Goal: Task Accomplishment & Management: Complete application form

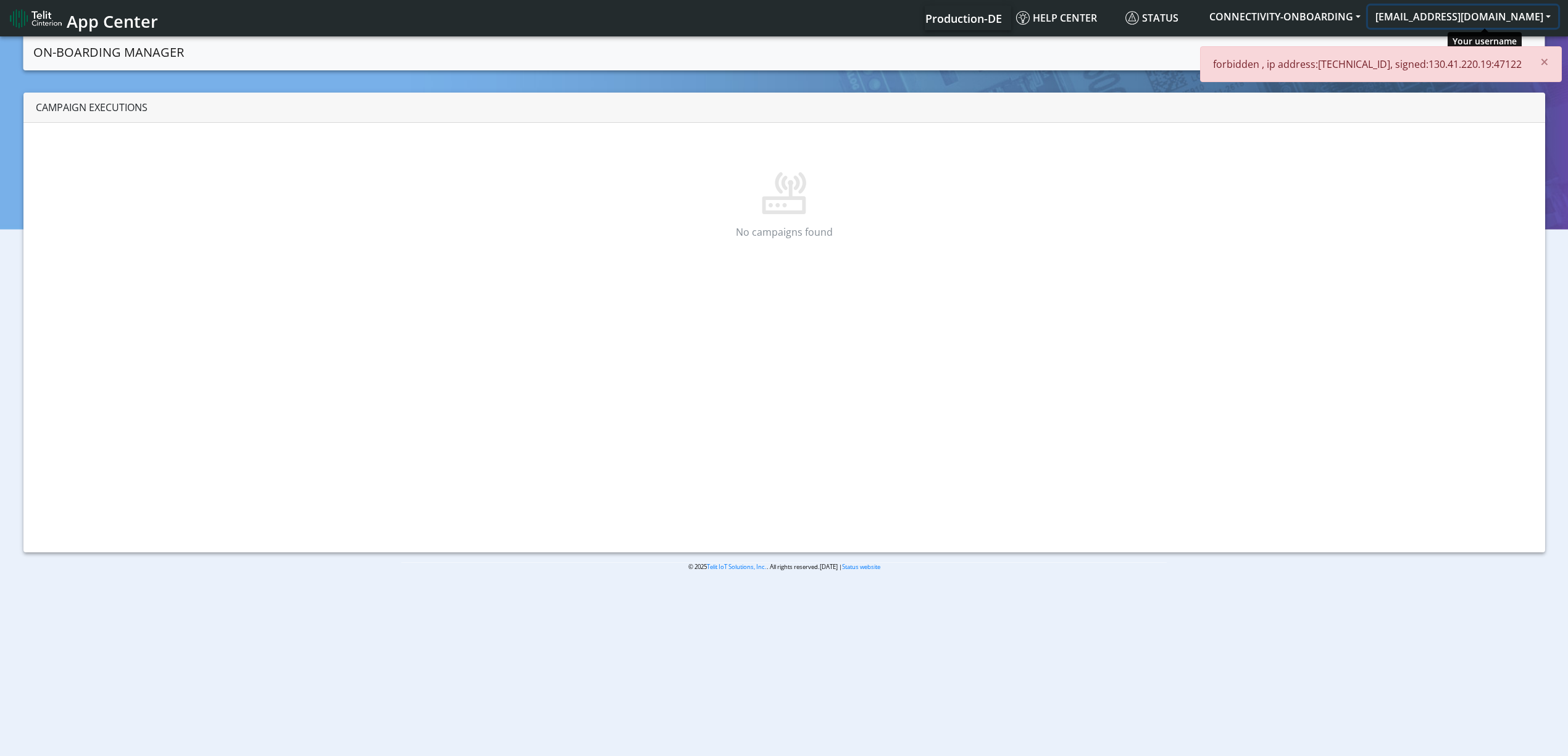
click at [1493, 15] on button "[EMAIL_ADDRESS][DOMAIN_NAME]" at bounding box center [1463, 16] width 190 height 22
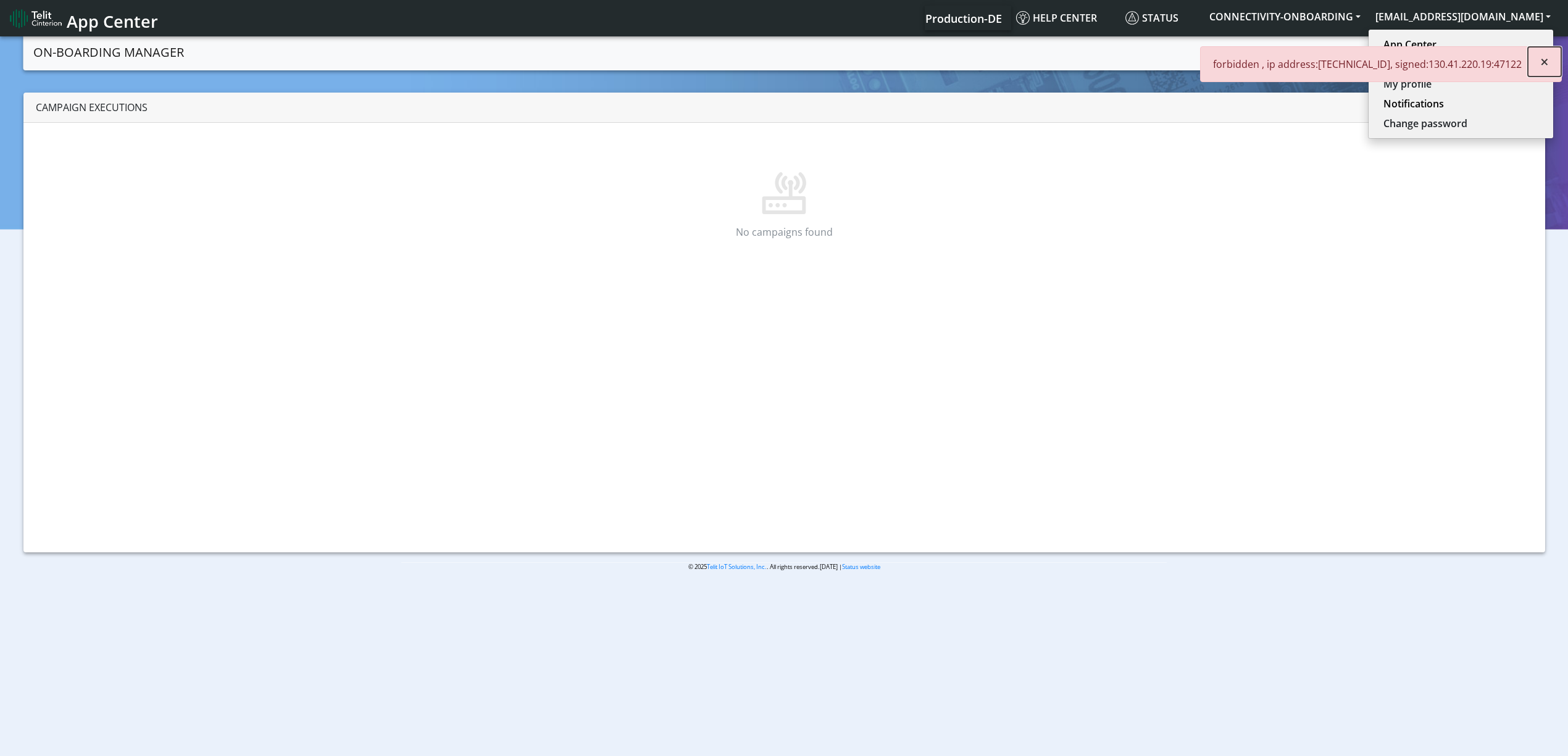
click at [1552, 58] on button "×" at bounding box center [1545, 61] width 34 height 30
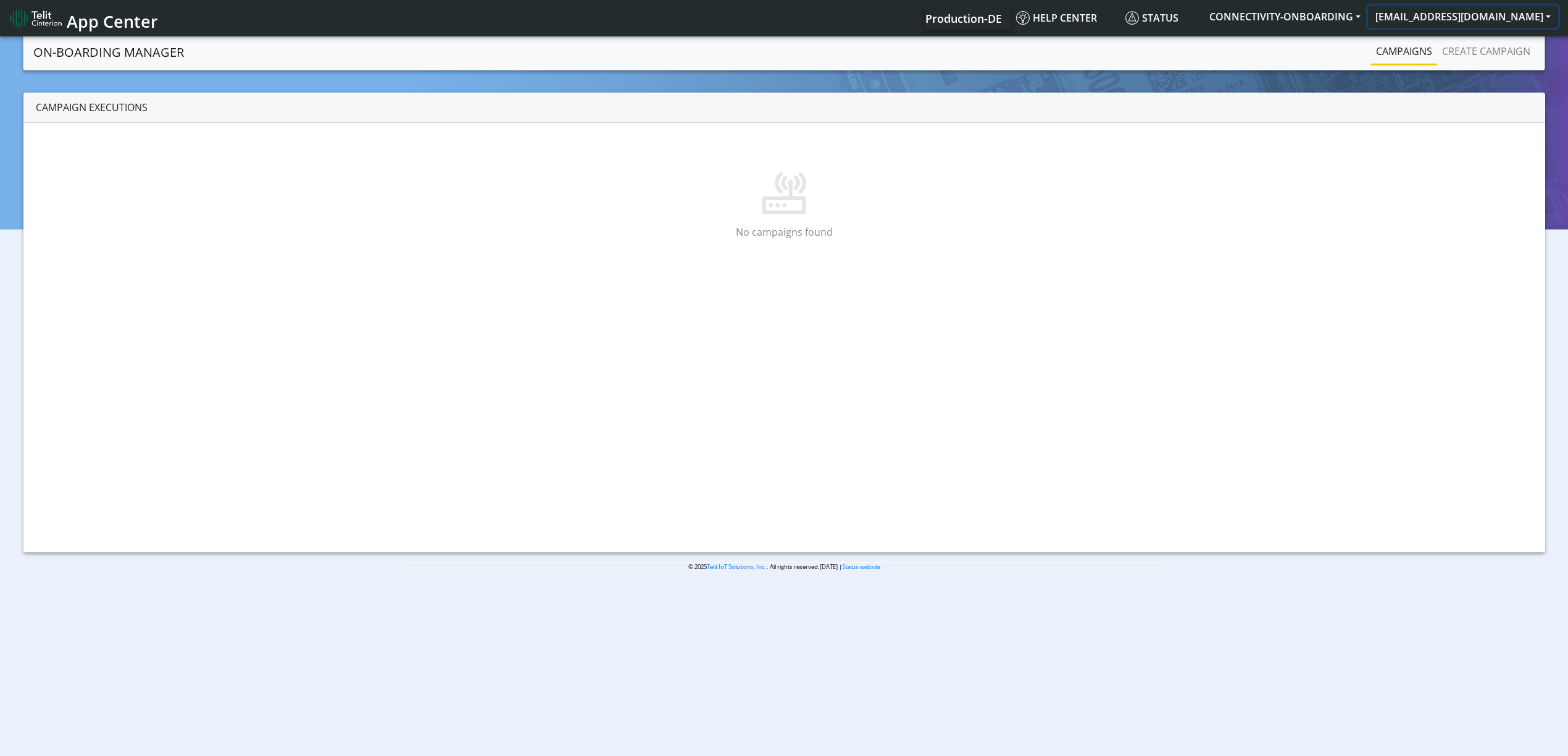
click at [1523, 26] on button "[EMAIL_ADDRESS][DOMAIN_NAME]" at bounding box center [1463, 16] width 190 height 22
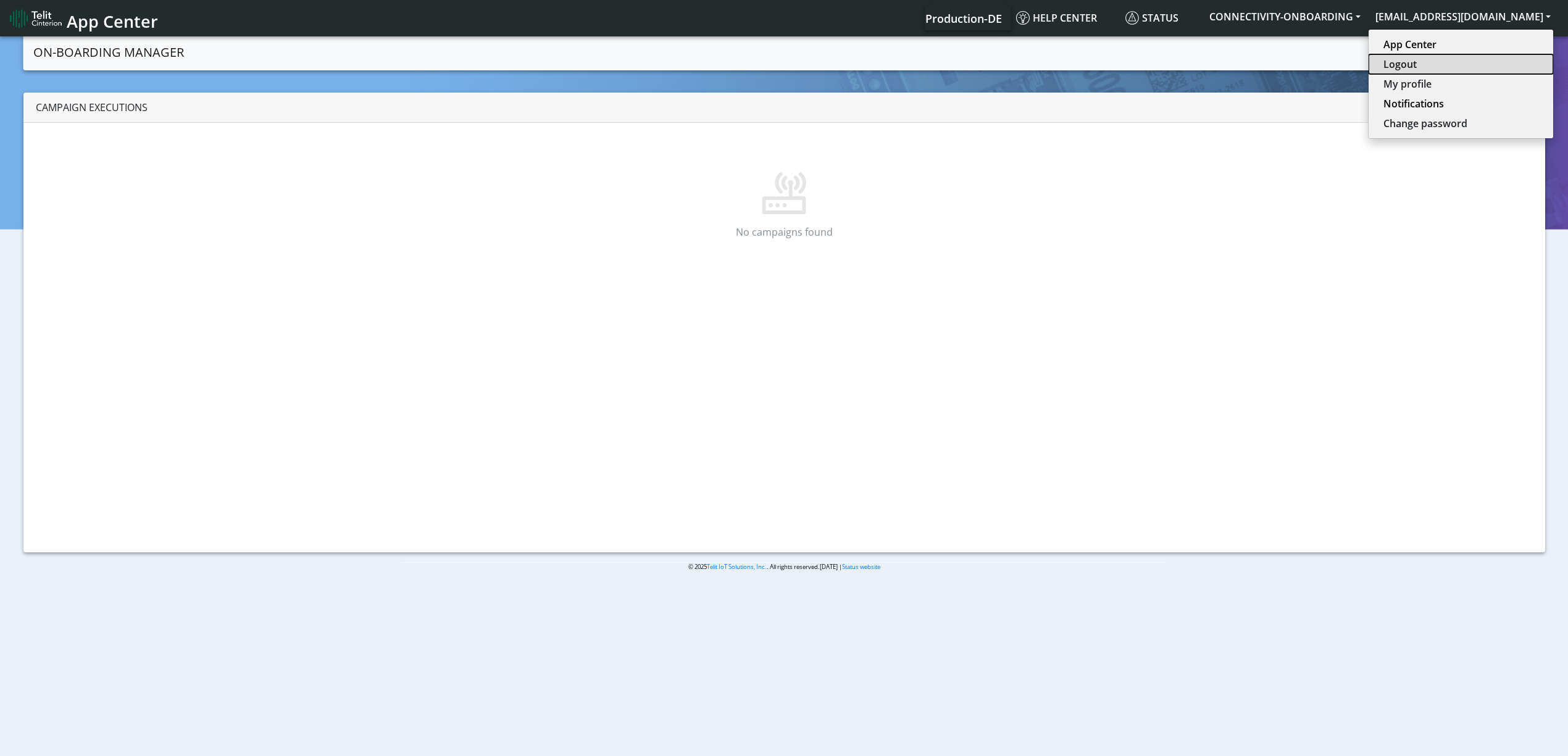
click at [1475, 64] on button "Logout" at bounding box center [1461, 64] width 185 height 20
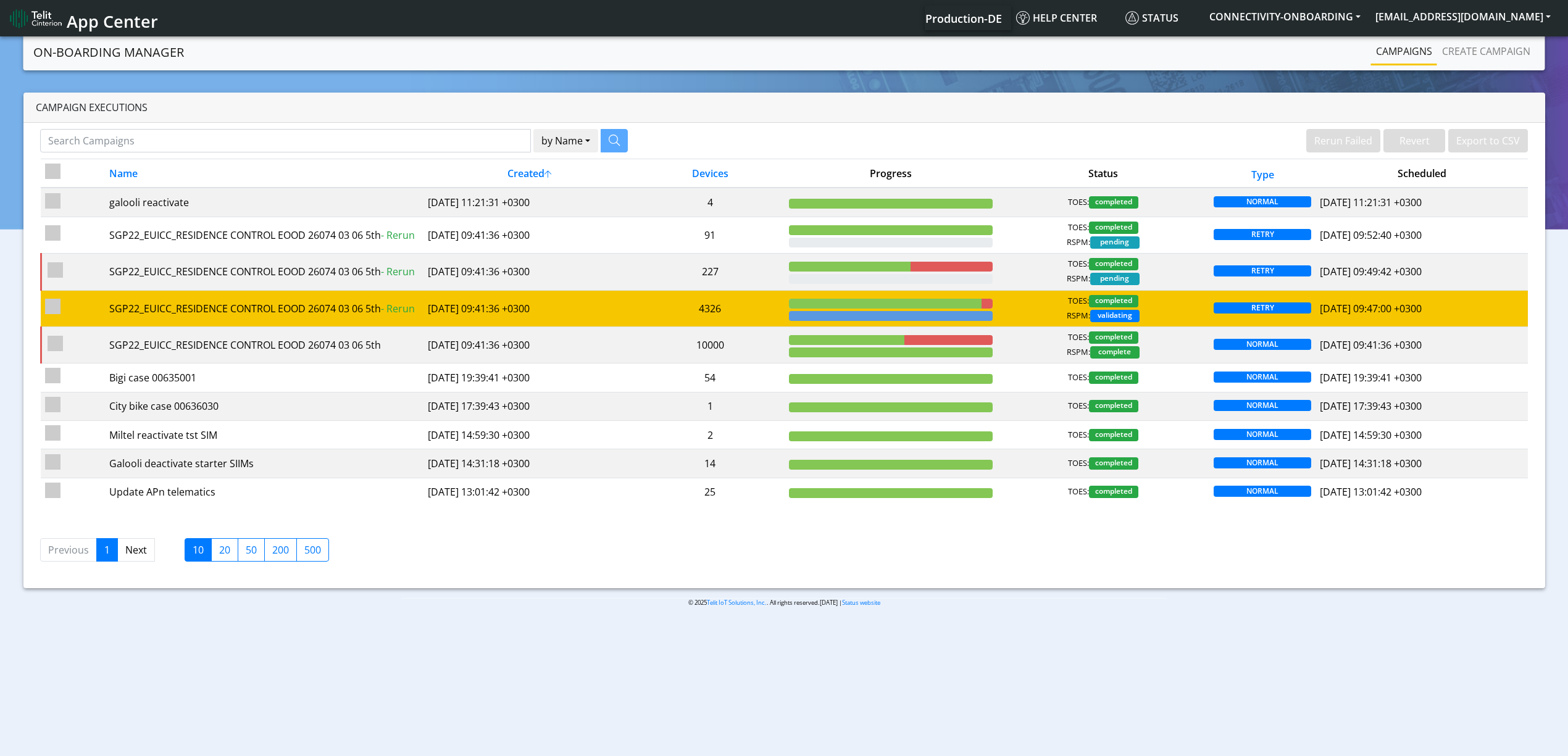
click at [495, 317] on td "[DATE] 09:41:36 +0300" at bounding box center [530, 309] width 212 height 37
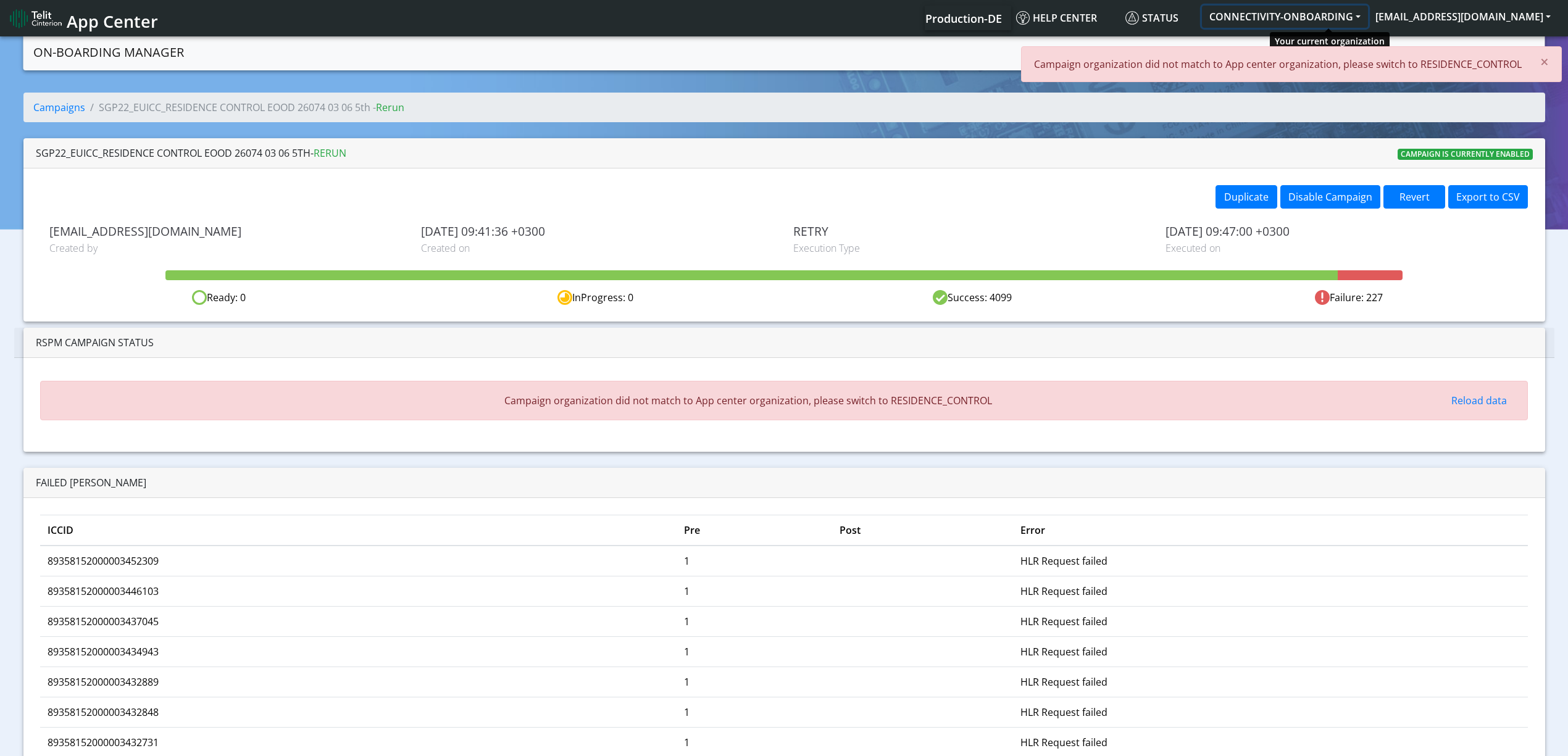
click at [1359, 10] on button "CONNECTIVITY-ONBOARDING" at bounding box center [1285, 16] width 166 height 22
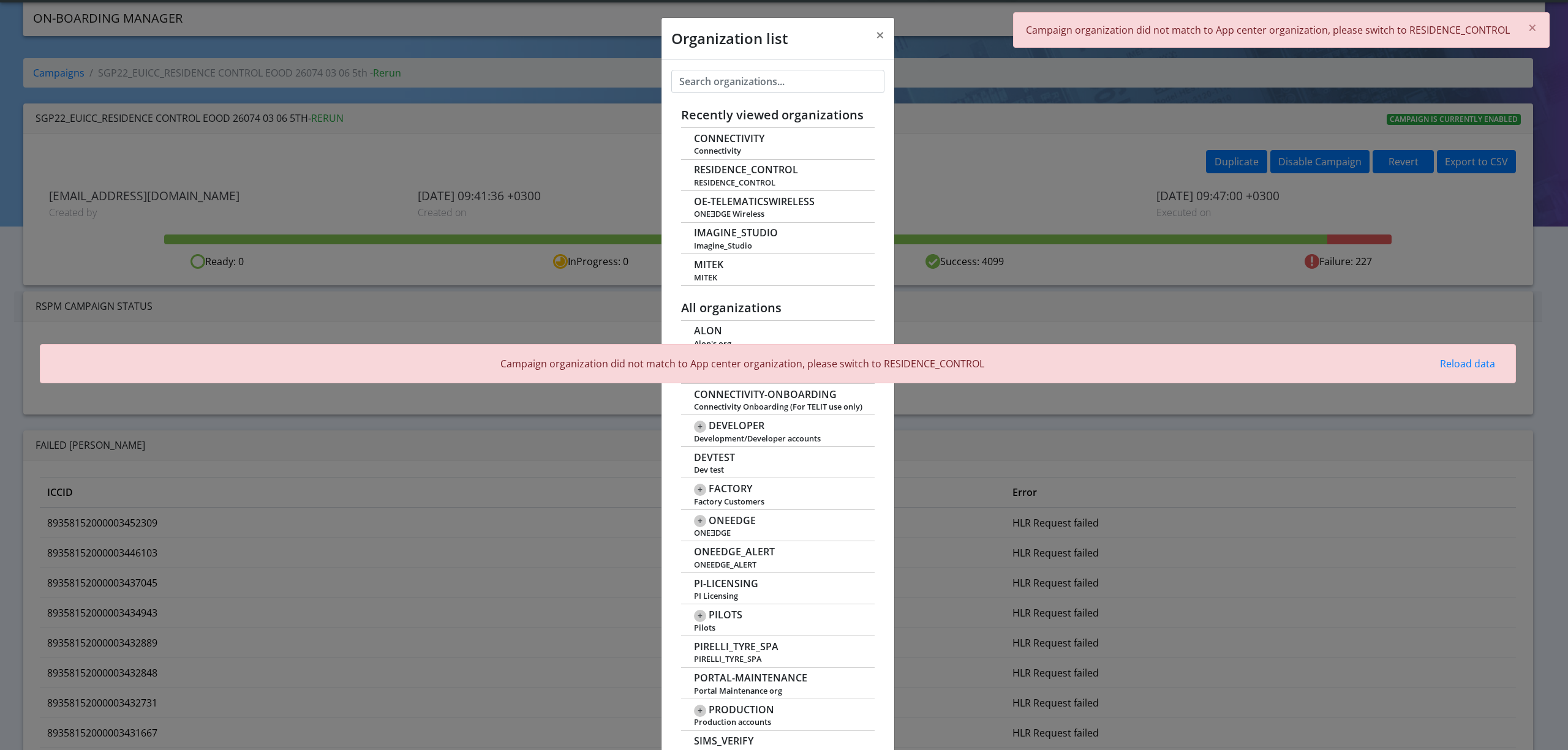
scroll to position [4, 0]
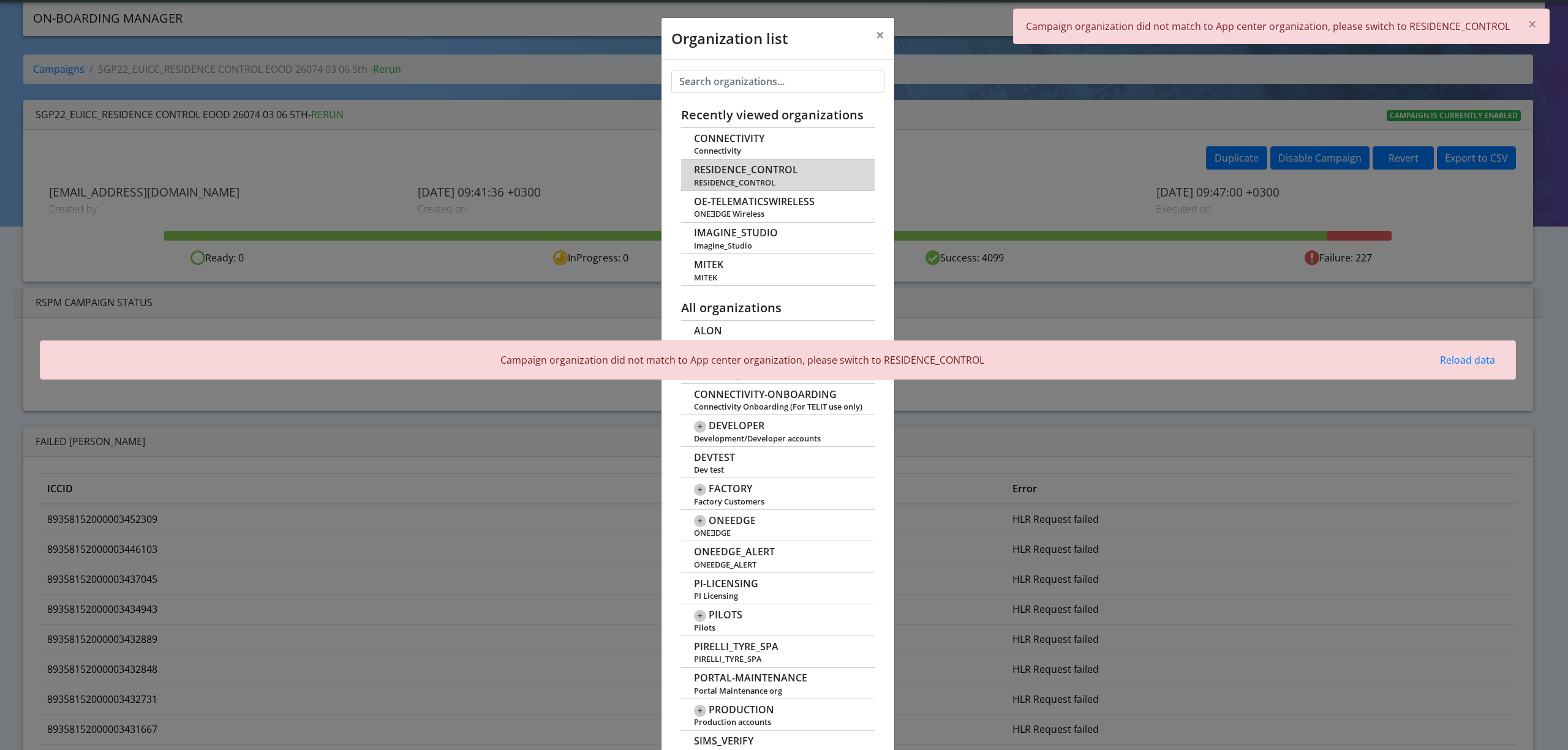
click at [736, 170] on span "RESIDENCE_CONTROL" at bounding box center [745, 170] width 104 height 11
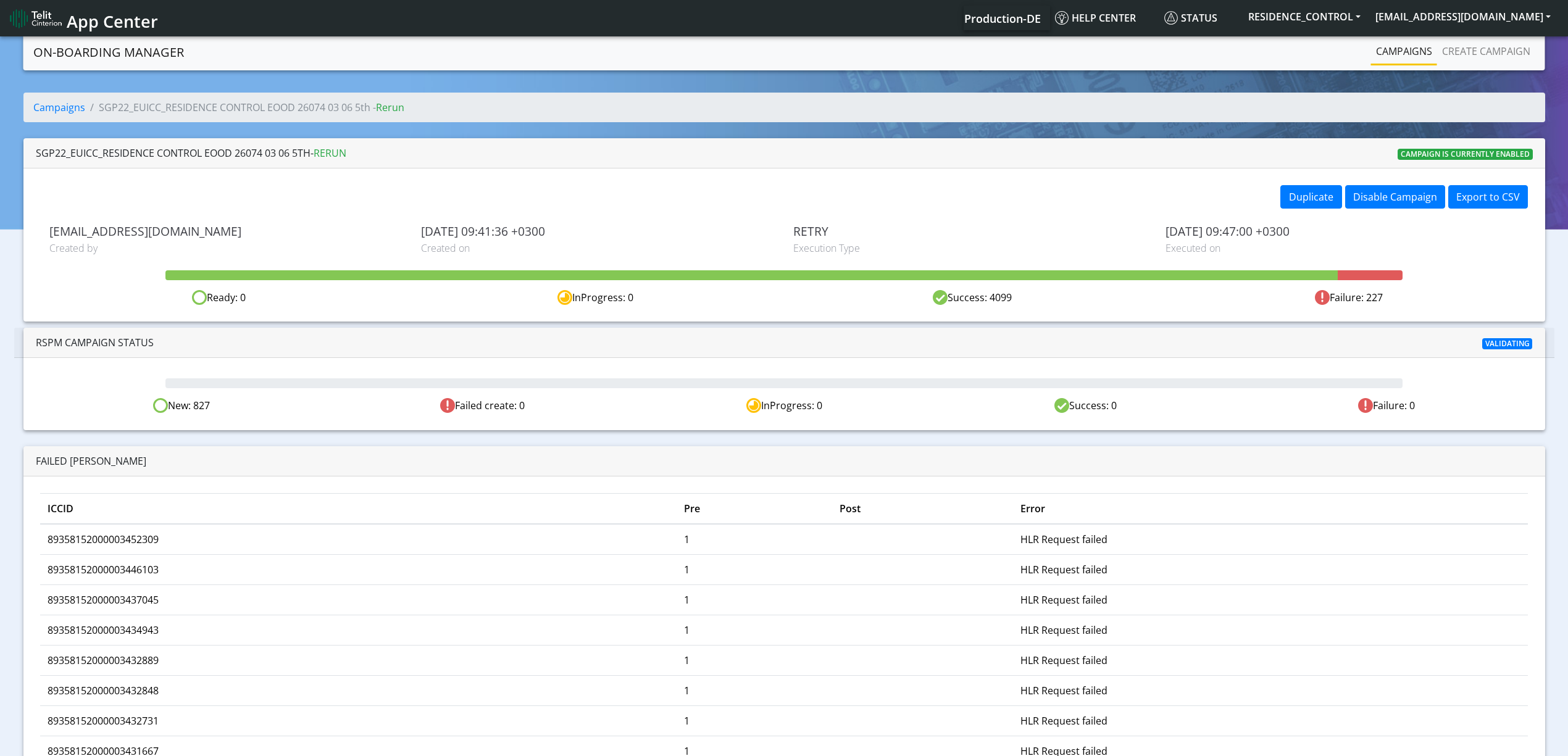
click at [1291, 350] on div "Validating" at bounding box center [1288, 342] width 505 height 15
click at [1285, 379] on div at bounding box center [784, 383] width 1237 height 10
click at [228, 389] on div "New: 827 Failed create: 0 InProgress: 0 Success: 0 Failure: 0" at bounding box center [784, 394] width 1522 height 72
click at [191, 409] on div "New: 827" at bounding box center [181, 405] width 302 height 15
click at [84, 372] on div "New: 827 Failed create: 0 InProgress: 0 Success: 0 Failure: 0" at bounding box center [784, 394] width 1522 height 72
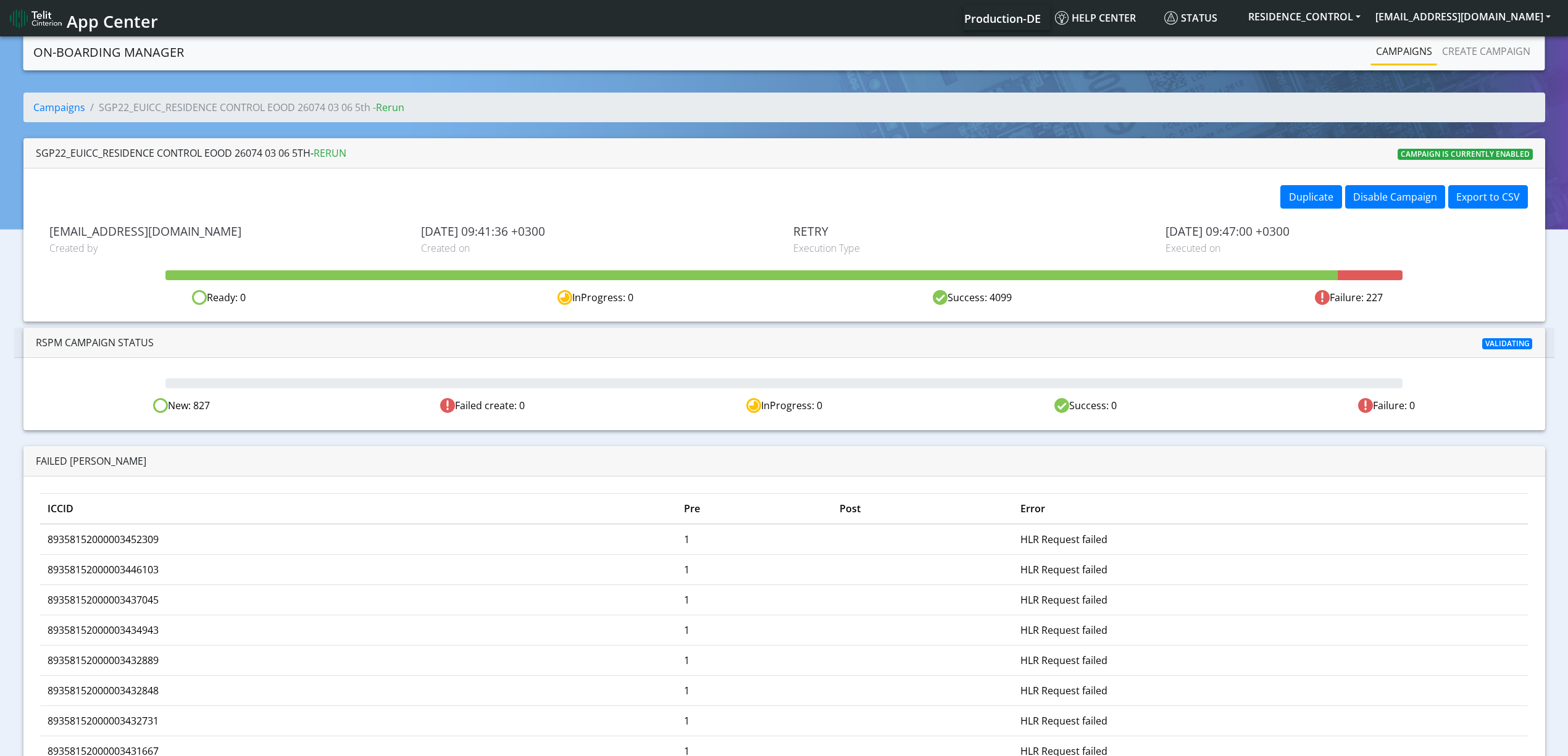
click at [77, 347] on span "RSPM Campaign Status" at bounding box center [95, 343] width 118 height 14
click at [79, 336] on span "RSPM Campaign Status" at bounding box center [95, 343] width 118 height 14
click at [70, 331] on div "RSPM Campaign Status Validating" at bounding box center [784, 343] width 1541 height 31
click at [72, 331] on div "RSPM Campaign Status Validating" at bounding box center [784, 343] width 1541 height 31
click at [122, 334] on div "RSPM Campaign Status Validating" at bounding box center [784, 343] width 1541 height 31
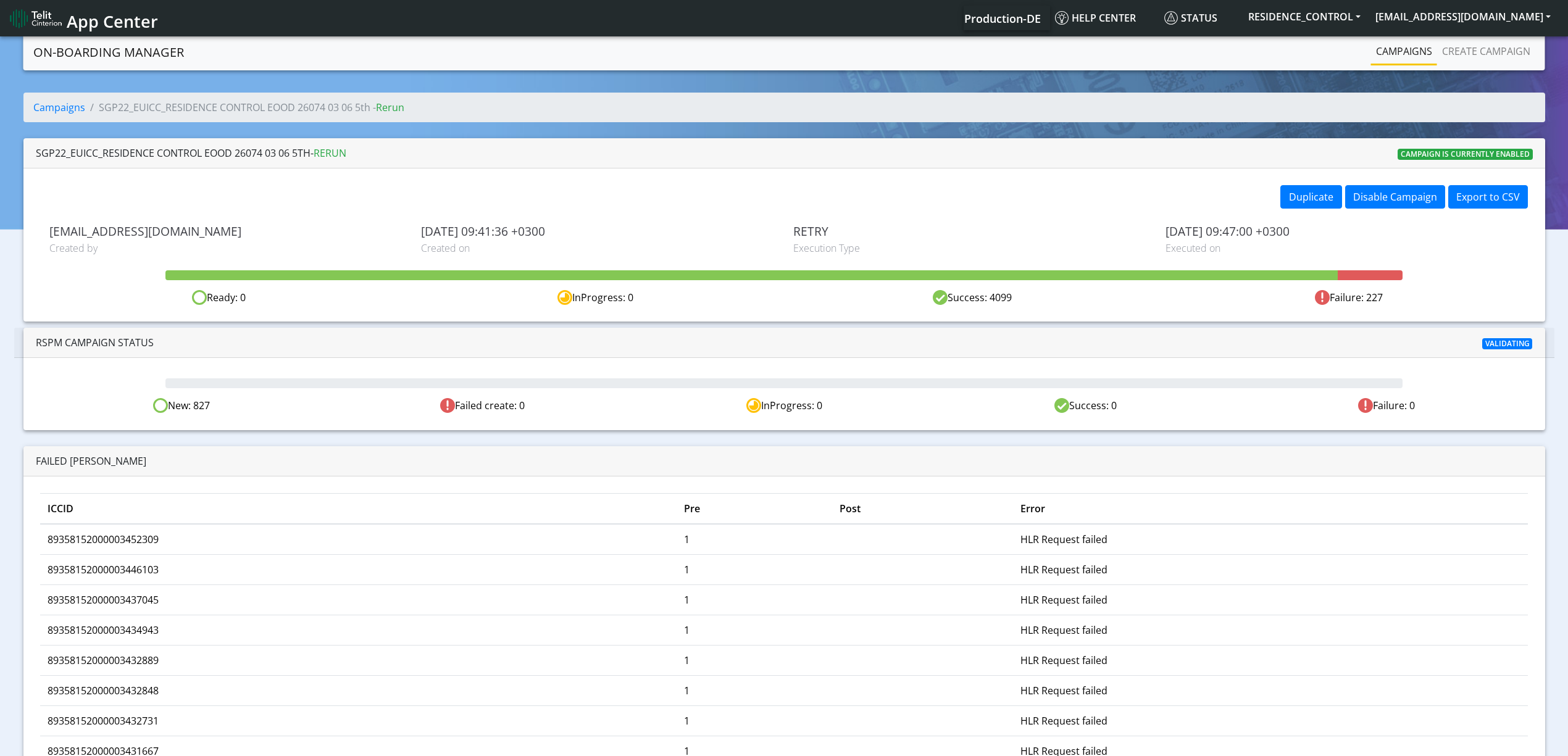
click at [50, 341] on span "RSPM Campaign Status" at bounding box center [95, 343] width 118 height 14
drag, startPoint x: 50, startPoint y: 341, endPoint x: 146, endPoint y: 341, distance: 96.0
click at [146, 341] on span "RSPM Campaign Status" at bounding box center [95, 343] width 118 height 14
copy span "RSPM Campaign Status"
click at [102, 337] on span "RSPM Campaign Status" at bounding box center [95, 343] width 118 height 14
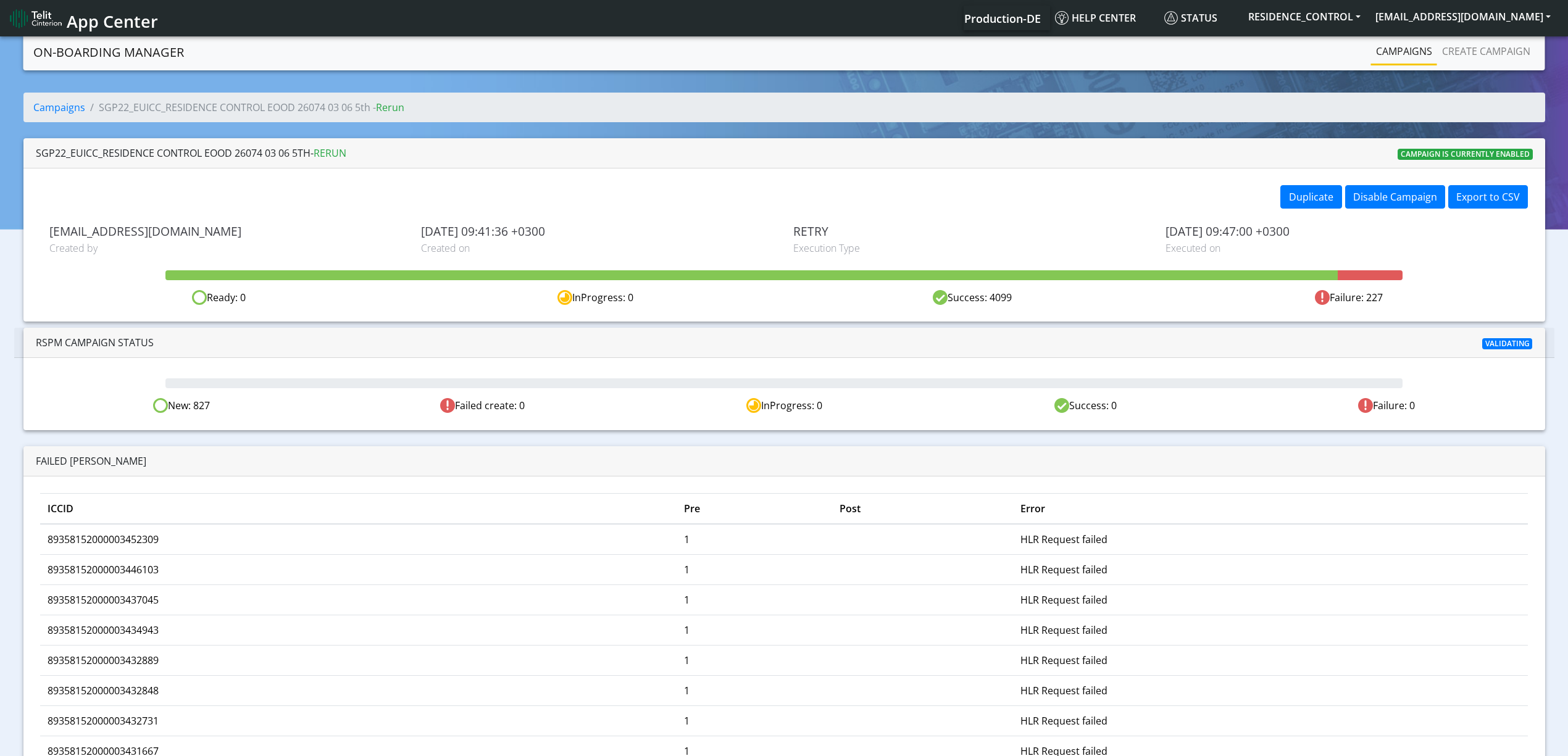
click at [63, 340] on span "RSPM Campaign Status" at bounding box center [95, 343] width 118 height 14
click at [67, 347] on span "RSPM Campaign Status" at bounding box center [95, 343] width 118 height 14
click at [68, 347] on span "RSPM Campaign Status" at bounding box center [95, 343] width 118 height 14
click at [64, 342] on span "RSPM Campaign Status" at bounding box center [95, 343] width 118 height 14
click at [89, 341] on span "RSPM Campaign Status" at bounding box center [95, 343] width 118 height 14
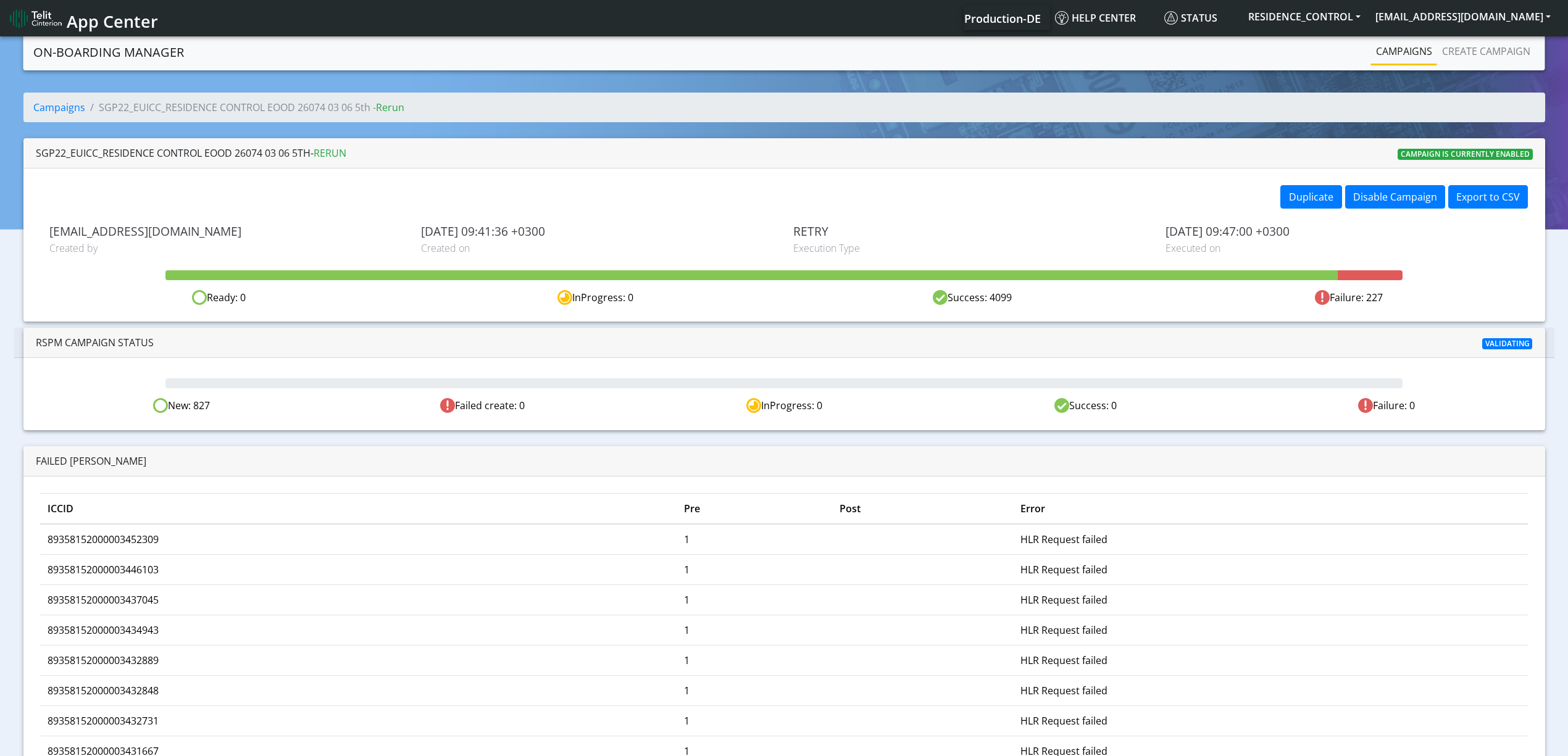
click at [114, 341] on span "RSPM Campaign Status" at bounding box center [95, 343] width 118 height 14
click at [116, 347] on span "RSPM Campaign Status" at bounding box center [95, 343] width 118 height 14
click at [114, 347] on span "RSPM Campaign Status" at bounding box center [95, 343] width 118 height 14
click at [157, 362] on div "New: 827 Failed create: 0 InProgress: 0 Success: 0 Failure: 0" at bounding box center [784, 394] width 1522 height 72
click at [144, 352] on div "RSPM Campaign Status Validating" at bounding box center [784, 343] width 1541 height 31
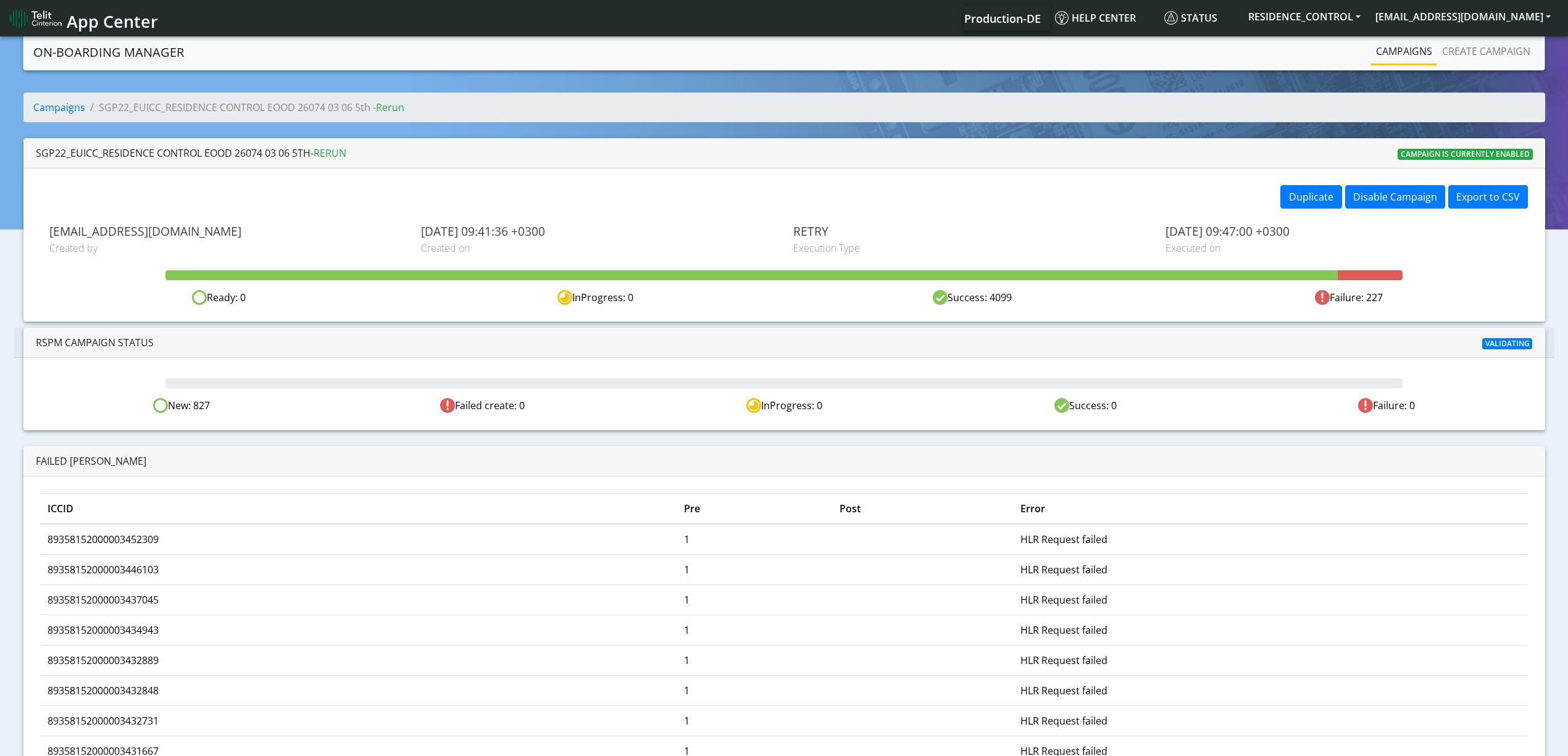
click at [147, 347] on span "RSPM Campaign Status" at bounding box center [95, 343] width 118 height 14
drag, startPoint x: 112, startPoint y: 343, endPoint x: 119, endPoint y: 341, distance: 7.3
click at [119, 341] on span "RSPM Campaign Status" at bounding box center [95, 343] width 118 height 14
click at [118, 350] on span "RSPM Campaign Status" at bounding box center [95, 343] width 118 height 14
click at [1505, 343] on span "Validating" at bounding box center [1508, 344] width 50 height 11
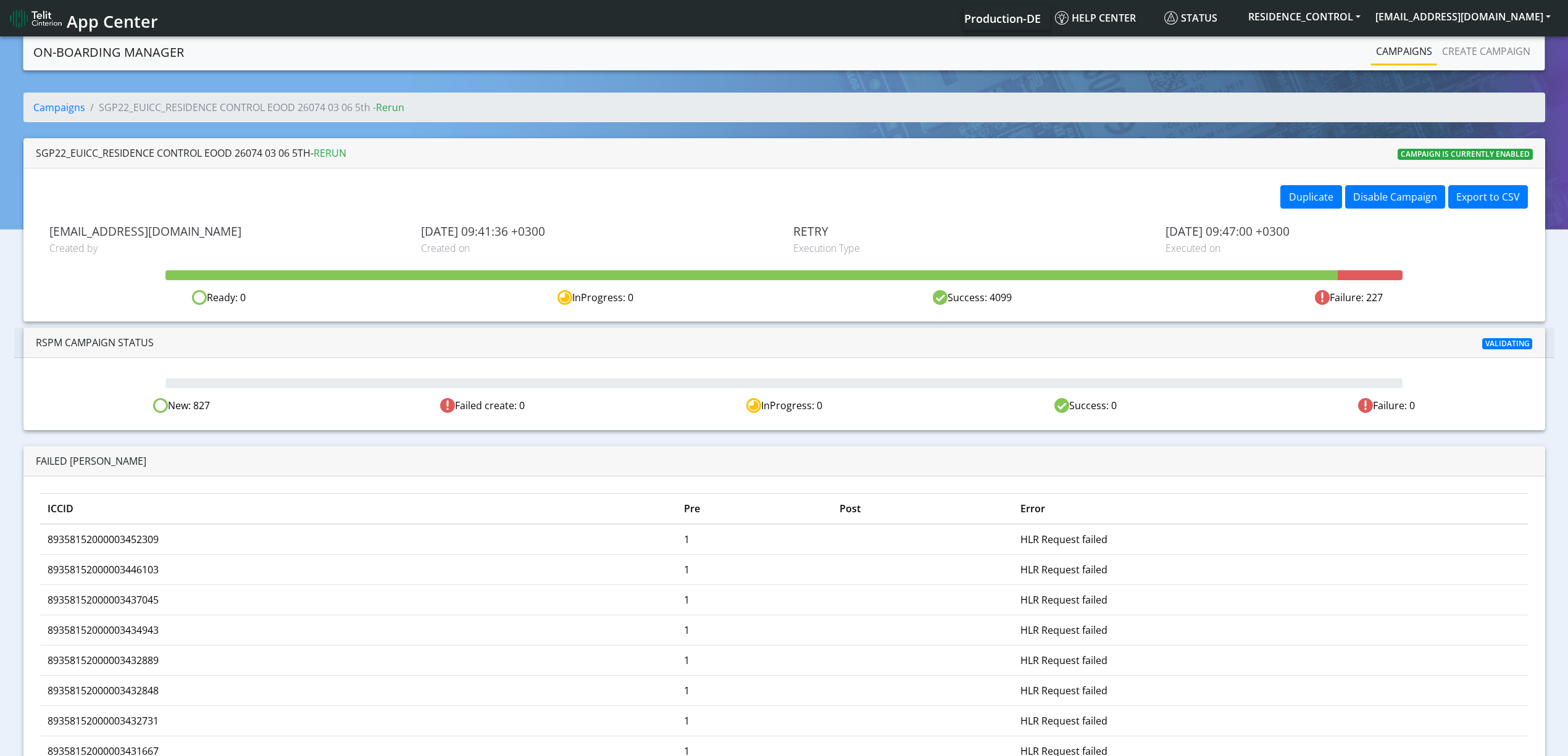
click at [1467, 346] on div "Validating" at bounding box center [1288, 342] width 505 height 15
click at [206, 398] on div "New: 827 Failed create: 0 InProgress: 0 Success: 0 Failure: 0" at bounding box center [784, 394] width 1522 height 72
click at [206, 404] on div "New: 827" at bounding box center [181, 405] width 302 height 15
click at [124, 401] on div "New: 827" at bounding box center [181, 405] width 302 height 15
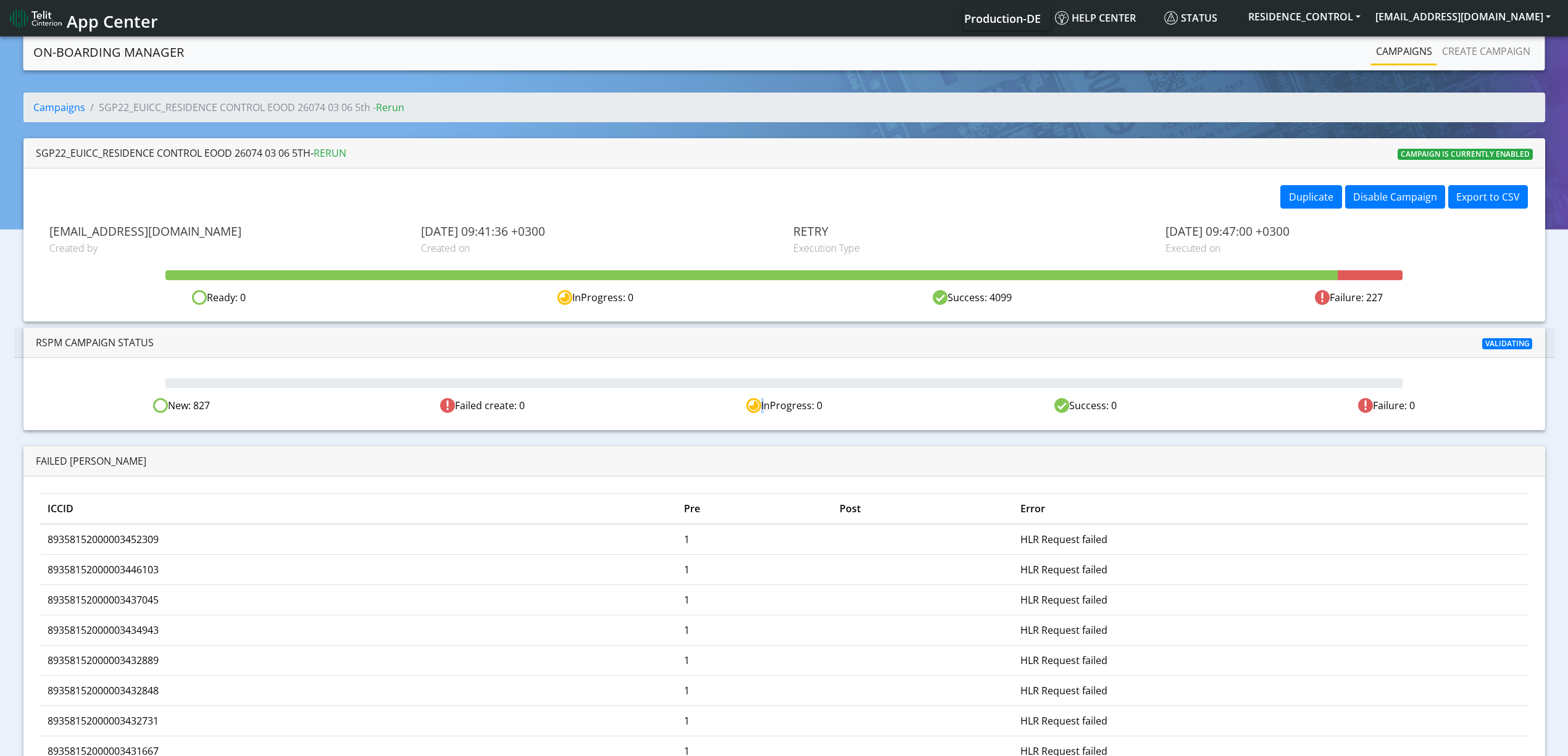
drag, startPoint x: 763, startPoint y: 402, endPoint x: 762, endPoint y: 411, distance: 9.1
click at [758, 405] on div "InProgress: 0" at bounding box center [784, 405] width 302 height 15
click at [763, 412] on div "InProgress: 0" at bounding box center [784, 405] width 302 height 15
drag, startPoint x: 459, startPoint y: 408, endPoint x: 453, endPoint y: 408, distance: 6.0
click at [454, 408] on div "Failed create: 0" at bounding box center [483, 405] width 302 height 15
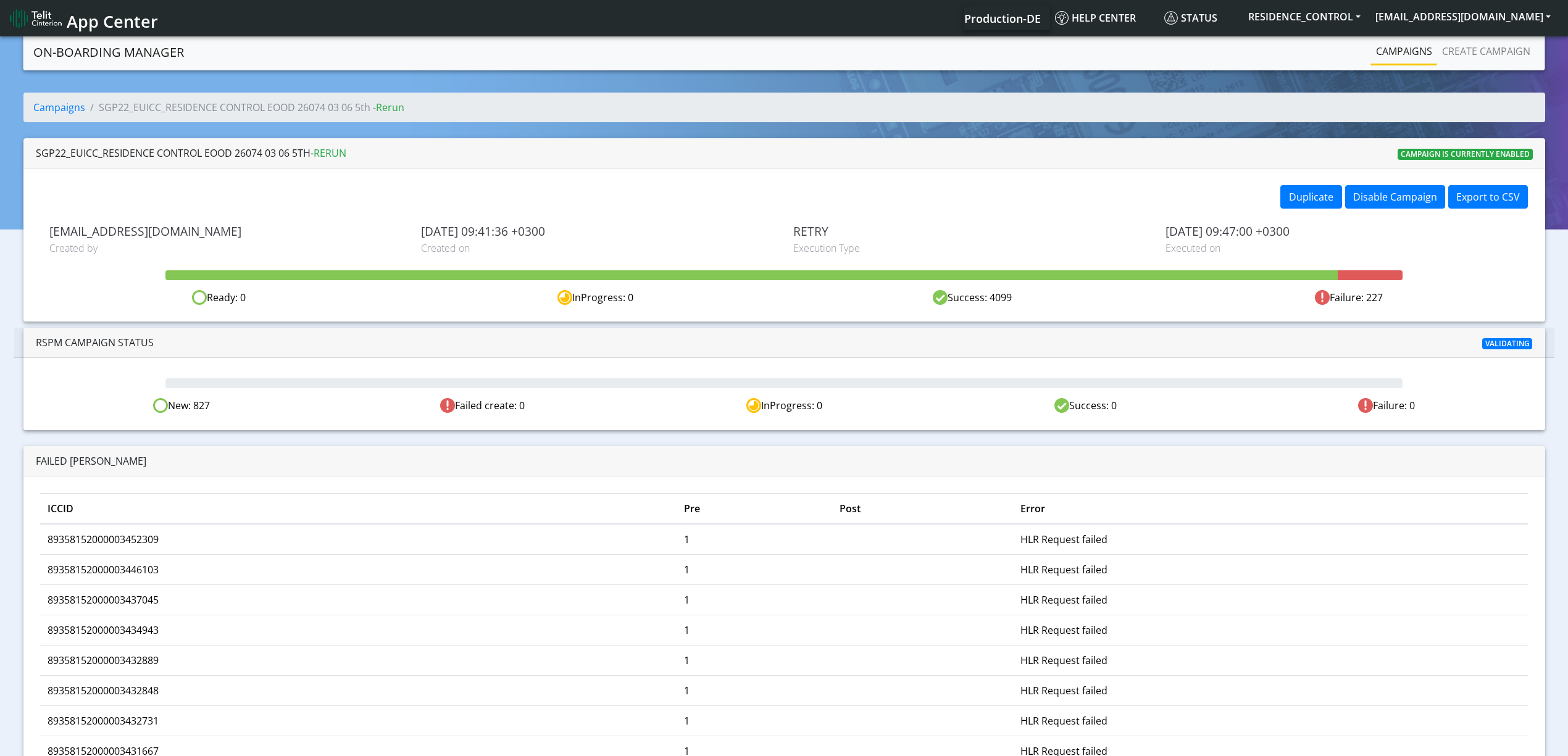
click at [467, 408] on div "Failed create: 0" at bounding box center [483, 405] width 302 height 15
click at [1377, 66] on nav "On-Boarding Manager Campaigns Create campaign" at bounding box center [784, 52] width 1522 height 37
click at [1381, 58] on link "Campaigns" at bounding box center [1405, 51] width 66 height 24
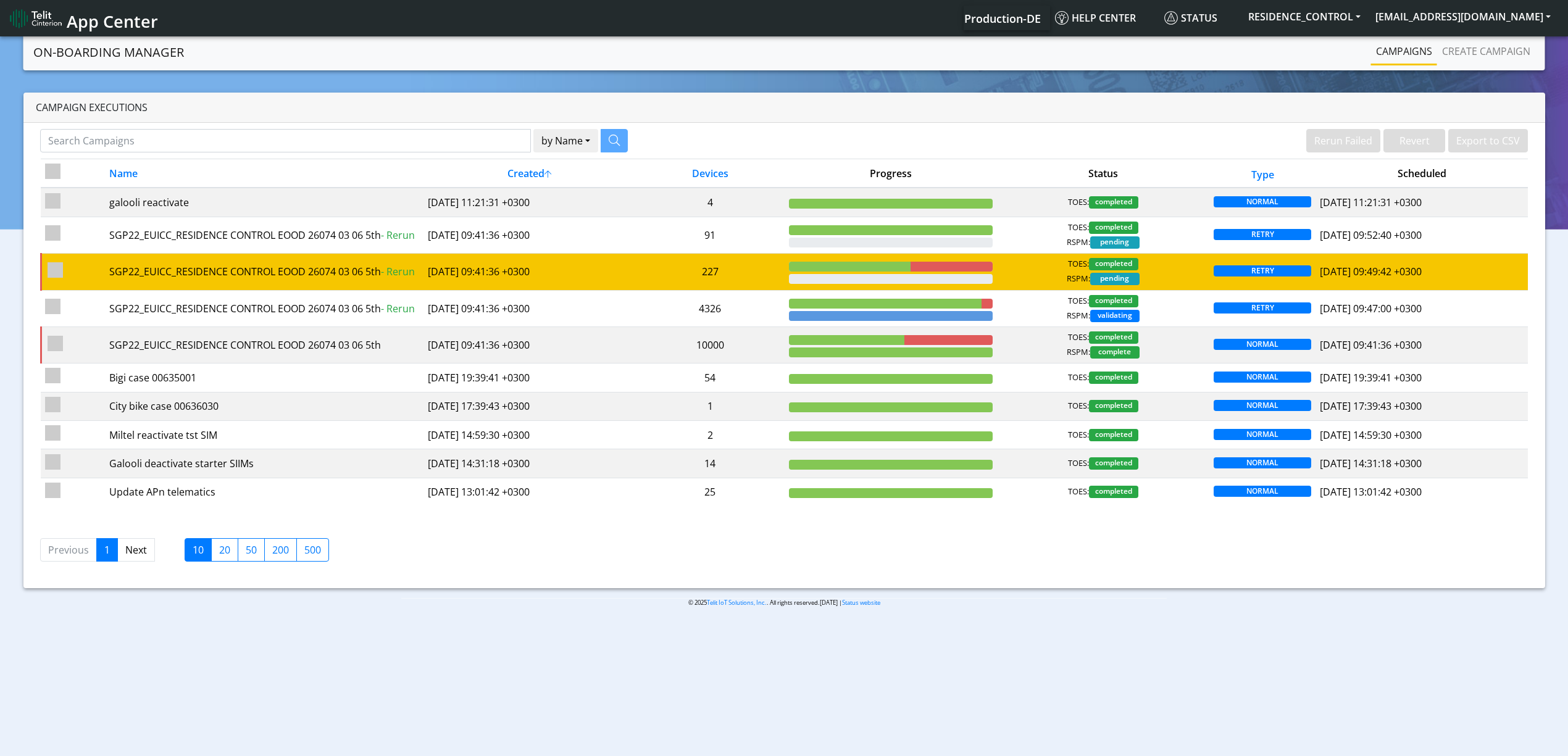
click at [761, 279] on td "227" at bounding box center [710, 272] width 149 height 37
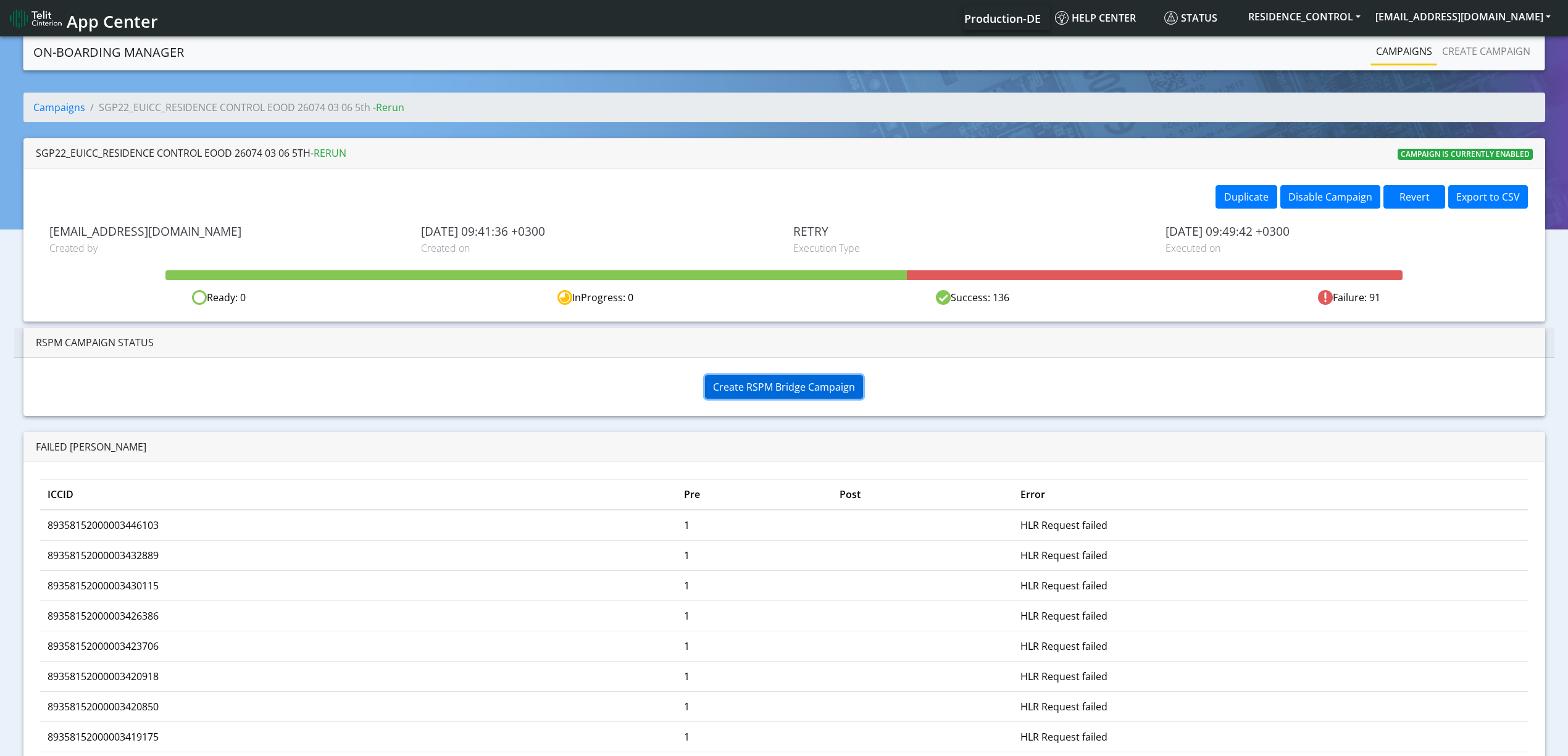
click at [740, 390] on span "Create RSPM Bridge Campaign" at bounding box center [784, 387] width 142 height 14
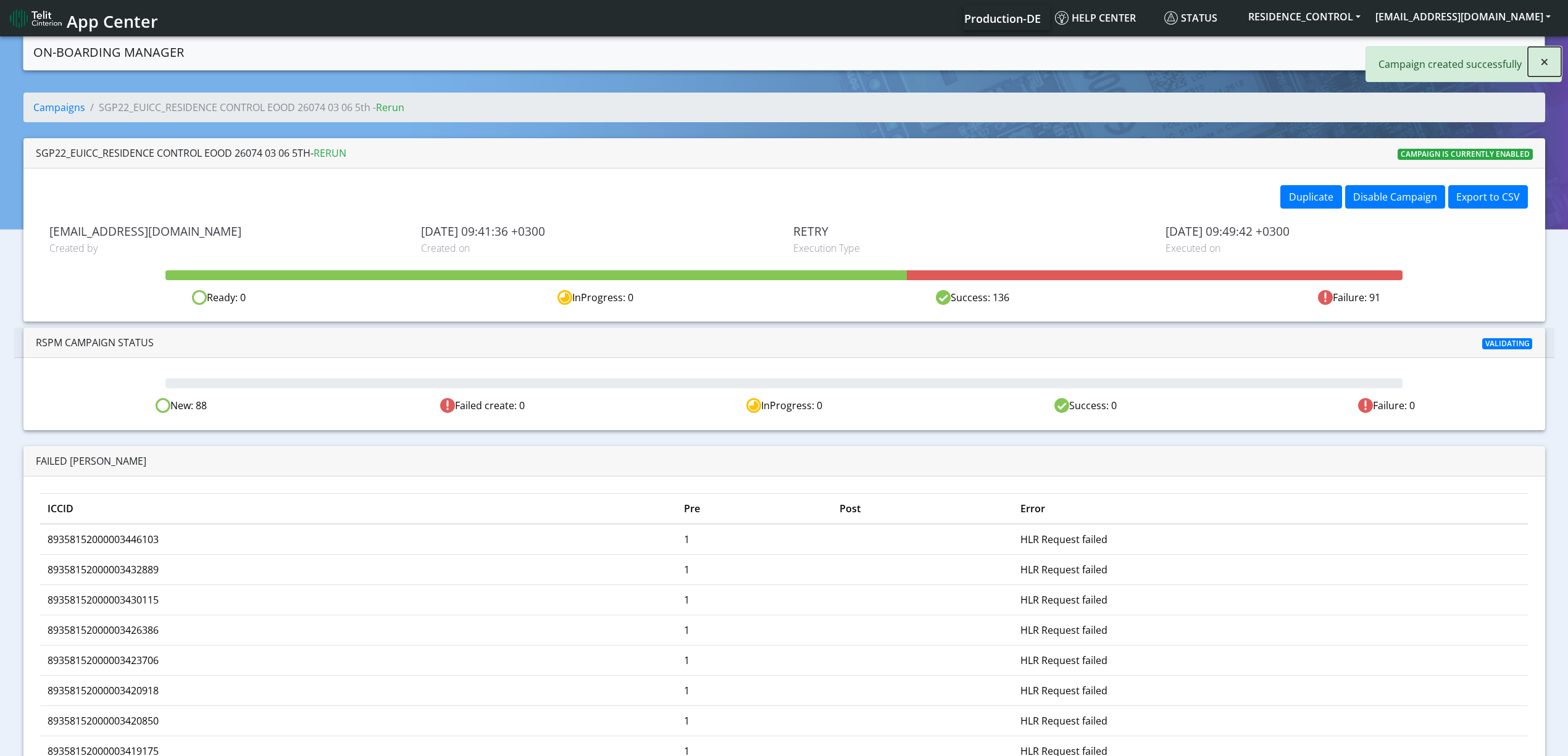
click at [1545, 62] on span "×" at bounding box center [1544, 61] width 8 height 21
click at [1419, 50] on link "Campaigns" at bounding box center [1405, 51] width 66 height 24
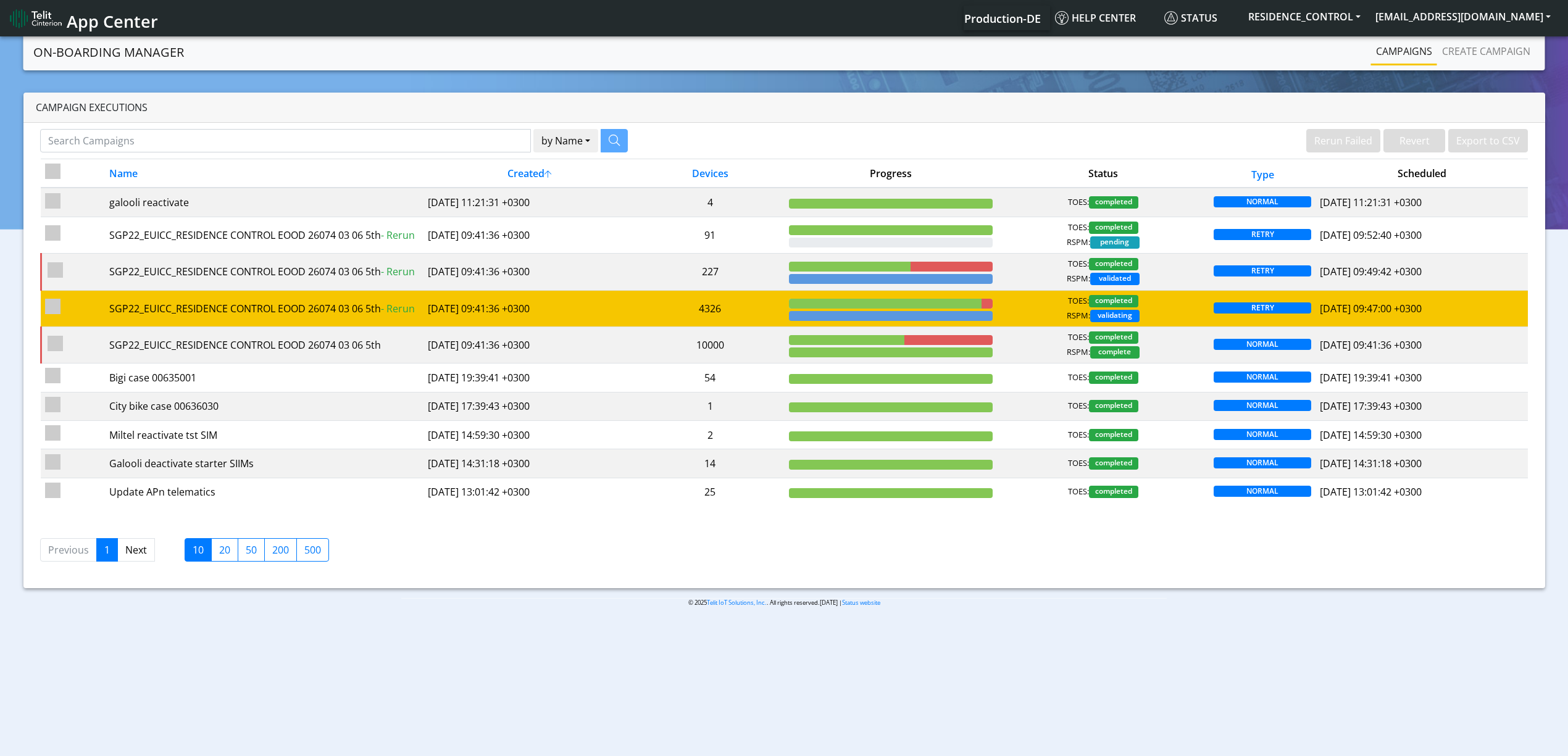
click at [732, 312] on td "4326" at bounding box center [710, 309] width 149 height 37
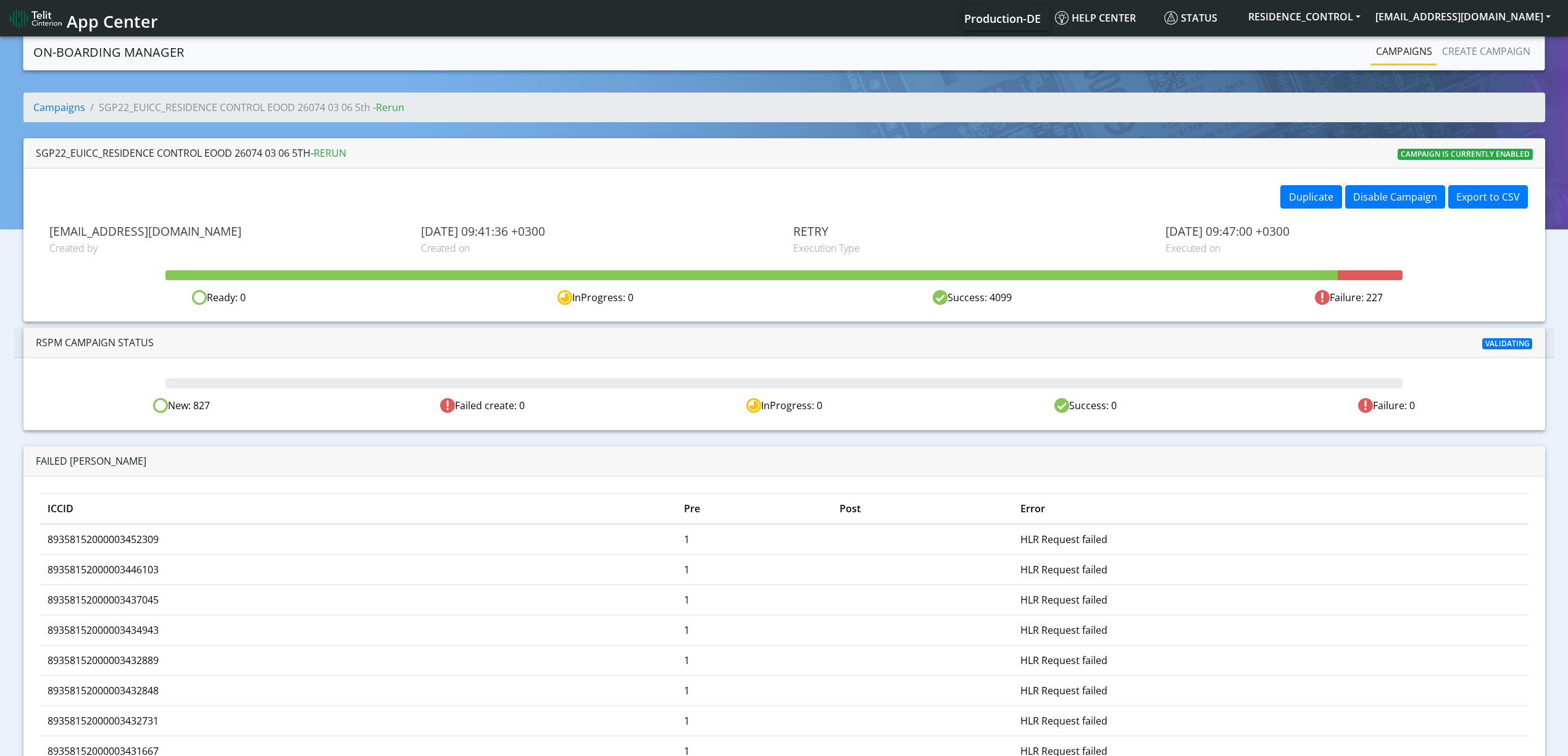
click at [199, 410] on div "New: 827" at bounding box center [181, 405] width 302 height 15
drag, startPoint x: 192, startPoint y: 411, endPoint x: 198, endPoint y: 413, distance: 6.3
click at [198, 413] on div "New: 827" at bounding box center [181, 405] width 302 height 15
click at [196, 408] on div "New: 827" at bounding box center [181, 405] width 302 height 15
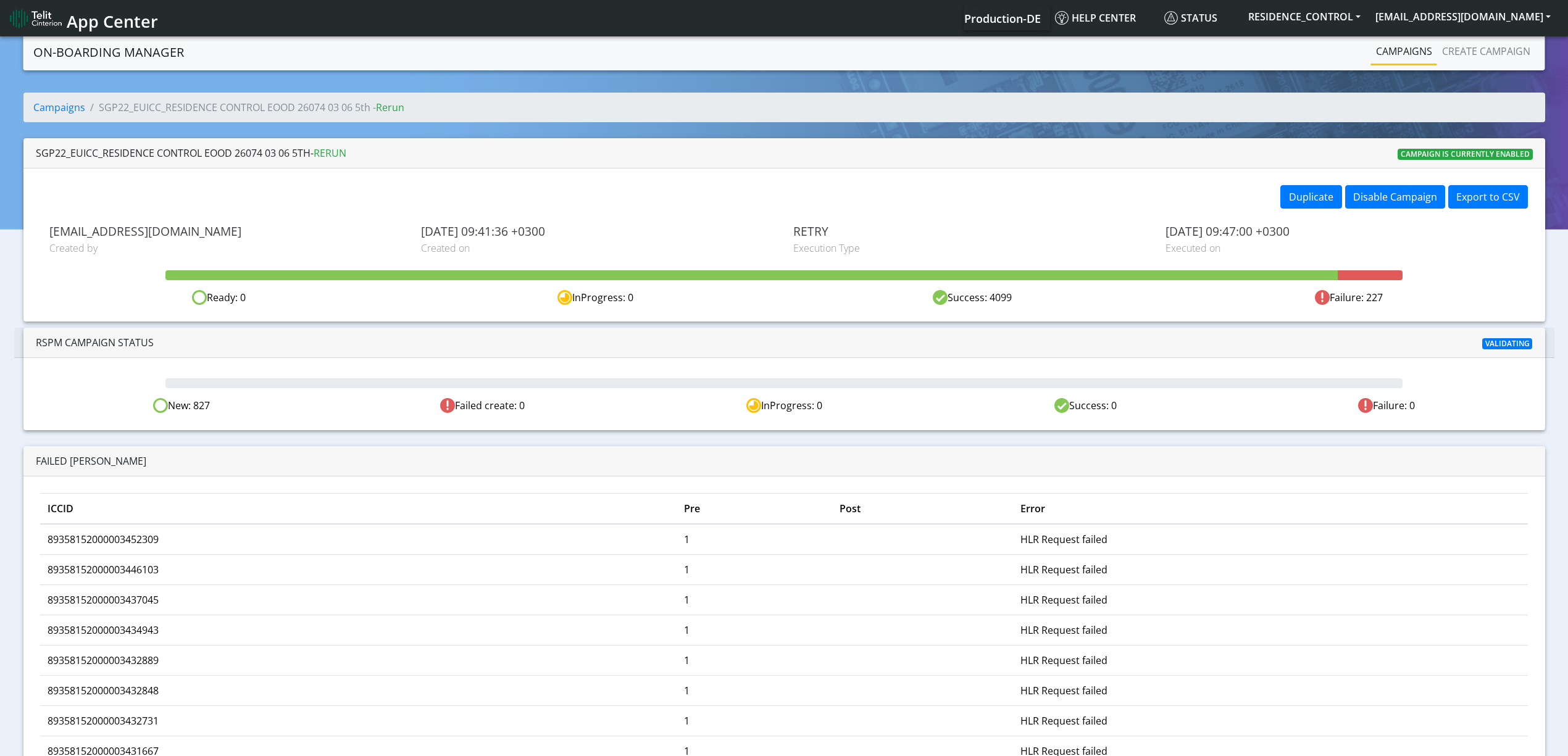
click at [203, 408] on div "New: 827" at bounding box center [181, 405] width 302 height 15
click at [517, 411] on div "Failed create: 0" at bounding box center [483, 405] width 302 height 15
click at [515, 404] on div "Failed create: 0" at bounding box center [483, 405] width 302 height 15
drag, startPoint x: 816, startPoint y: 401, endPoint x: 816, endPoint y: 409, distance: 8.0
click at [816, 408] on div "InProgress: 0" at bounding box center [784, 405] width 302 height 15
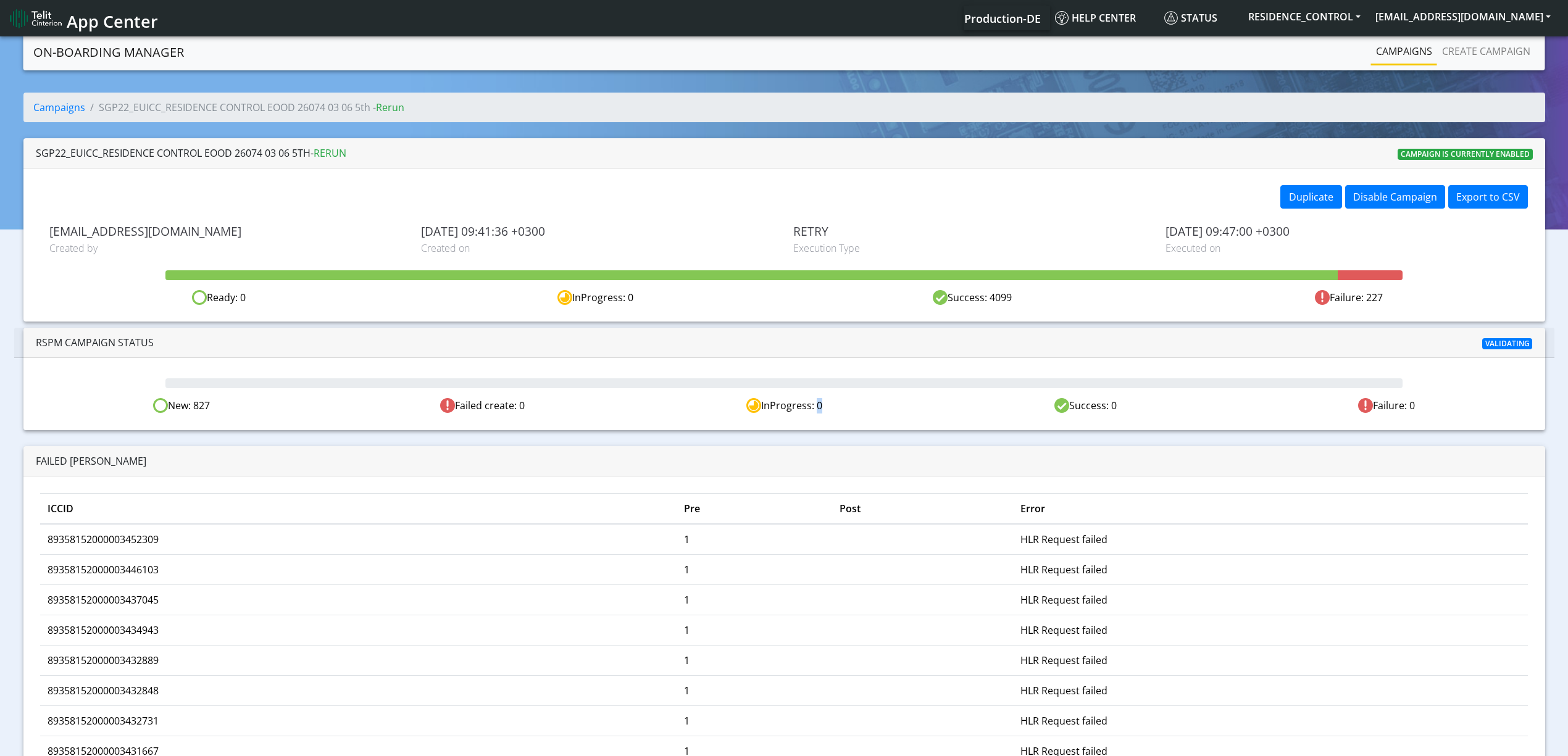
click at [813, 411] on div "InProgress: 0" at bounding box center [784, 405] width 302 height 15
click at [819, 415] on div "New: 827 Failed create: 0 InProgress: 0 Success: 0 Failure: 0" at bounding box center [784, 394] width 1522 height 72
click at [998, 306] on div "Duplicate Disable Campaign Export to CSV yaniv.avraham@telit.com Created by 202…" at bounding box center [784, 245] width 1522 height 153
click at [998, 302] on div "Success: 4099" at bounding box center [972, 298] width 377 height 15
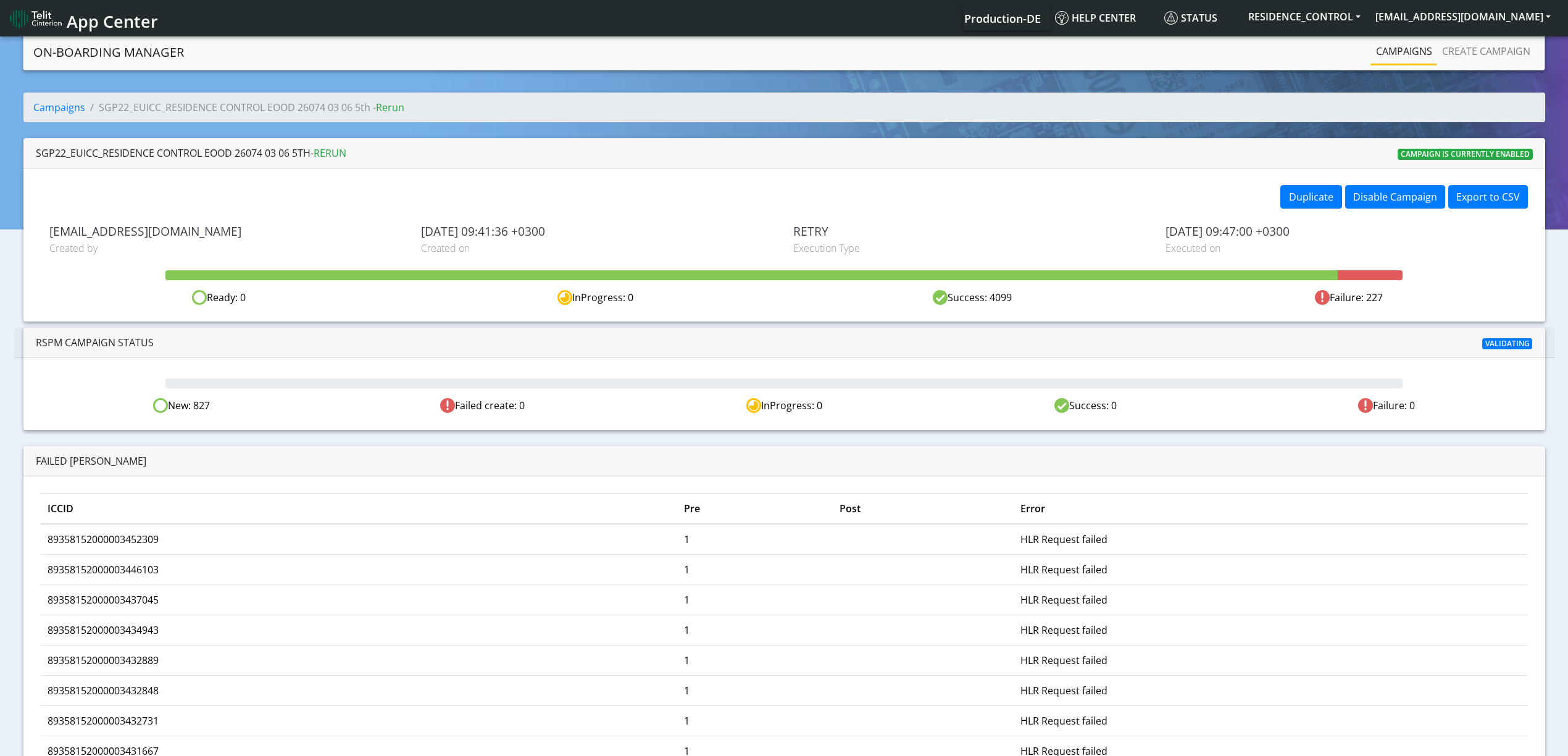
click at [996, 300] on div "Success: 4099" at bounding box center [972, 298] width 377 height 15
click at [1414, 53] on link "Campaigns" at bounding box center [1405, 51] width 66 height 24
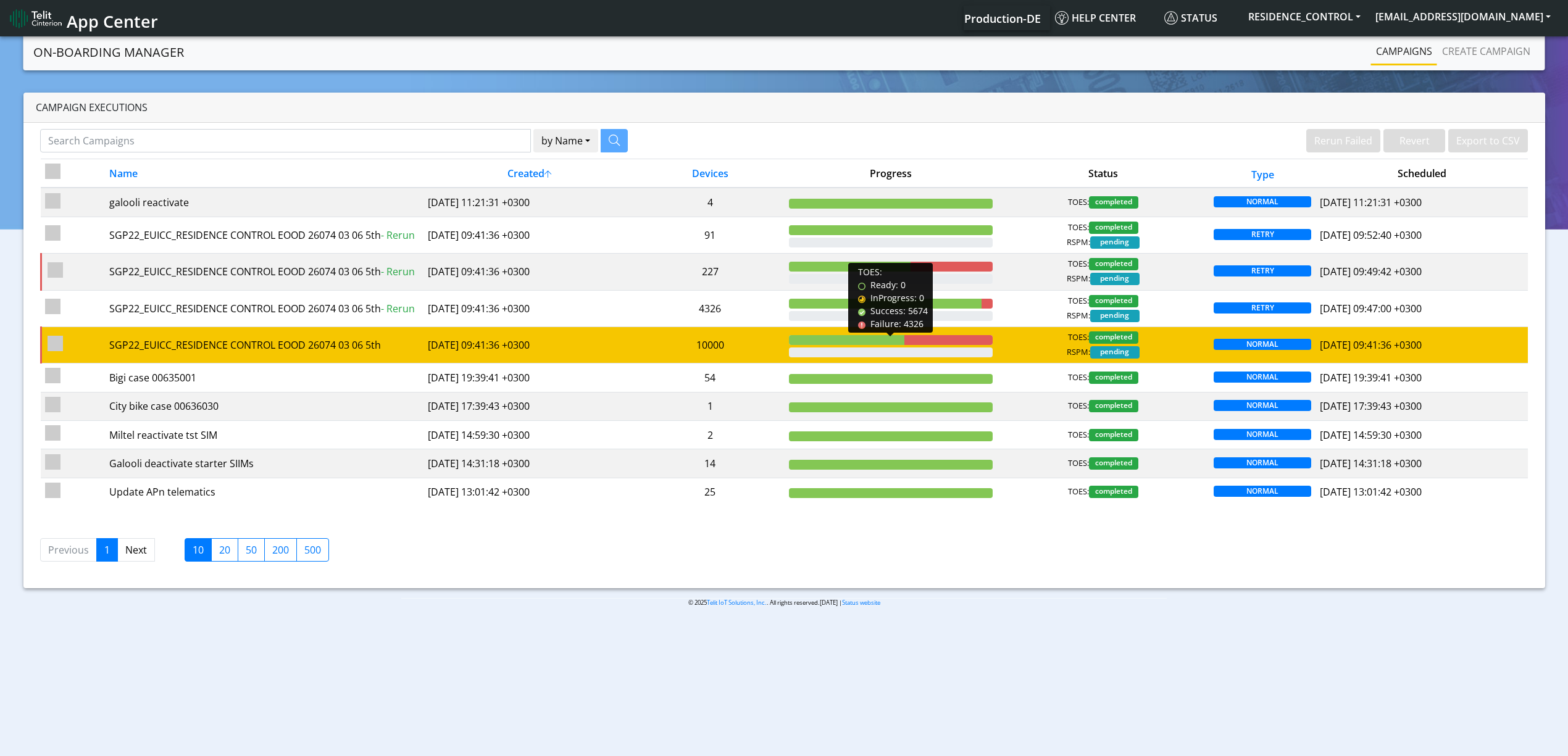
click at [794, 338] on div at bounding box center [846, 340] width 115 height 10
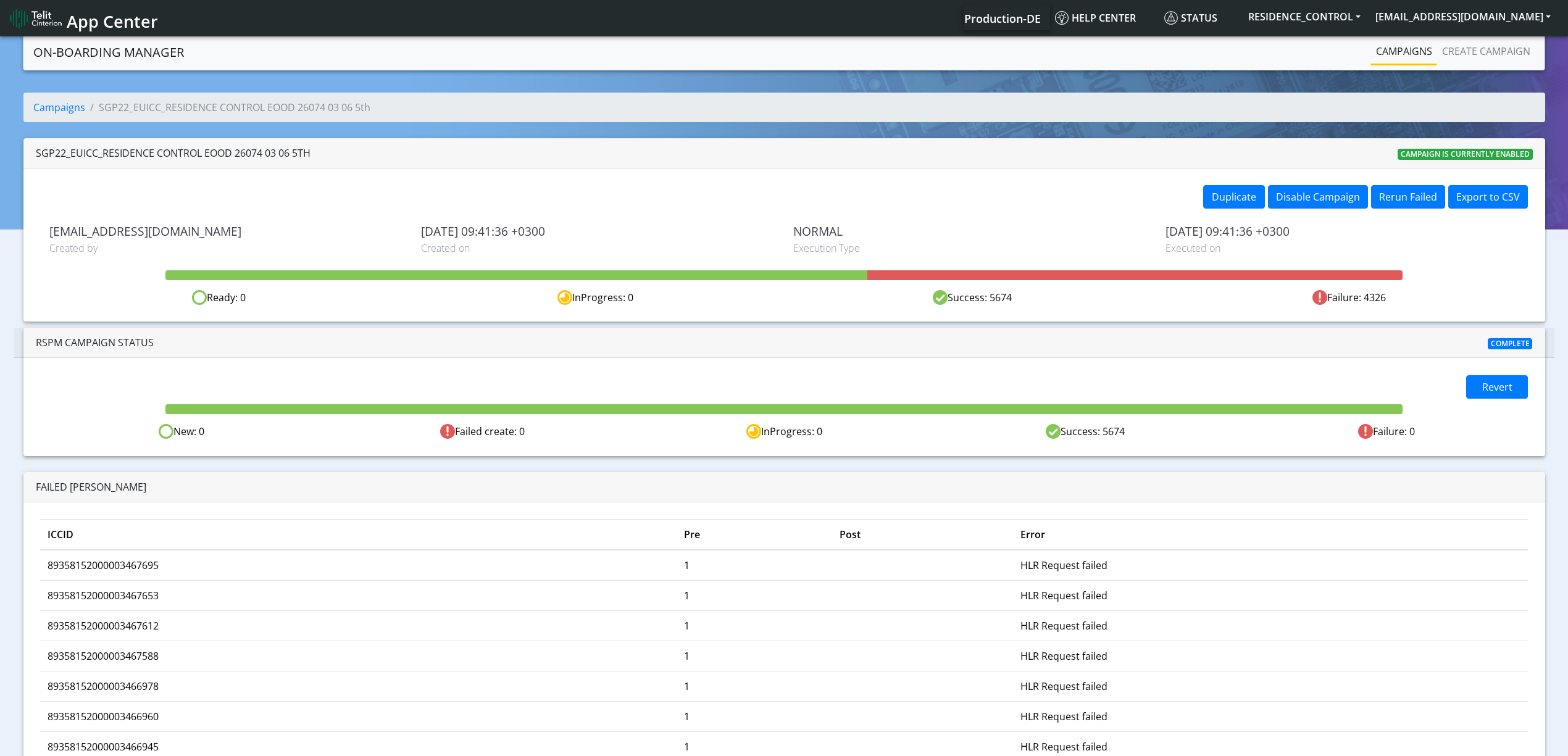
click at [1403, 62] on link "Campaigns" at bounding box center [1405, 51] width 66 height 24
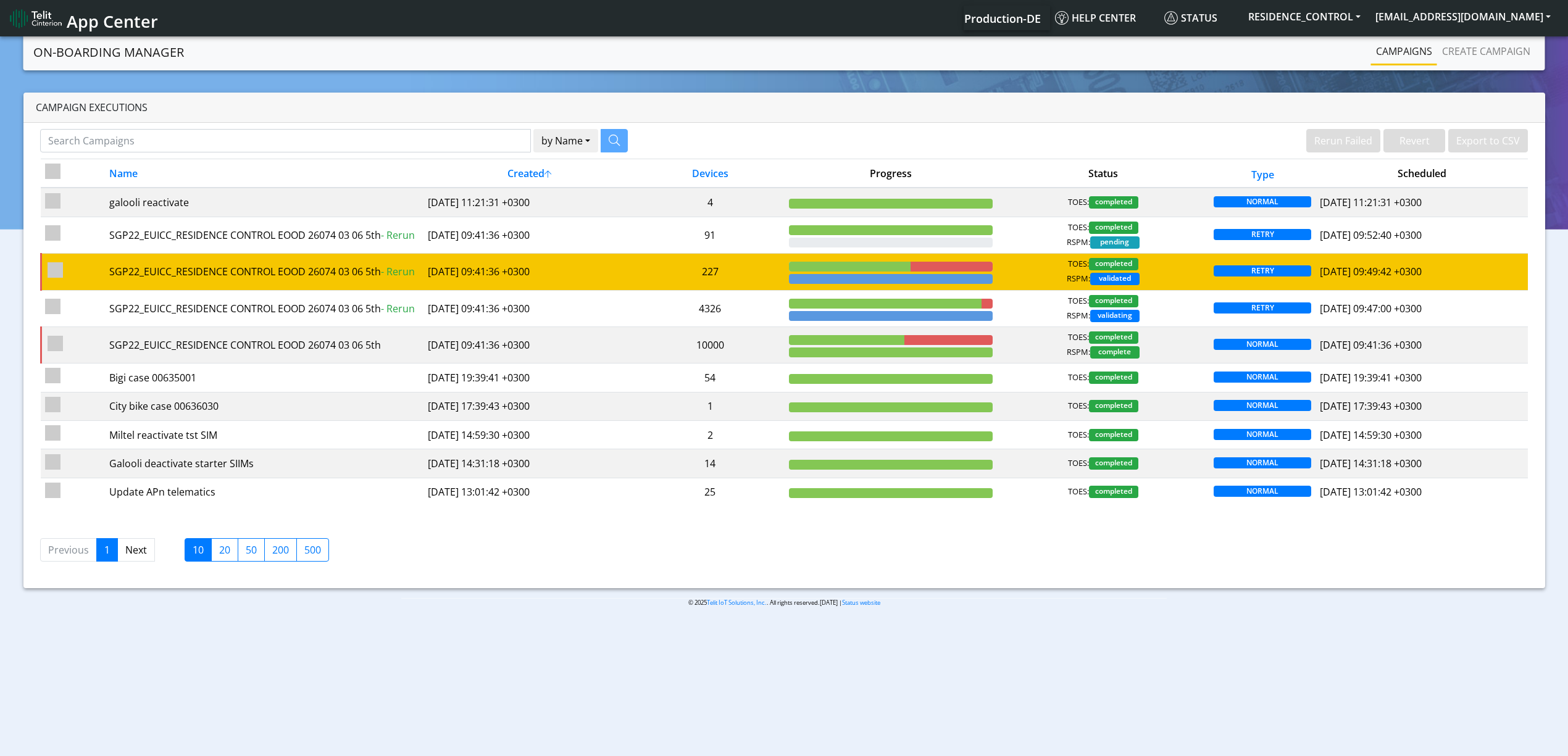
click at [719, 267] on td "227" at bounding box center [710, 272] width 149 height 37
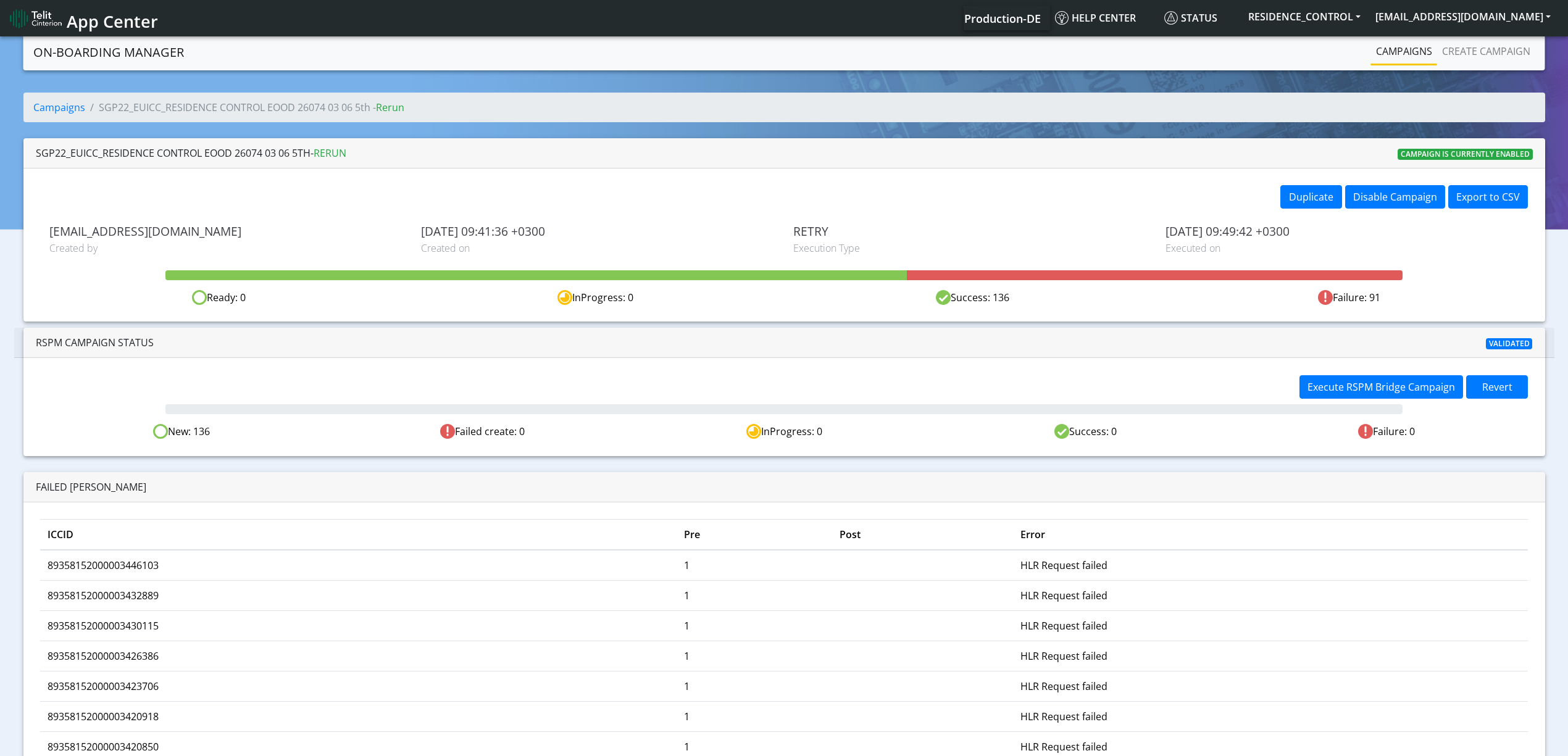
click at [1387, 50] on link "Campaigns" at bounding box center [1405, 51] width 66 height 24
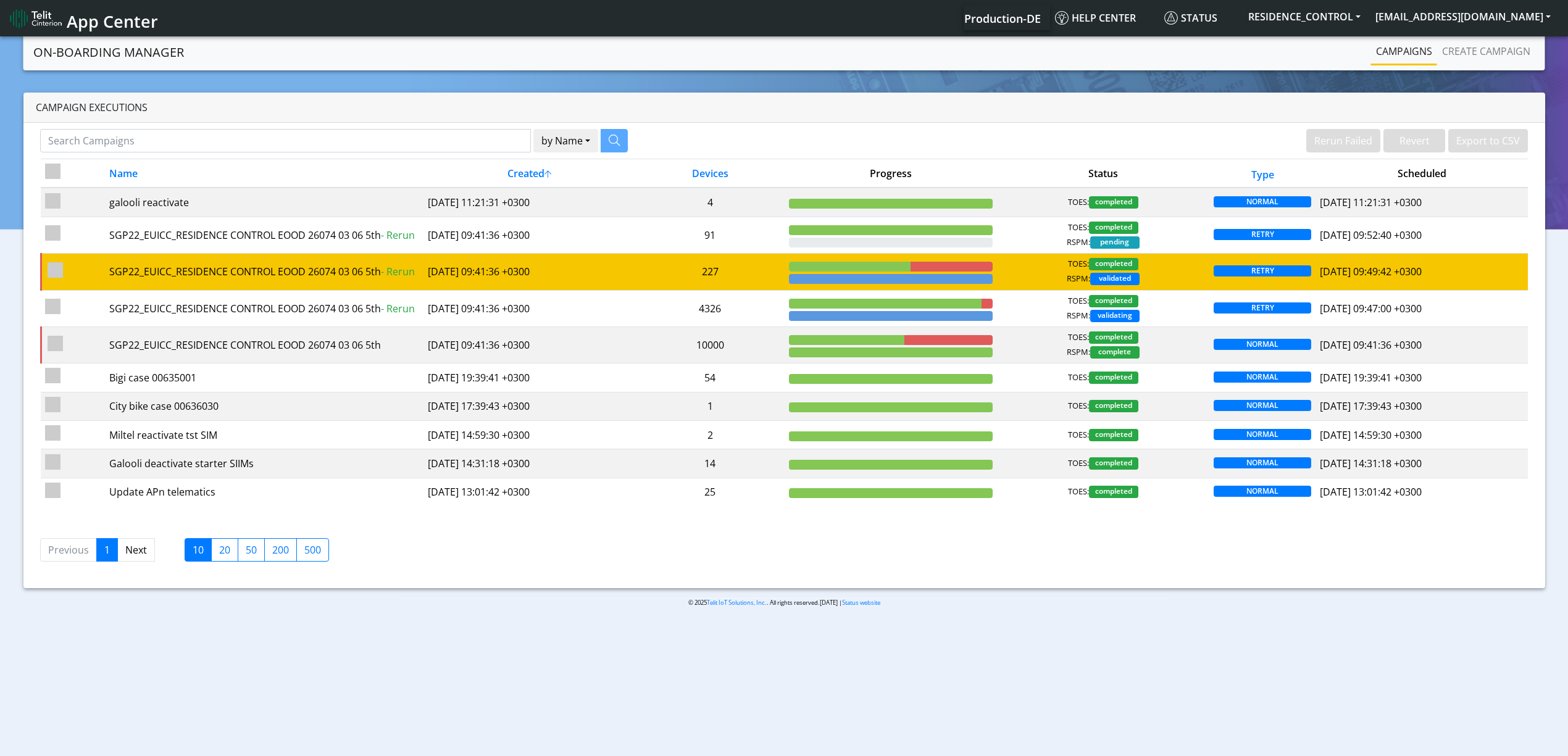
click at [707, 273] on td "227" at bounding box center [710, 272] width 149 height 37
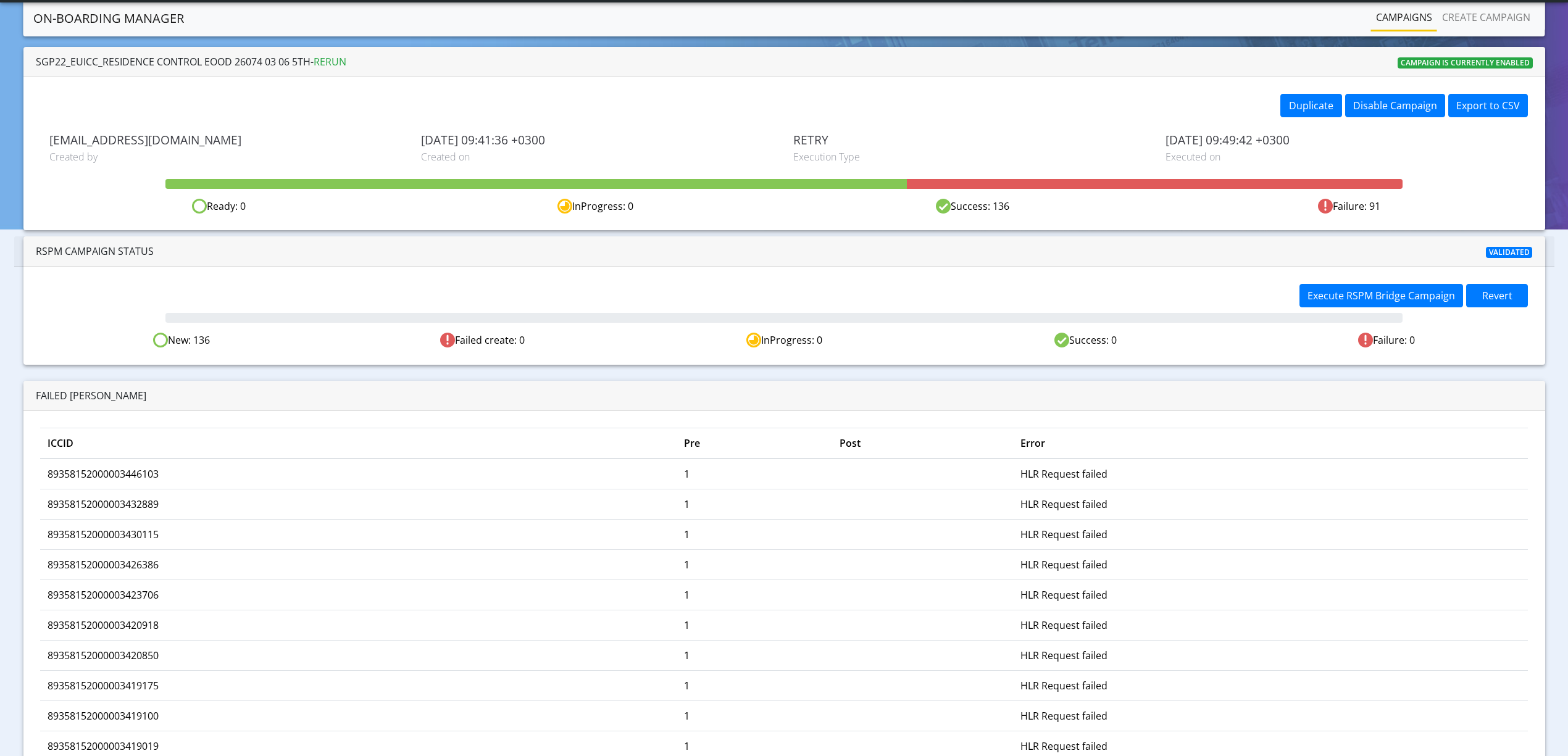
scroll to position [82, 0]
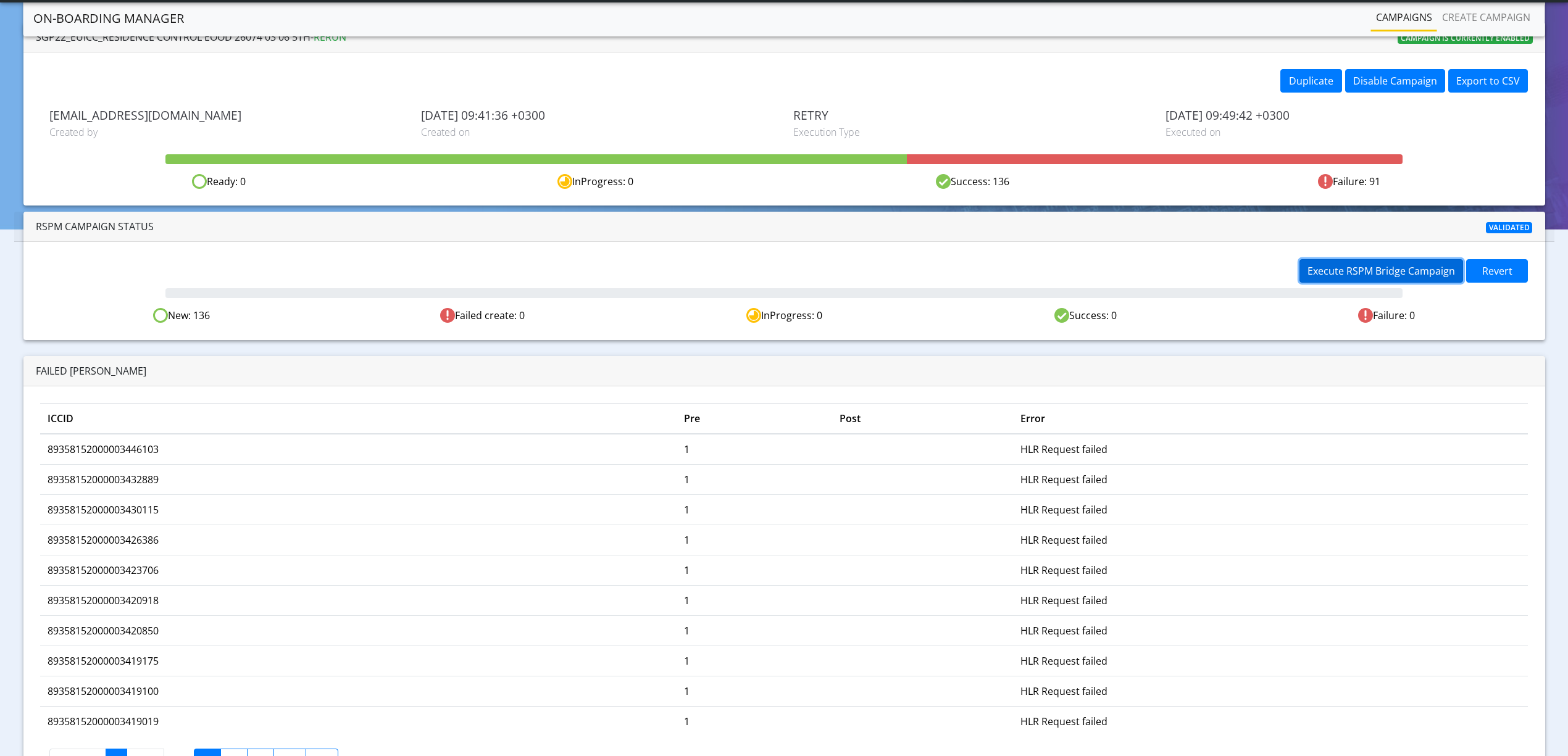
click at [1366, 279] on button "Execute RSPM Bridge Campaign" at bounding box center [1382, 271] width 163 height 24
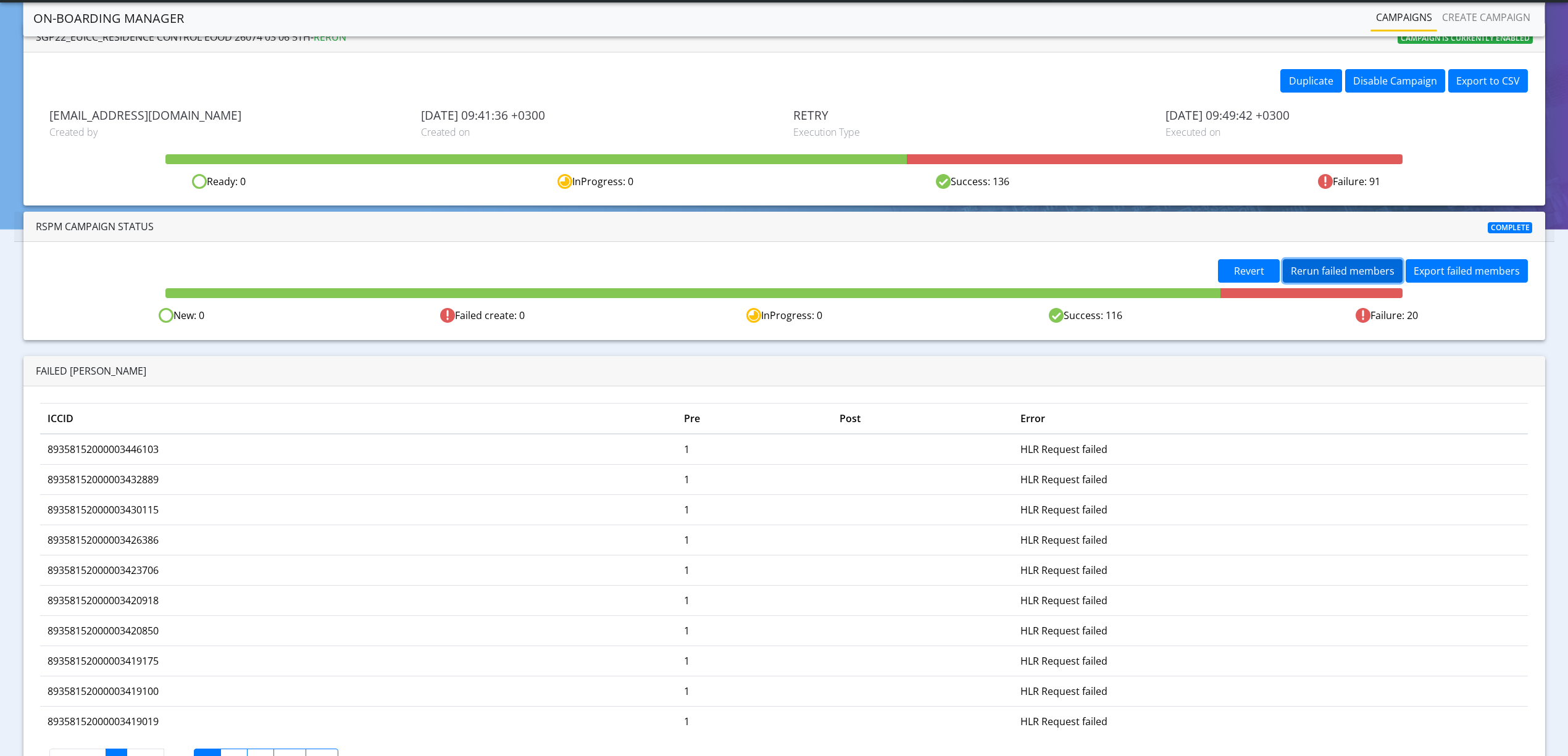
click at [1301, 276] on span "Rerun failed members" at bounding box center [1343, 271] width 104 height 14
click at [1341, 276] on span "Rerun failed members" at bounding box center [1343, 271] width 104 height 14
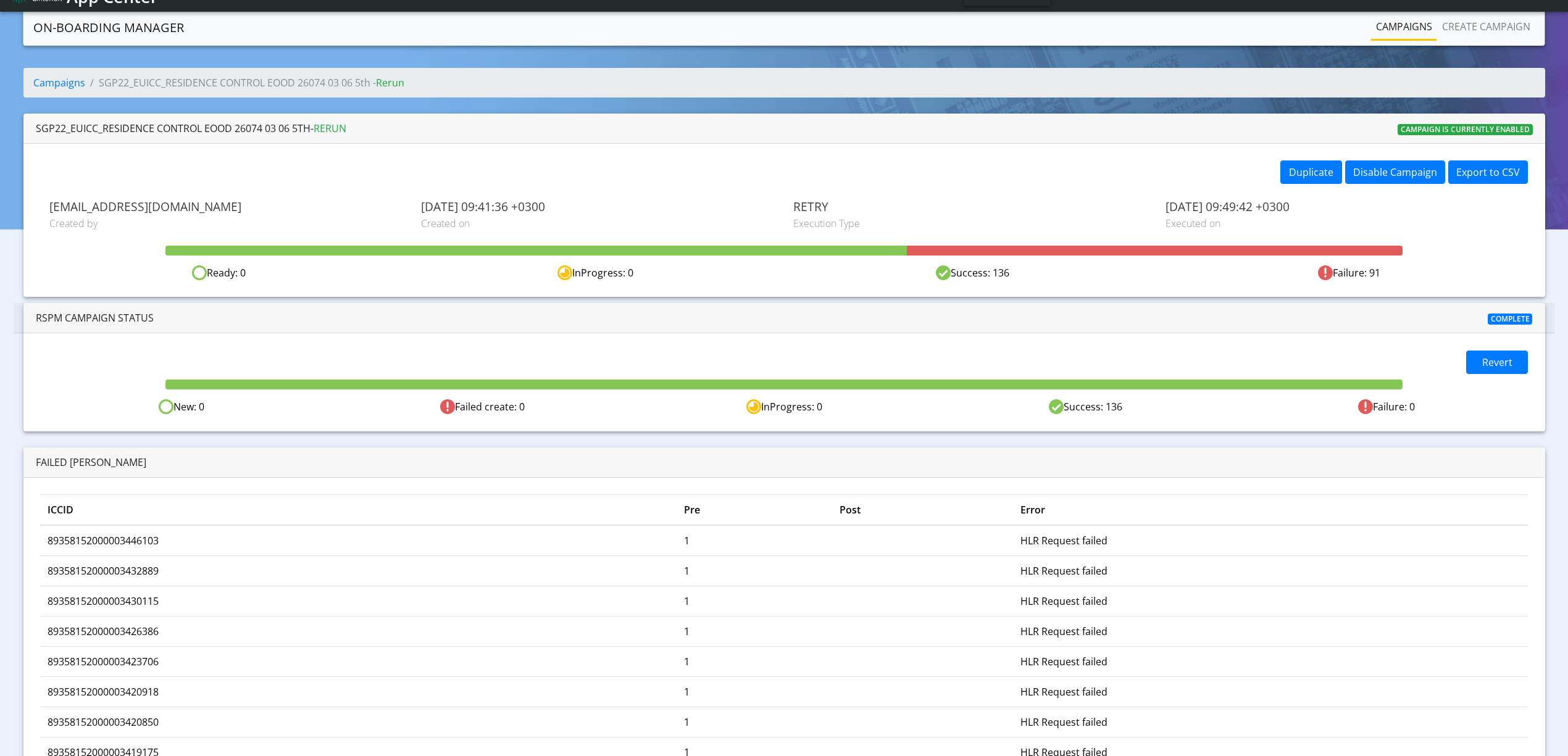
scroll to position [0, 0]
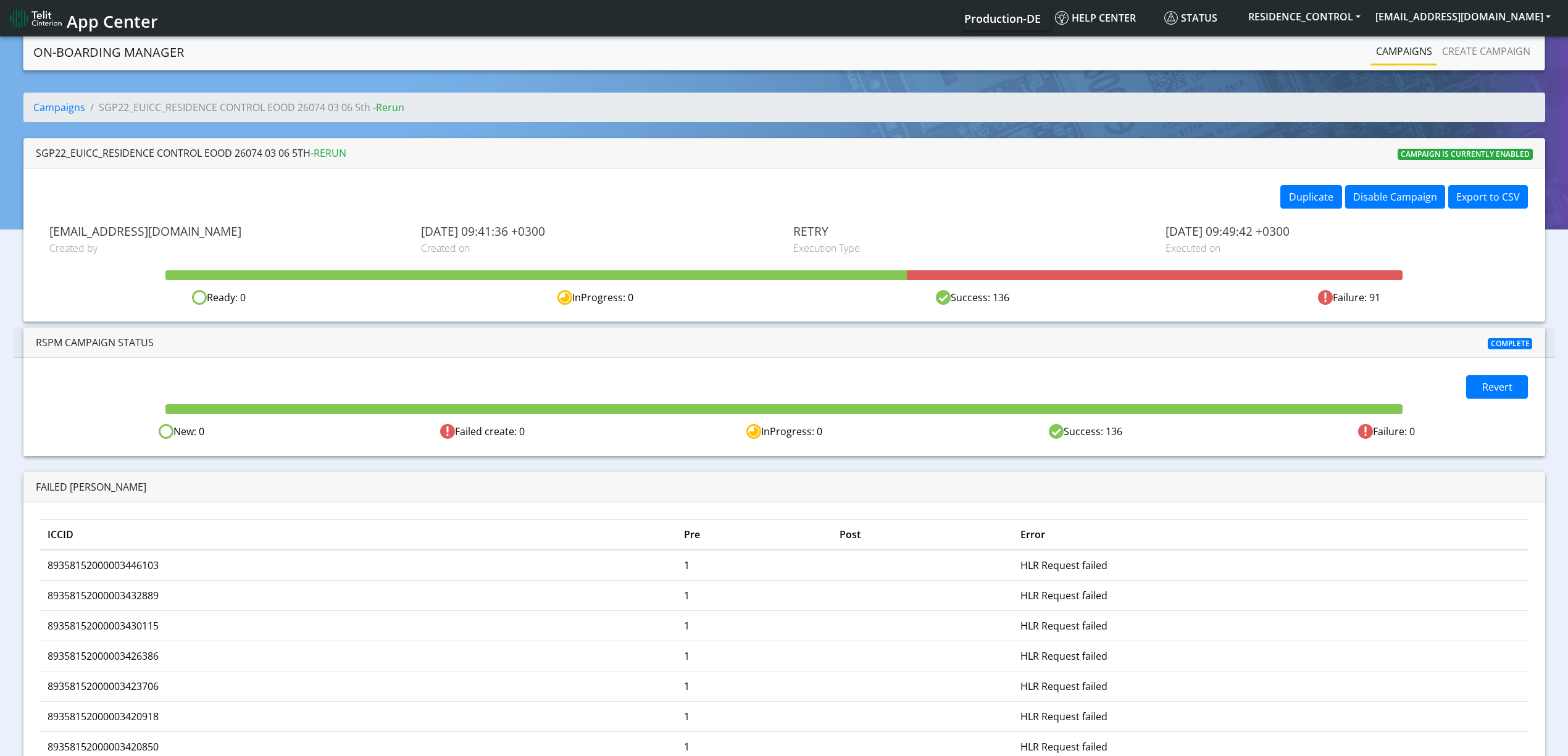
click at [1405, 54] on link "Campaigns" at bounding box center [1405, 51] width 66 height 24
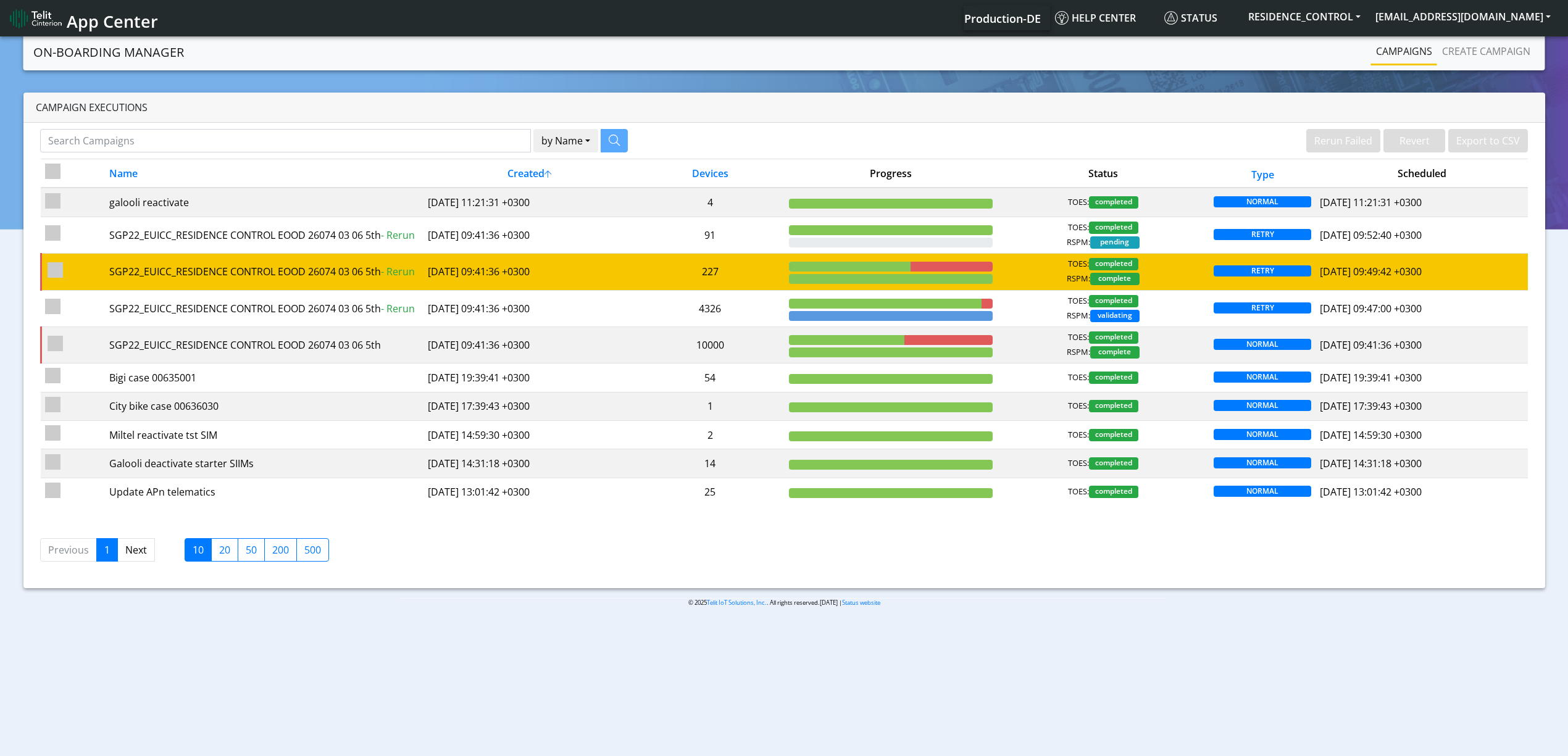
click at [735, 275] on td "227" at bounding box center [710, 272] width 149 height 37
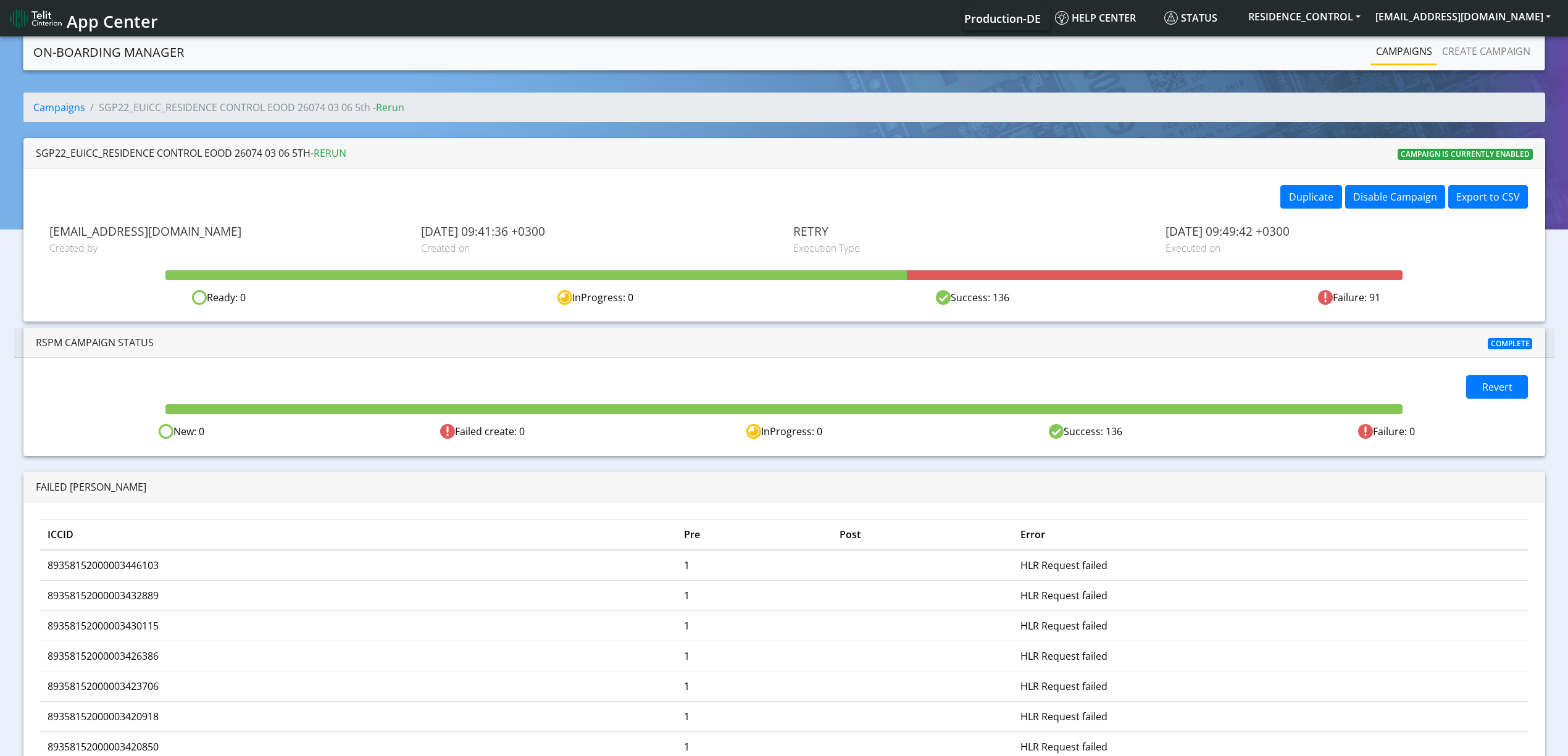
click at [1395, 50] on link "Campaigns" at bounding box center [1405, 51] width 66 height 24
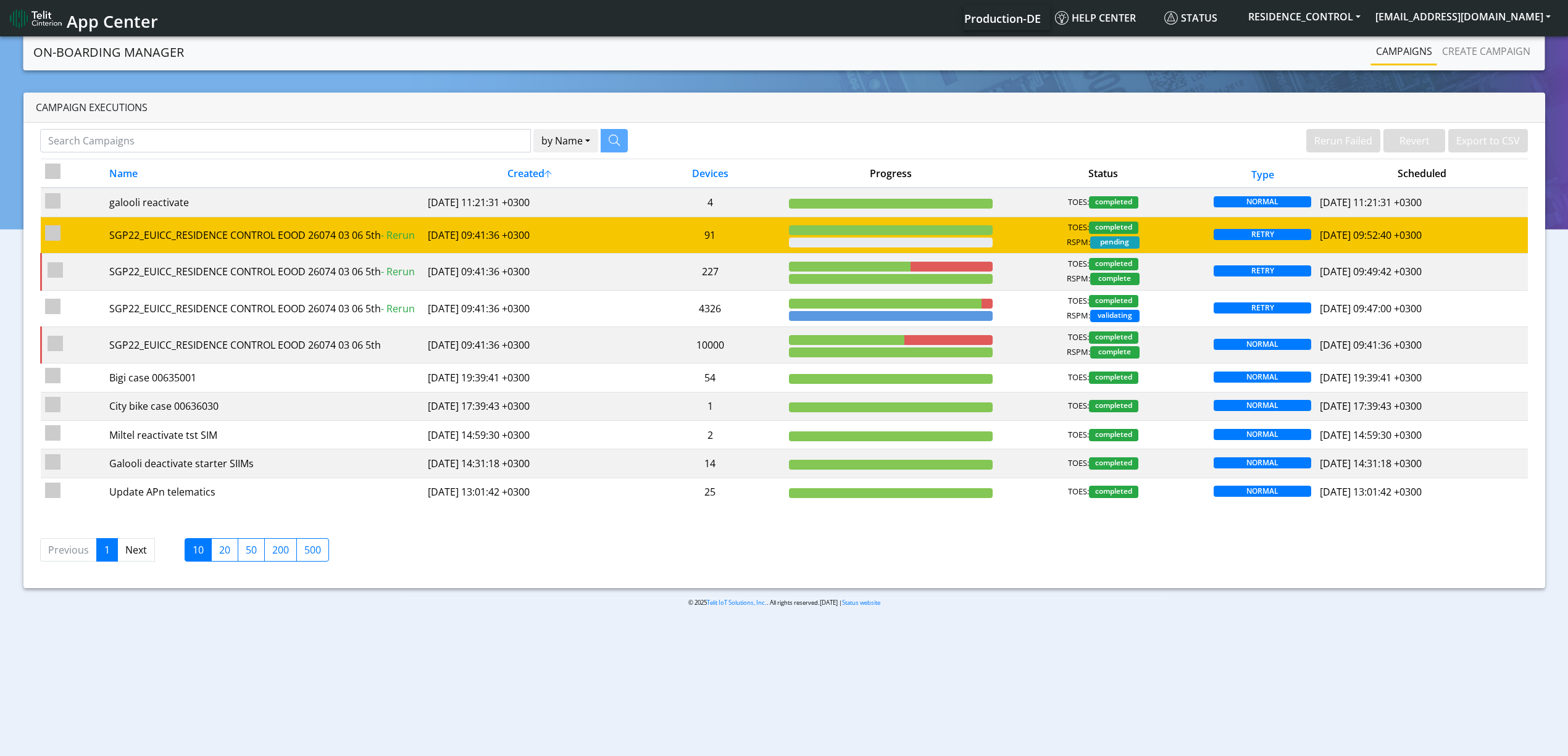
click at [755, 235] on td "91" at bounding box center [710, 235] width 149 height 37
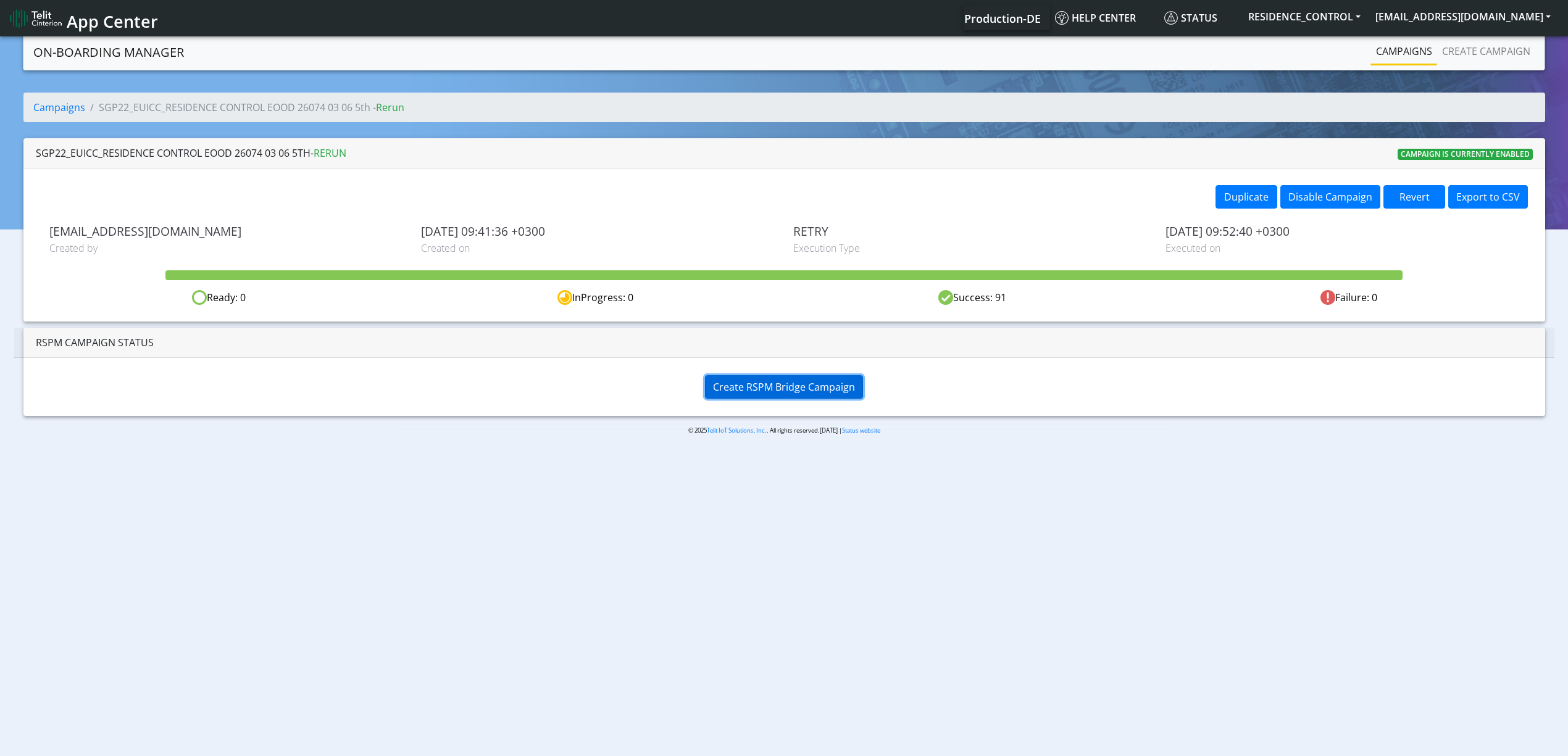
click at [764, 380] on span "Create RSPM Bridge Campaign" at bounding box center [784, 387] width 142 height 14
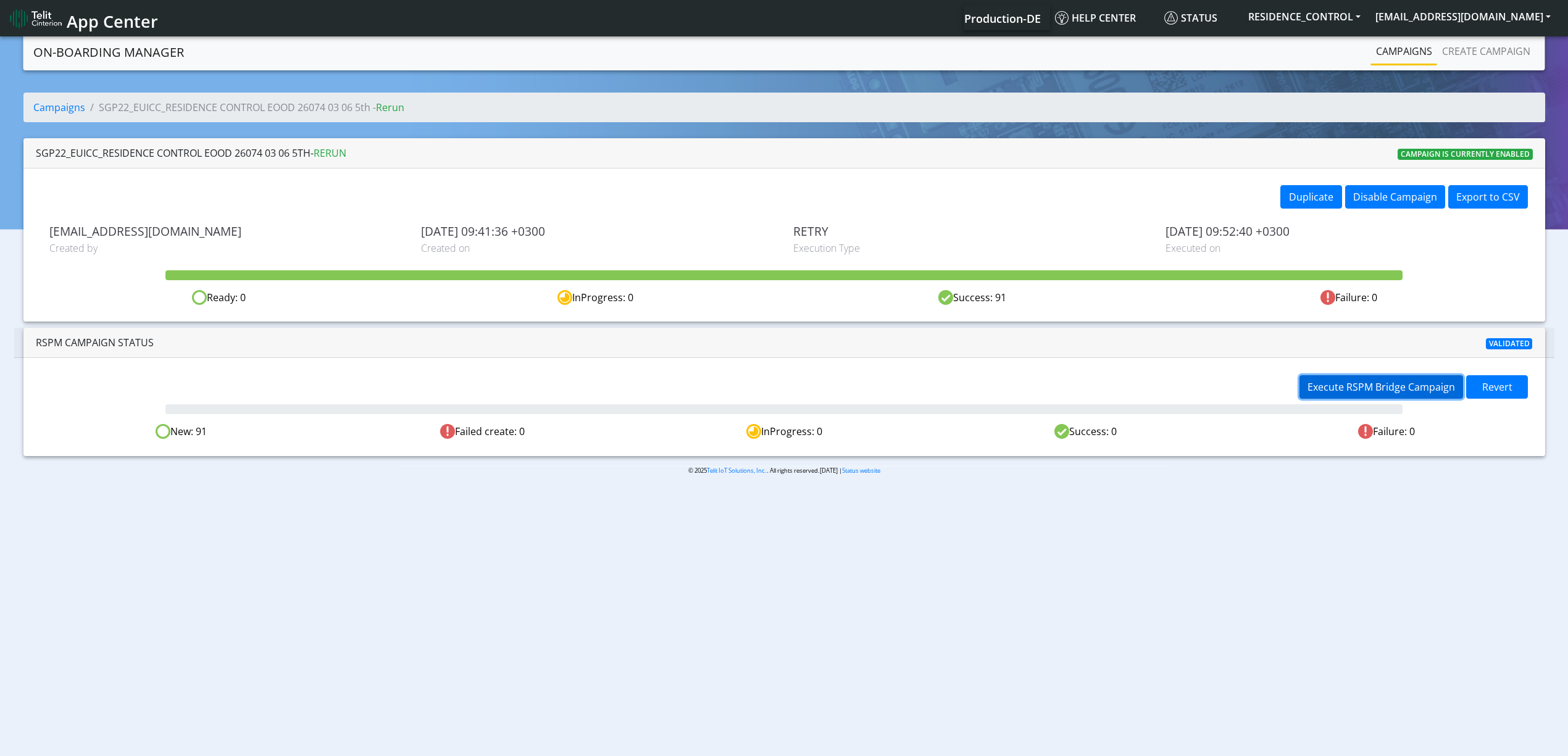
click at [1372, 398] on button "Execute RSPM Bridge Campaign" at bounding box center [1382, 387] width 163 height 24
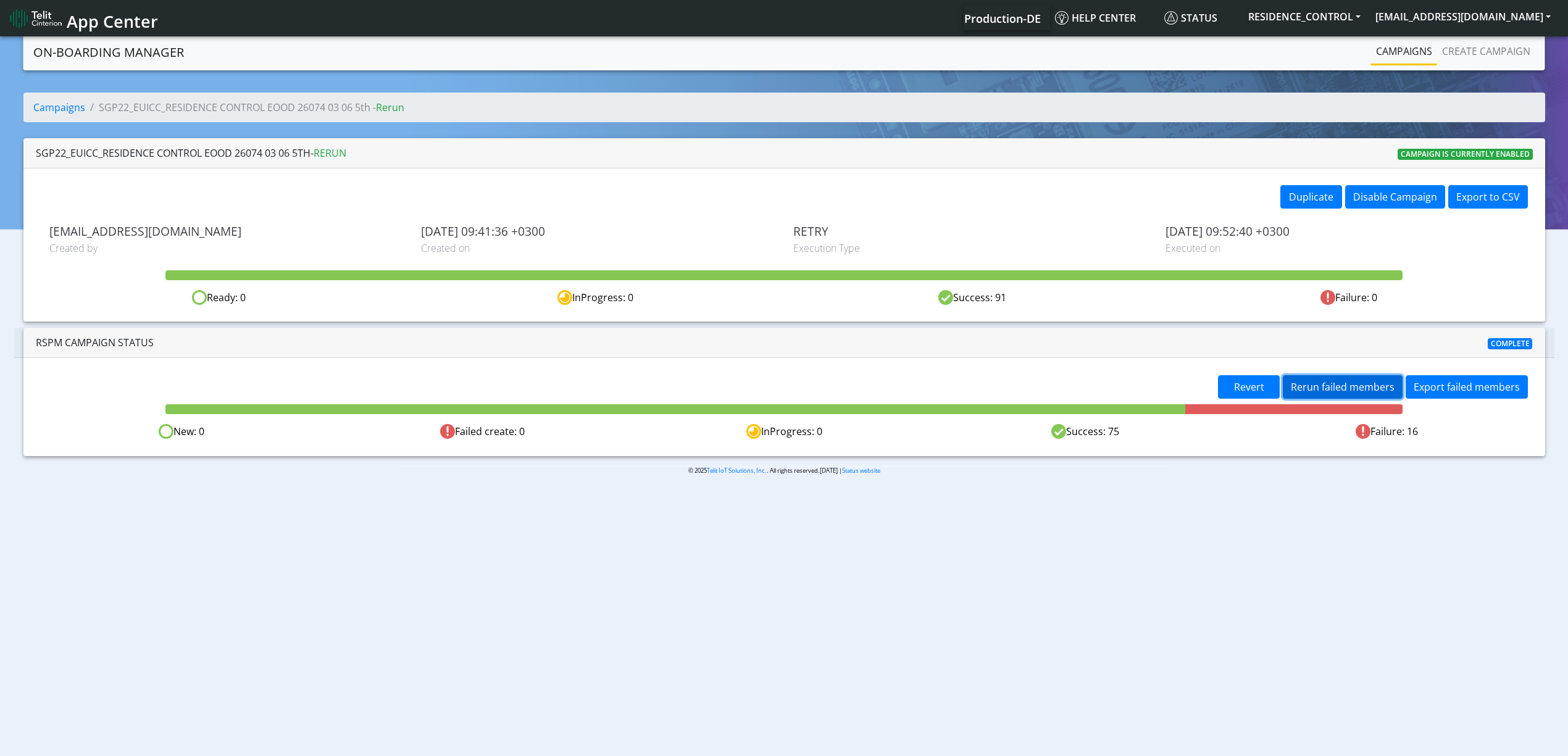
click at [1324, 383] on span "Rerun failed members" at bounding box center [1343, 387] width 104 height 14
click at [1349, 388] on span "Rerun failed members" at bounding box center [1343, 387] width 104 height 14
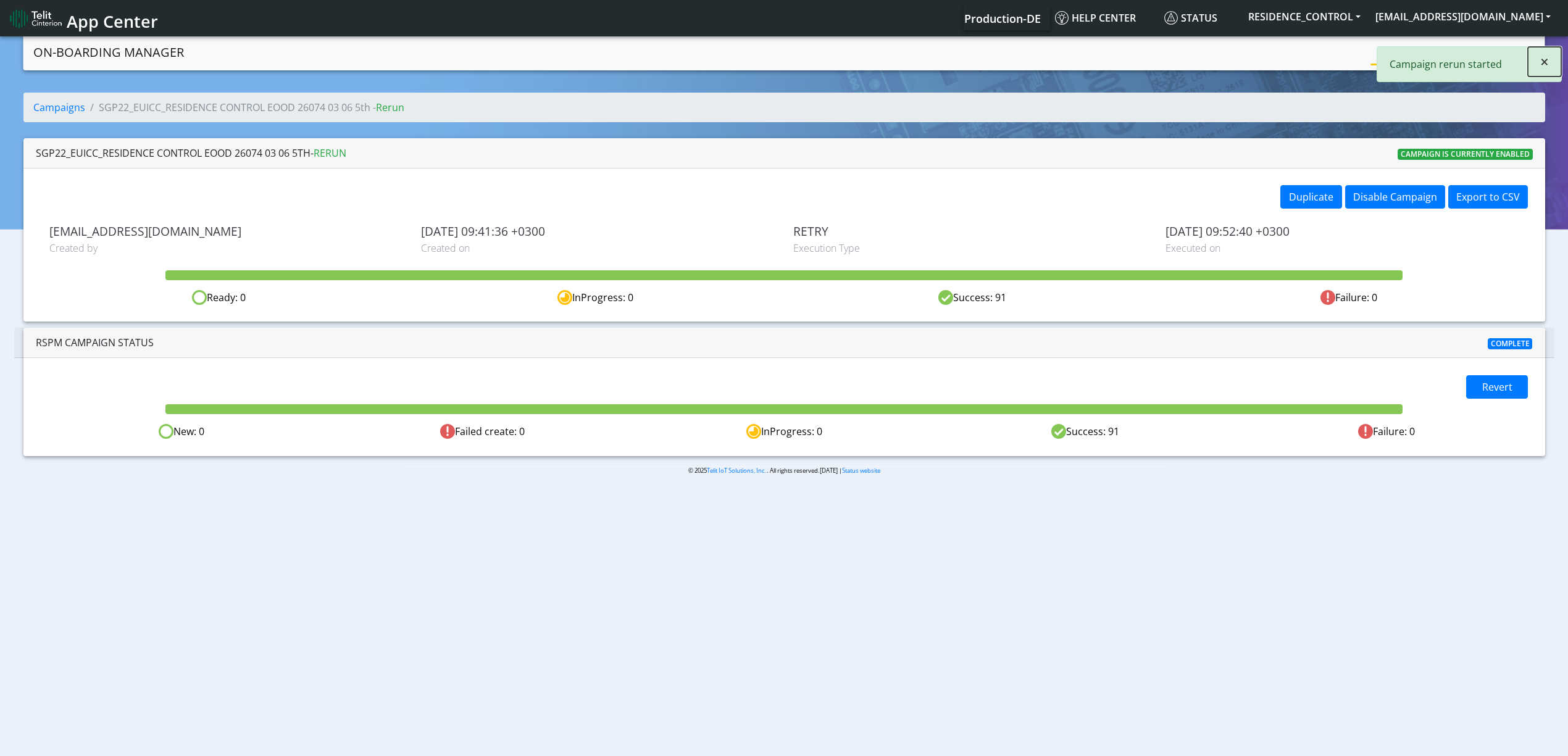
click at [1551, 67] on button "×" at bounding box center [1545, 61] width 34 height 30
click at [1398, 52] on link "Campaigns" at bounding box center [1405, 51] width 66 height 24
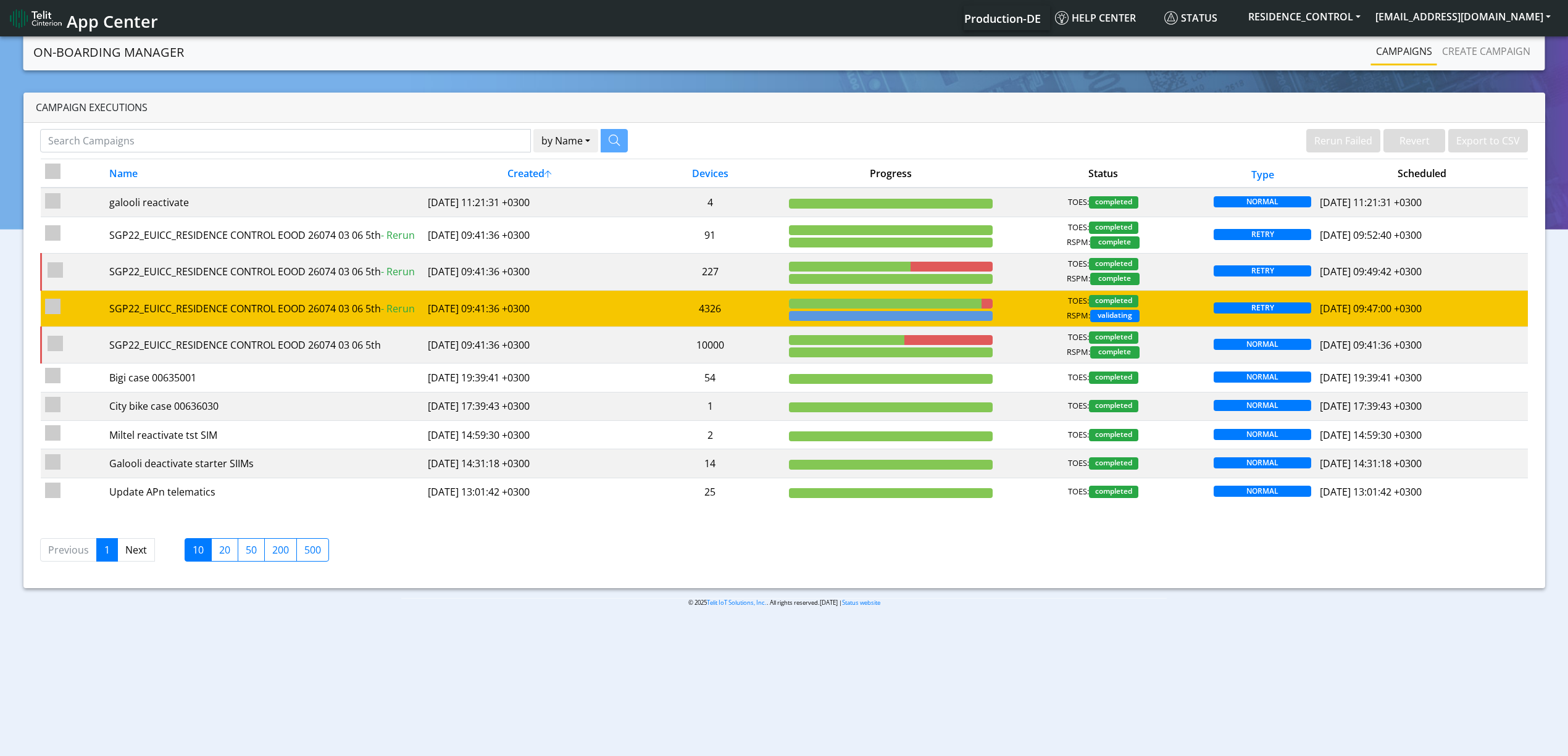
click at [1220, 314] on span "RETRY" at bounding box center [1262, 308] width 98 height 11
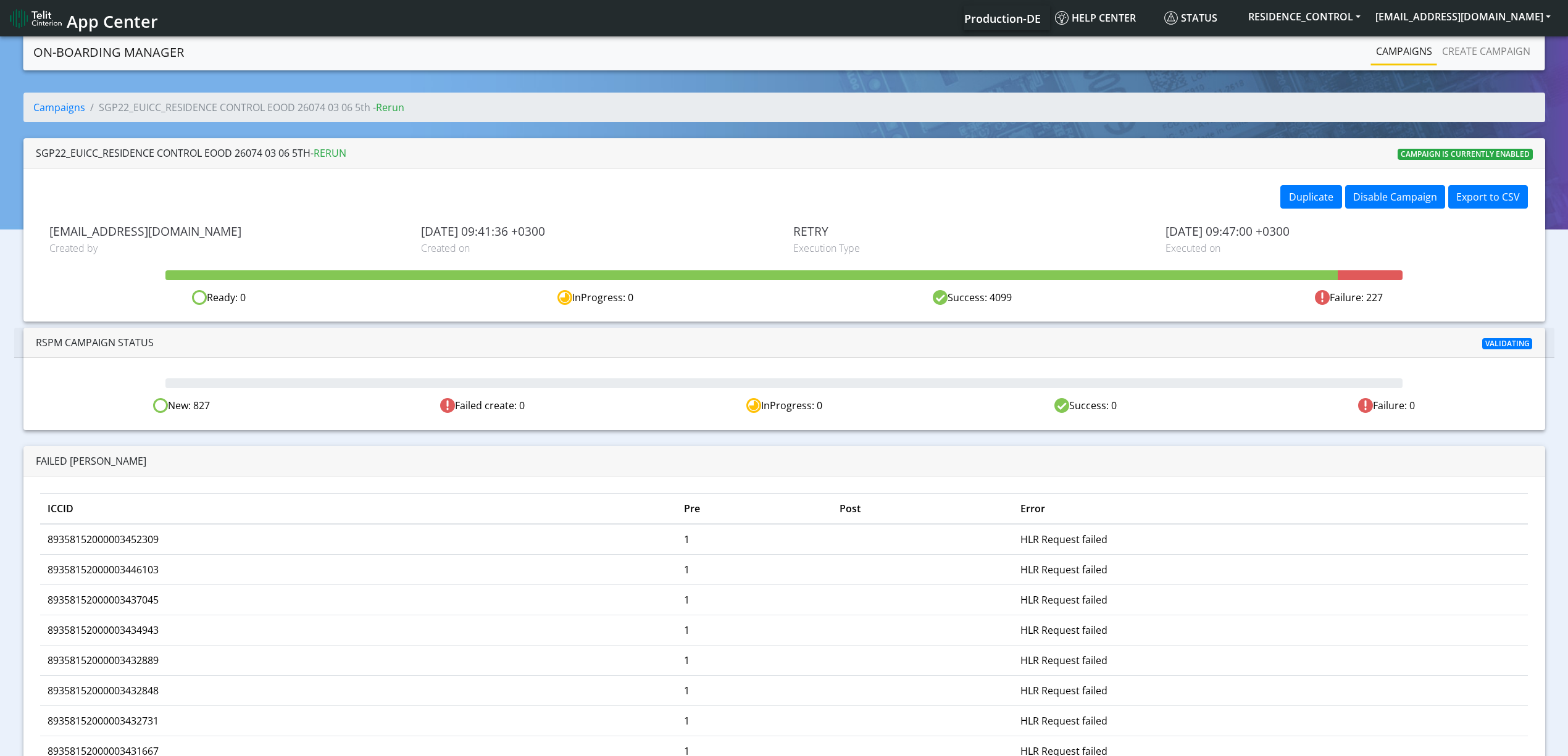
click at [1418, 46] on link "Campaigns" at bounding box center [1405, 51] width 66 height 24
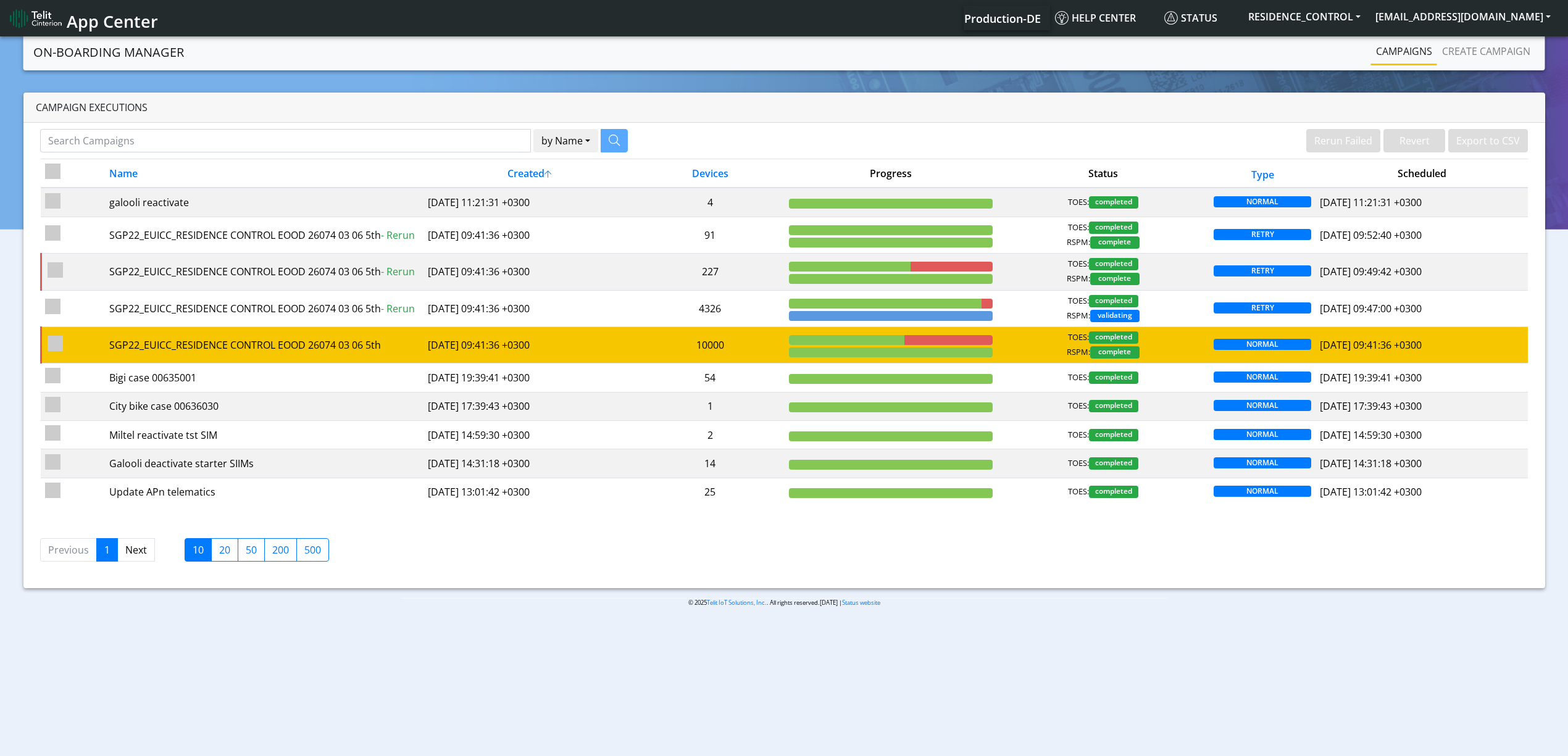
click at [637, 354] on td "10000" at bounding box center [710, 345] width 149 height 37
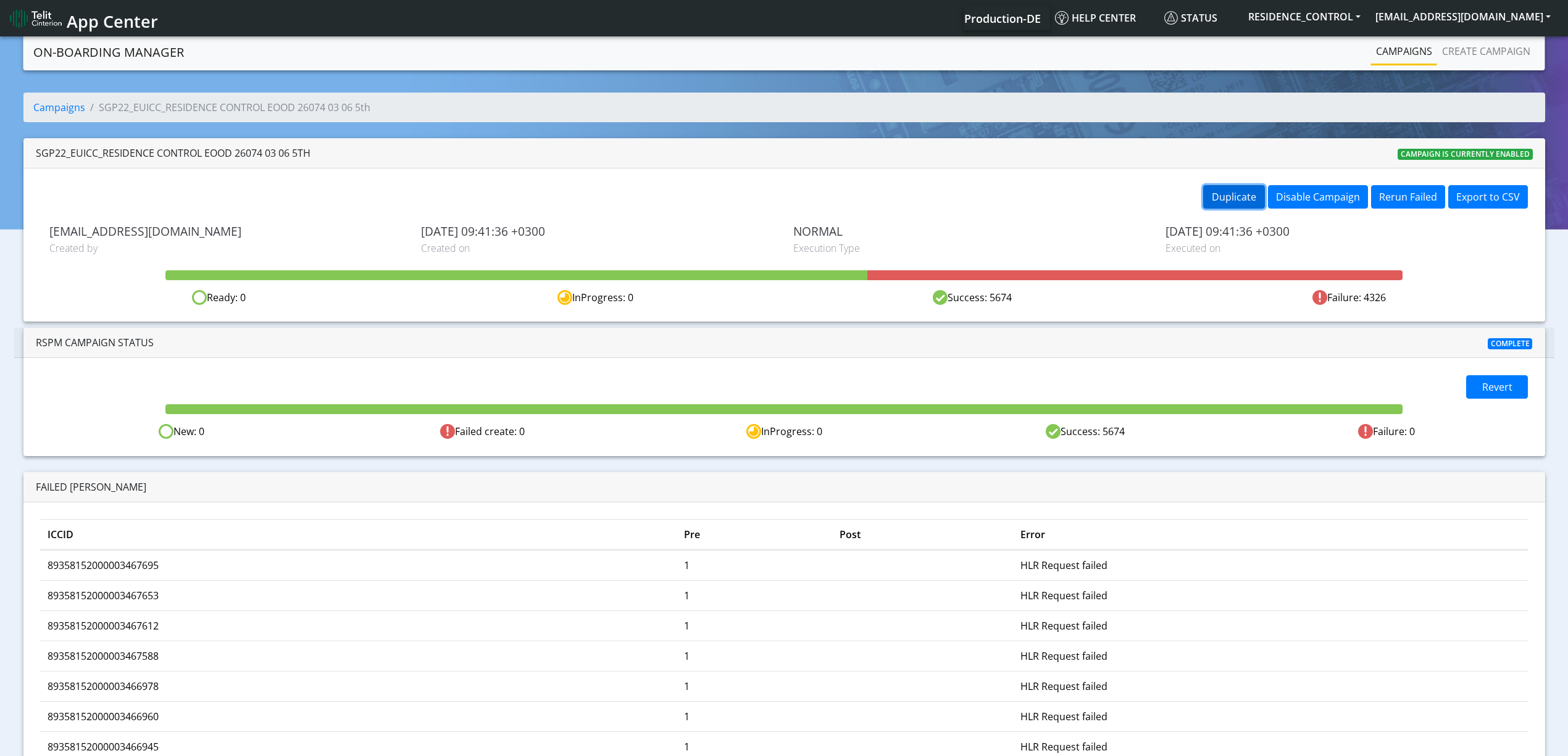
click at [1224, 208] on button "Duplicate" at bounding box center [1234, 197] width 62 height 24
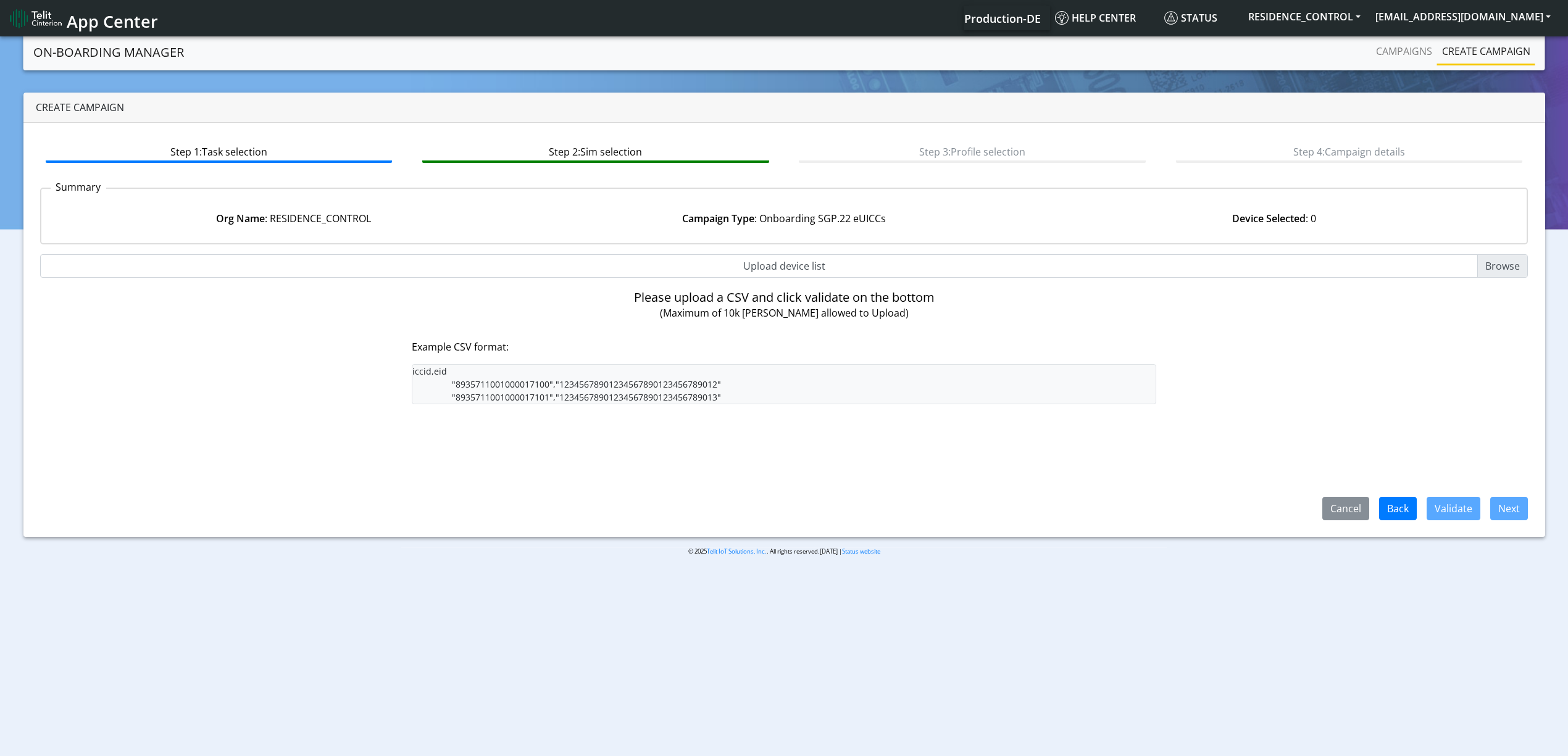
click at [882, 262] on input "Upload device list" at bounding box center [784, 266] width 1489 height 24
type input "C:\fakepath\resi6.csv"
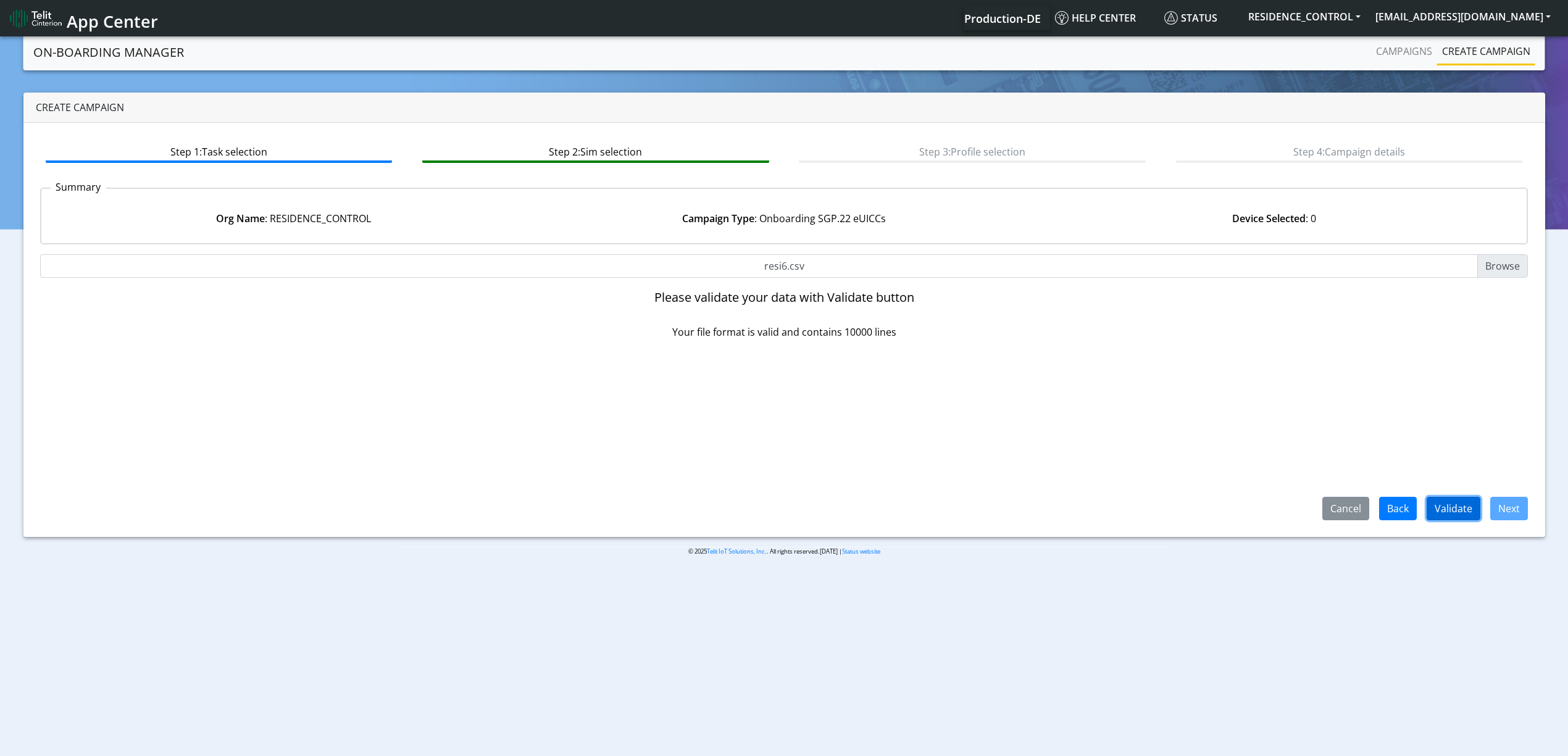
click at [1473, 511] on button "Validate" at bounding box center [1453, 509] width 53 height 24
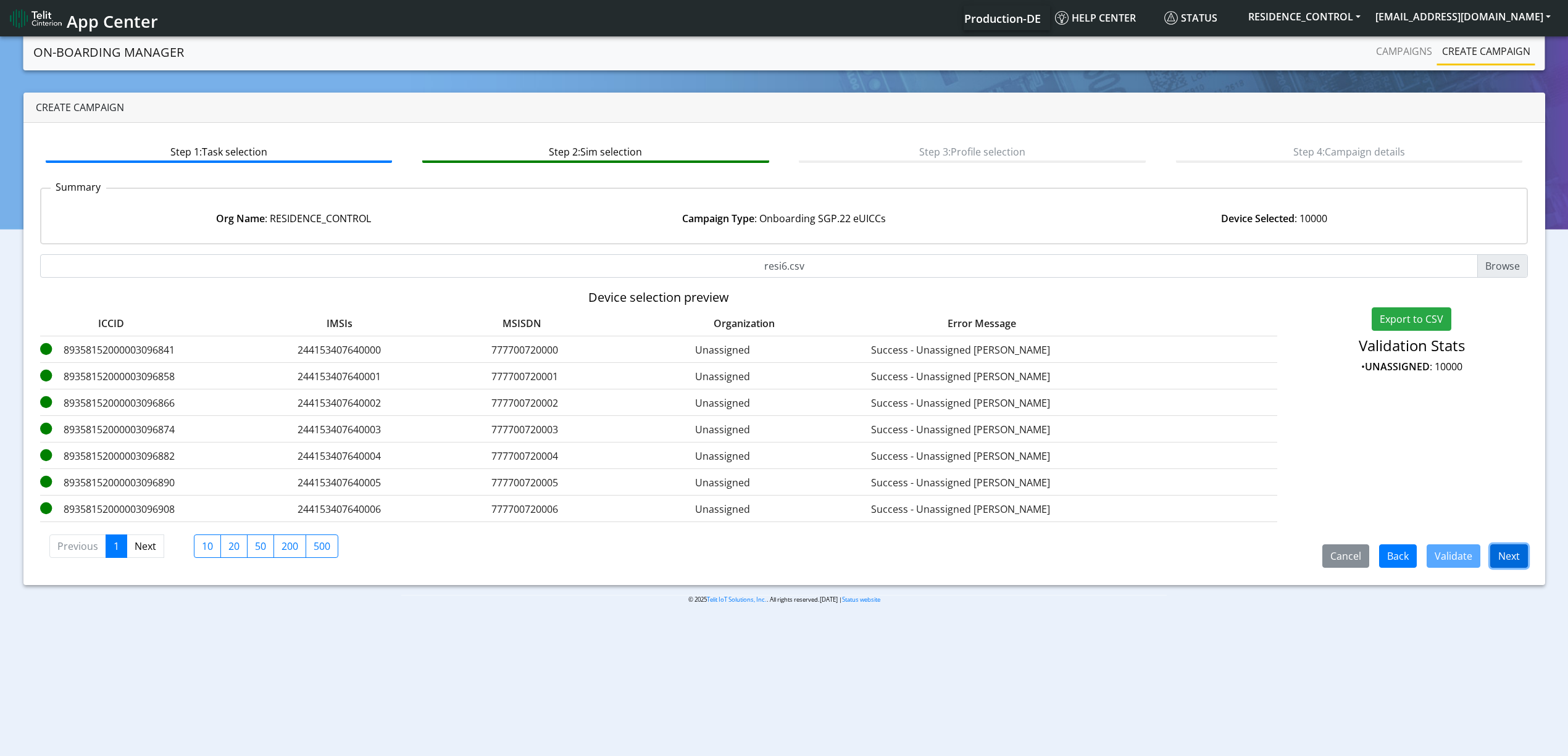
click at [1502, 562] on button "Next" at bounding box center [1509, 556] width 37 height 24
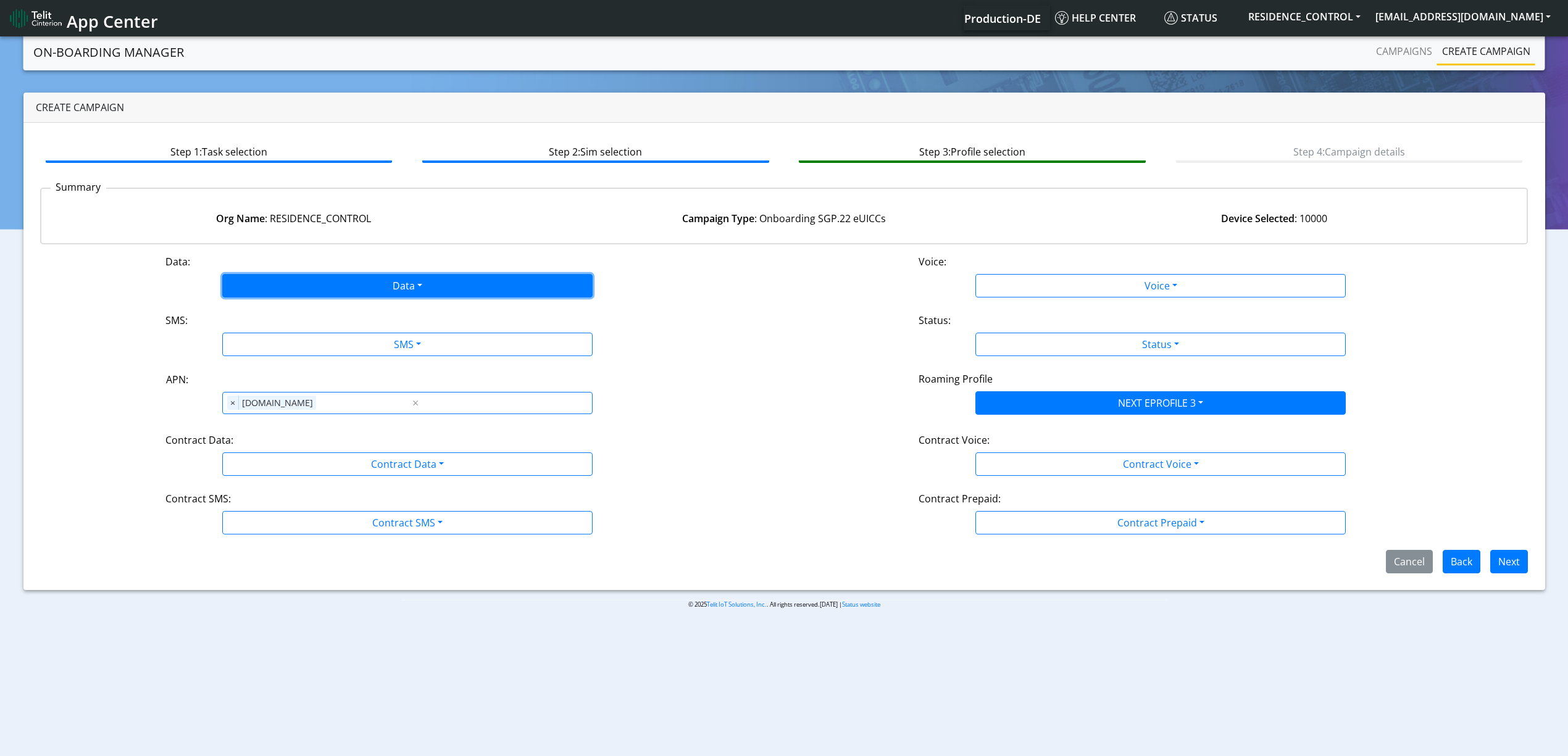
click at [334, 285] on button "Data" at bounding box center [407, 286] width 370 height 24
click at [284, 327] on button "Enabled" at bounding box center [407, 334] width 369 height 20
click at [295, 342] on button "SMS" at bounding box center [407, 344] width 370 height 24
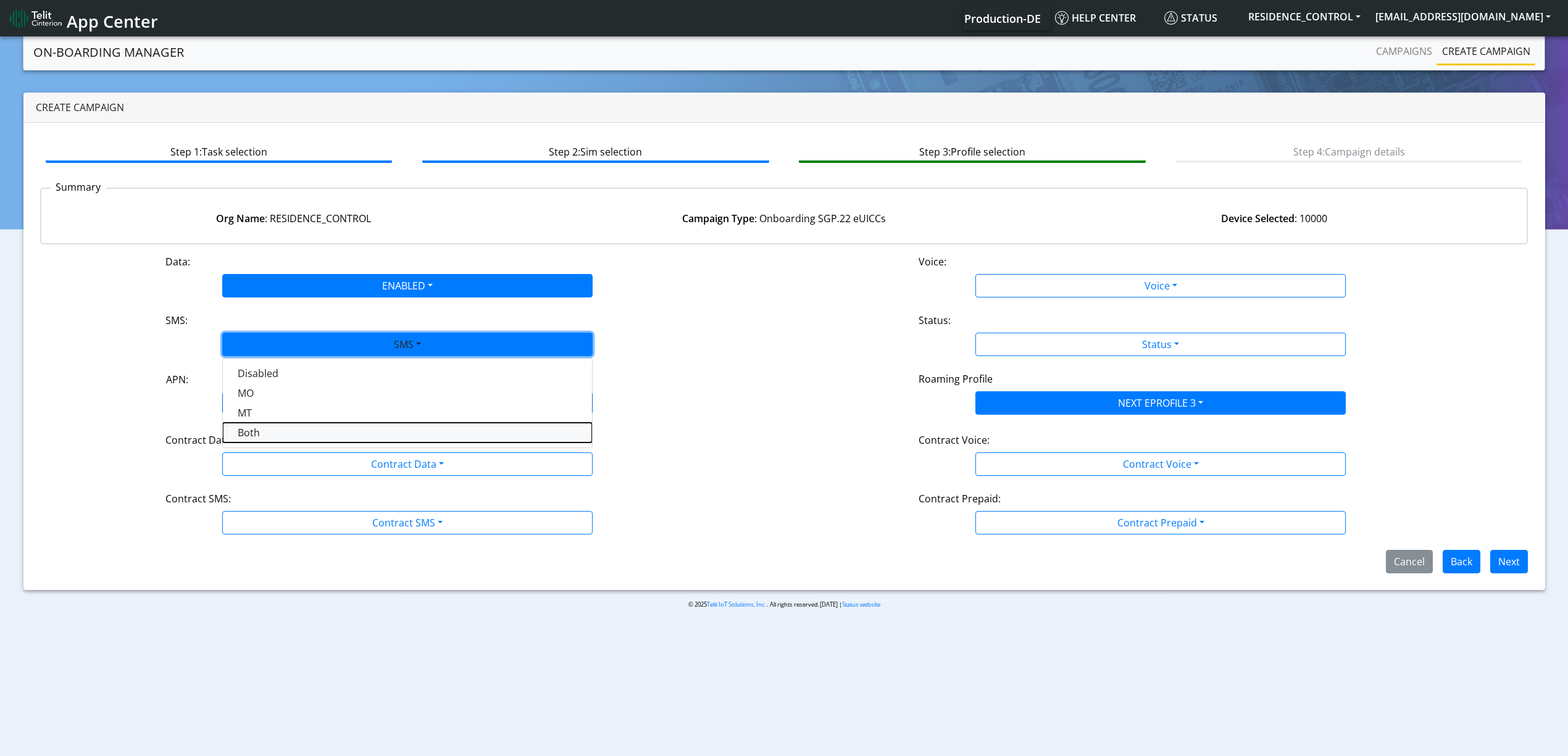
click at [273, 425] on button "Both" at bounding box center [407, 433] width 369 height 20
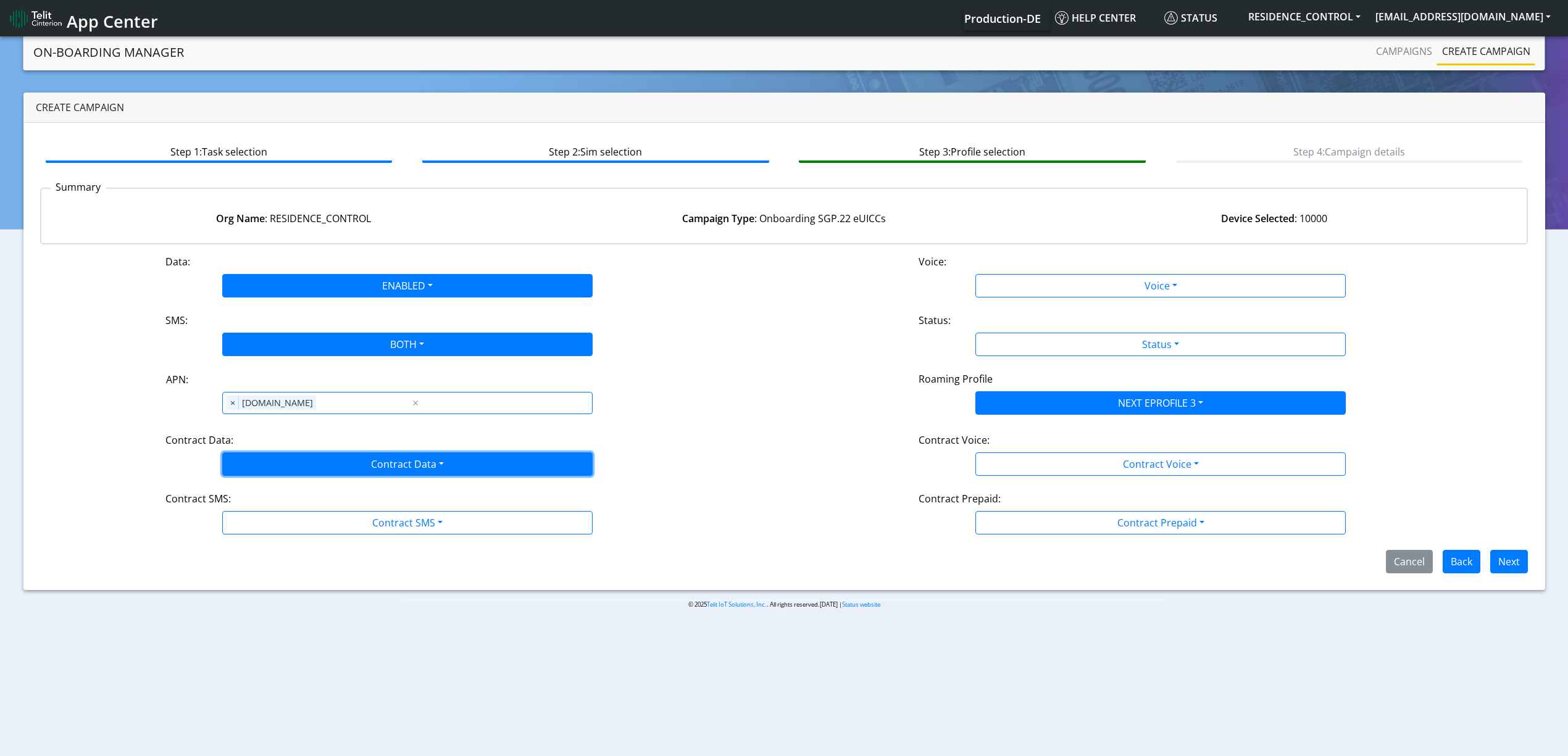
click at [292, 460] on button "Contract Data" at bounding box center [407, 464] width 370 height 24
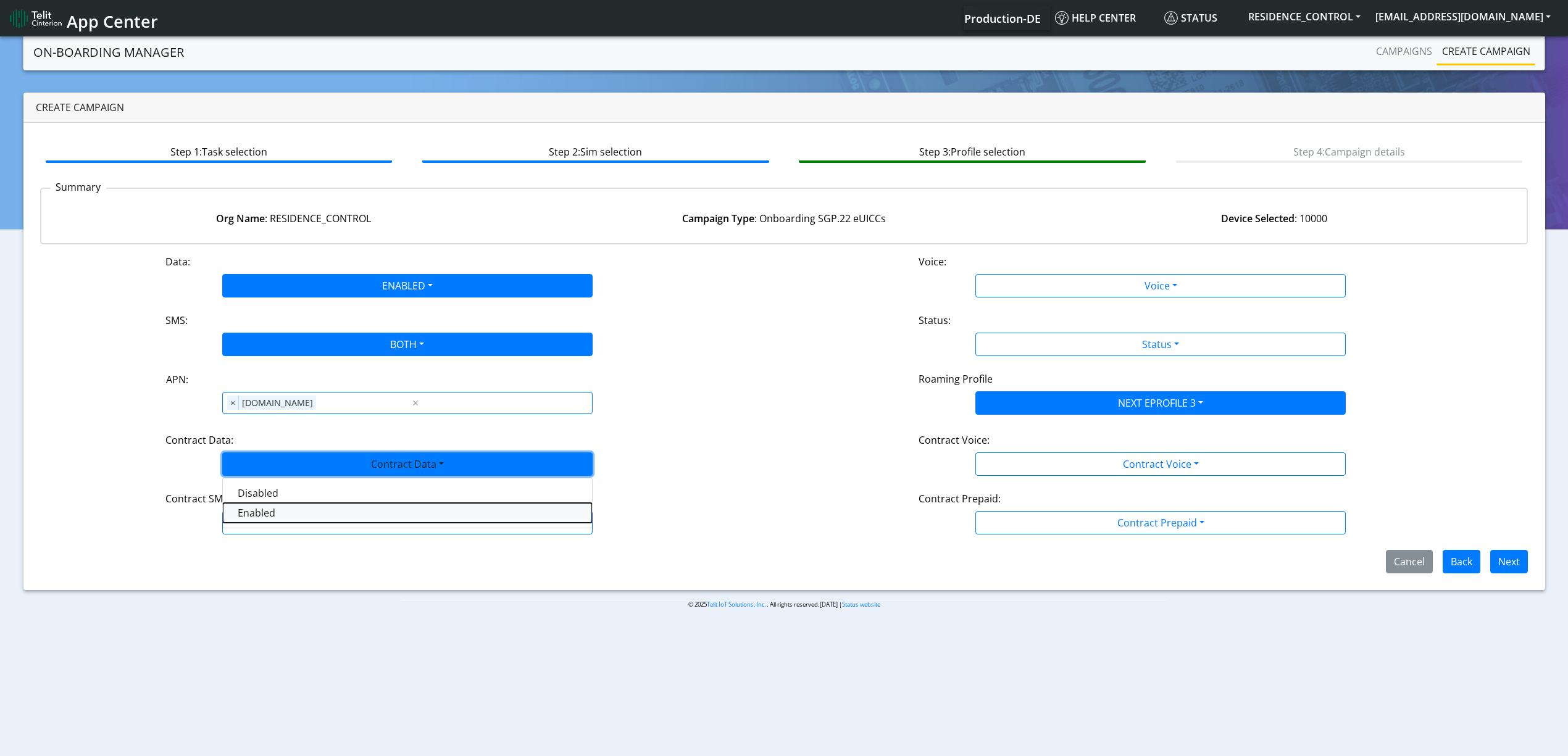
click at [273, 516] on Dataenabled-dropdown "Enabled" at bounding box center [407, 513] width 369 height 20
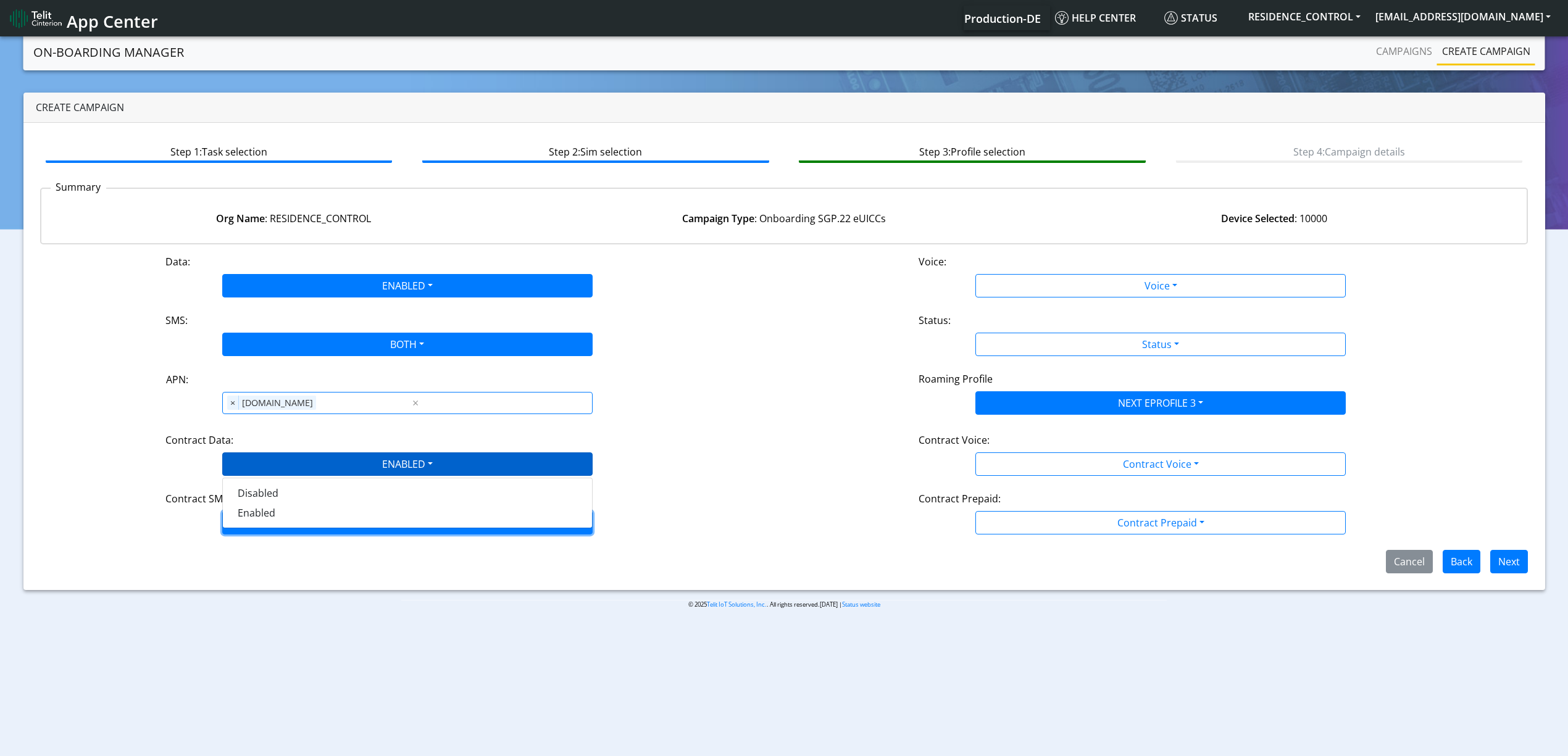
click at [280, 521] on button "Contract SMS" at bounding box center [407, 522] width 370 height 24
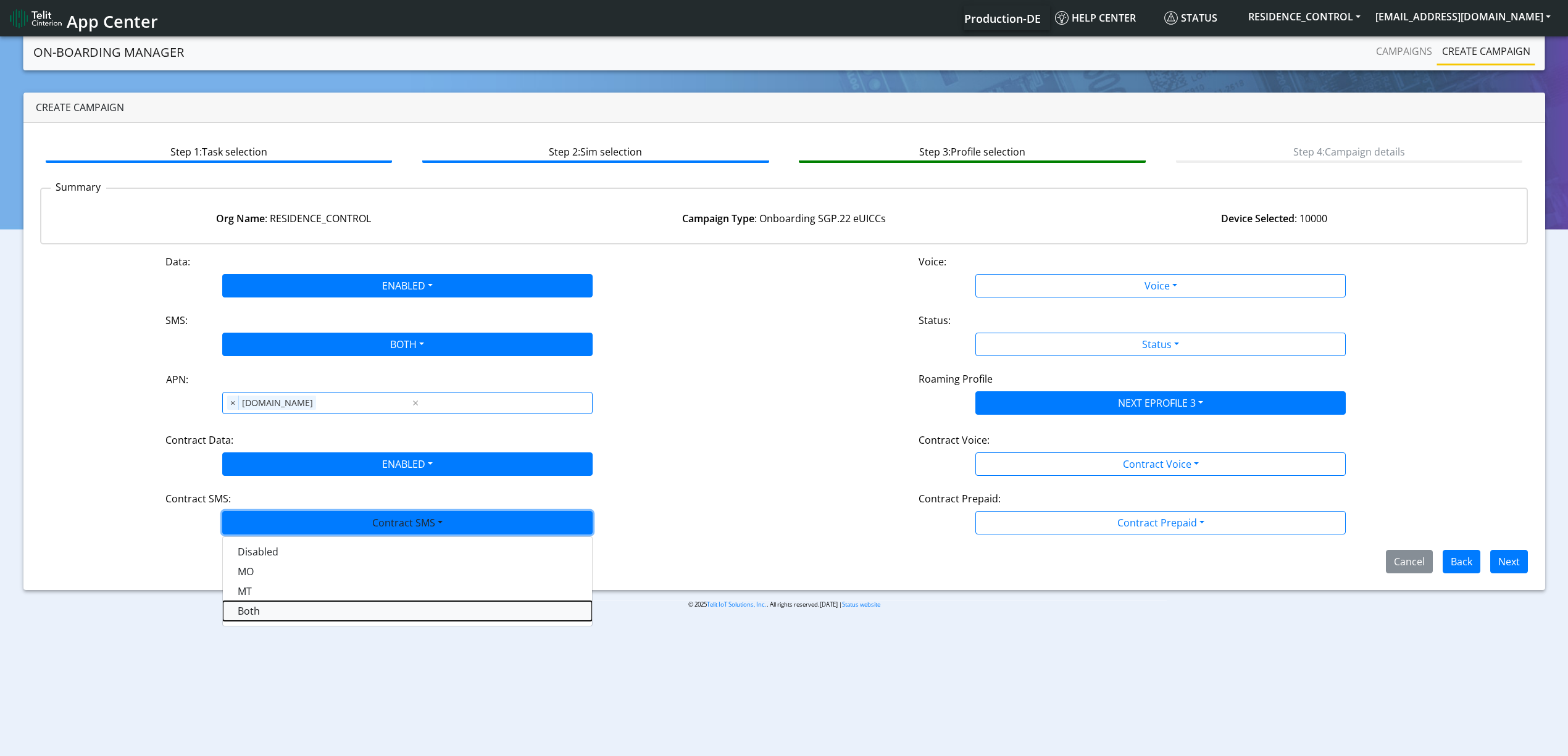
click at [244, 610] on SMSboth-dropdown "Both" at bounding box center [407, 611] width 369 height 20
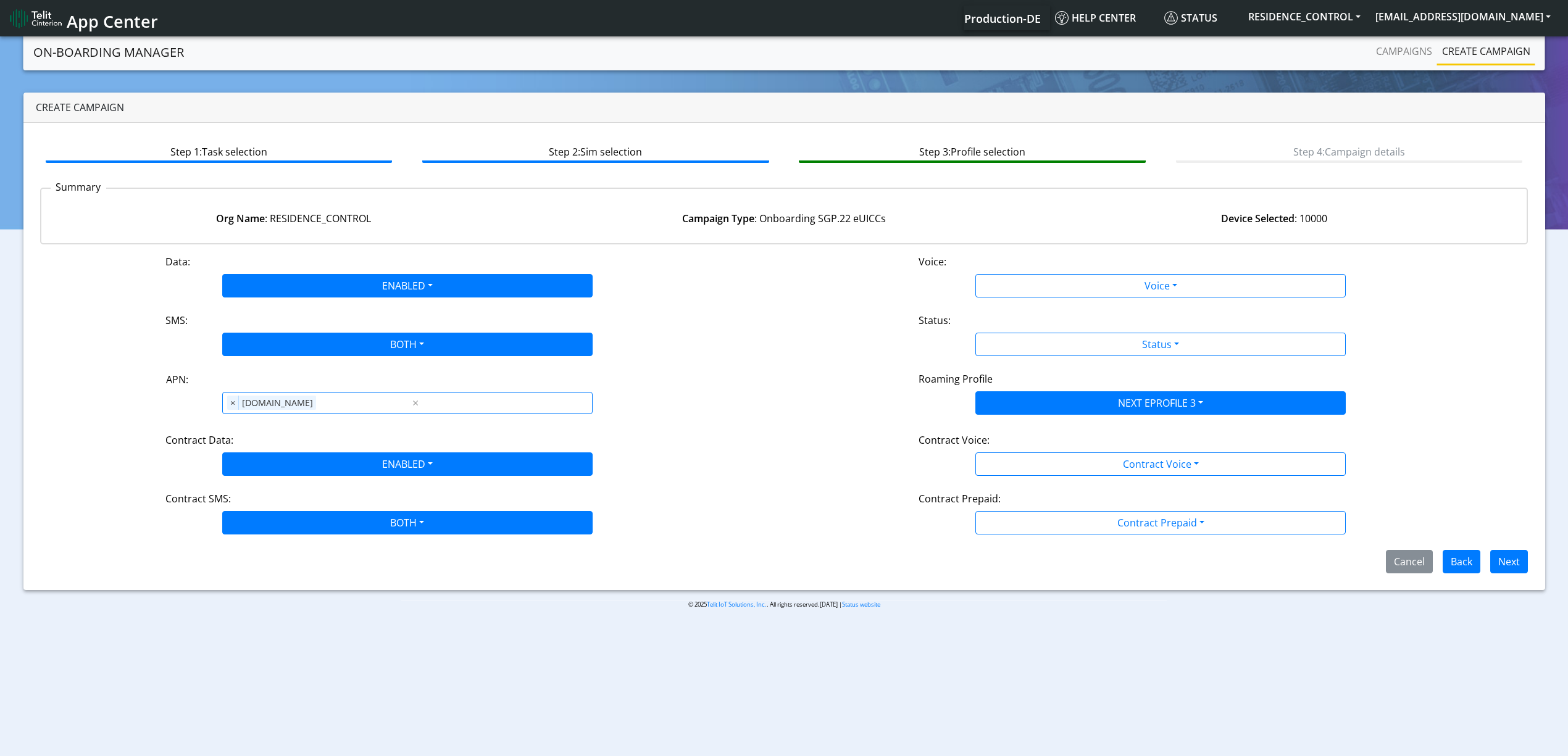
click at [1051, 305] on div "Data: ENABLED Disabled Enabled Voice: Voice Disabled Enabled SMS: BOTH Disabled…" at bounding box center [784, 414] width 1489 height 319
click at [1046, 297] on div "Data: ENABLED Disabled Enabled Voice: Voice Disabled Enabled SMS: BOTH Disabled…" at bounding box center [784, 414] width 1489 height 319
drag, startPoint x: 1033, startPoint y: 282, endPoint x: 1033, endPoint y: 299, distance: 17.0
click at [1033, 283] on button "Voice" at bounding box center [1160, 286] width 370 height 24
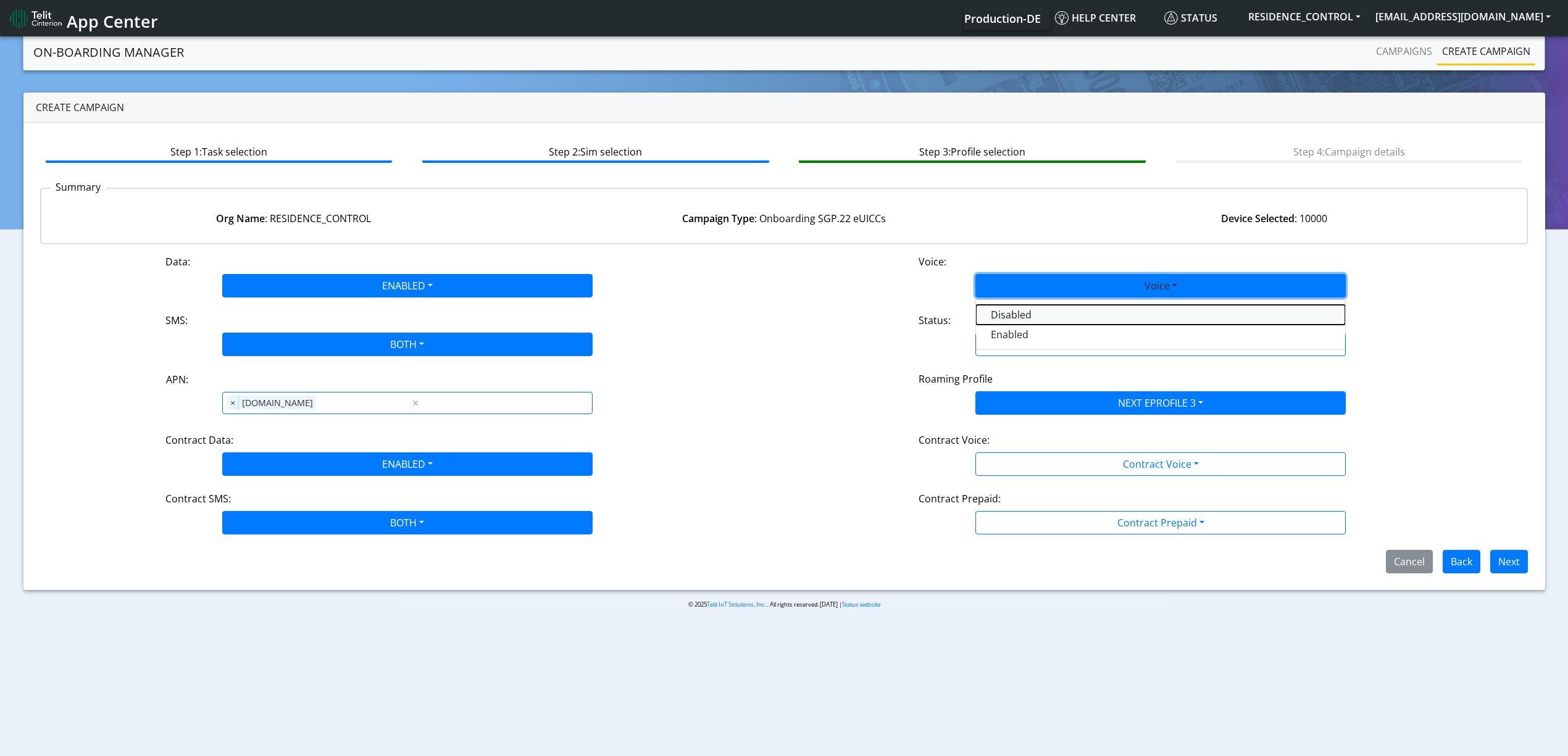
click at [1033, 309] on button "Disabled" at bounding box center [1160, 315] width 369 height 20
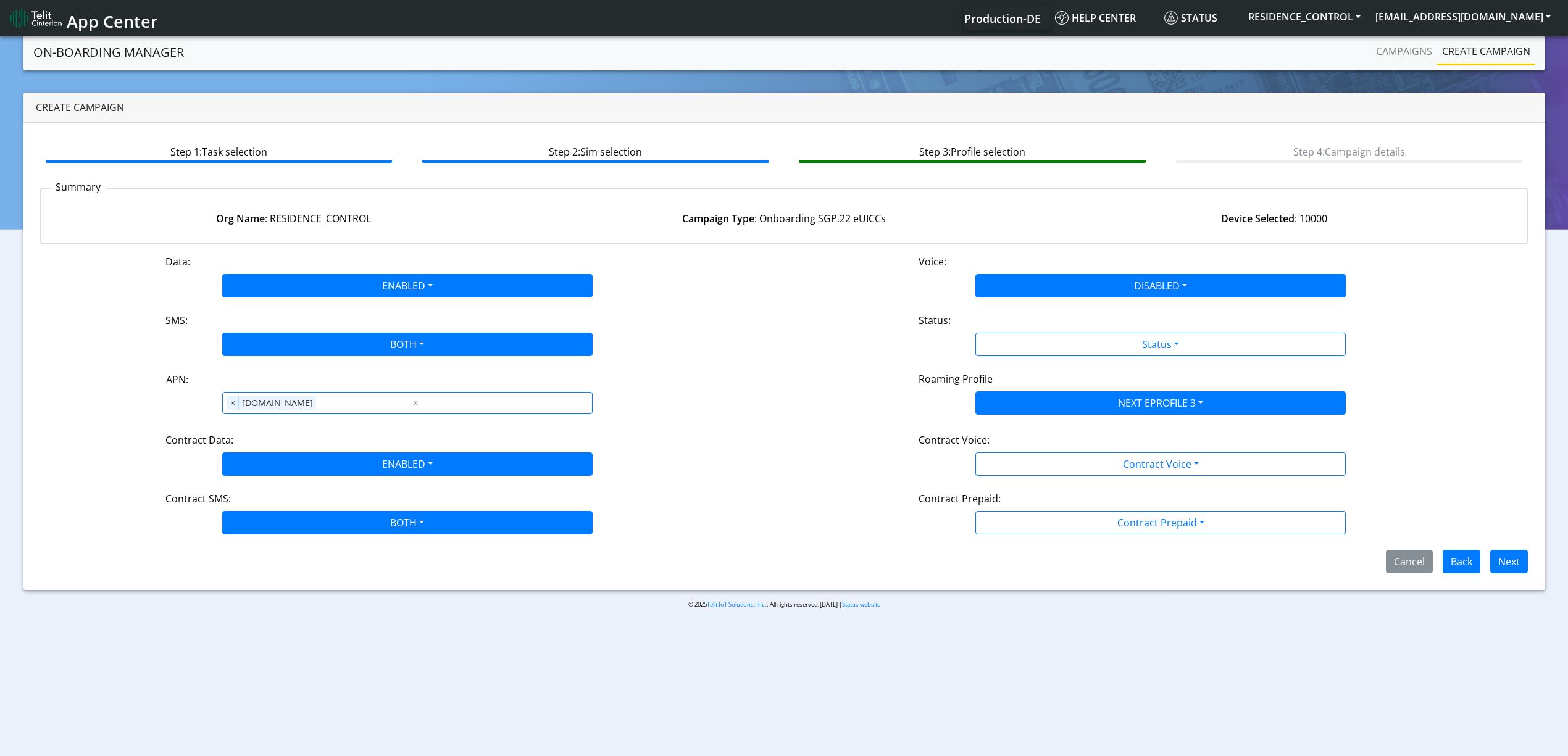
drag, startPoint x: 1035, startPoint y: 319, endPoint x: 1033, endPoint y: 334, distance: 15.1
click at [1035, 320] on div "Status:" at bounding box center [1161, 323] width 503 height 20
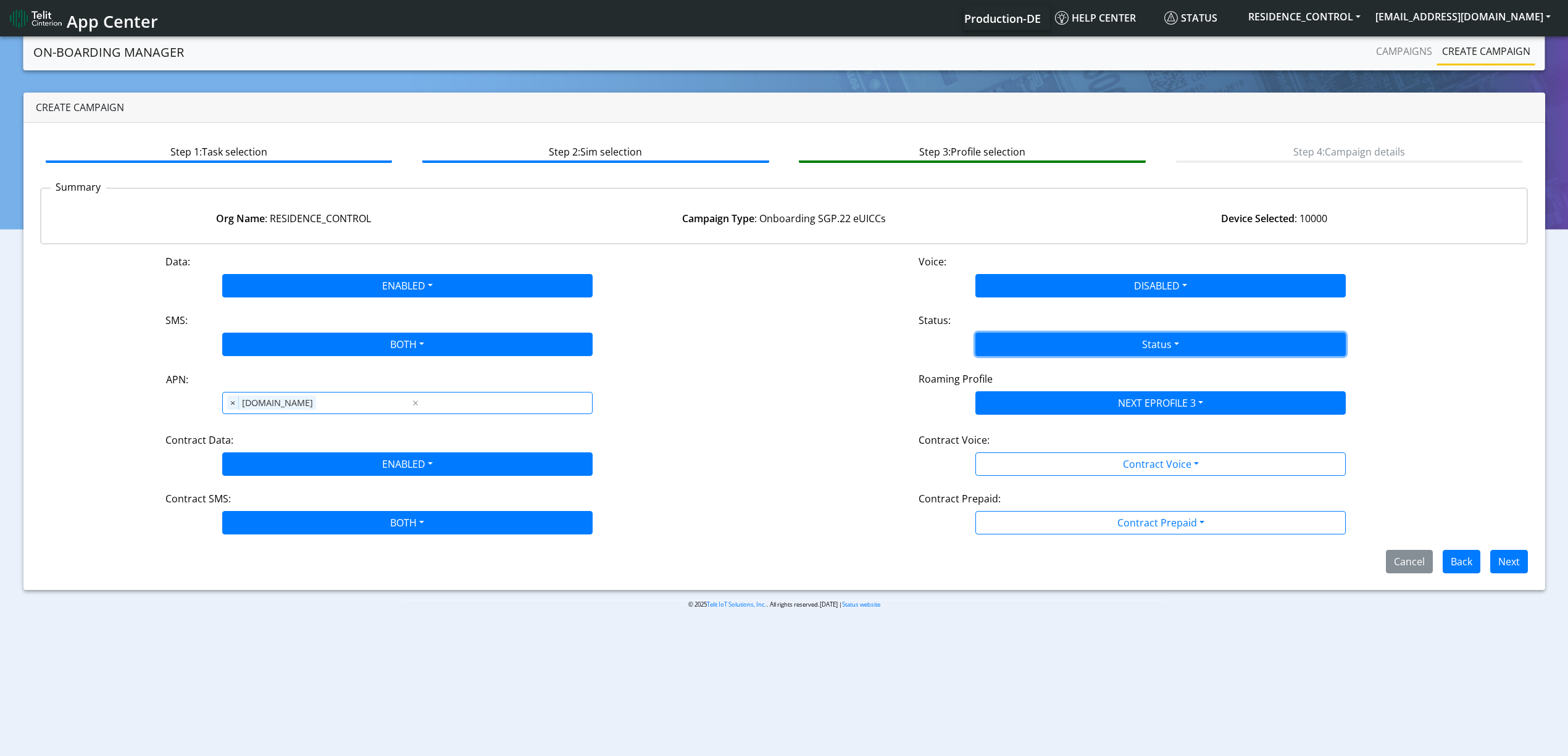
click at [1033, 344] on button "Status" at bounding box center [1160, 344] width 370 height 24
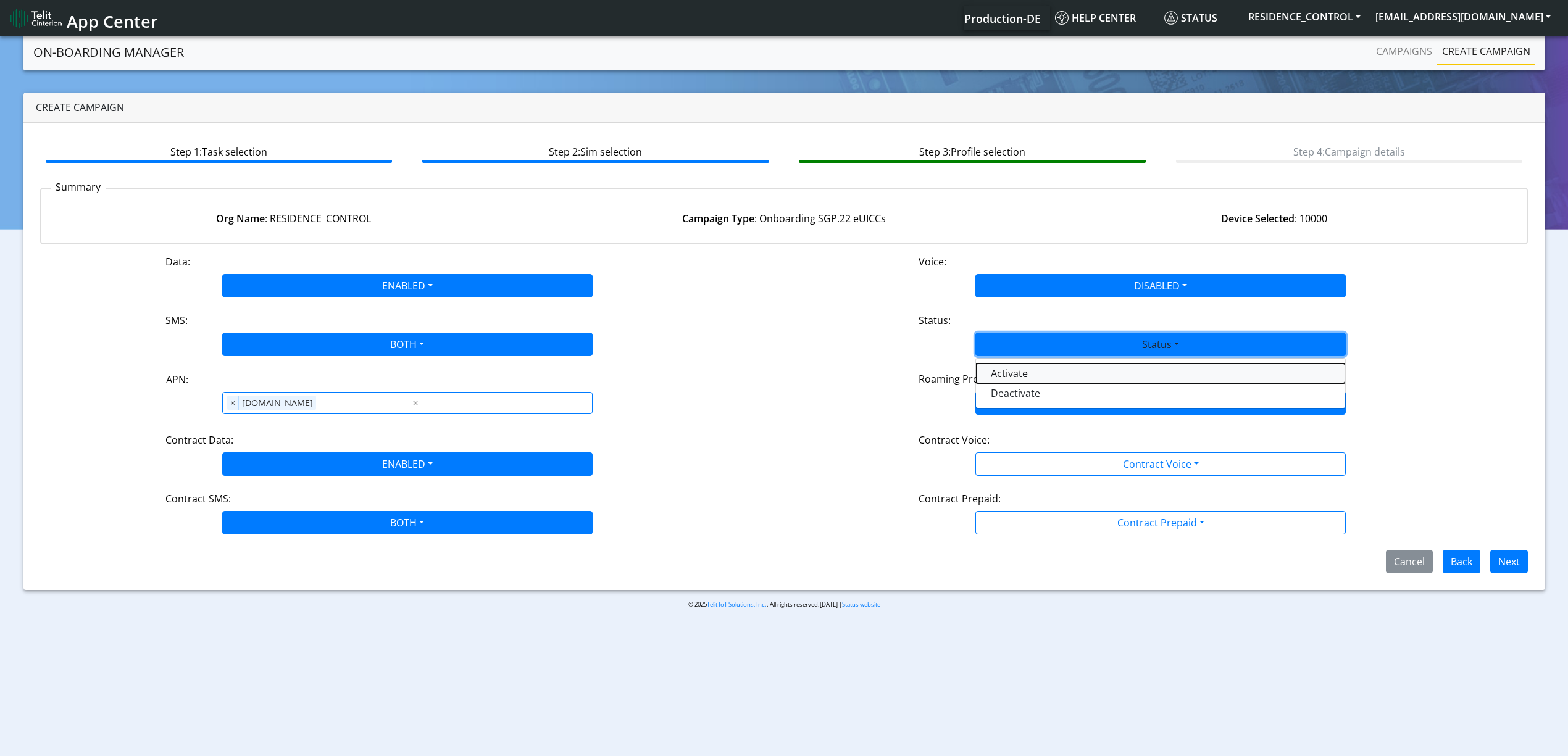
click at [1007, 379] on button "Activate" at bounding box center [1160, 373] width 369 height 20
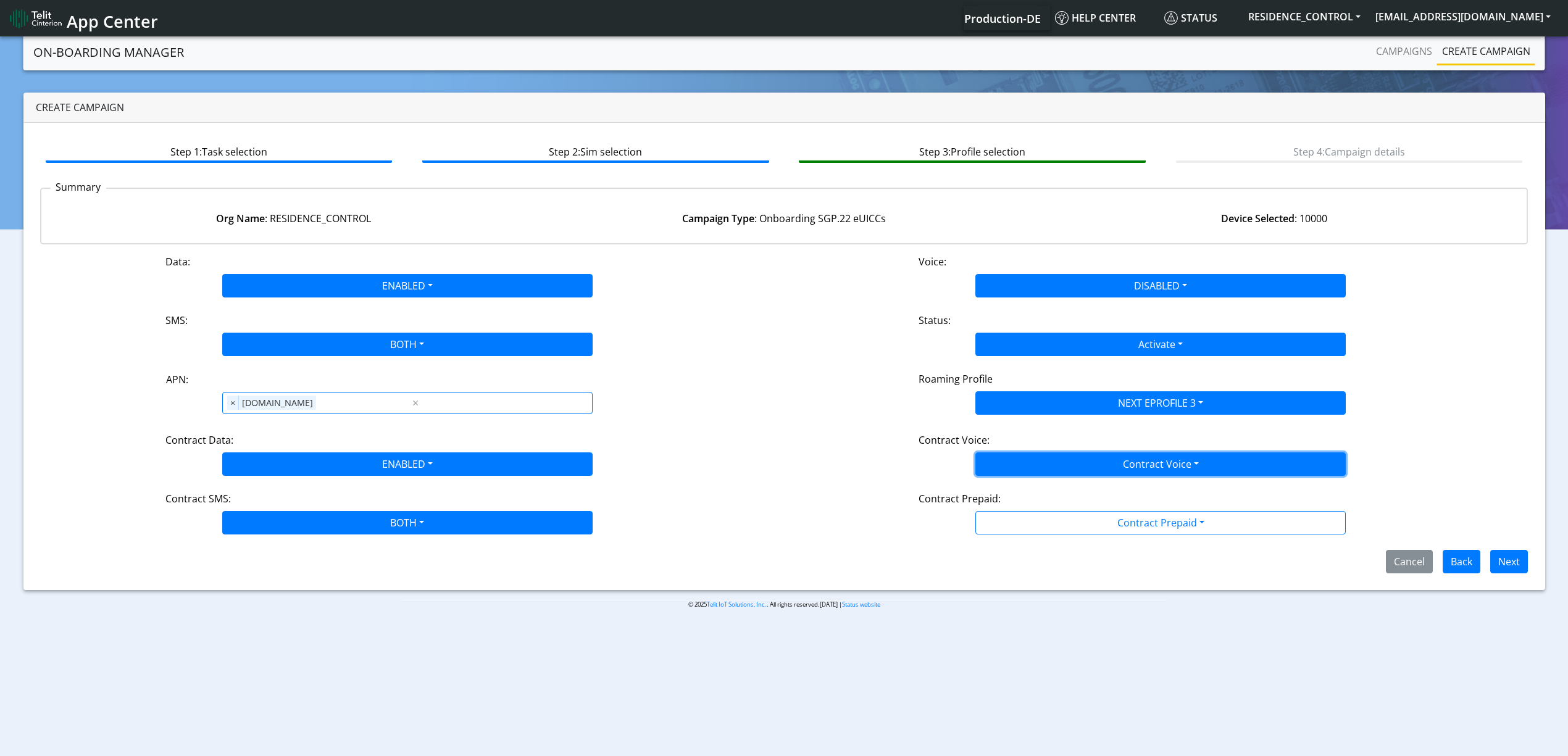
click at [1038, 467] on button "Contract Voice" at bounding box center [1160, 464] width 370 height 24
click at [1013, 493] on Voicedisabled-dropdown "Disabled" at bounding box center [1160, 493] width 369 height 20
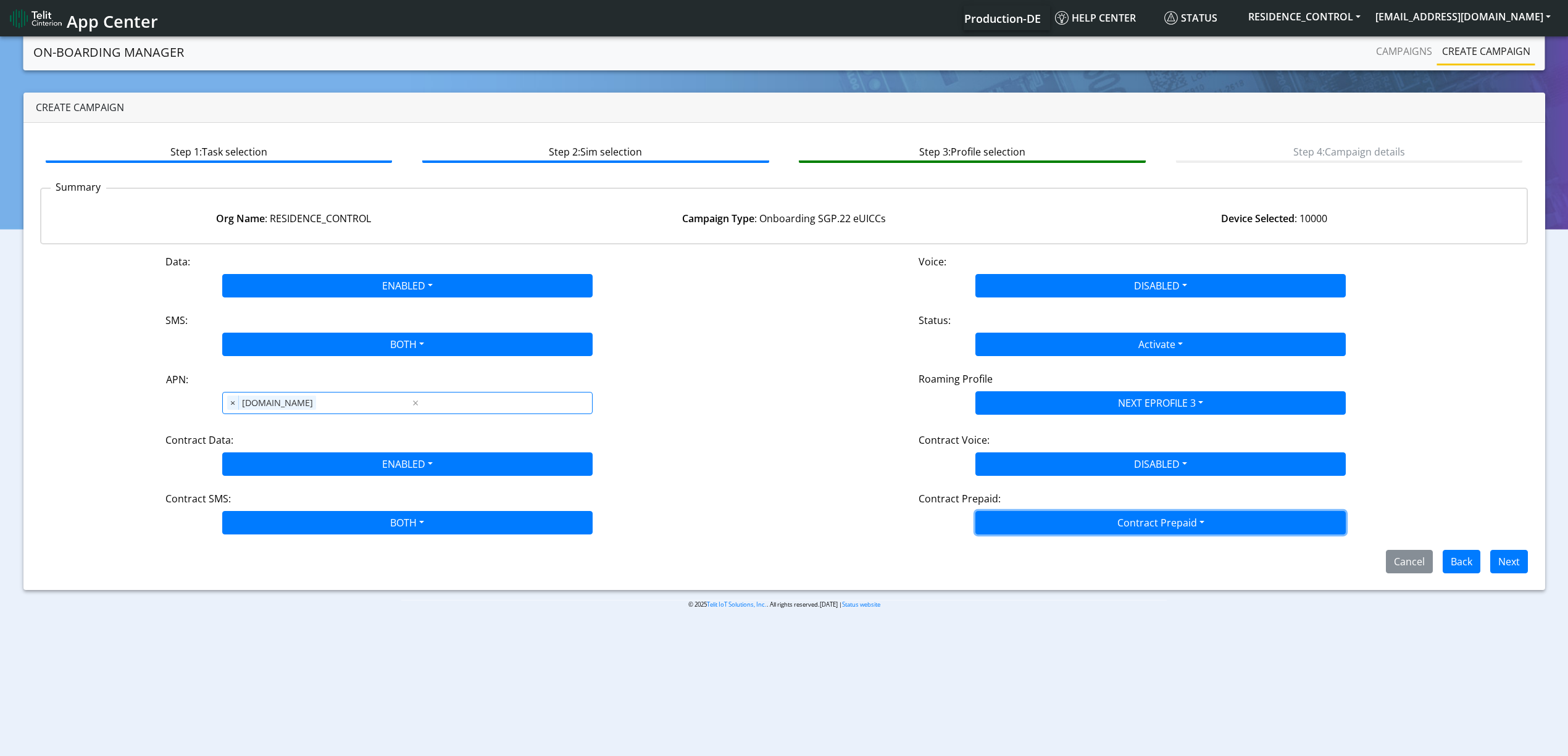
click at [1008, 526] on button "Contract Prepaid" at bounding box center [1160, 522] width 370 height 24
click at [1001, 566] on Prepaidnotprepaid-dropdown "No" at bounding box center [1160, 572] width 369 height 20
click at [1507, 564] on button "Next" at bounding box center [1509, 561] width 37 height 24
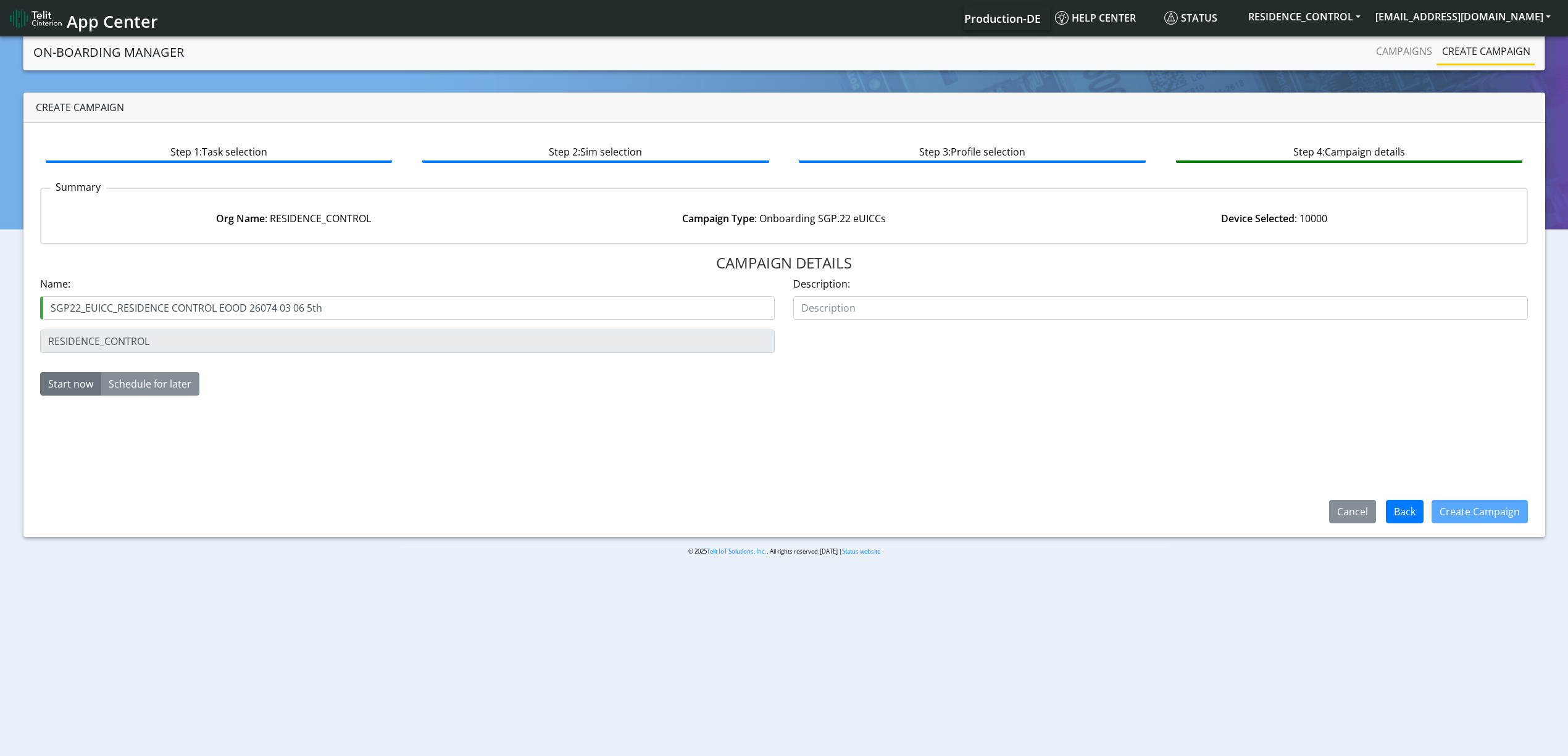
click at [310, 306] on input "SGP22_EUICC_RESIDENCE CONTROL EOOD 26074 03 06 5th" at bounding box center [408, 308] width 735 height 24
click at [356, 302] on input "SGP22_EUICC_RESIDENCE CONTROL EOOD 26074 03 06 6th" at bounding box center [408, 308] width 735 height 24
type input "SGP22_EUICC_RESIDENCE CONTROL EOOD 26074 03 06 6th"
click at [1499, 509] on button "Create Campaign" at bounding box center [1480, 512] width 96 height 24
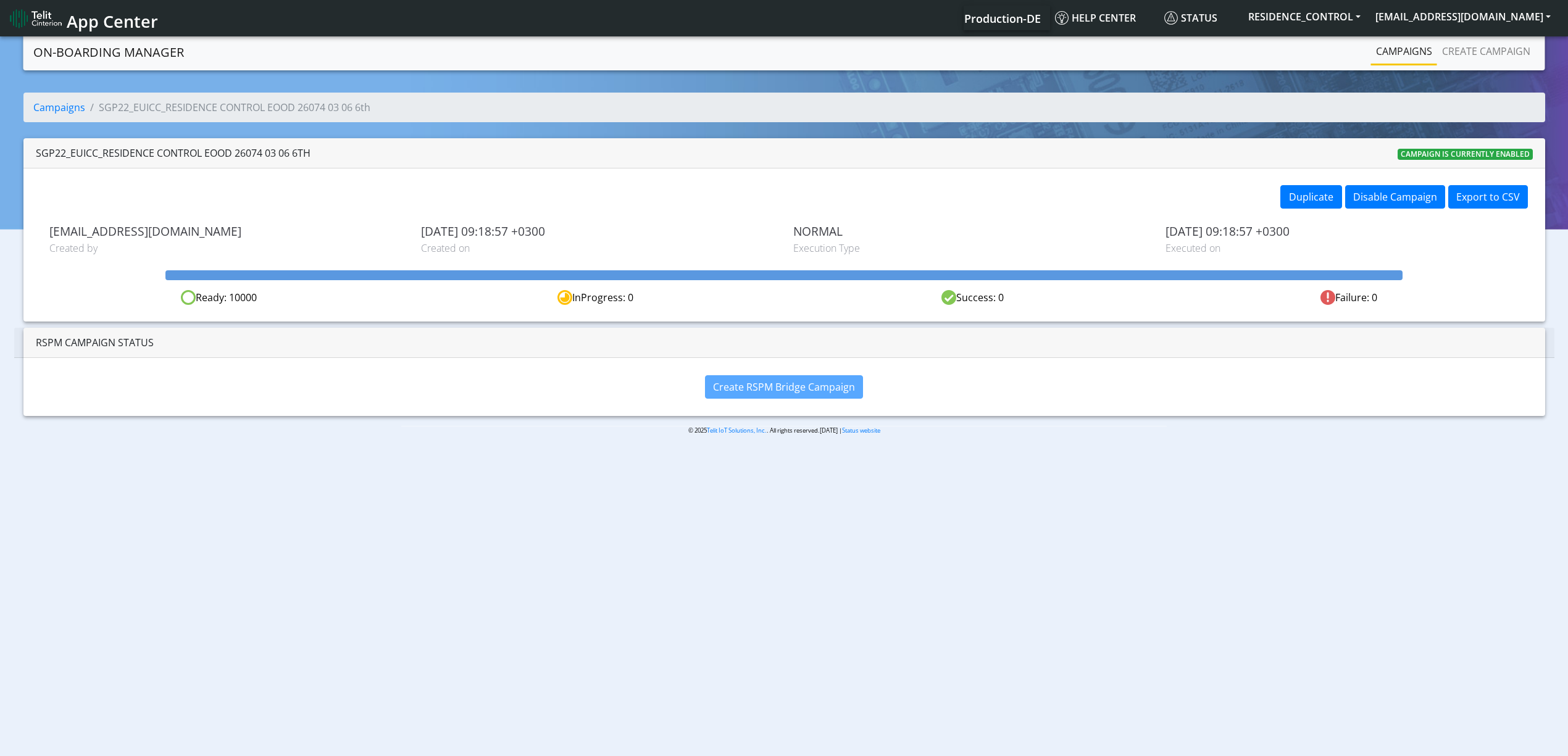
click at [1408, 40] on link "Campaigns" at bounding box center [1405, 51] width 66 height 24
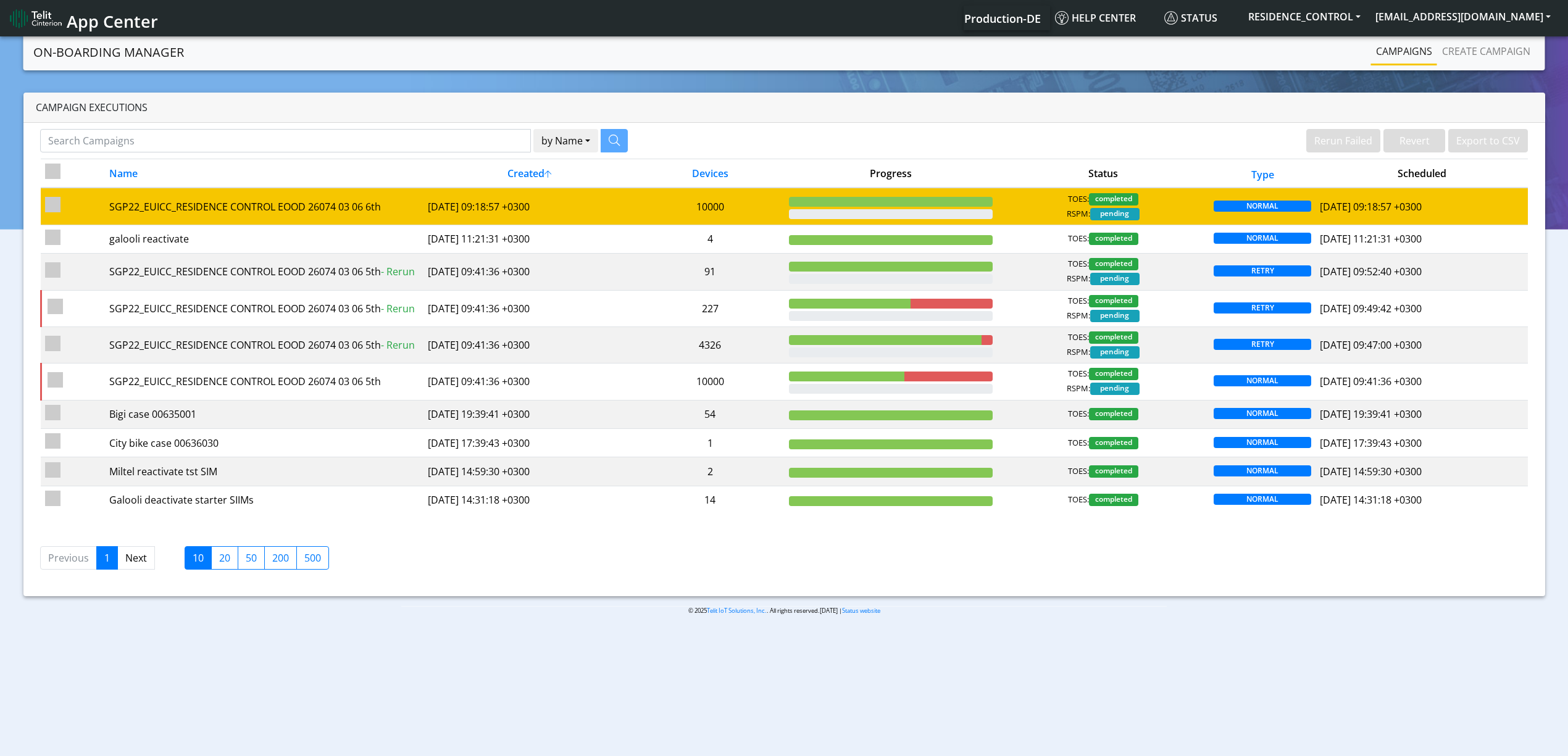
click at [636, 196] on td "10000" at bounding box center [710, 206] width 149 height 37
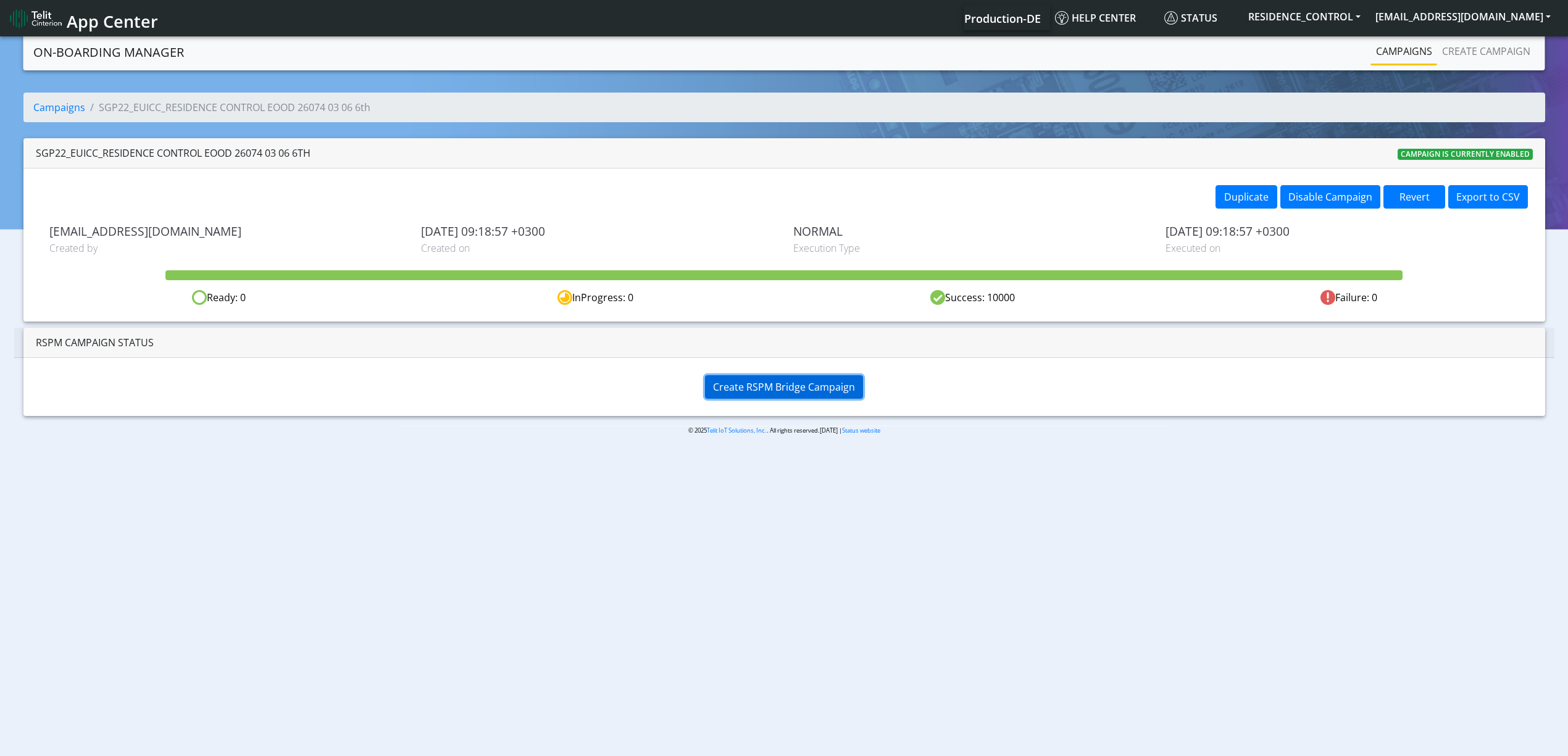
click at [729, 384] on span "Create RSPM Bridge Campaign" at bounding box center [784, 387] width 142 height 14
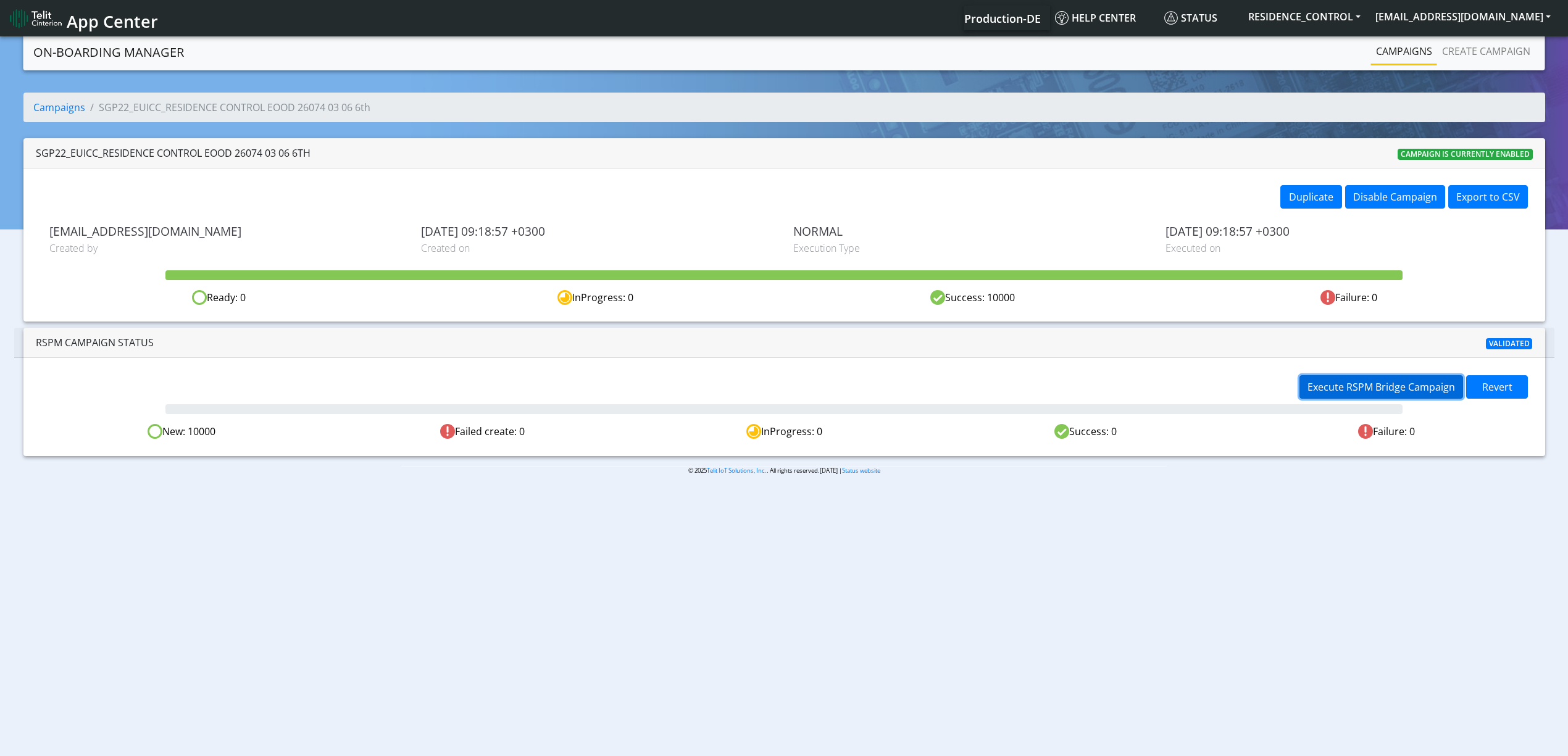
click at [1379, 398] on button "Execute RSPM Bridge Campaign" at bounding box center [1382, 387] width 163 height 24
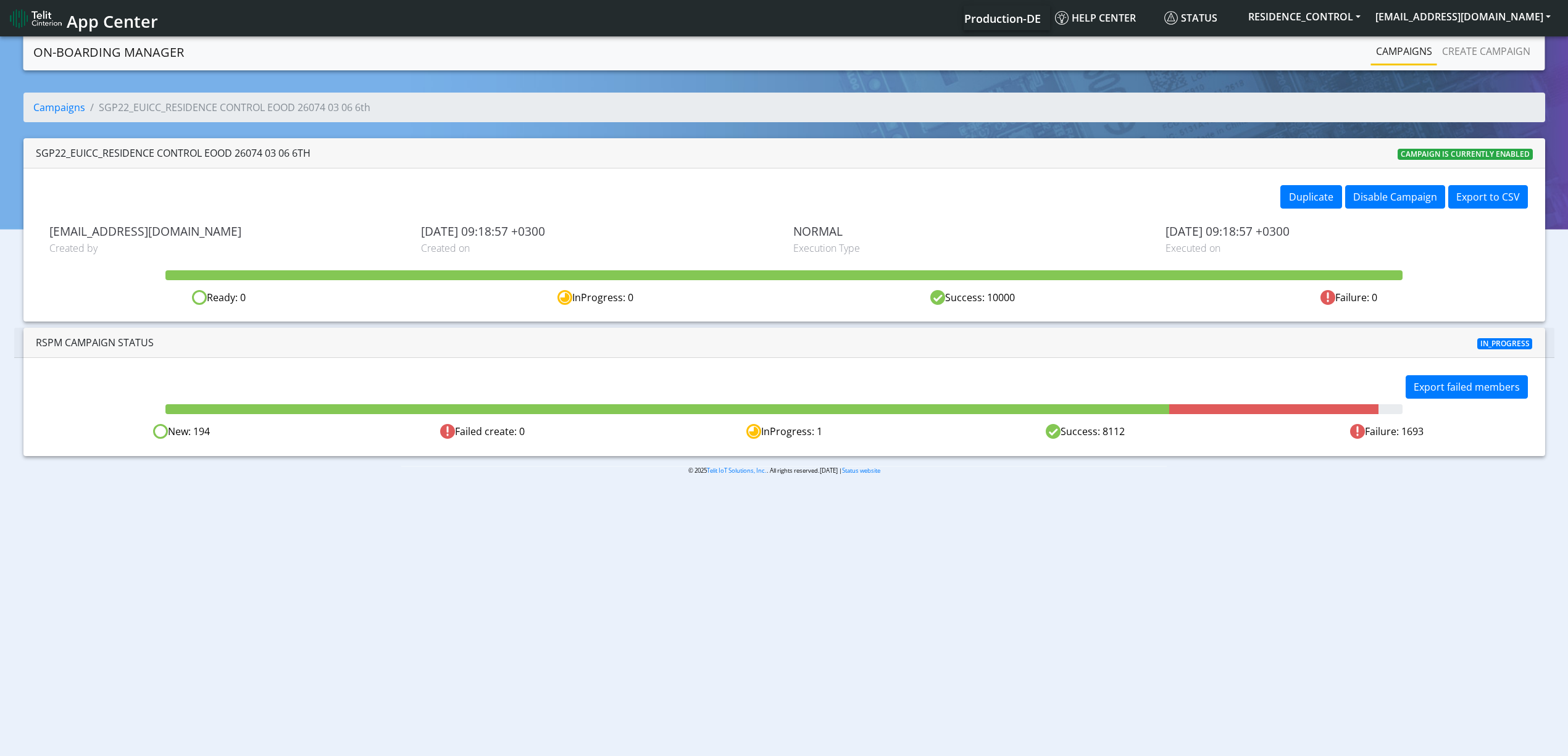
click at [981, 554] on body "App Center Production-DE Help center Status RESIDENCE_CONTROL [EMAIL_ADDRESS][D…" at bounding box center [784, 397] width 1568 height 727
click at [807, 625] on body "App Center Production-DE Help center Status RESIDENCE_CONTROL [EMAIL_ADDRESS][D…" at bounding box center [784, 397] width 1568 height 727
click at [1359, 396] on button "Rerun failed members" at bounding box center [1343, 387] width 120 height 24
click at [508, 547] on body "App Center Production-DE Help center Status RESIDENCE_CONTROL yaniv.avraham@tel…" at bounding box center [784, 397] width 1568 height 727
click at [477, 679] on body "App Center Production-DE Help center Status RESIDENCE_CONTROL yaniv.avraham@tel…" at bounding box center [784, 397] width 1568 height 727
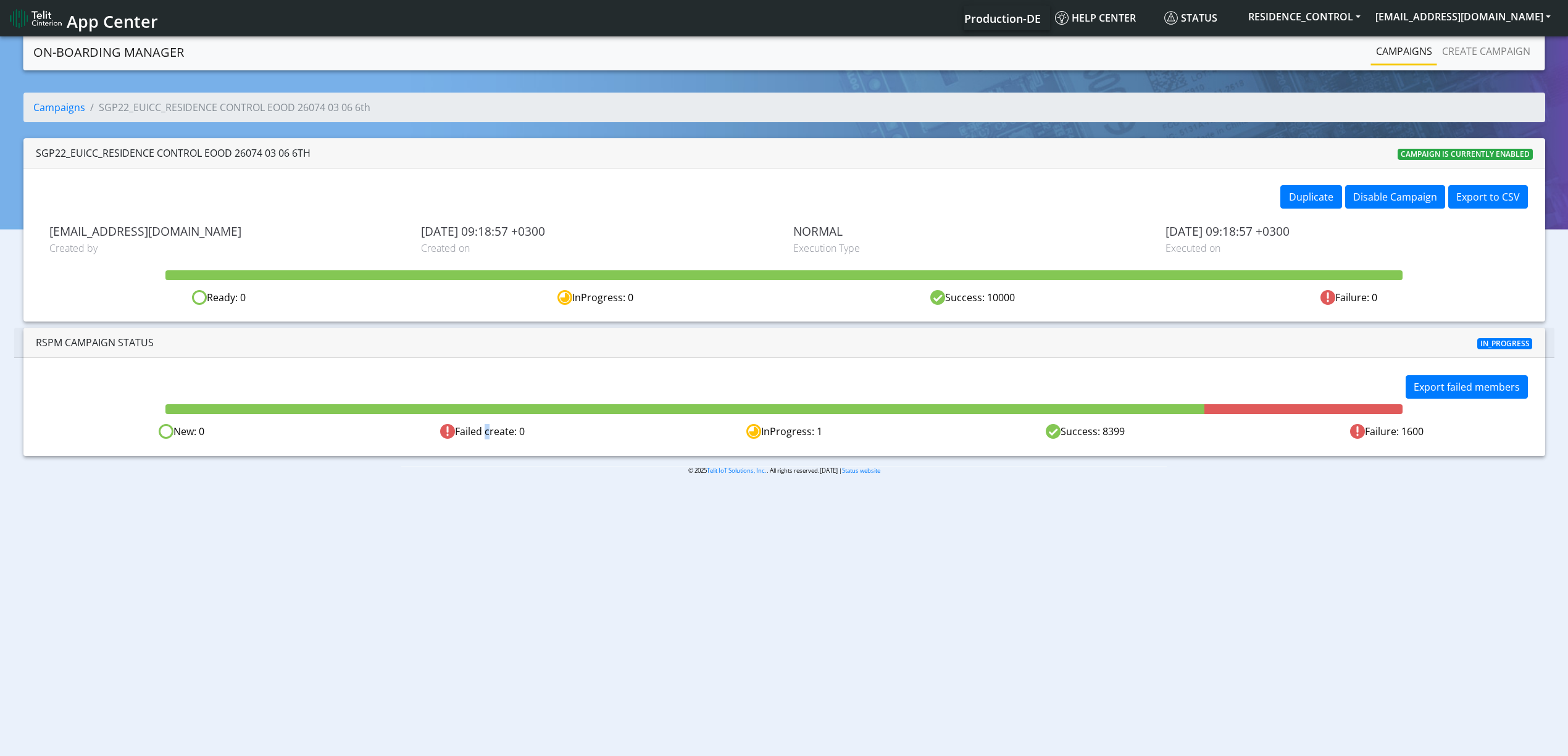
click at [485, 436] on div "Failed create: 0" at bounding box center [483, 431] width 302 height 15
click at [485, 443] on div "Export failed members New: 0 Failed create: 0 InProgress: 1 Success: 8399 Failu…" at bounding box center [784, 407] width 1522 height 98
click at [484, 435] on div "Failed create: 0" at bounding box center [483, 431] width 302 height 15
click at [485, 443] on div "Export failed members New: 0 Failed create: 0 InProgress: 1 Success: 8414 Failu…" at bounding box center [784, 407] width 1522 height 98
click at [485, 430] on div "Failed create: 0" at bounding box center [483, 431] width 302 height 15
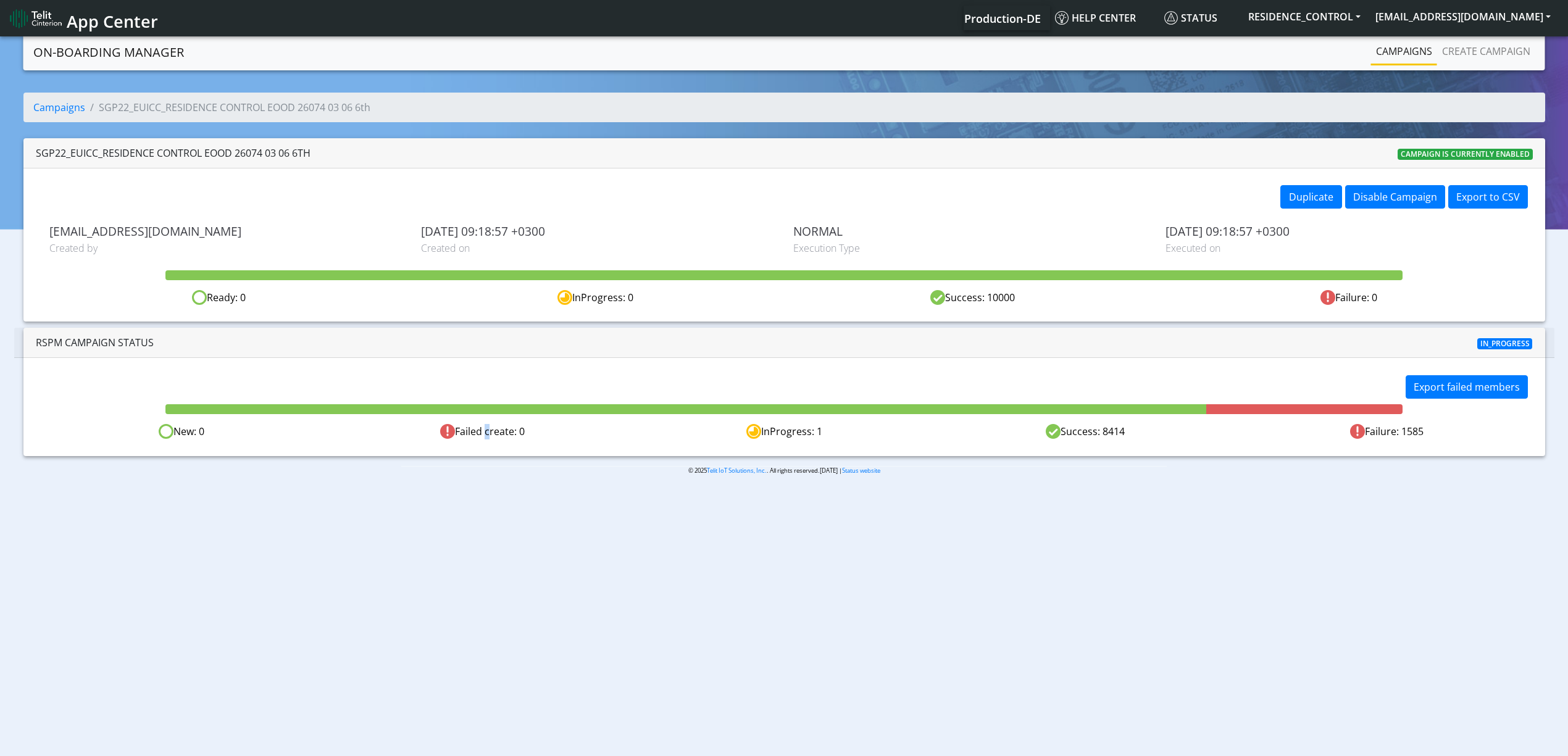
click at [484, 434] on div "Failed create: 0" at bounding box center [483, 431] width 302 height 15
click at [487, 435] on div "Failed create: 0" at bounding box center [483, 431] width 302 height 15
click at [485, 435] on div "Failed create: 0" at bounding box center [483, 431] width 302 height 15
click at [485, 440] on div "Export failed members New: 0 Failed create: 0 InProgress: 1 Success: 8429 Failu…" at bounding box center [784, 407] width 1522 height 98
click at [591, 497] on body "App Center Production-DE Help center Status RESIDENCE_CONTROL yaniv.avraham@tel…" at bounding box center [784, 397] width 1568 height 727
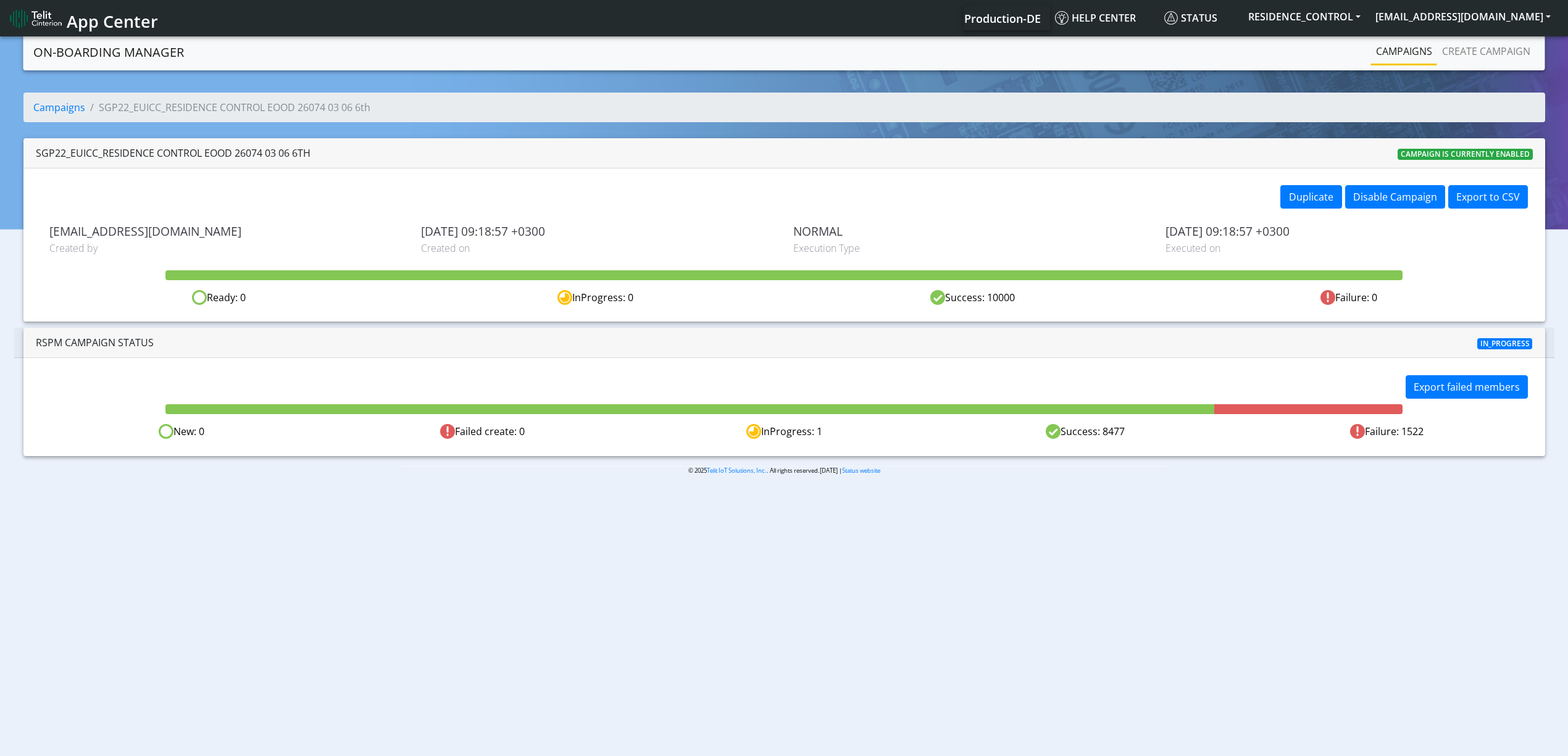
click at [546, 654] on body "App Center Production-DE Help center Status RESIDENCE_CONTROL yaniv.avraham@tel…" at bounding box center [784, 397] width 1568 height 727
click at [869, 511] on body "App Center Production-DE Help center Status RESIDENCE_CONTROL yaniv.avraham@tel…" at bounding box center [784, 397] width 1568 height 727
drag, startPoint x: 556, startPoint y: 749, endPoint x: 553, endPoint y: 756, distance: 7.6
click at [556, 751] on body "App Center Production-DE Help center Status RESIDENCE_CONTROL yaniv.avraham@tel…" at bounding box center [784, 397] width 1568 height 727
drag, startPoint x: 687, startPoint y: 543, endPoint x: 668, endPoint y: 496, distance: 50.7
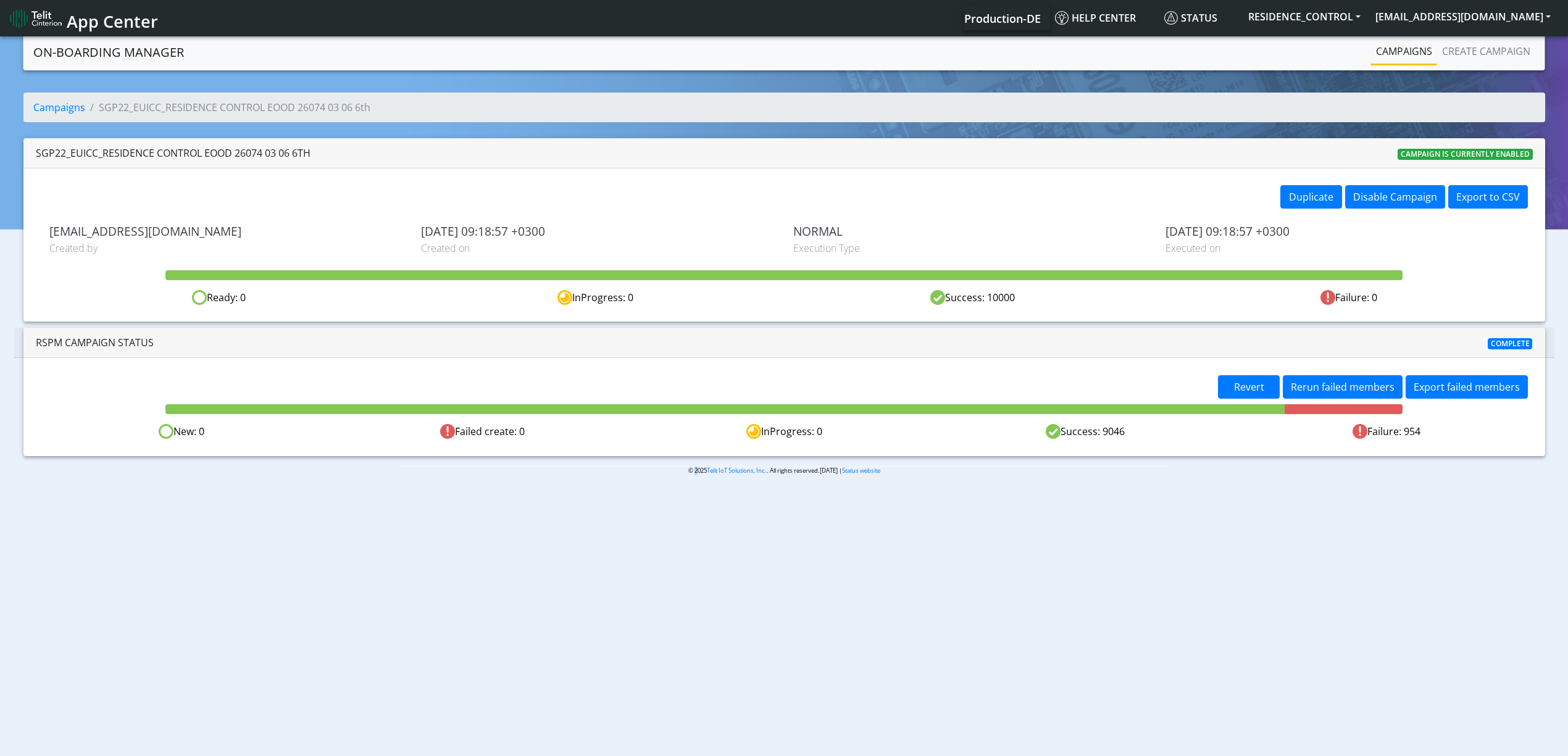
click at [684, 543] on body "App Center Production-DE Help center Status RESIDENCE_CONTROL yaniv.avraham@tel…" at bounding box center [784, 397] width 1568 height 727
click at [1351, 399] on button "Rerun failed members" at bounding box center [1343, 387] width 120 height 24
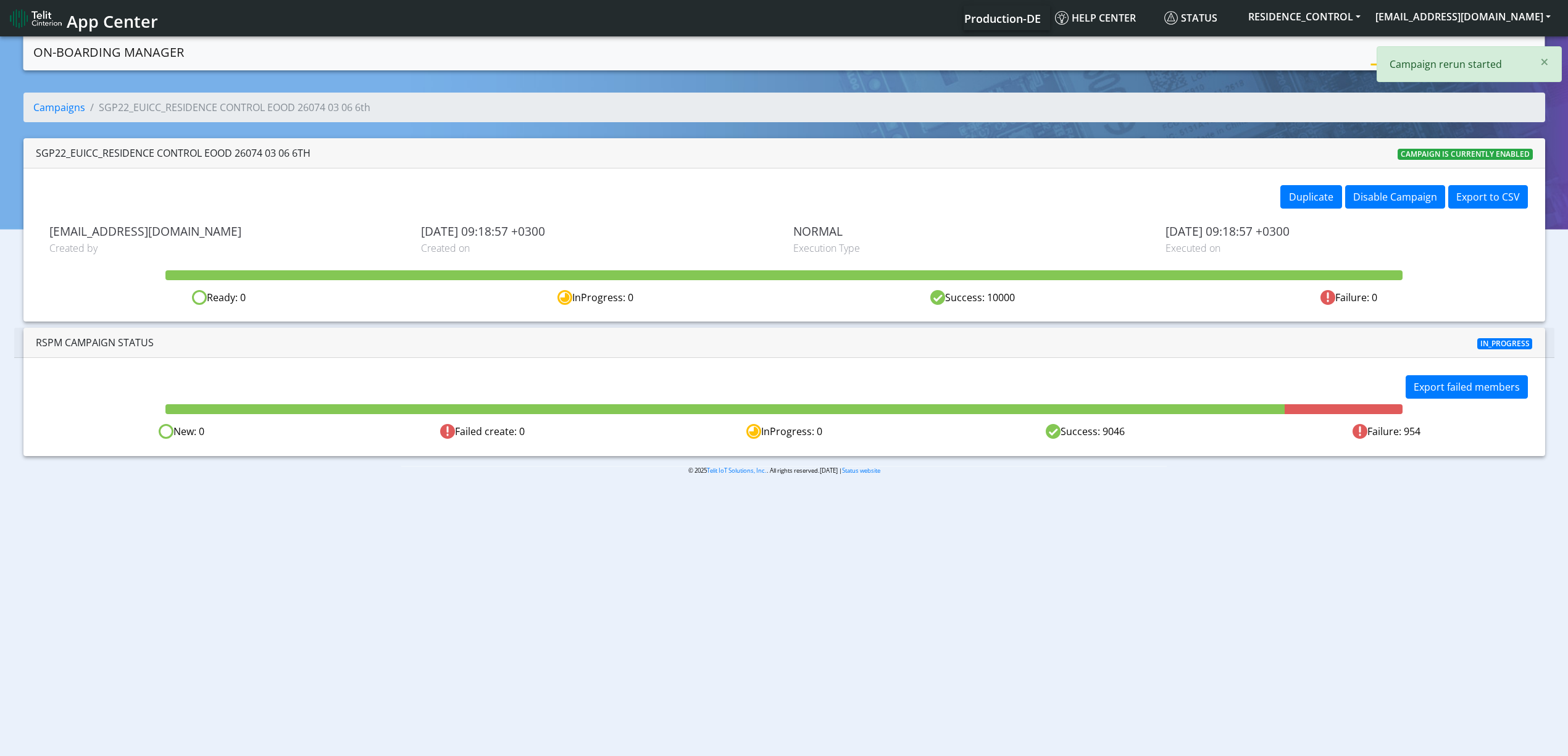
click at [956, 546] on body "App Center Production-DE Help center Status RESIDENCE_CONTROL yaniv.avraham@tel…" at bounding box center [784, 397] width 1568 height 727
click at [1077, 354] on div "RSPM Campaign Status In_progress" at bounding box center [784, 343] width 1541 height 31
click at [1415, 428] on div "Failure: 790" at bounding box center [1386, 431] width 302 height 15
click at [1415, 428] on div "Failure: 777" at bounding box center [1386, 431] width 302 height 15
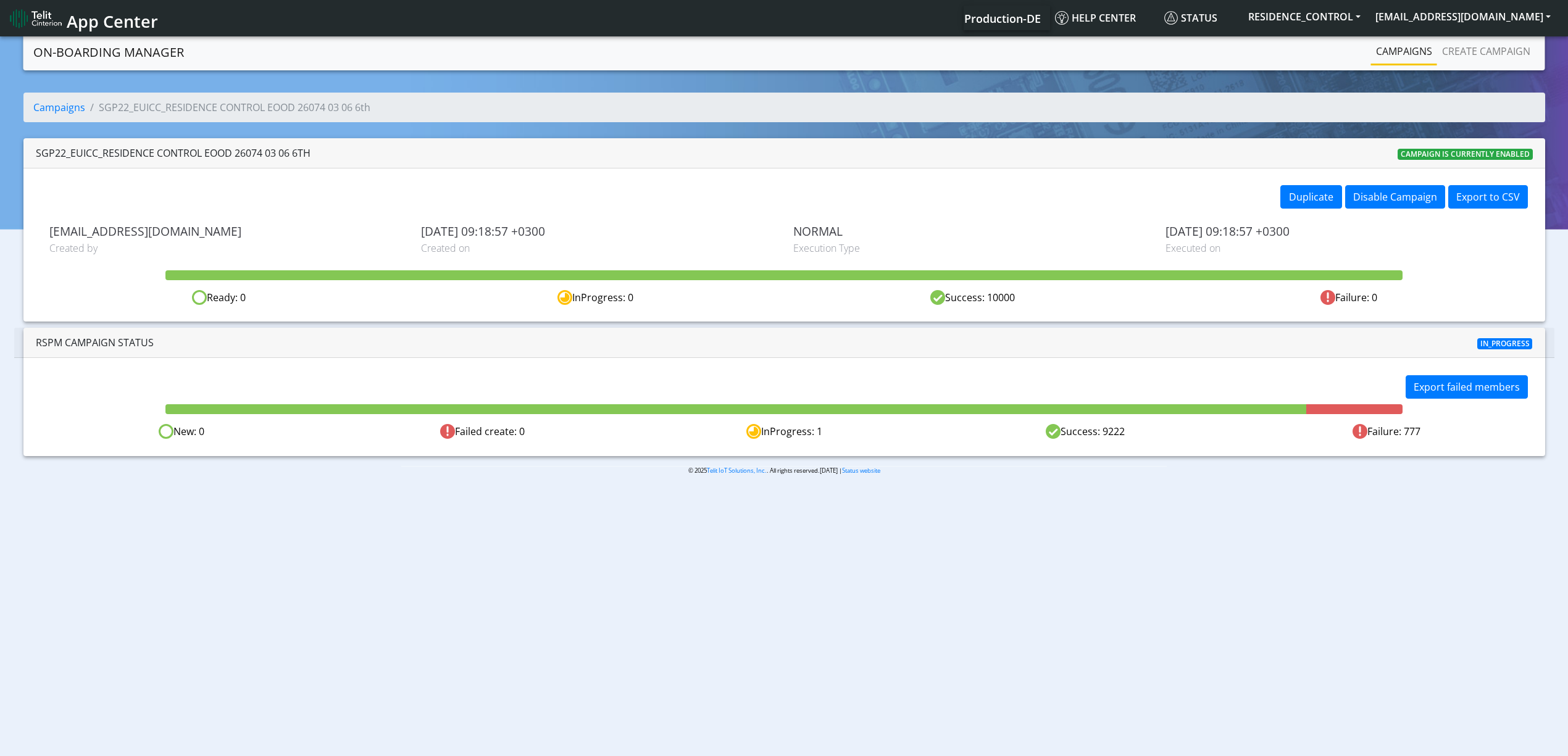
click at [1408, 465] on section "On-Boarding Manager Campaigns Create campaign Campaigns SGP22_EUICC_RESIDENCE C…" at bounding box center [784, 263] width 1568 height 460
click at [1327, 388] on span "Rerun failed members" at bounding box center [1343, 387] width 104 height 14
click at [1204, 588] on body "App Center Production-DE Help center Status RESIDENCE_CONTROL yaniv.avraham@tel…" at bounding box center [784, 397] width 1568 height 727
click at [1335, 392] on span "Rerun failed members" at bounding box center [1343, 387] width 104 height 14
click at [1333, 391] on span "Rerun failed members" at bounding box center [1343, 387] width 104 height 14
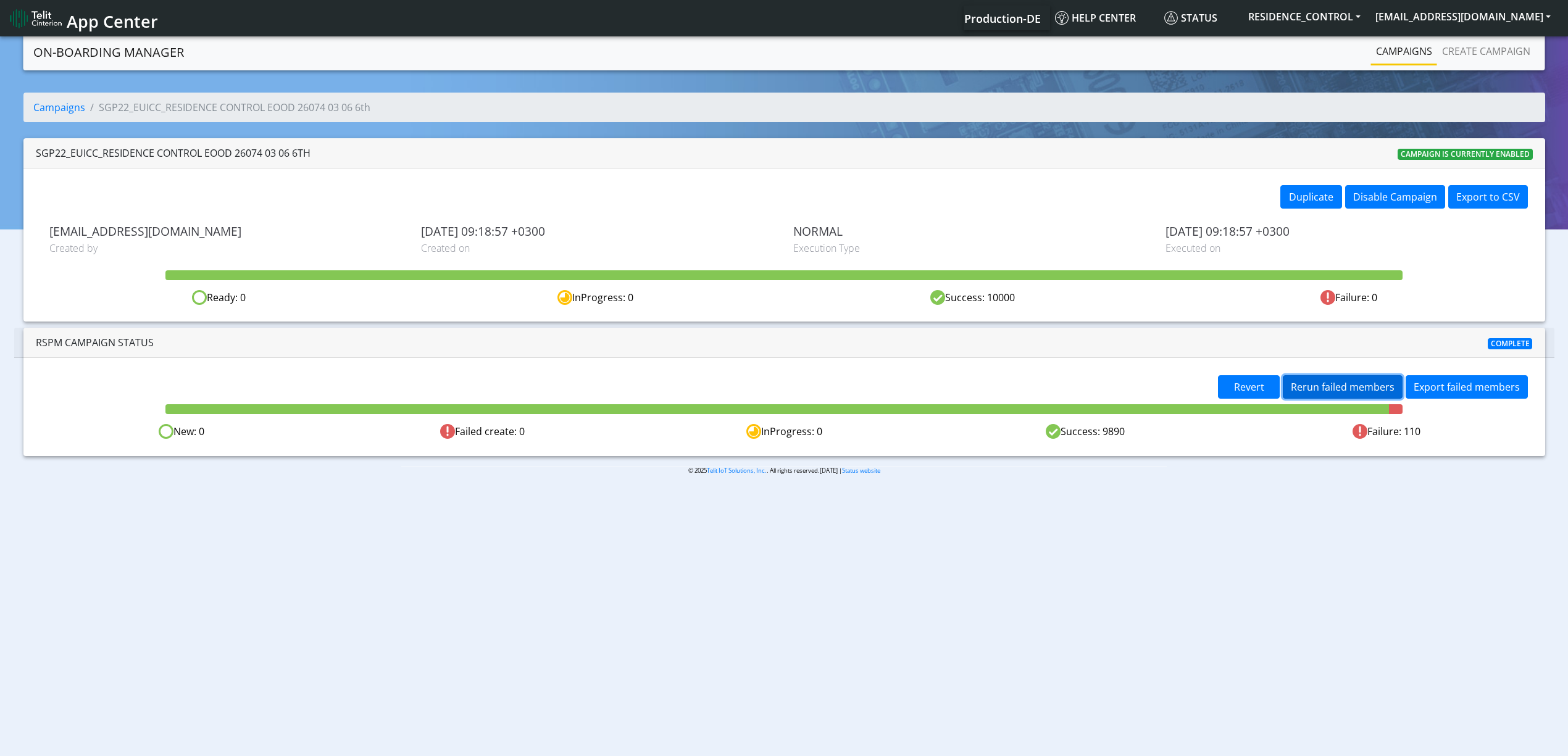
click at [1347, 389] on span "Rerun failed members" at bounding box center [1343, 387] width 104 height 14
click at [1327, 380] on span "Rerun failed members" at bounding box center [1343, 387] width 104 height 14
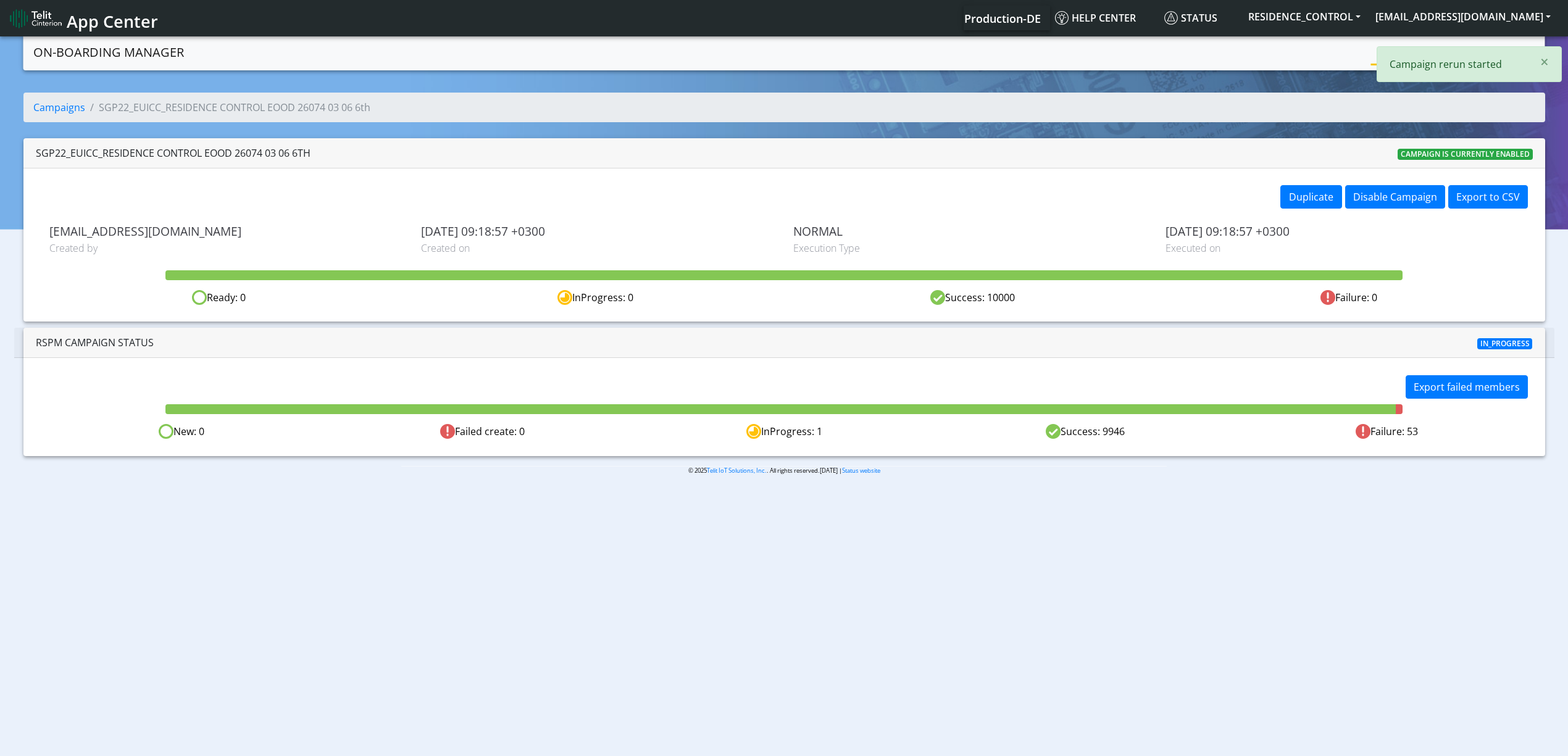
click at [1504, 348] on span "In_progress" at bounding box center [1505, 344] width 56 height 11
click at [1473, 526] on body "App Center Production-DE Help center Status RESIDENCE_CONTROL yaniv.avraham@tel…" at bounding box center [784, 397] width 1568 height 727
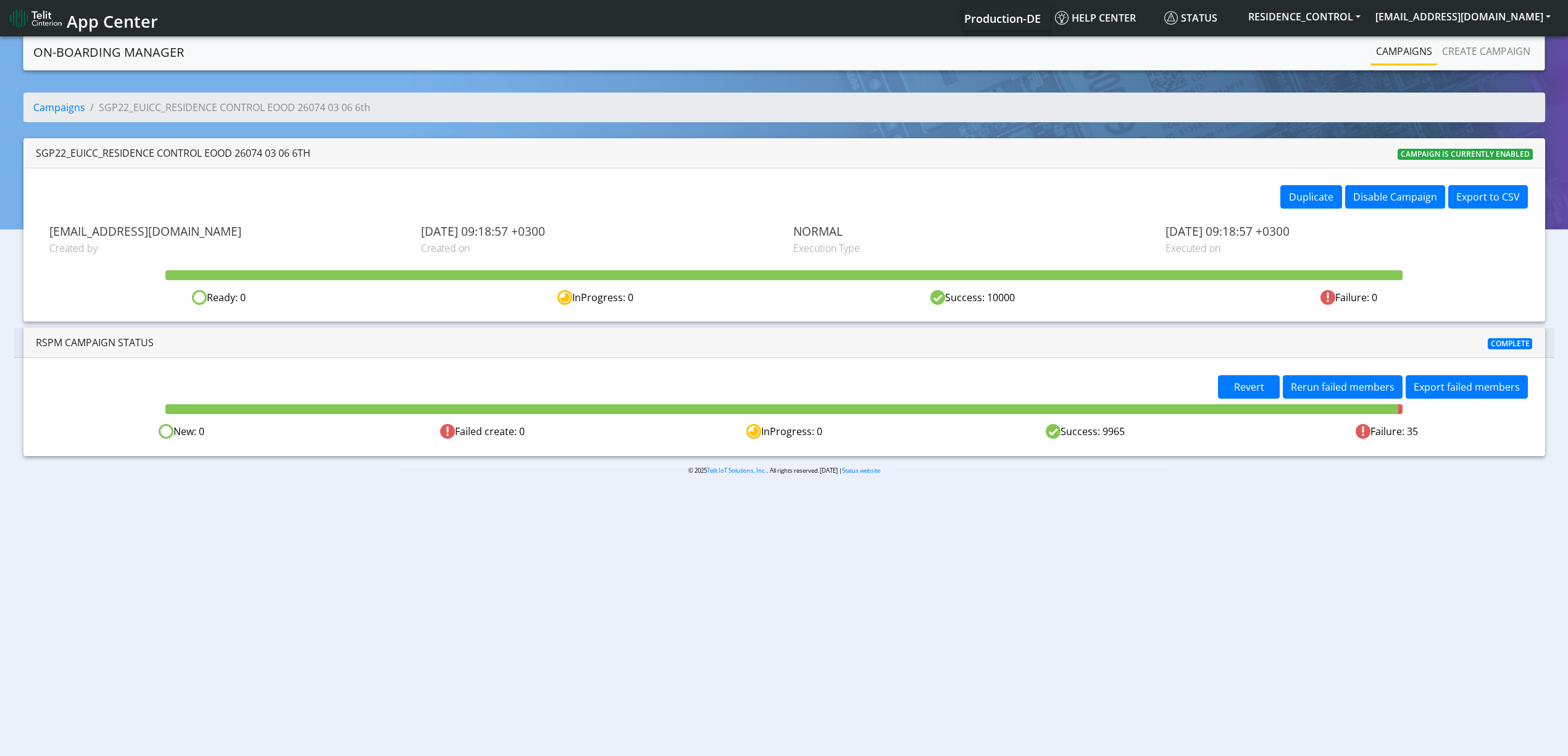
click at [1363, 374] on div "Revert Rerun failed members Export failed members New: 0 Failed create: 0 InPro…" at bounding box center [784, 407] width 1522 height 98
click at [1365, 383] on span "Rerun failed members" at bounding box center [1343, 387] width 104 height 14
click at [1374, 399] on button "Rerun failed members" at bounding box center [1343, 387] width 120 height 24
click at [1377, 391] on span "Rerun failed members" at bounding box center [1343, 387] width 104 height 14
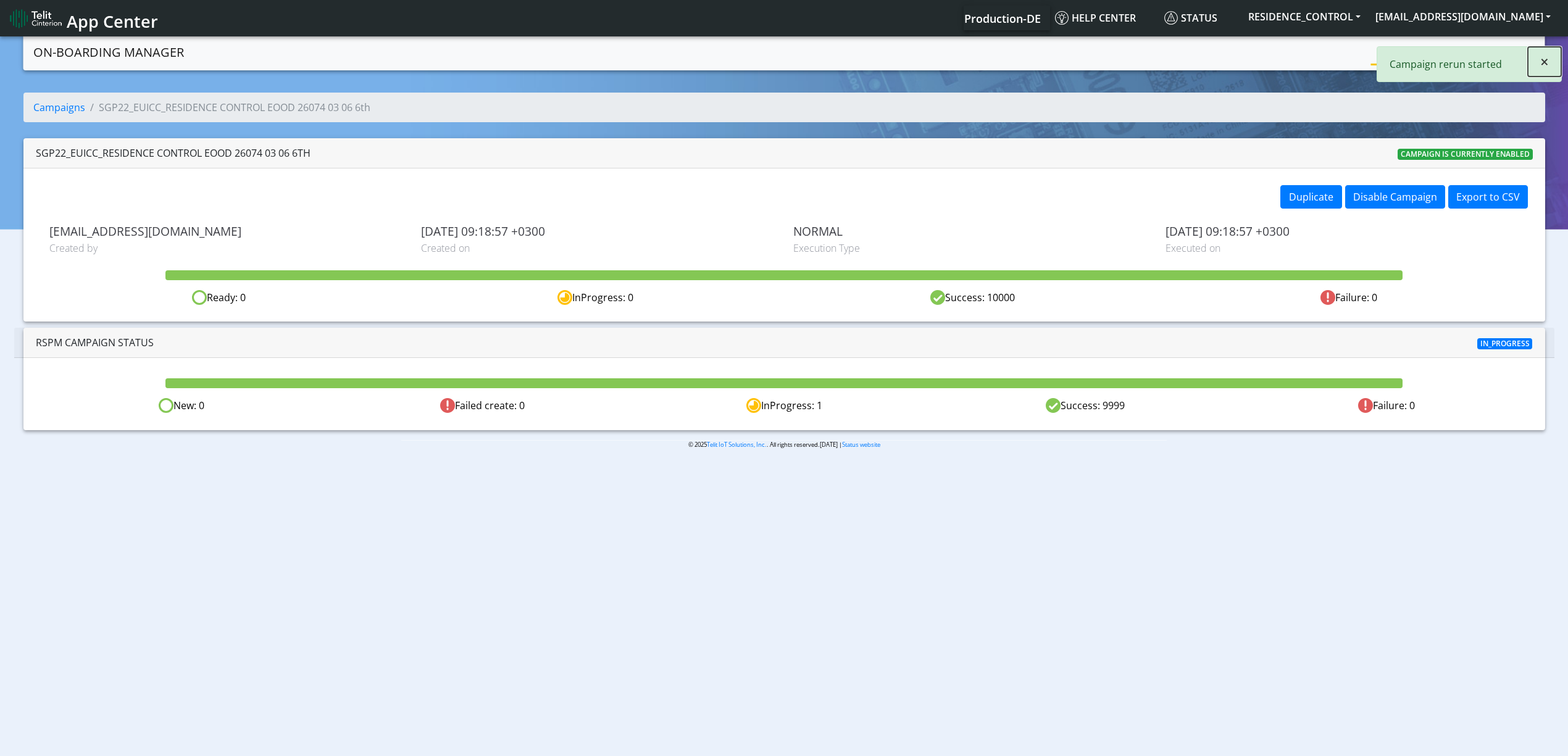
click at [1544, 60] on span "×" at bounding box center [1544, 61] width 8 height 21
click at [1409, 53] on link "Campaigns" at bounding box center [1405, 51] width 66 height 24
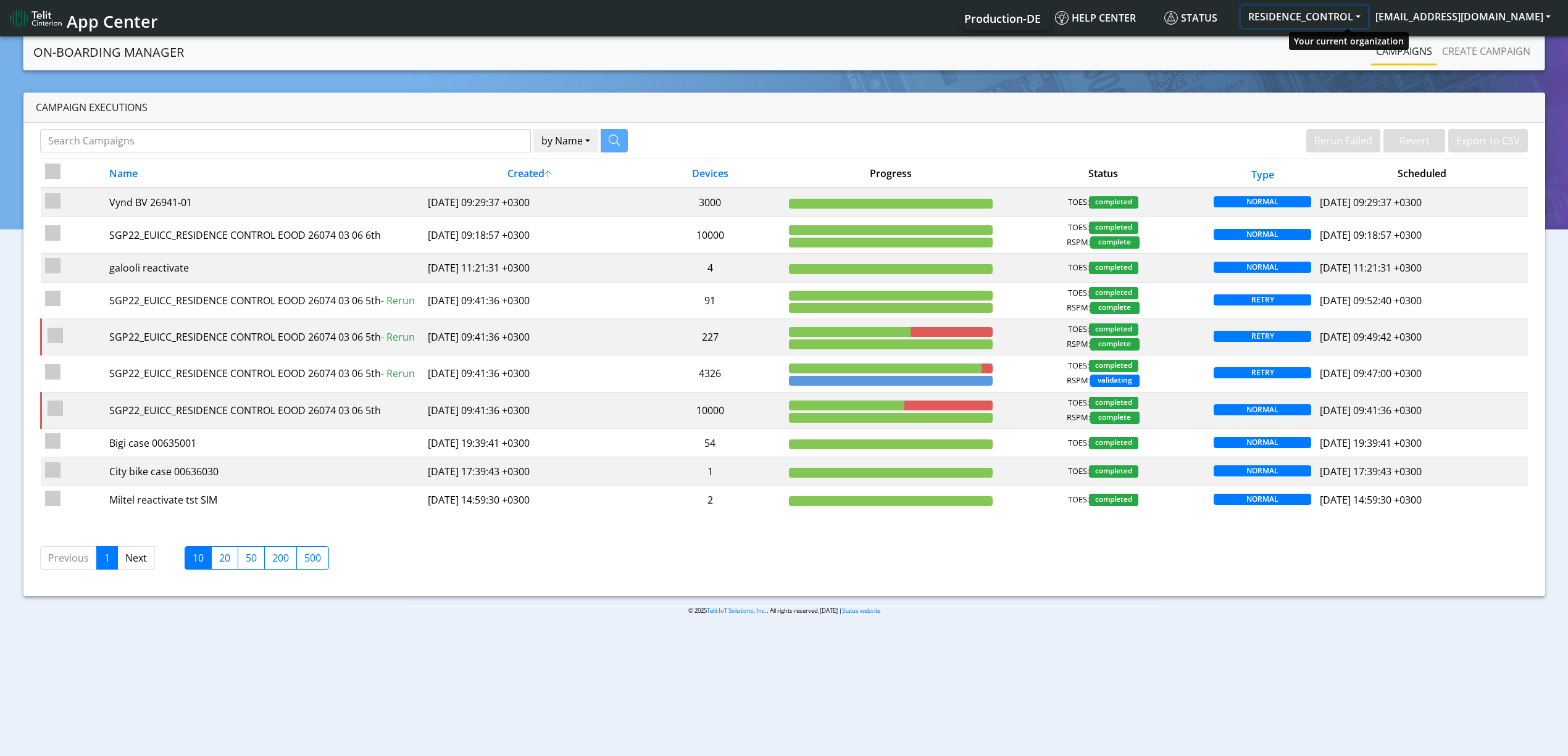
click at [1368, 18] on button "RESIDENCE_CONTROL" at bounding box center [1305, 16] width 128 height 22
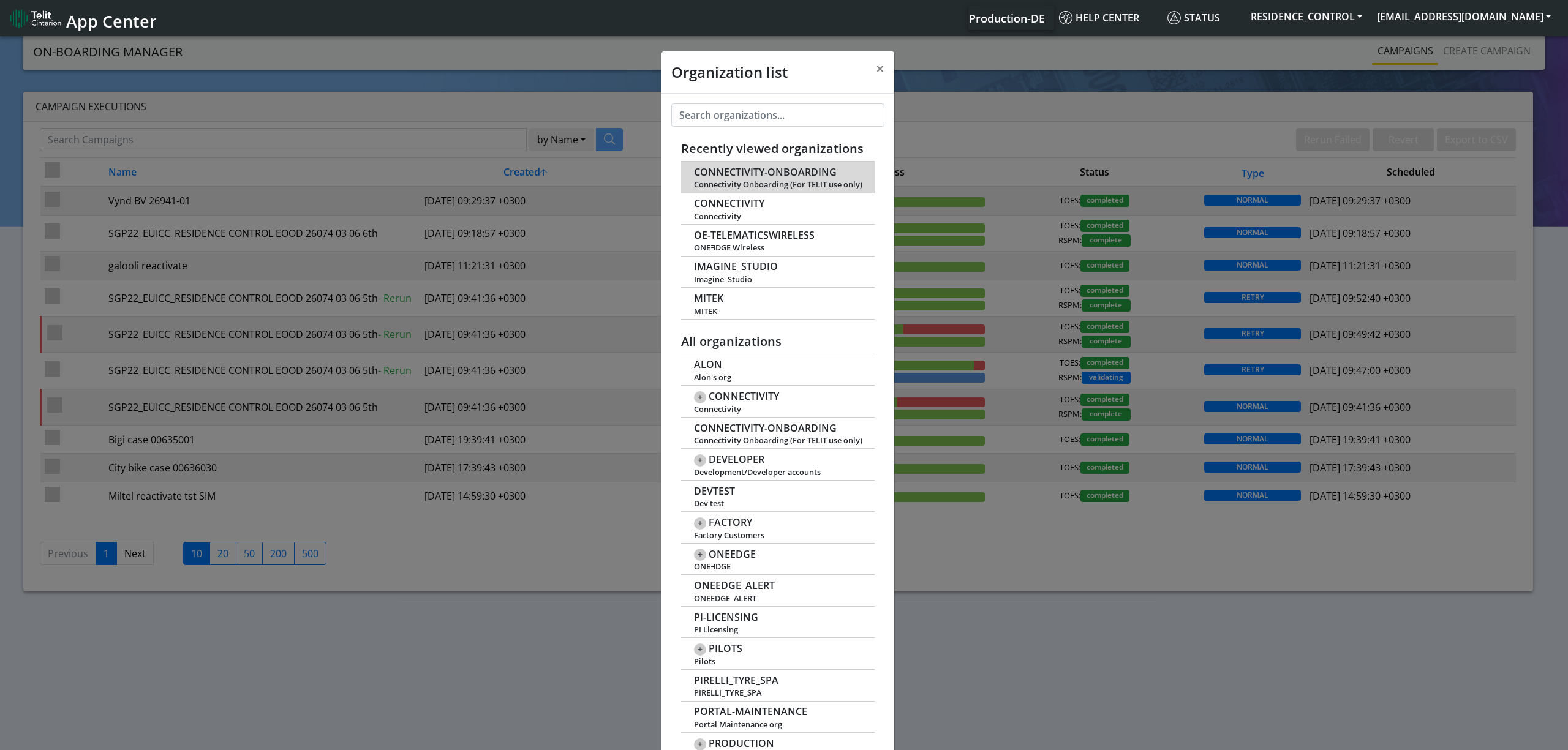
click at [724, 170] on span "CONNECTIVITY-ONBOARDING" at bounding box center [765, 172] width 142 height 11
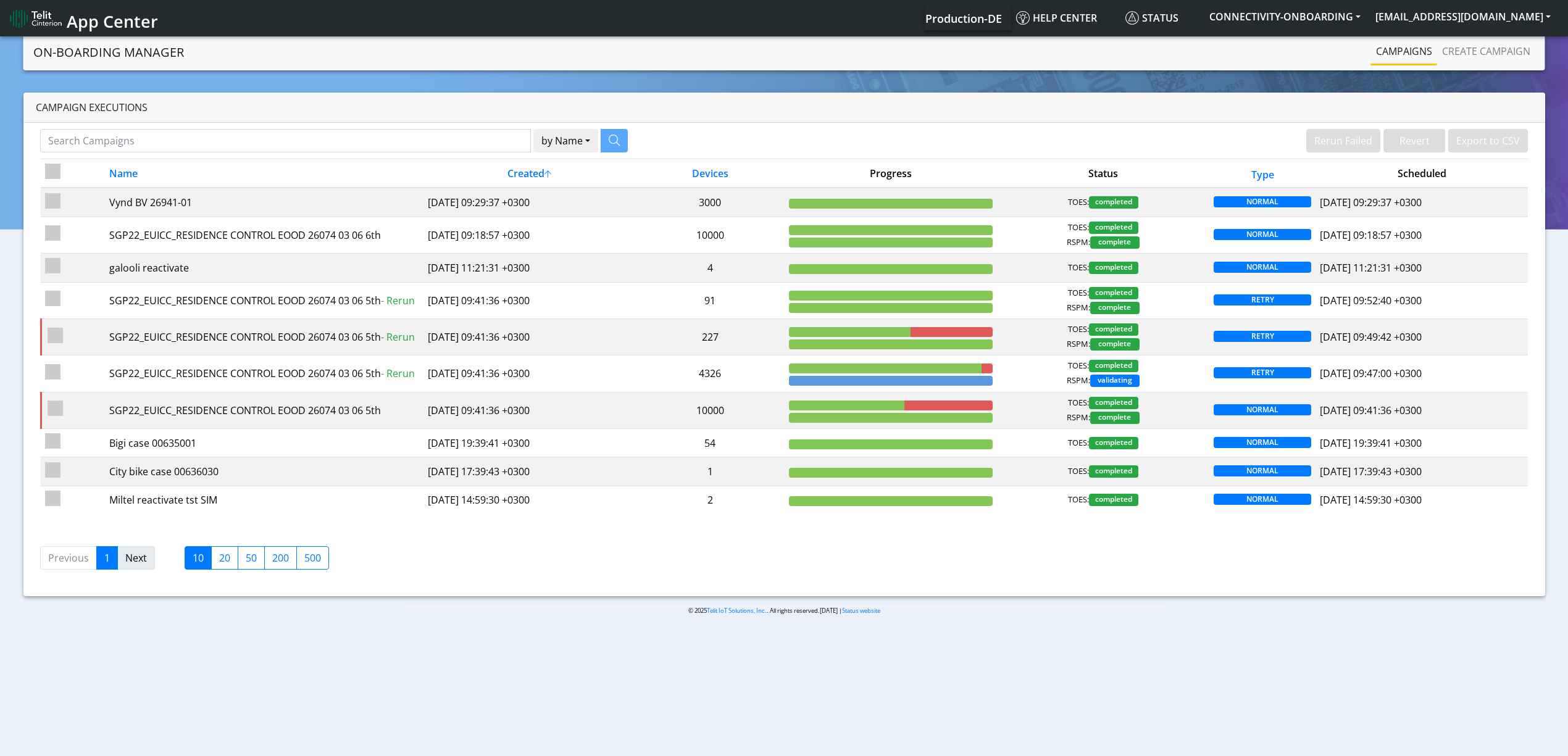
click at [141, 569] on link "Next" at bounding box center [136, 557] width 37 height 24
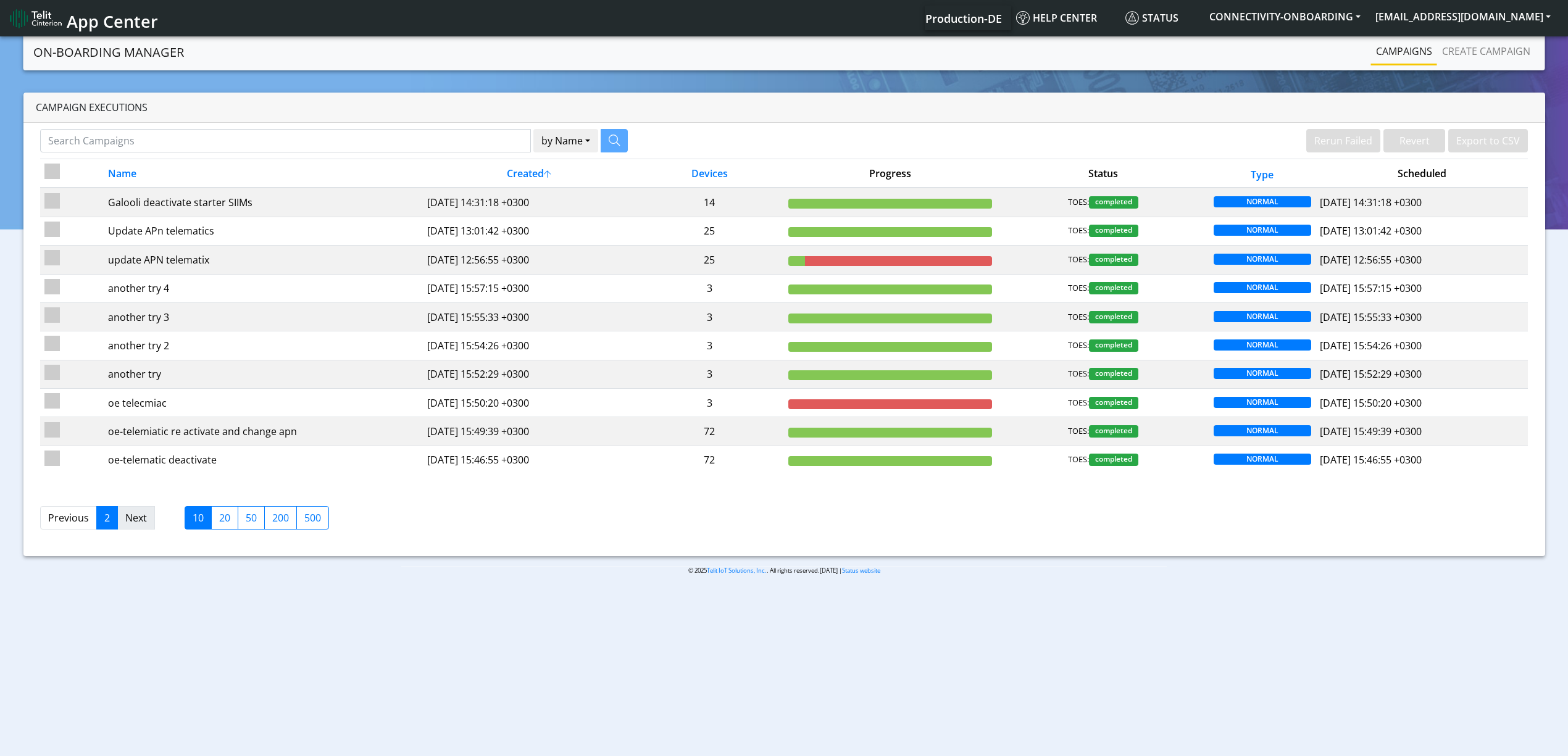
click at [148, 514] on link "Next" at bounding box center [136, 518] width 37 height 24
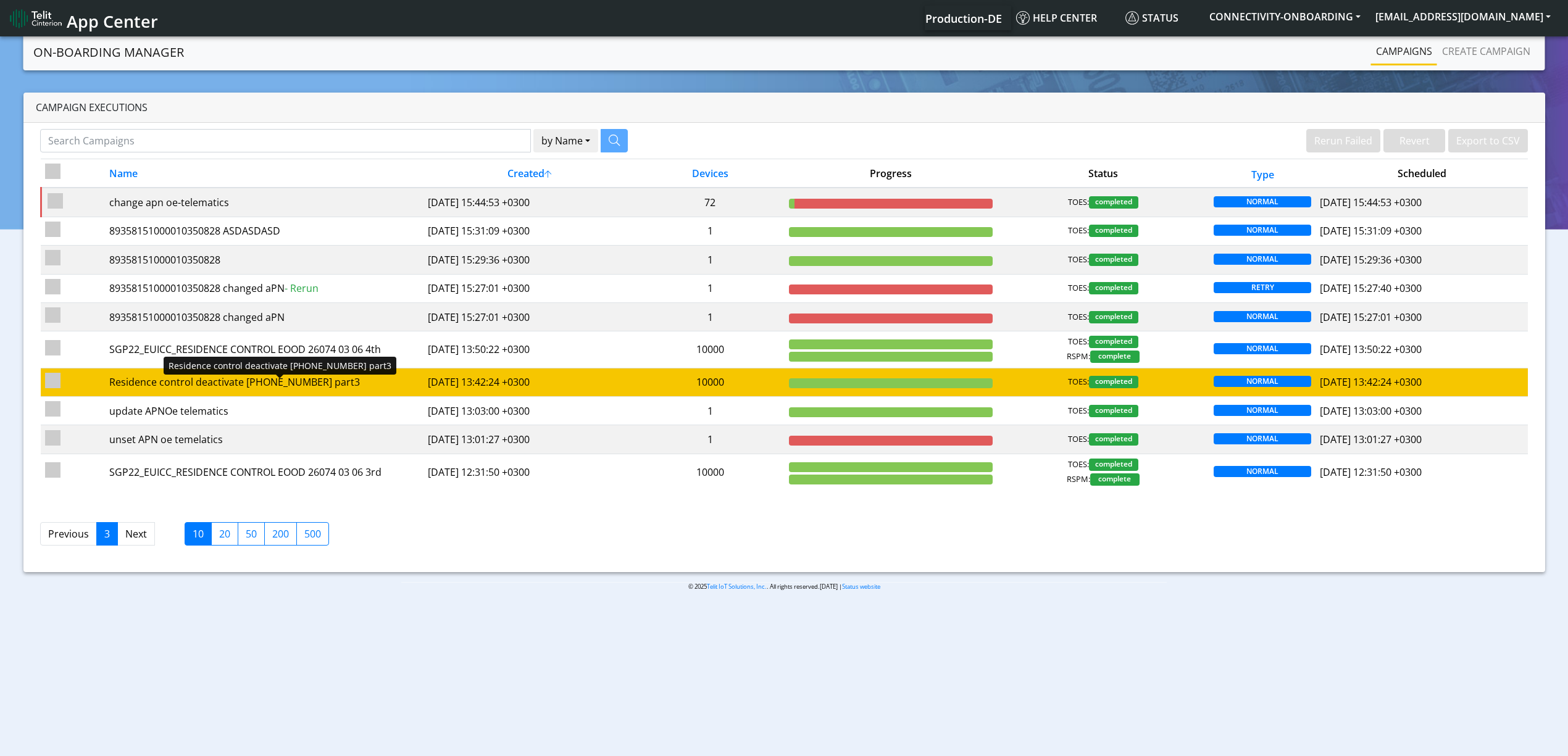
click at [377, 386] on div "Residence control deactivate 26074-03-06 part3" at bounding box center [264, 382] width 310 height 15
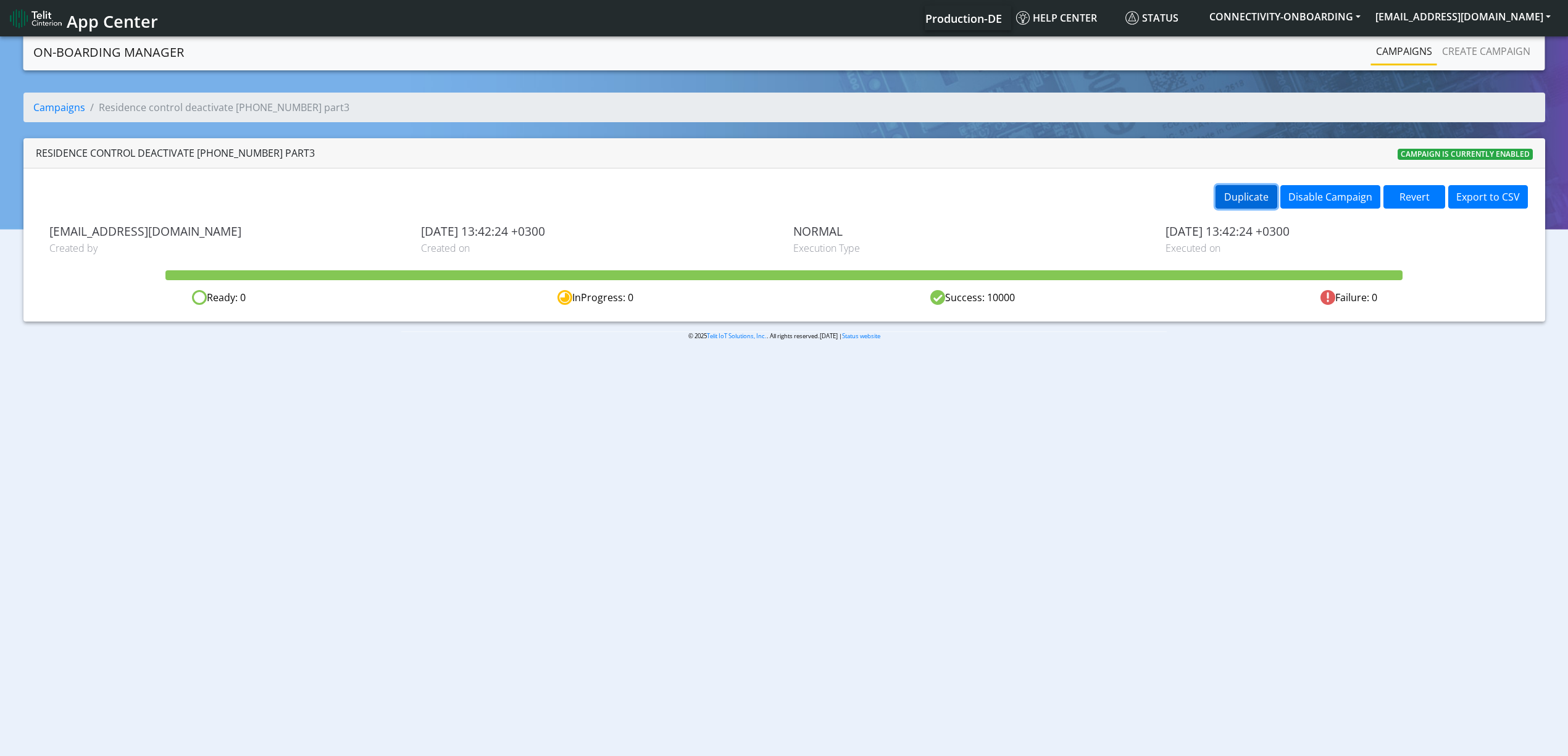
click at [1250, 205] on button "Duplicate" at bounding box center [1246, 197] width 62 height 24
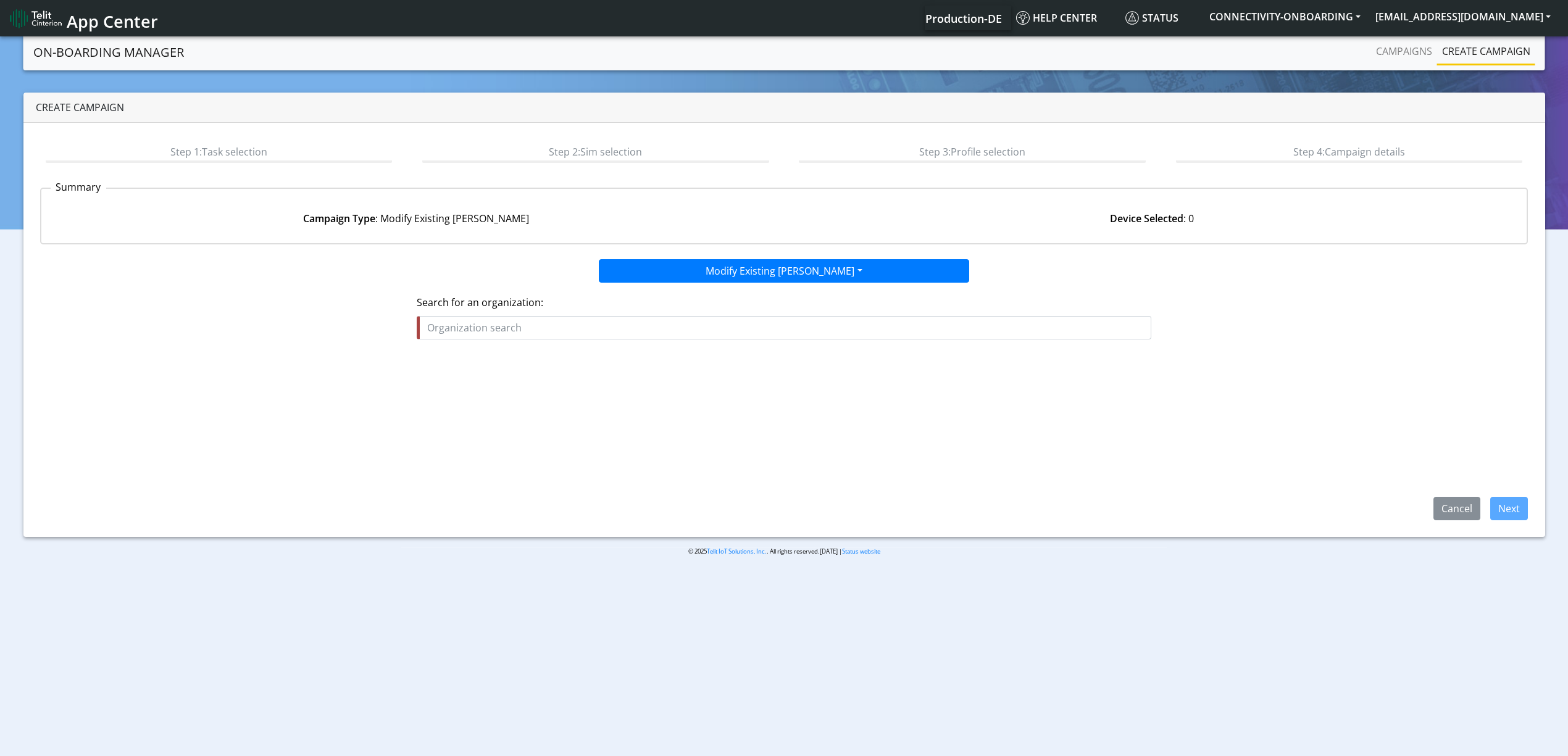
click at [611, 326] on input "text" at bounding box center [784, 328] width 735 height 24
click at [492, 376] on ngb-highlight "RES IDENCE_CONTROL" at bounding box center [483, 376] width 102 height 14
type input "RESIDENCE_CONTROL"
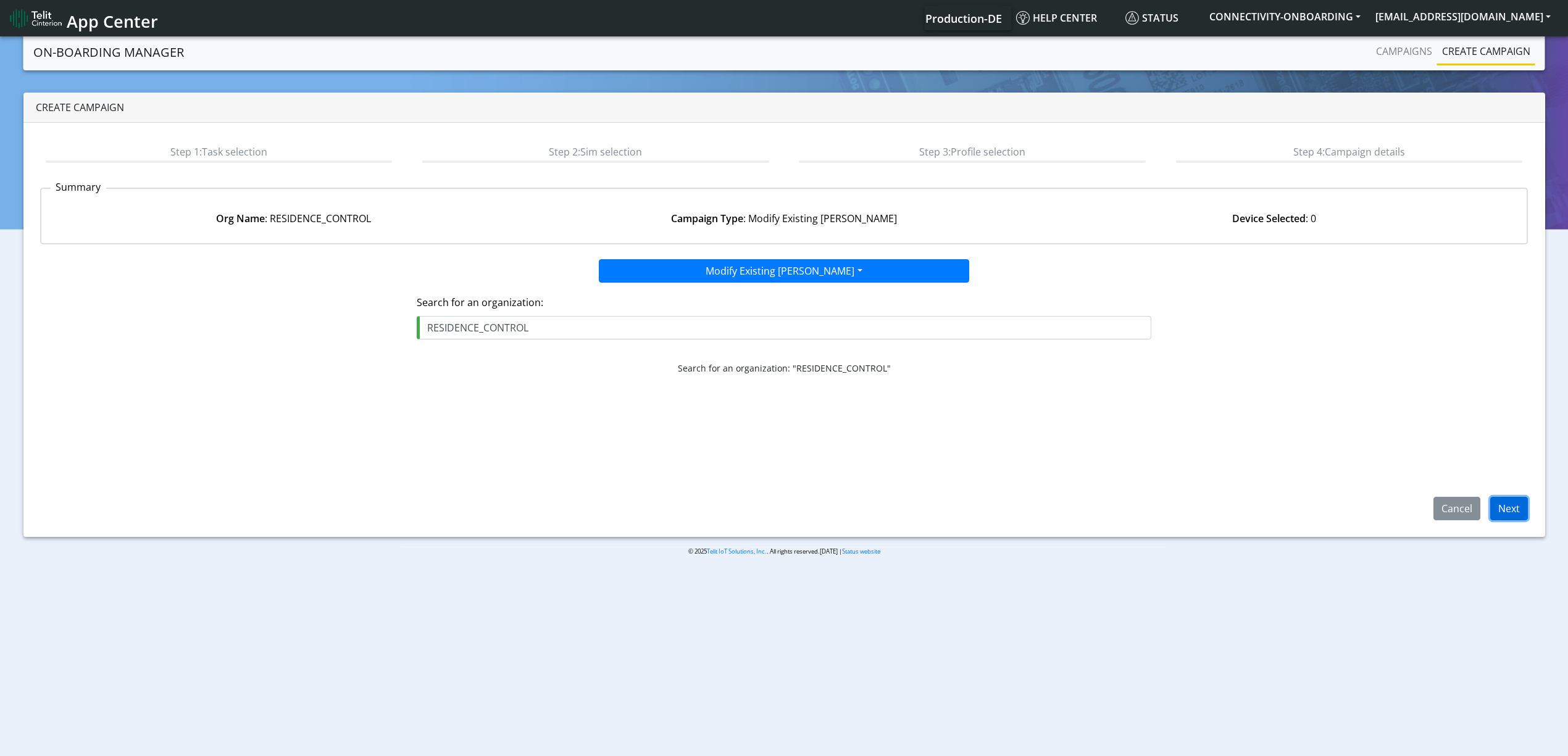
click at [1501, 512] on button "Next" at bounding box center [1509, 509] width 37 height 24
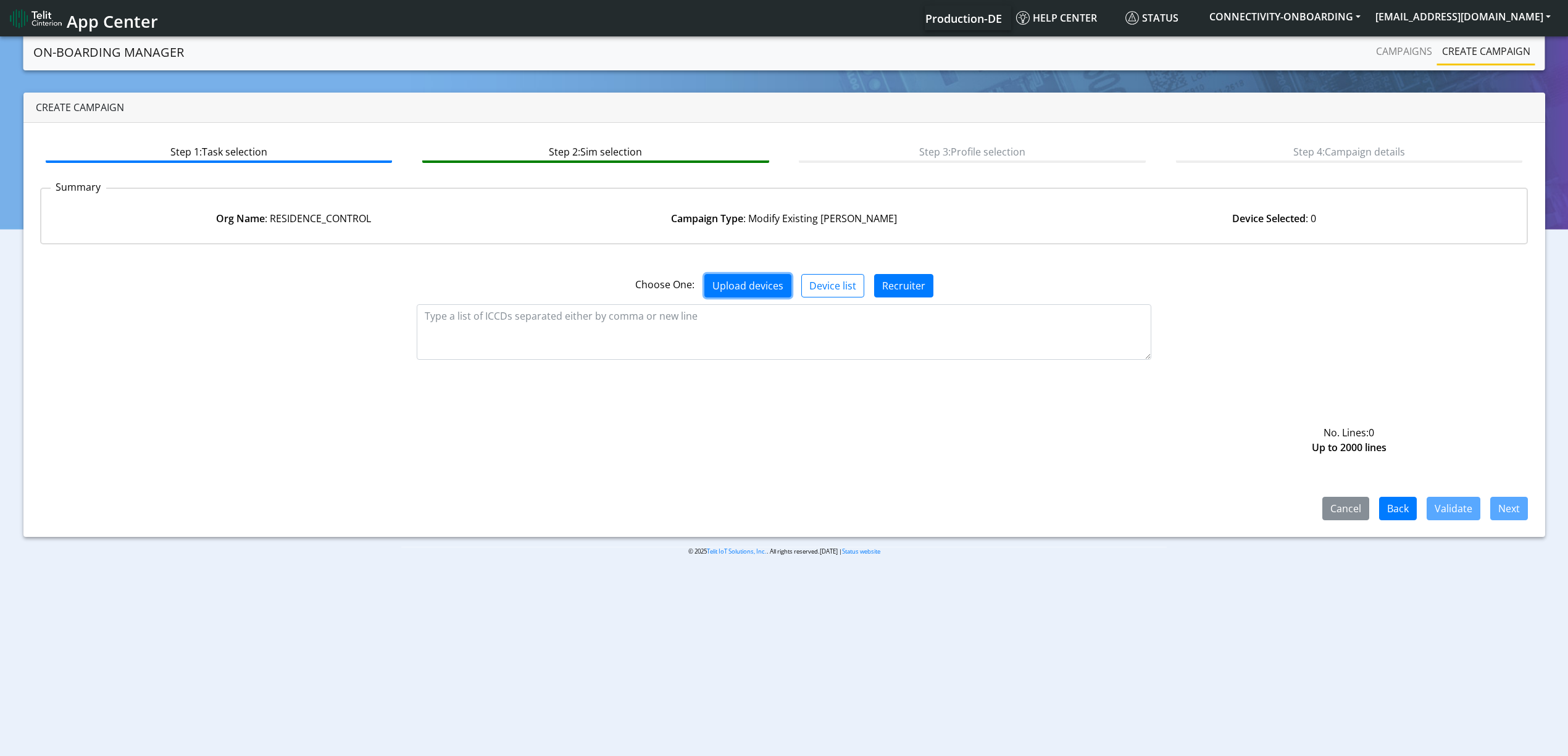
click at [759, 280] on button "Upload devices" at bounding box center [748, 286] width 87 height 24
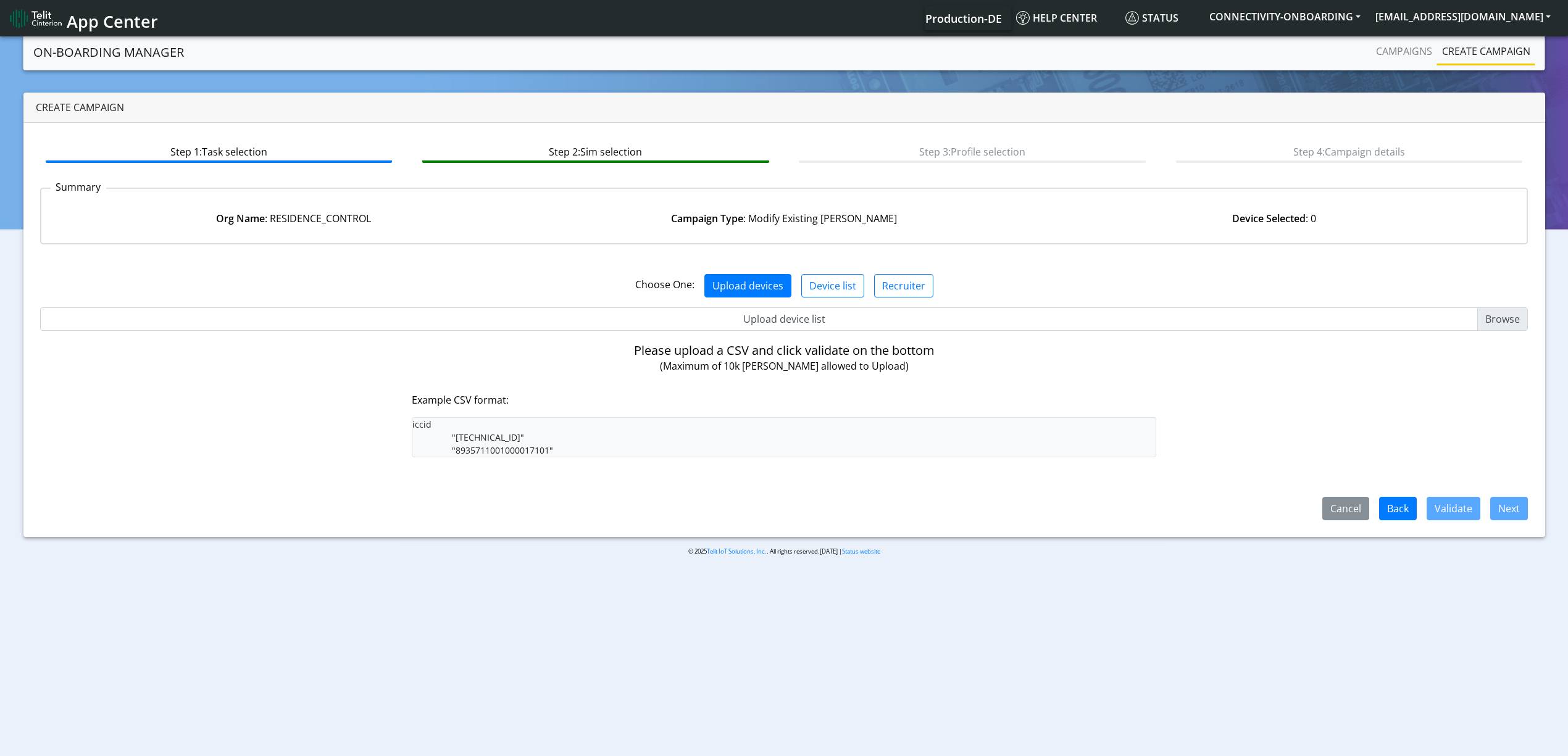
click at [793, 318] on input "Upload device list" at bounding box center [784, 319] width 1489 height 24
type input "C:\fakepath\resi6.csv"
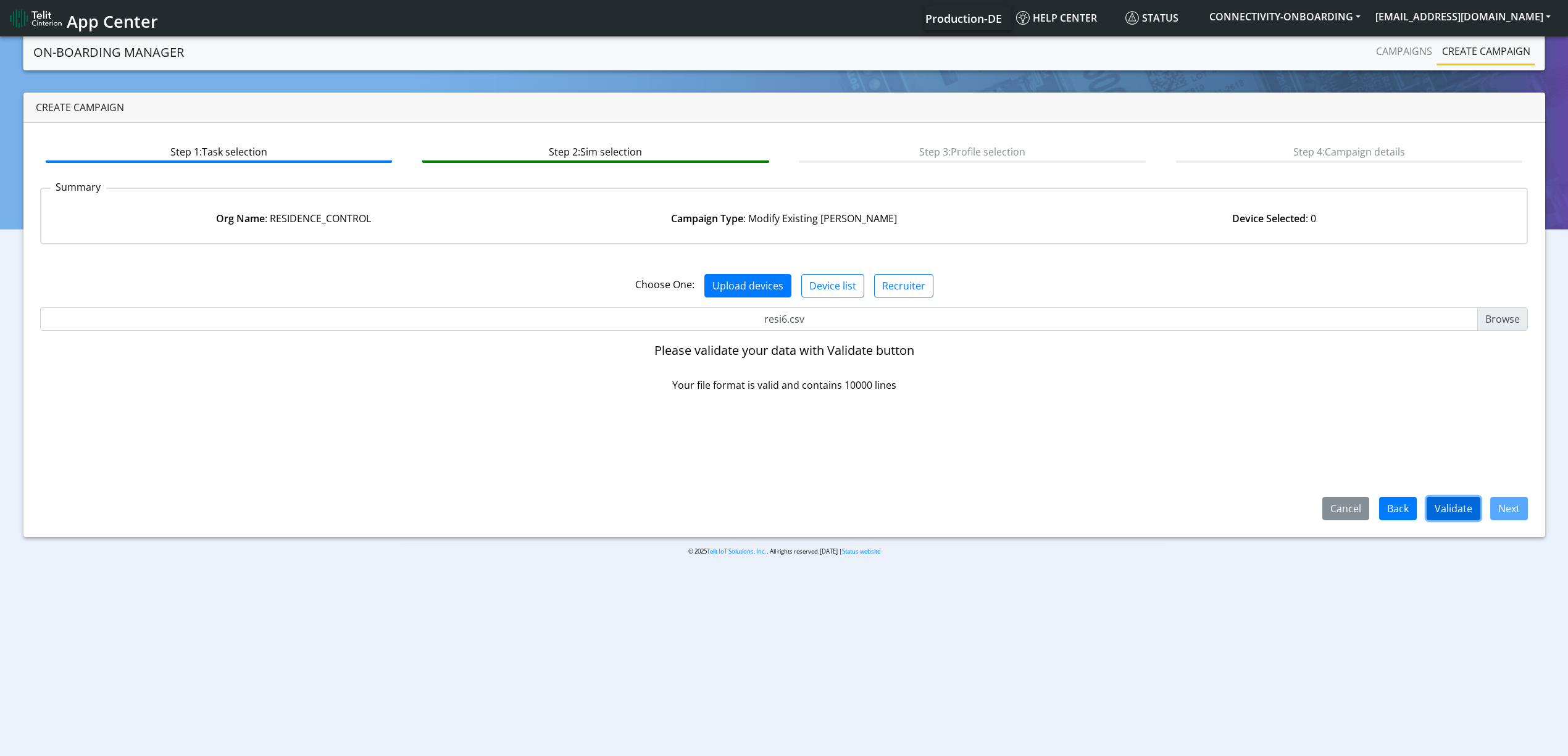
click at [1446, 501] on button "Validate" at bounding box center [1453, 509] width 53 height 24
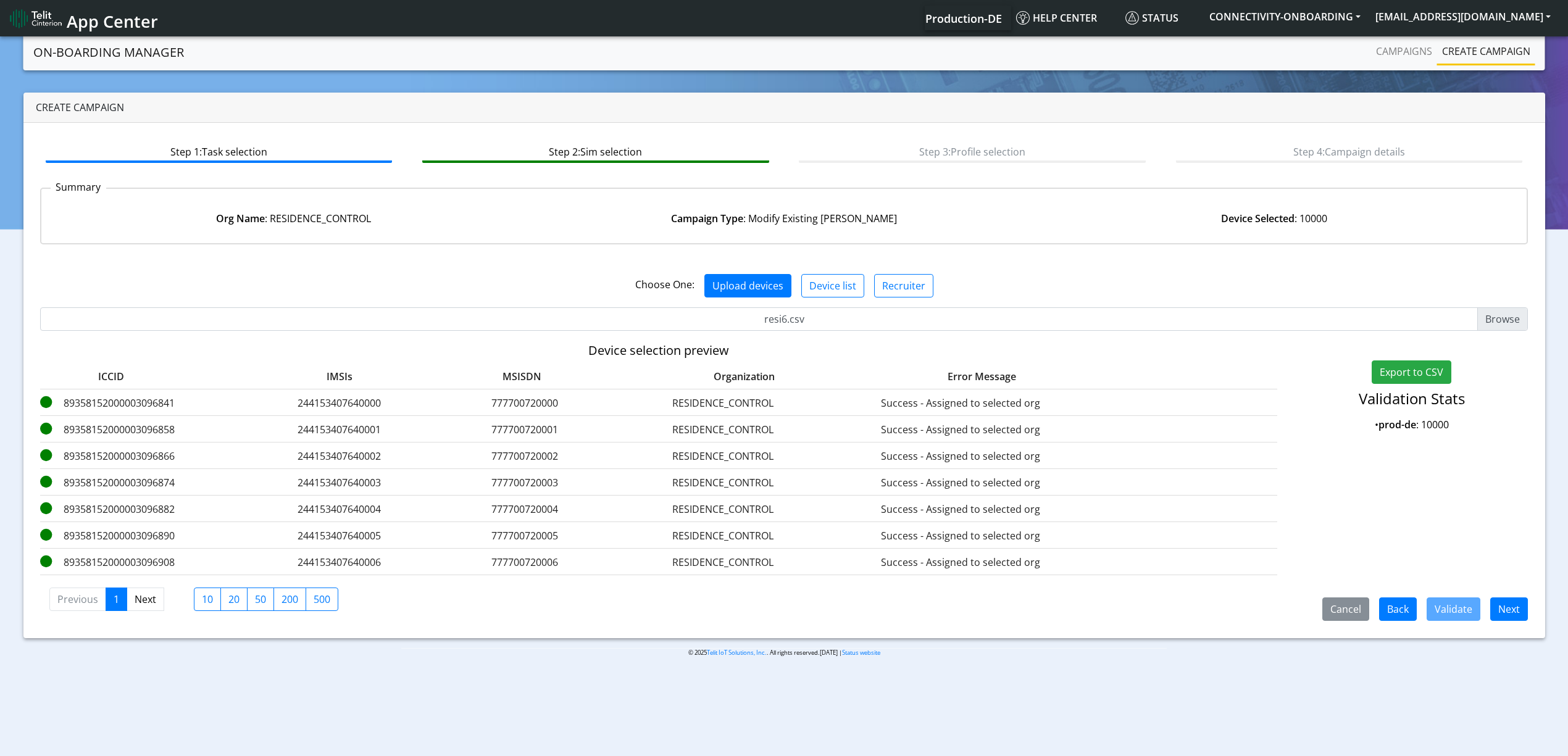
click at [1495, 624] on div "Step 1: Task selection Step 2: Sim selection Step 3: Profile selection Step 4: …" at bounding box center [784, 380] width 1522 height 515
click at [1500, 613] on button "Next" at bounding box center [1509, 609] width 37 height 24
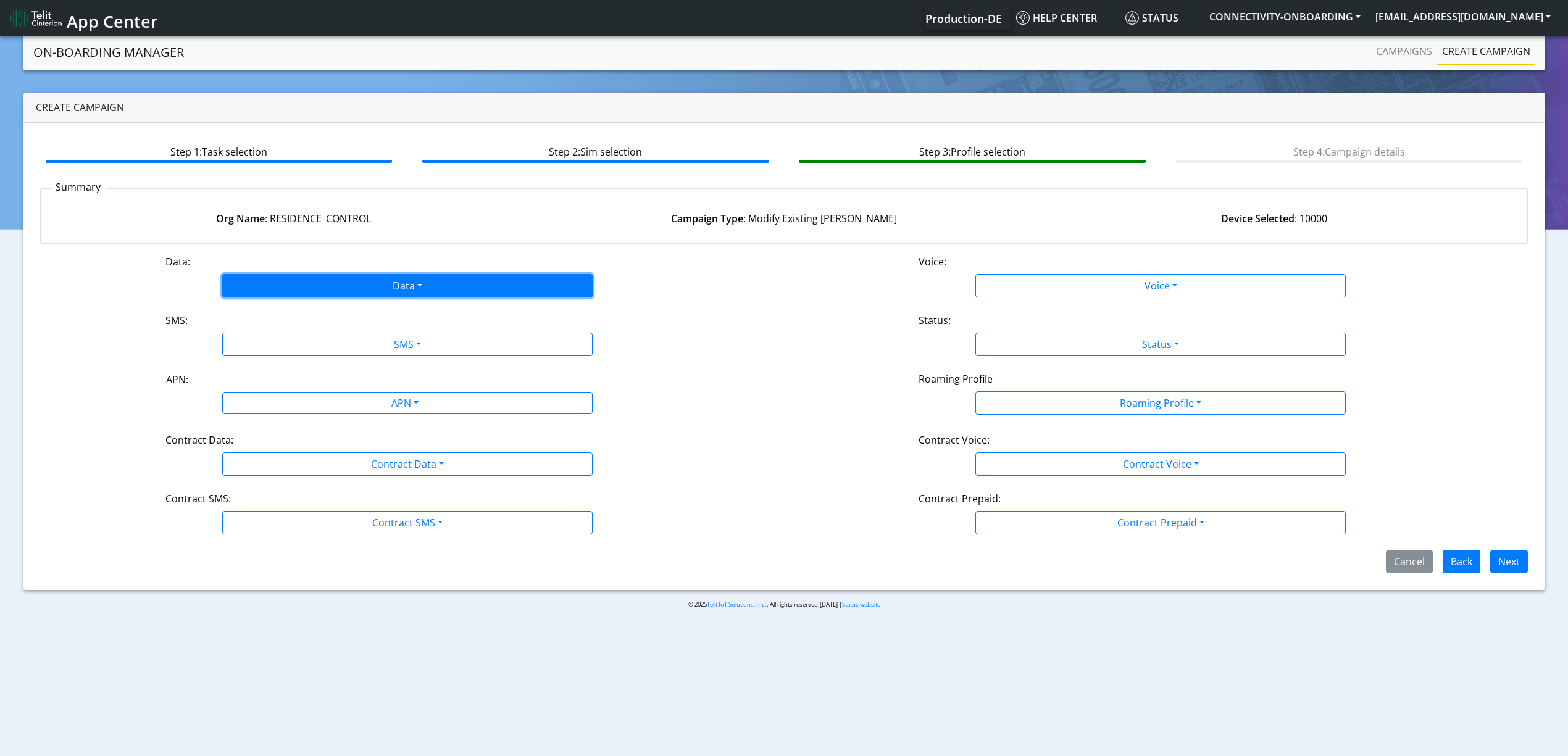
click at [475, 282] on button "Data" at bounding box center [407, 286] width 370 height 24
click at [327, 305] on button "Disabled" at bounding box center [407, 315] width 369 height 20
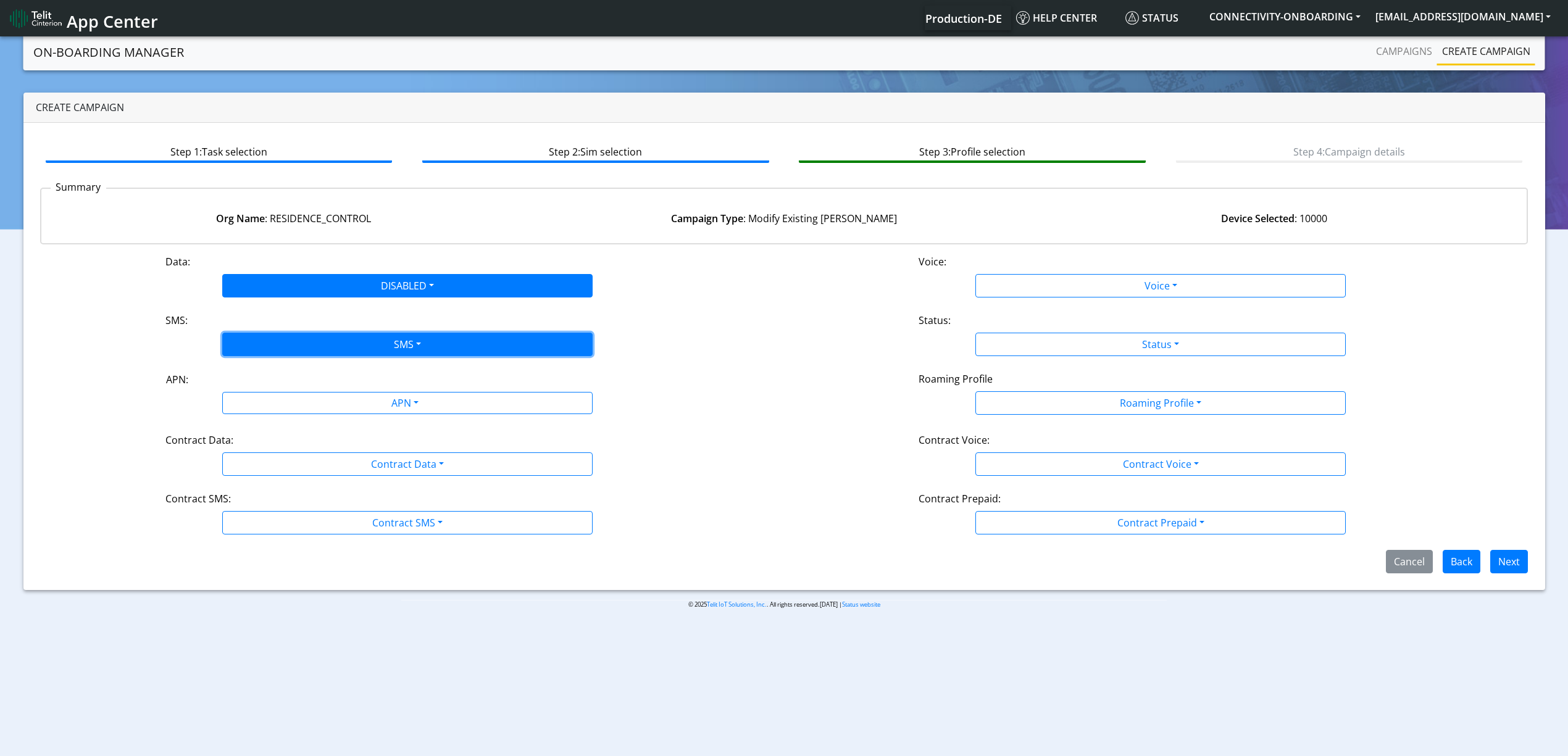
click at [337, 334] on button "SMS" at bounding box center [407, 344] width 370 height 24
click at [283, 376] on button "Disabled" at bounding box center [407, 373] width 369 height 20
click at [312, 438] on div "Contract Data:" at bounding box center [408, 443] width 503 height 20
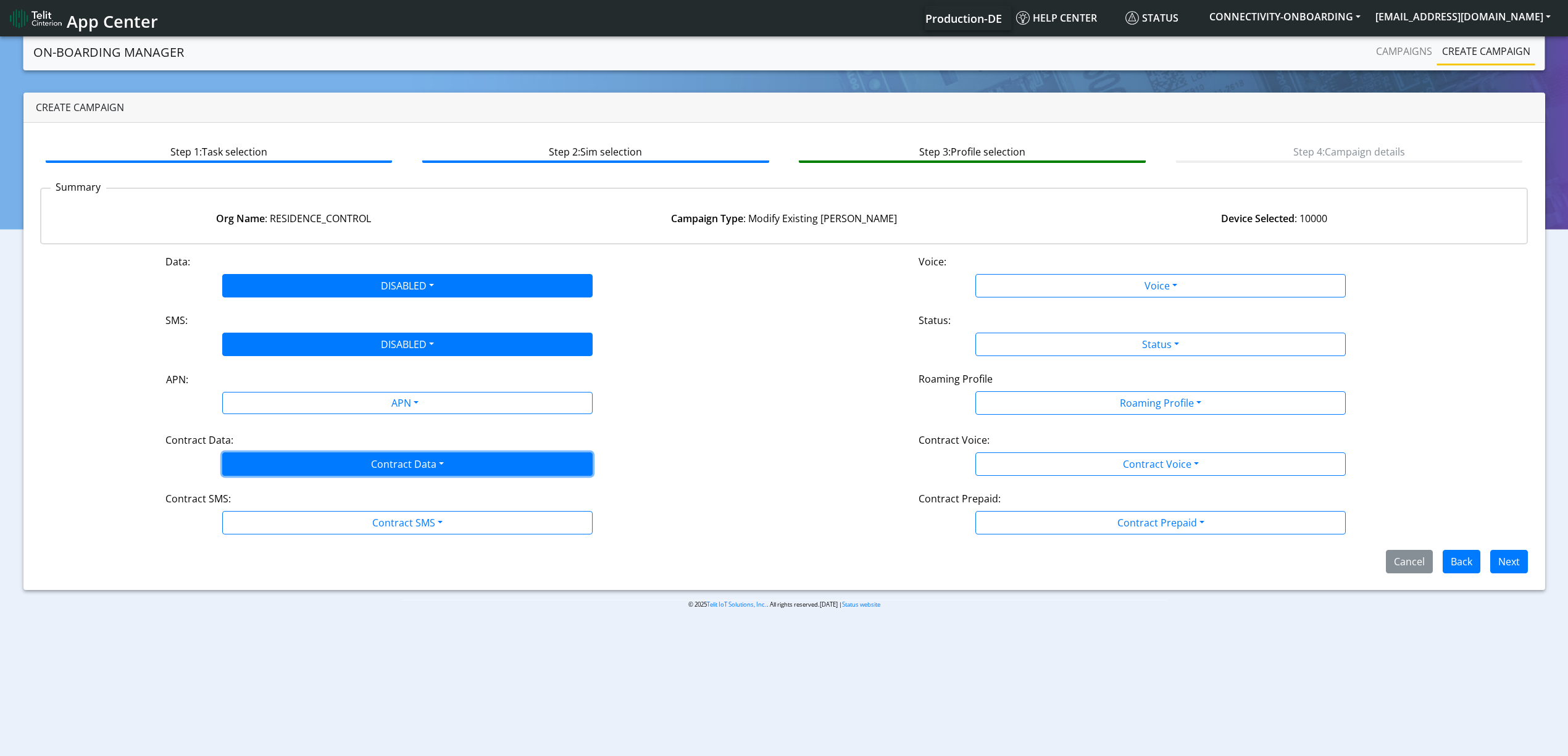
click at [312, 460] on button "Contract Data" at bounding box center [407, 464] width 370 height 24
click at [297, 489] on Datadisabled-dropdown "Disabled" at bounding box center [407, 493] width 369 height 20
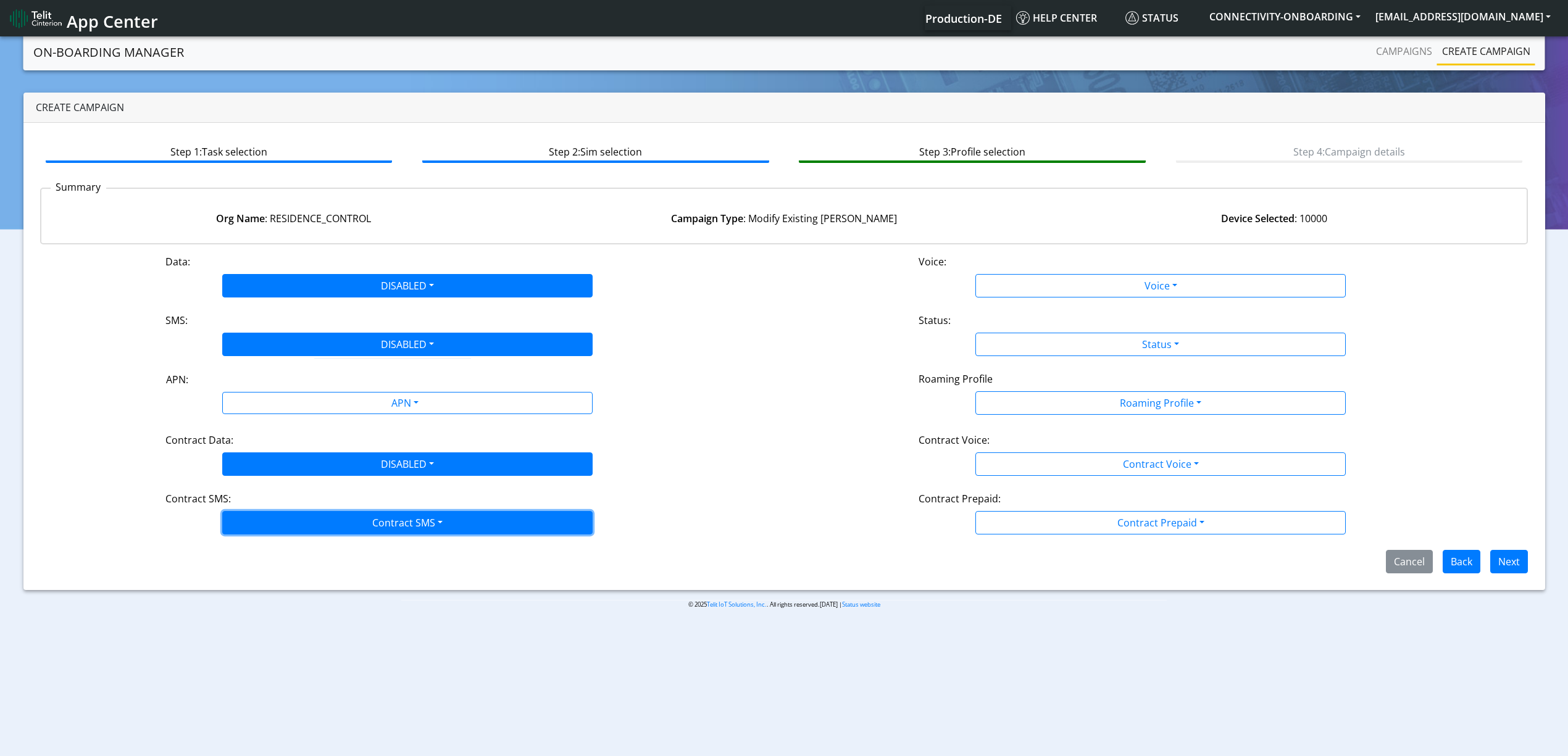
click at [296, 524] on button "Contract SMS" at bounding box center [407, 522] width 370 height 24
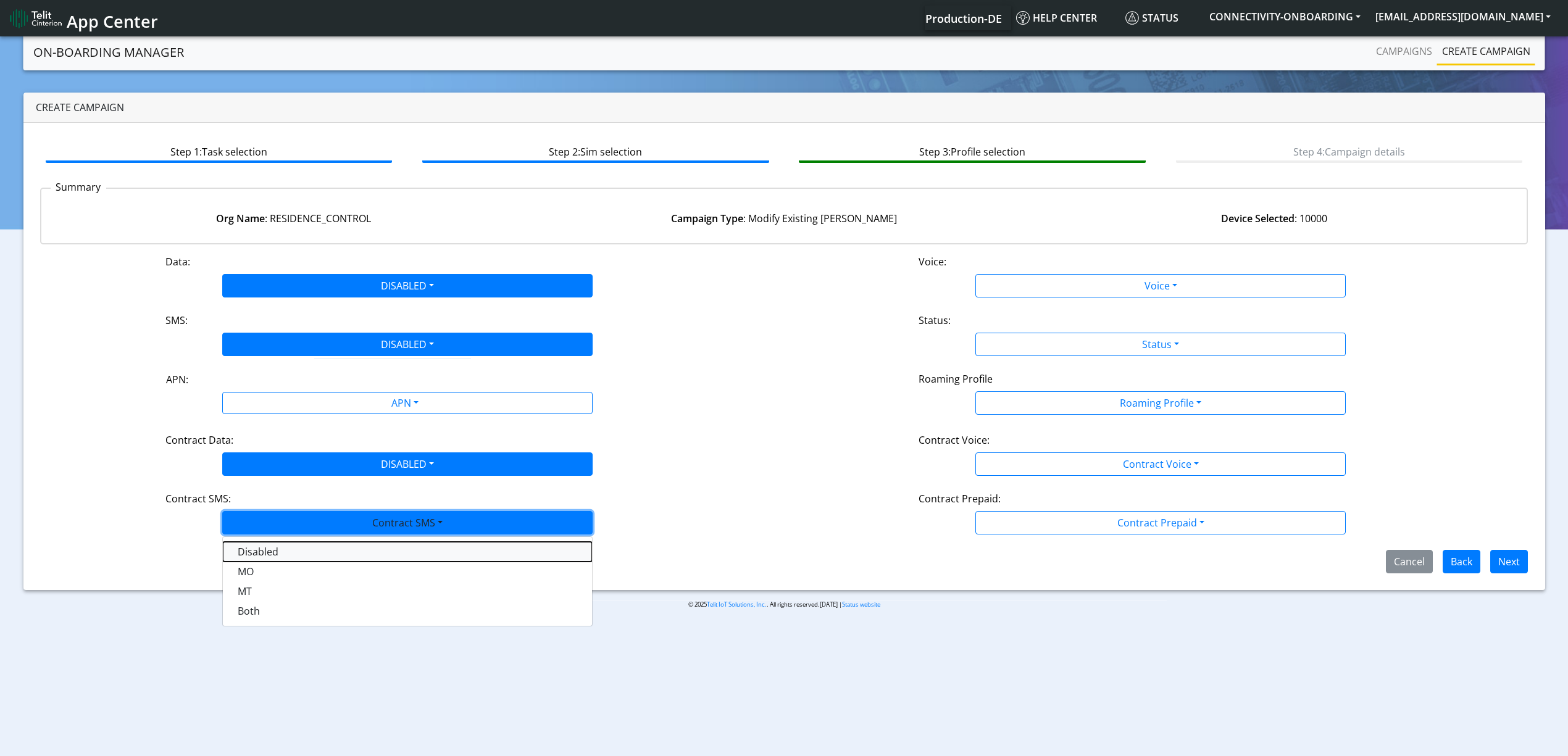
click at [273, 558] on SMSdisabled-dropdown "Disabled" at bounding box center [407, 552] width 369 height 20
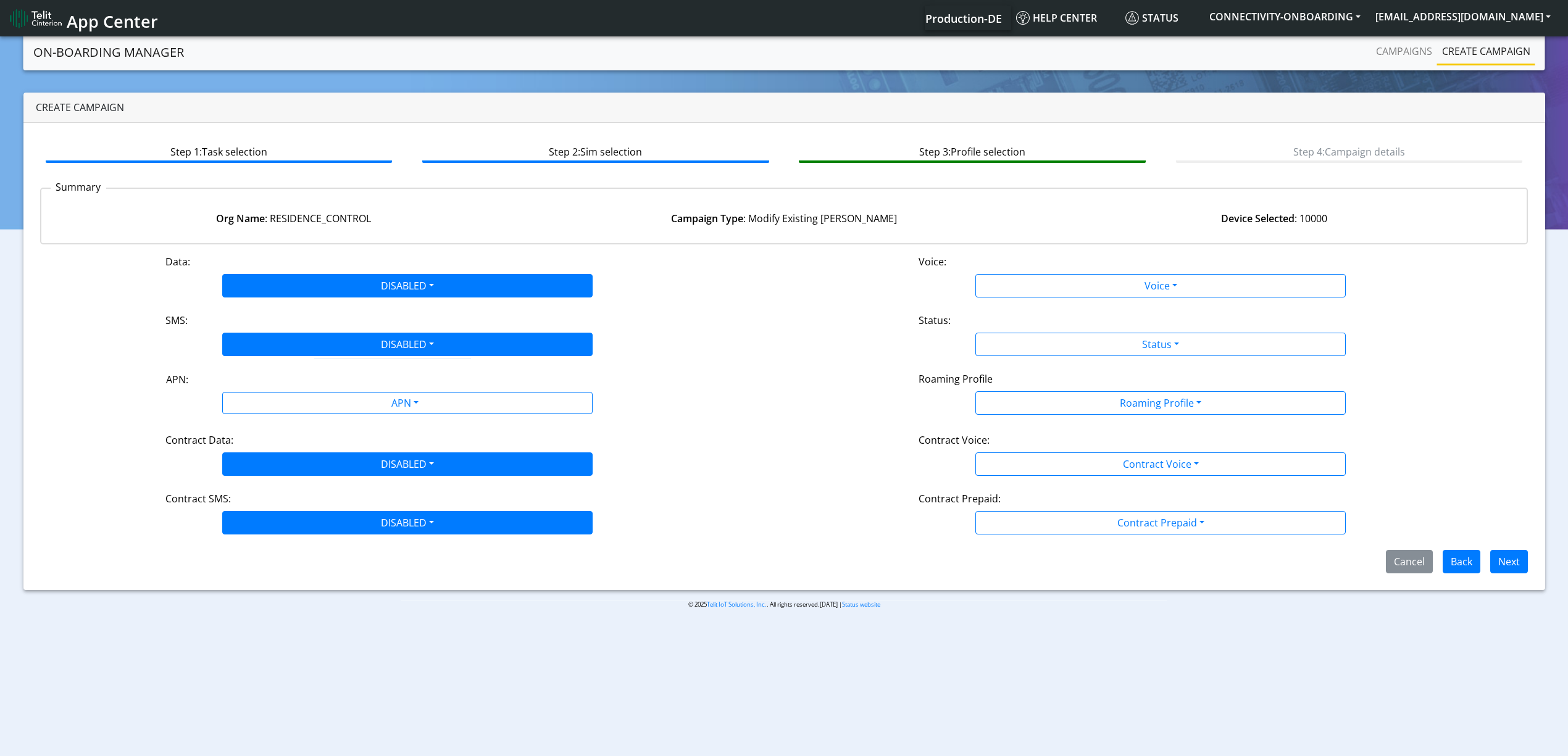
click at [1003, 299] on div "Data: DISABLED Disabled Enabled Voice: Voice Disabled Enabled SMS: DISABLED Dis…" at bounding box center [784, 414] width 1489 height 319
click at [1005, 297] on div "Data: DISABLED Disabled Enabled Voice: Voice Disabled Enabled SMS: DISABLED Dis…" at bounding box center [784, 414] width 1489 height 319
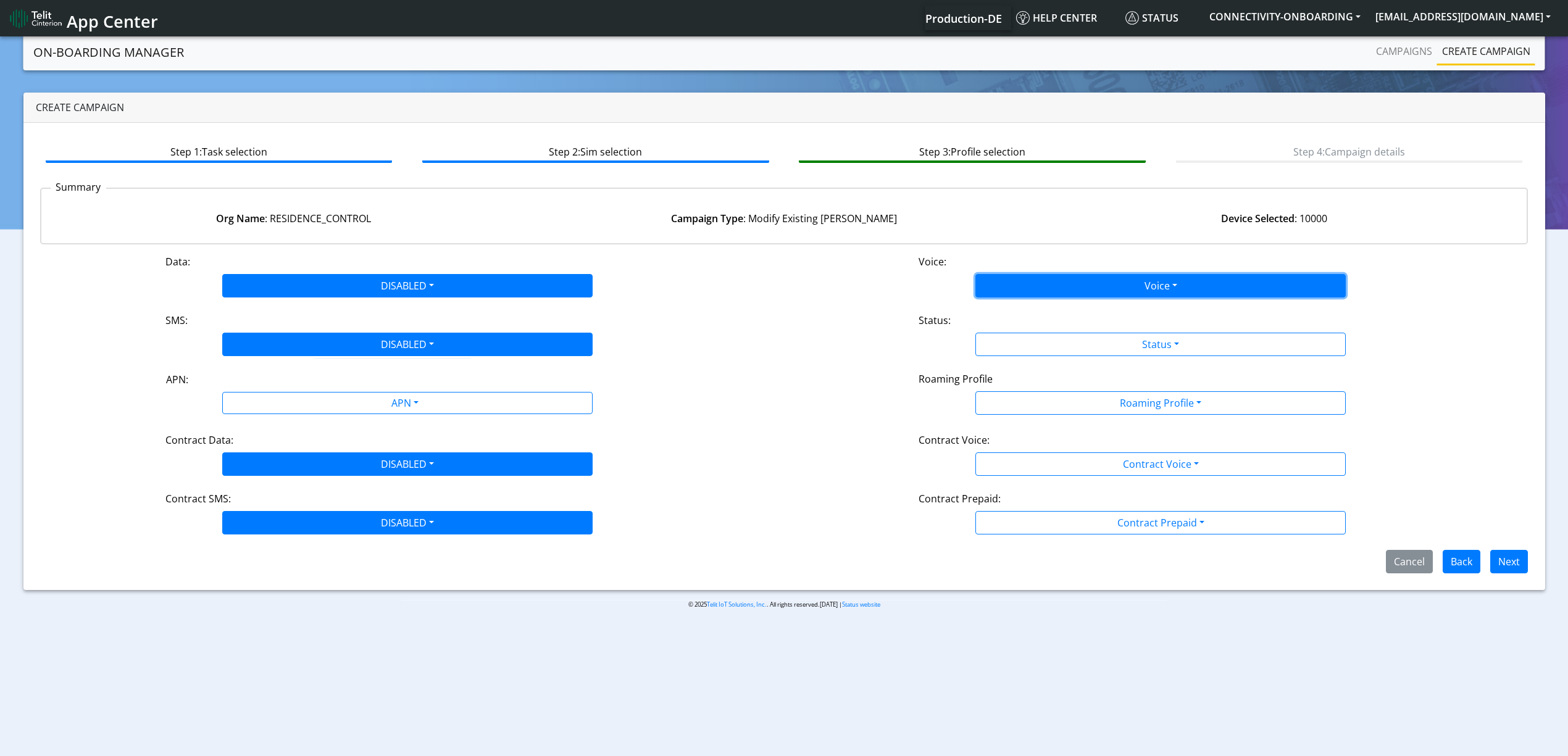
click at [1010, 283] on button "Voice" at bounding box center [1160, 286] width 370 height 24
click at [1017, 316] on button "Disabled" at bounding box center [1160, 315] width 369 height 20
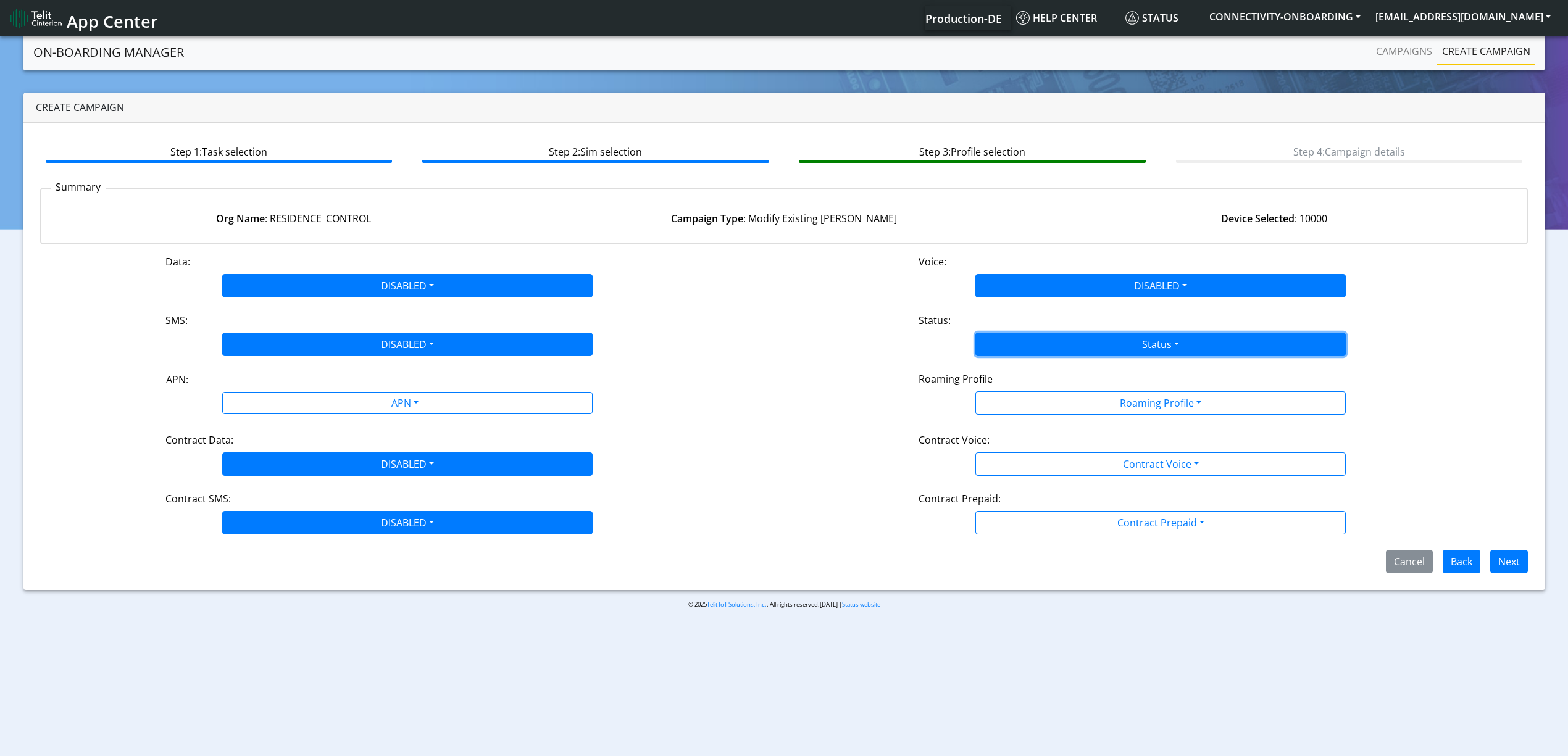
click at [1114, 344] on button "Status" at bounding box center [1160, 344] width 370 height 24
click at [1009, 390] on button "Deactivate" at bounding box center [1160, 393] width 369 height 20
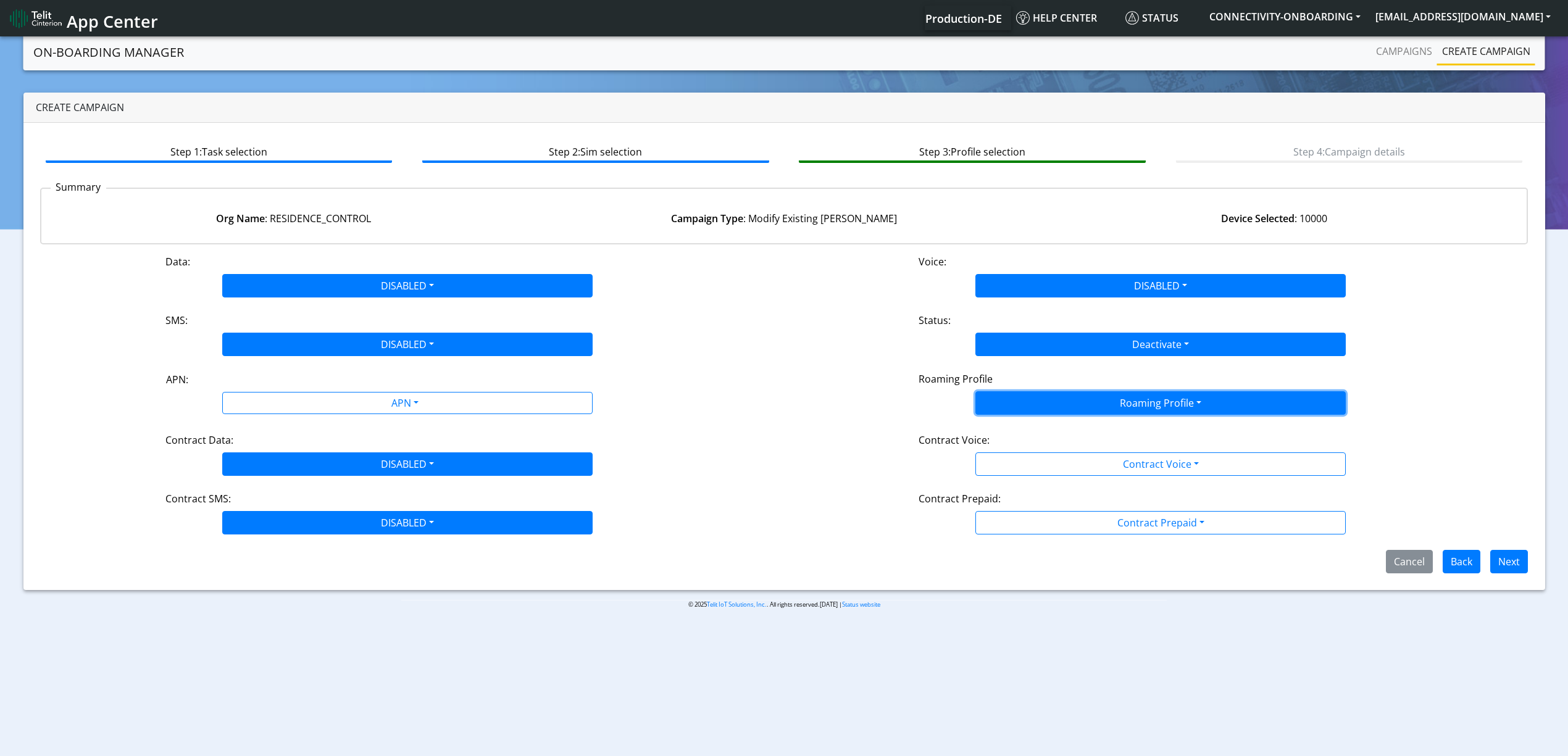
click at [1019, 392] on button "Roaming Profile" at bounding box center [1160, 403] width 370 height 24
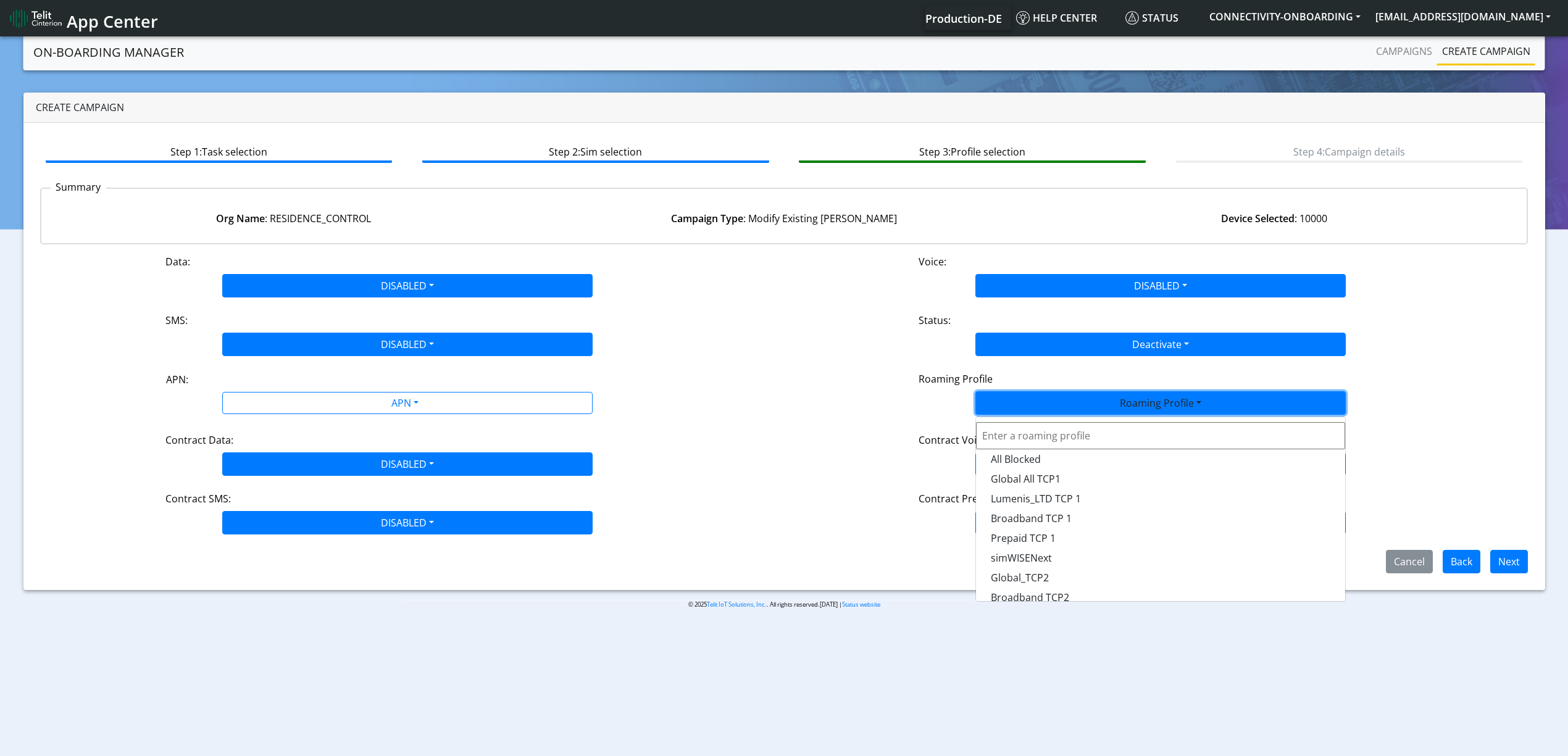
click at [925, 463] on div "Contract Voice Disabled Enabled" at bounding box center [1161, 464] width 503 height 24
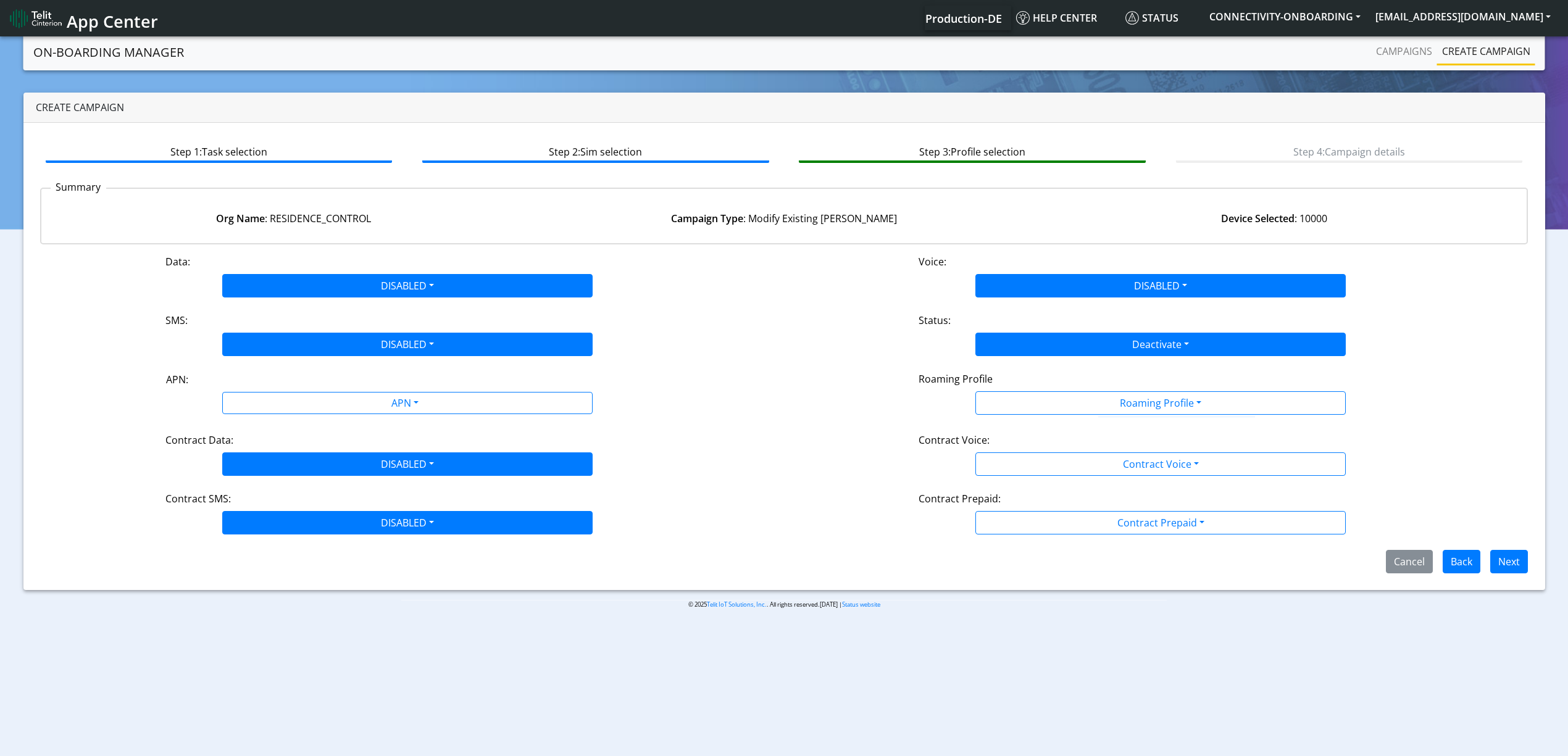
click at [1067, 488] on div "Data: DISABLED Disabled Enabled Voice: DISABLED Disabled Enabled SMS: DISABLED …" at bounding box center [784, 414] width 1489 height 319
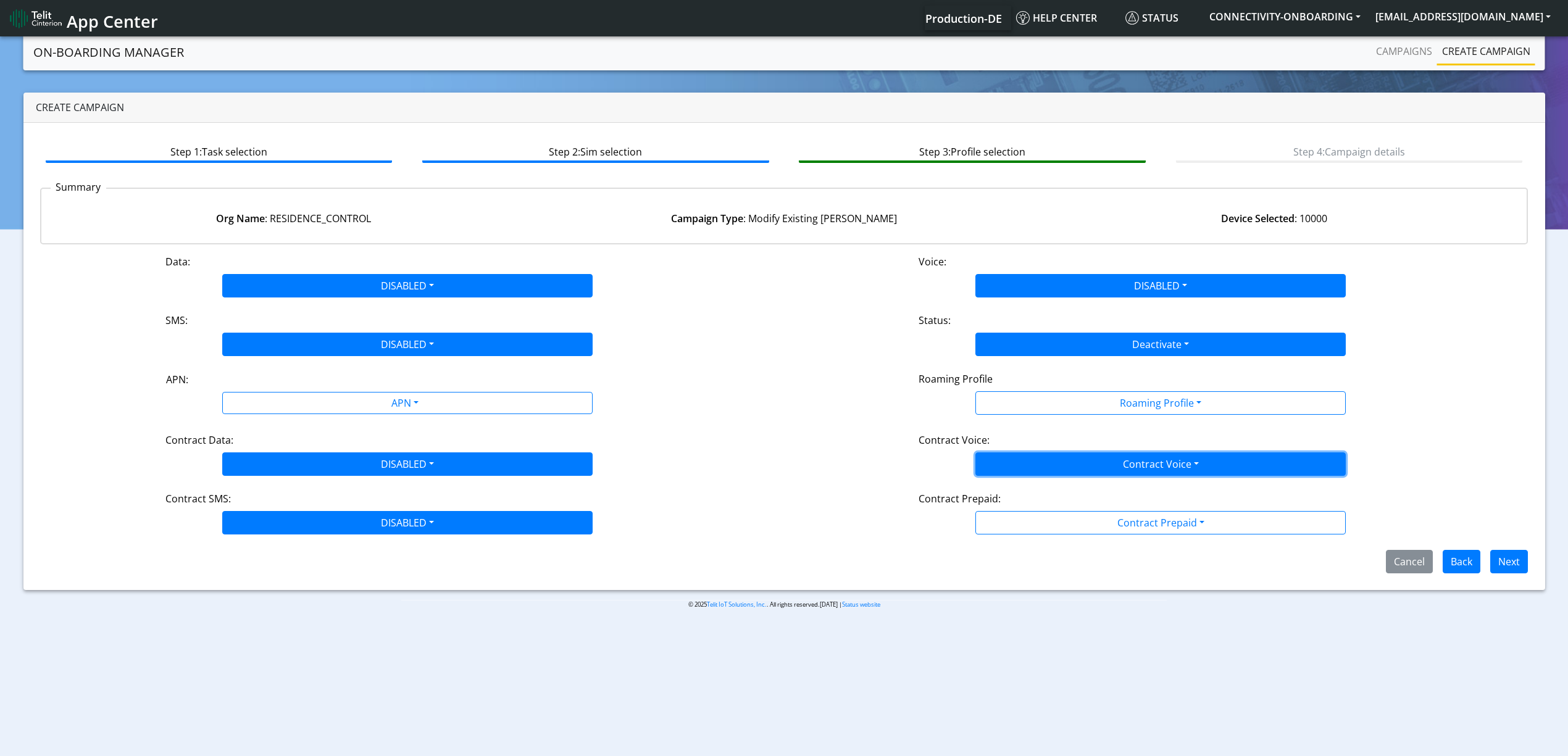
click at [1057, 475] on button "Contract Voice" at bounding box center [1160, 464] width 370 height 24
click at [1021, 488] on Voicedisabled-dropdown "Disabled" at bounding box center [1160, 493] width 369 height 20
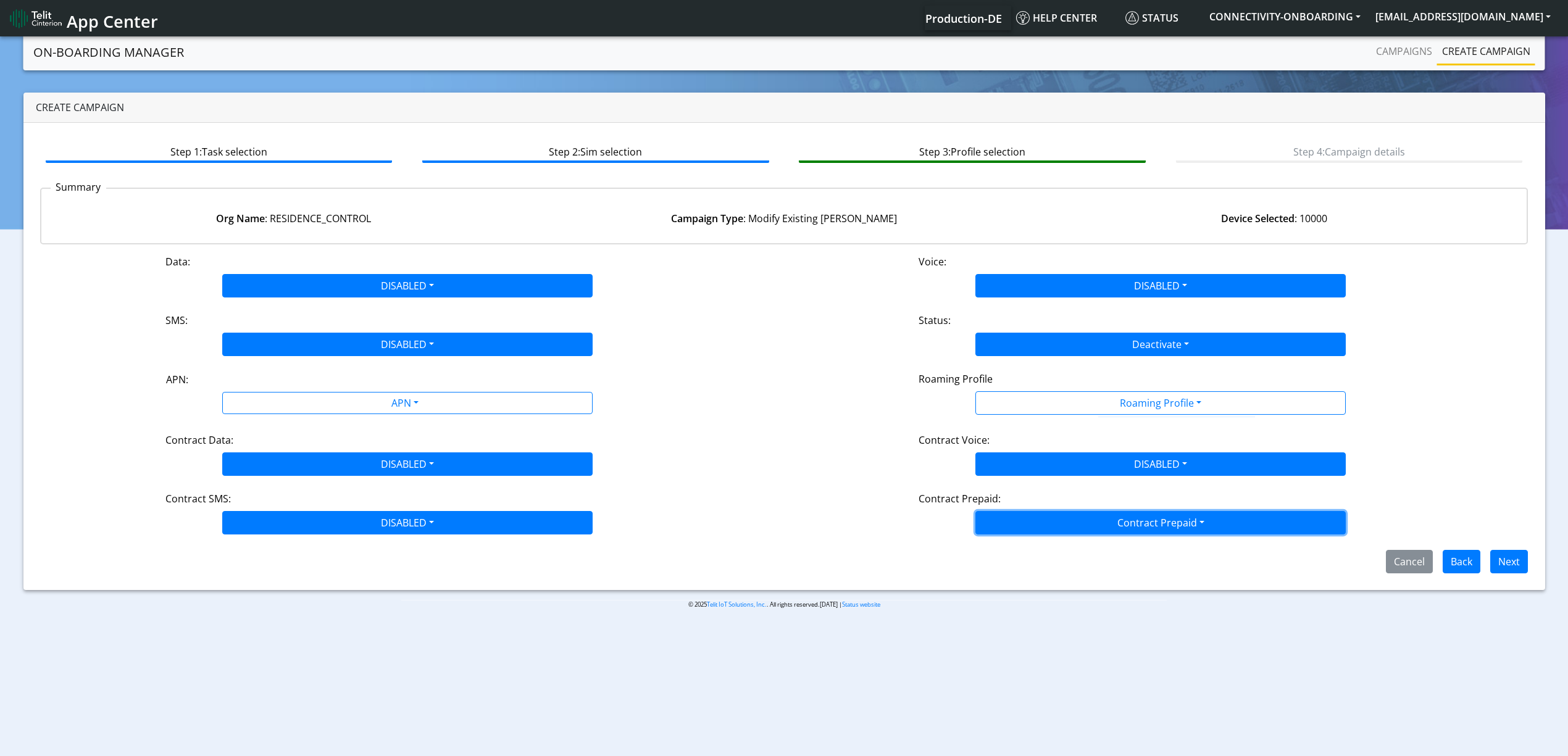
click at [1023, 415] on button "Contract Prepaid" at bounding box center [1160, 403] width 370 height 24
click at [1023, 569] on Prepaidnotprepaid-dropdown "No" at bounding box center [1160, 572] width 369 height 20
click at [1500, 564] on button "Next" at bounding box center [1509, 561] width 37 height 24
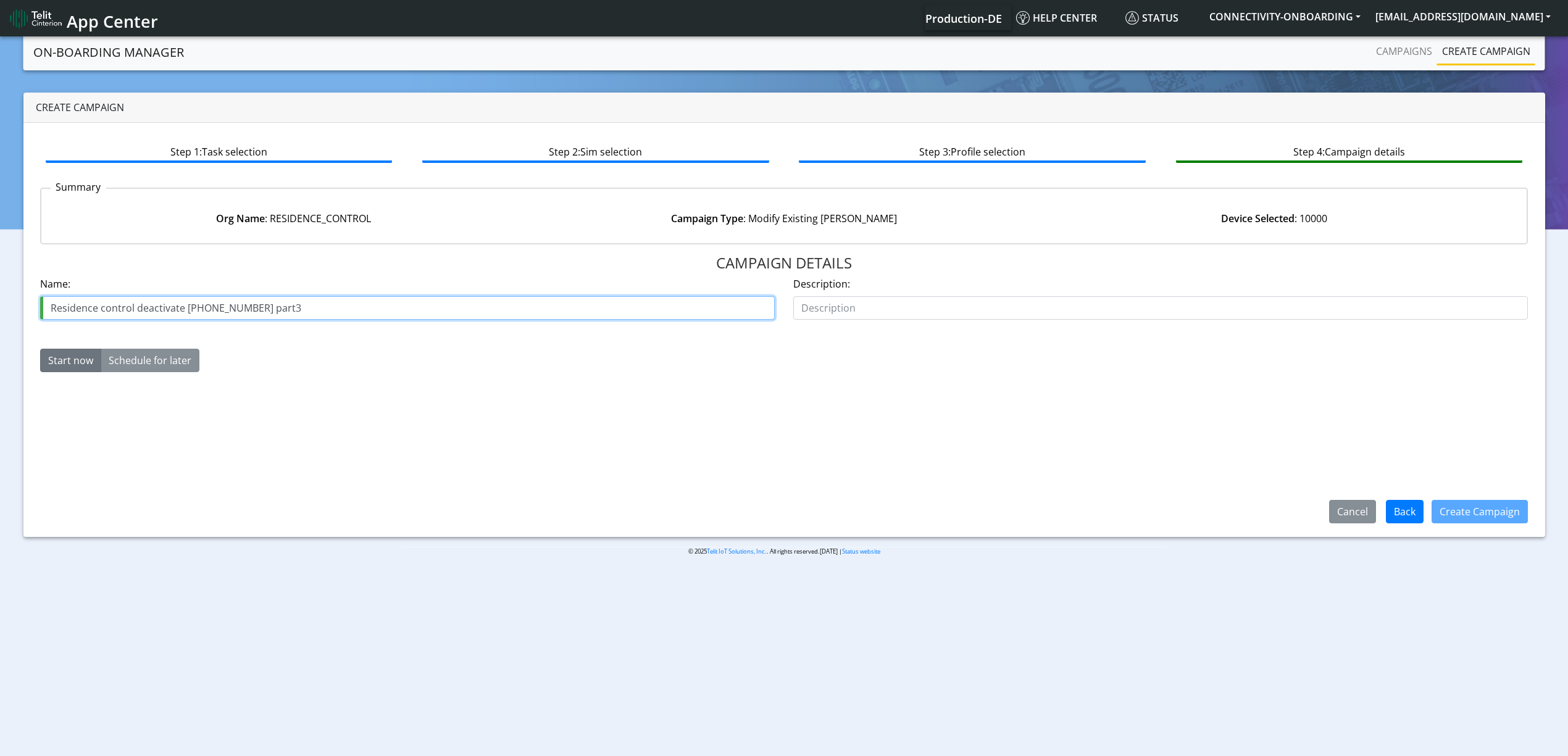
drag, startPoint x: 263, startPoint y: 307, endPoint x: 278, endPoint y: 308, distance: 15.0
click at [278, 308] on input "Residence control deactivate 26074-03-06 part3" at bounding box center [408, 308] width 735 height 24
type input "Residence control deactivate [PHONE_NUMBER] part6"
click at [1494, 515] on button "Create Campaign" at bounding box center [1480, 512] width 96 height 24
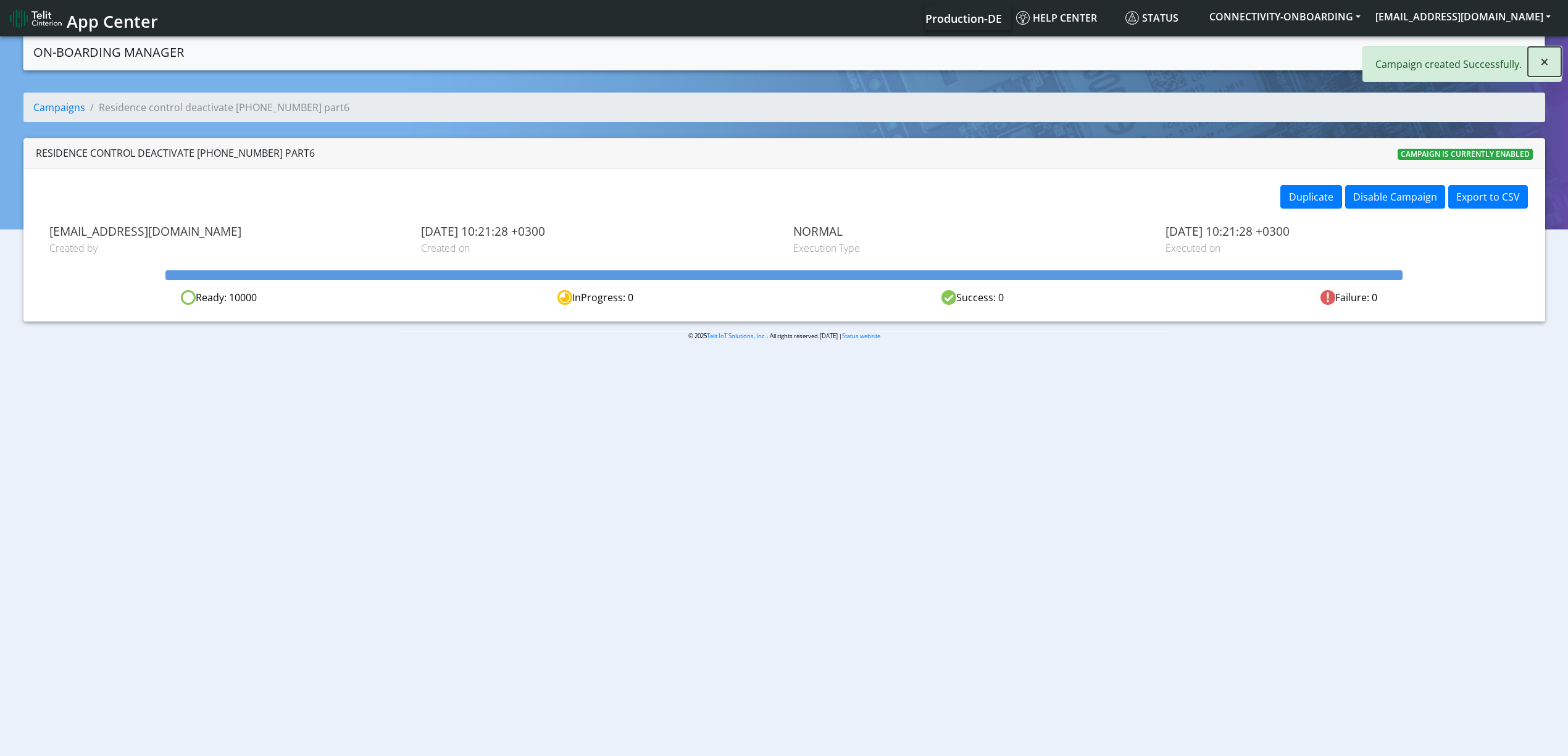
click at [1549, 69] on span "×" at bounding box center [1544, 61] width 8 height 21
click at [1366, 56] on div "Campaigns Create campaign" at bounding box center [1256, 52] width 561 height 27
click at [1386, 53] on link "Campaigns" at bounding box center [1405, 51] width 66 height 24
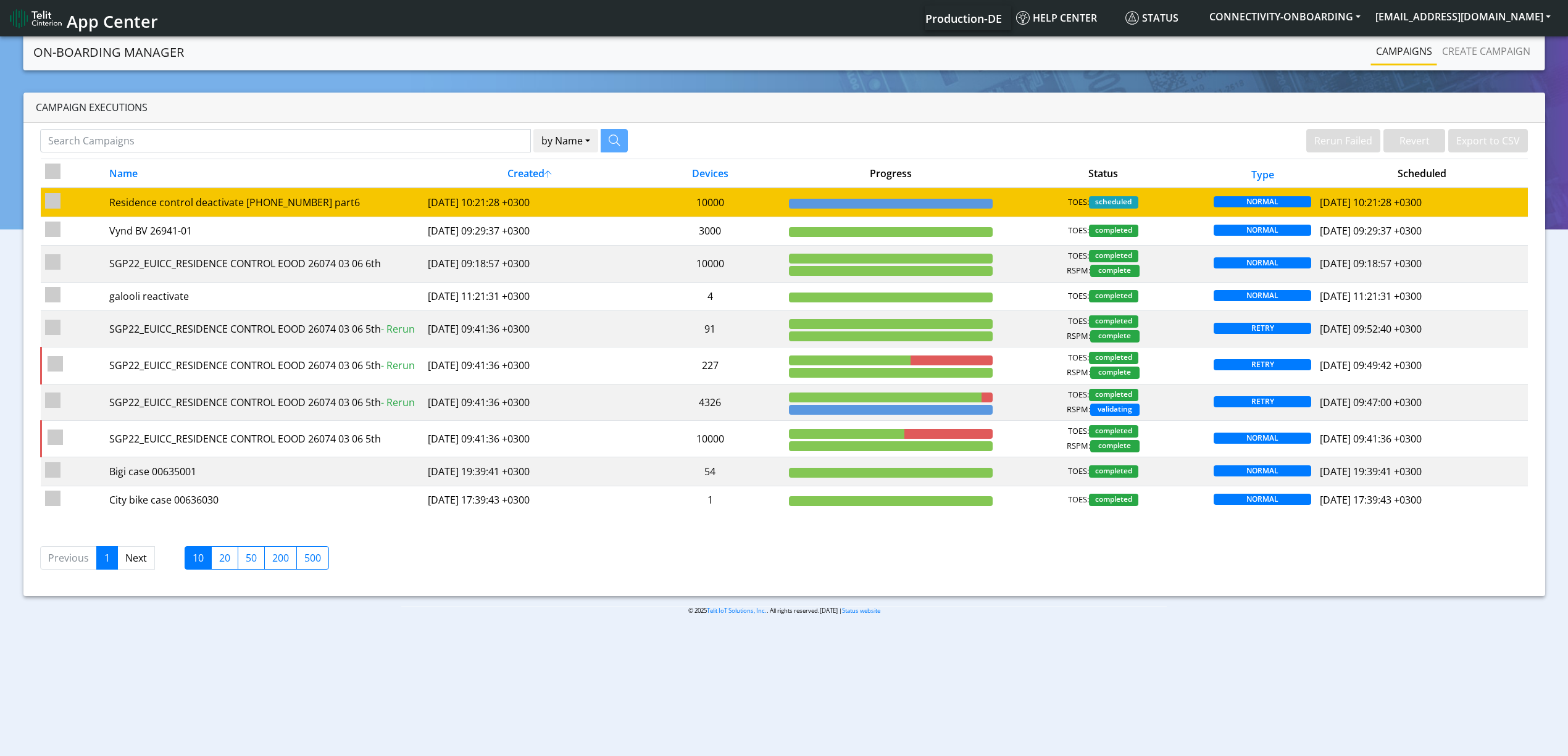
click at [620, 202] on td "[DATE] 10:21:28 +0300" at bounding box center [530, 202] width 212 height 29
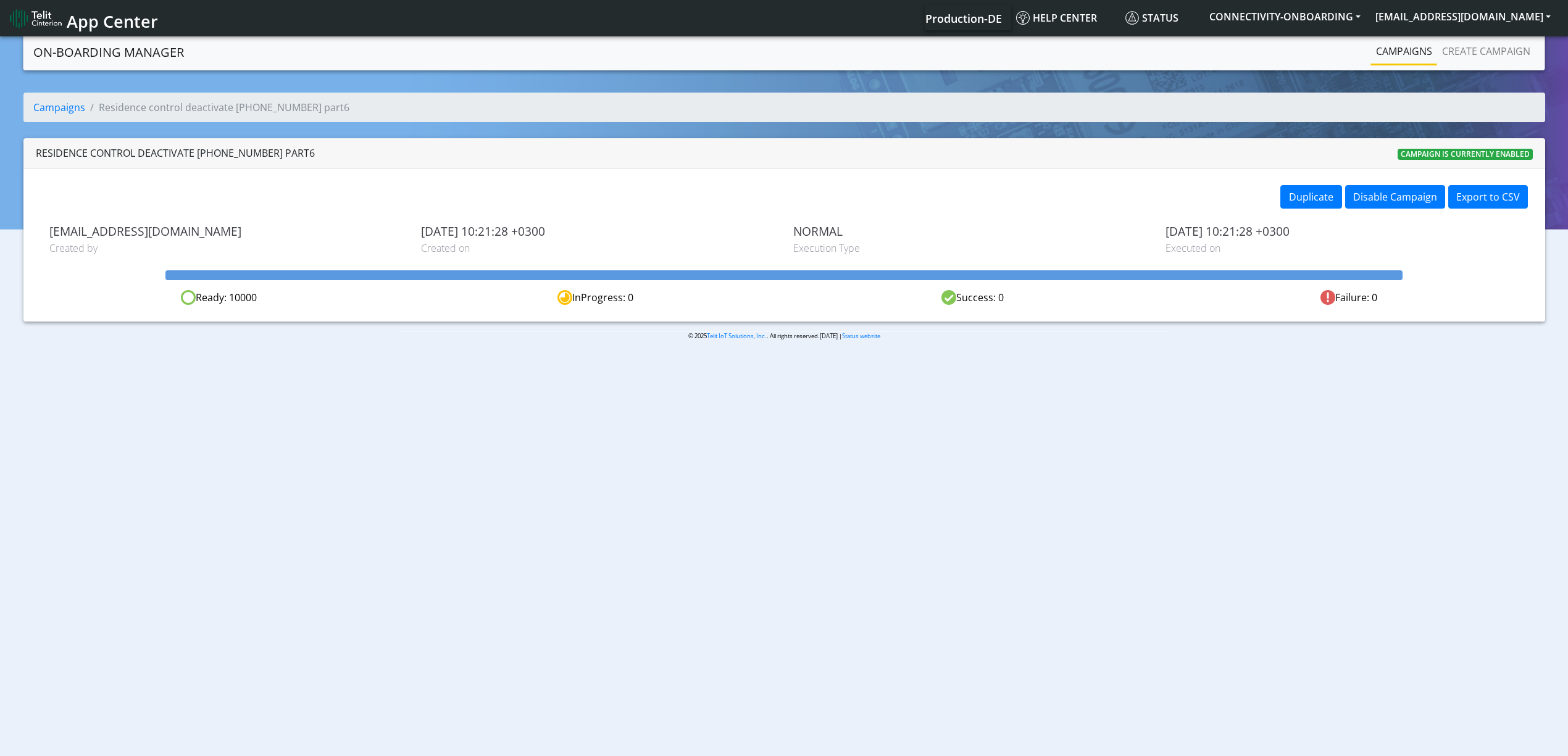
click at [1403, 60] on link "Campaigns" at bounding box center [1405, 51] width 66 height 24
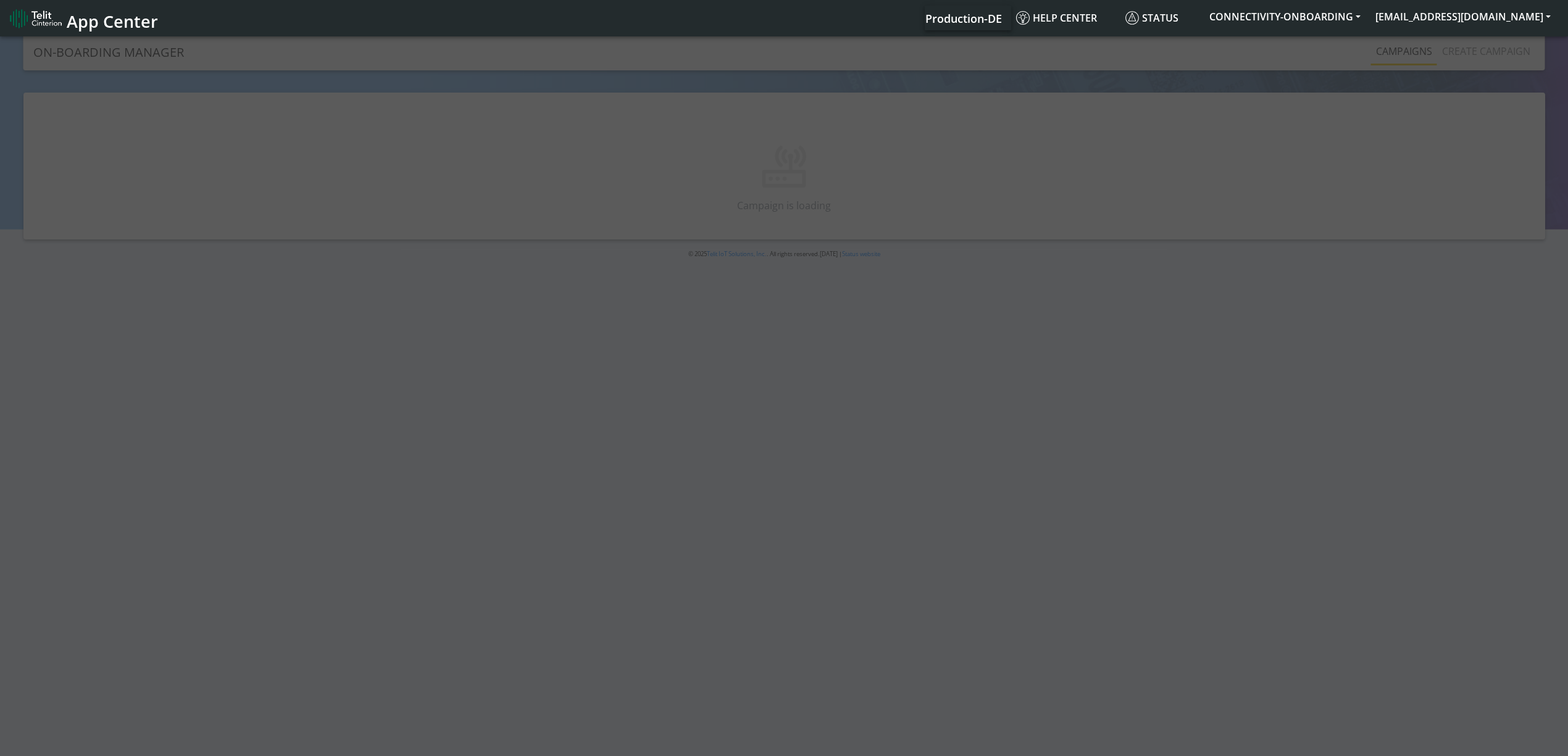
click at [723, 171] on div at bounding box center [784, 397] width 1568 height 727
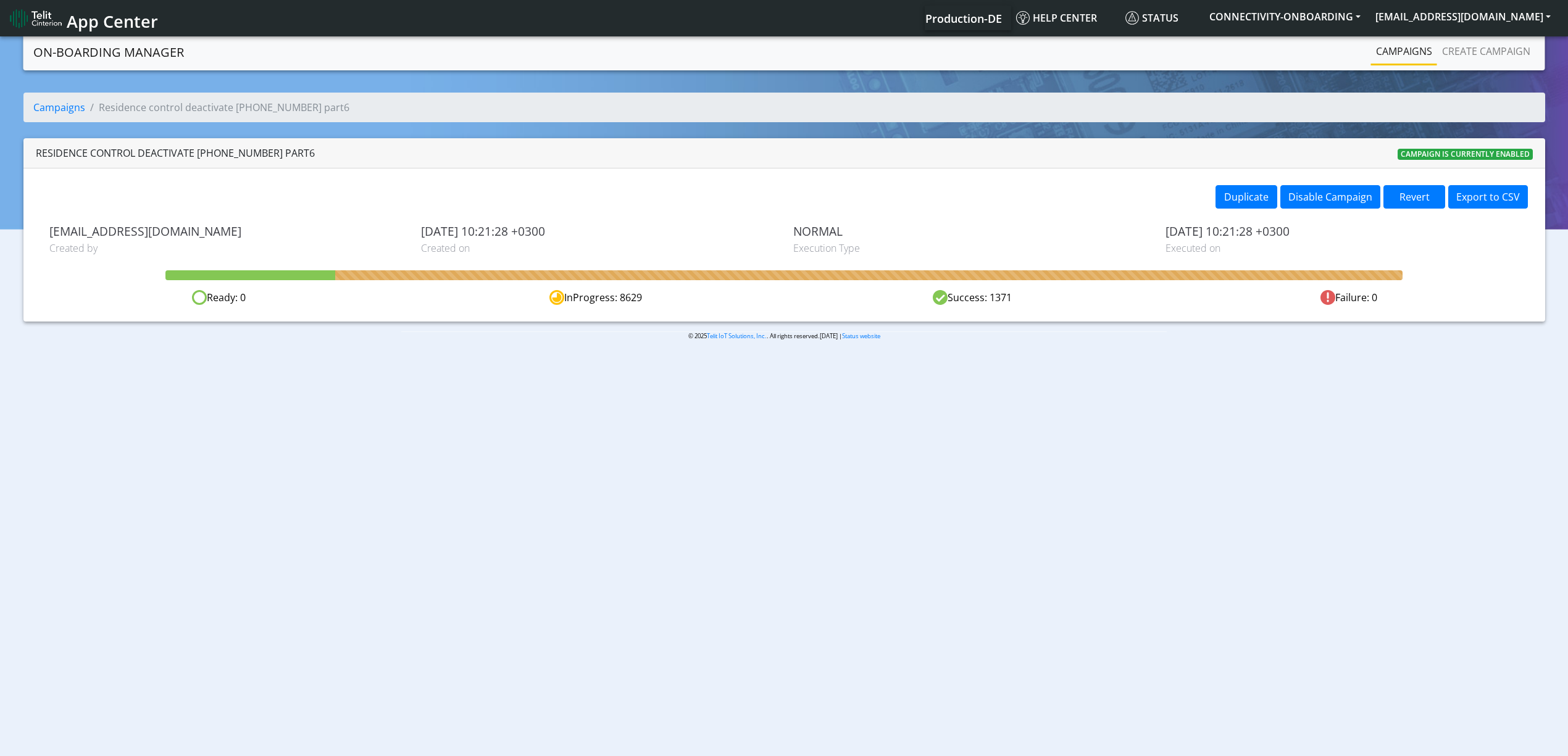
click at [1397, 58] on link "Campaigns" at bounding box center [1405, 51] width 66 height 24
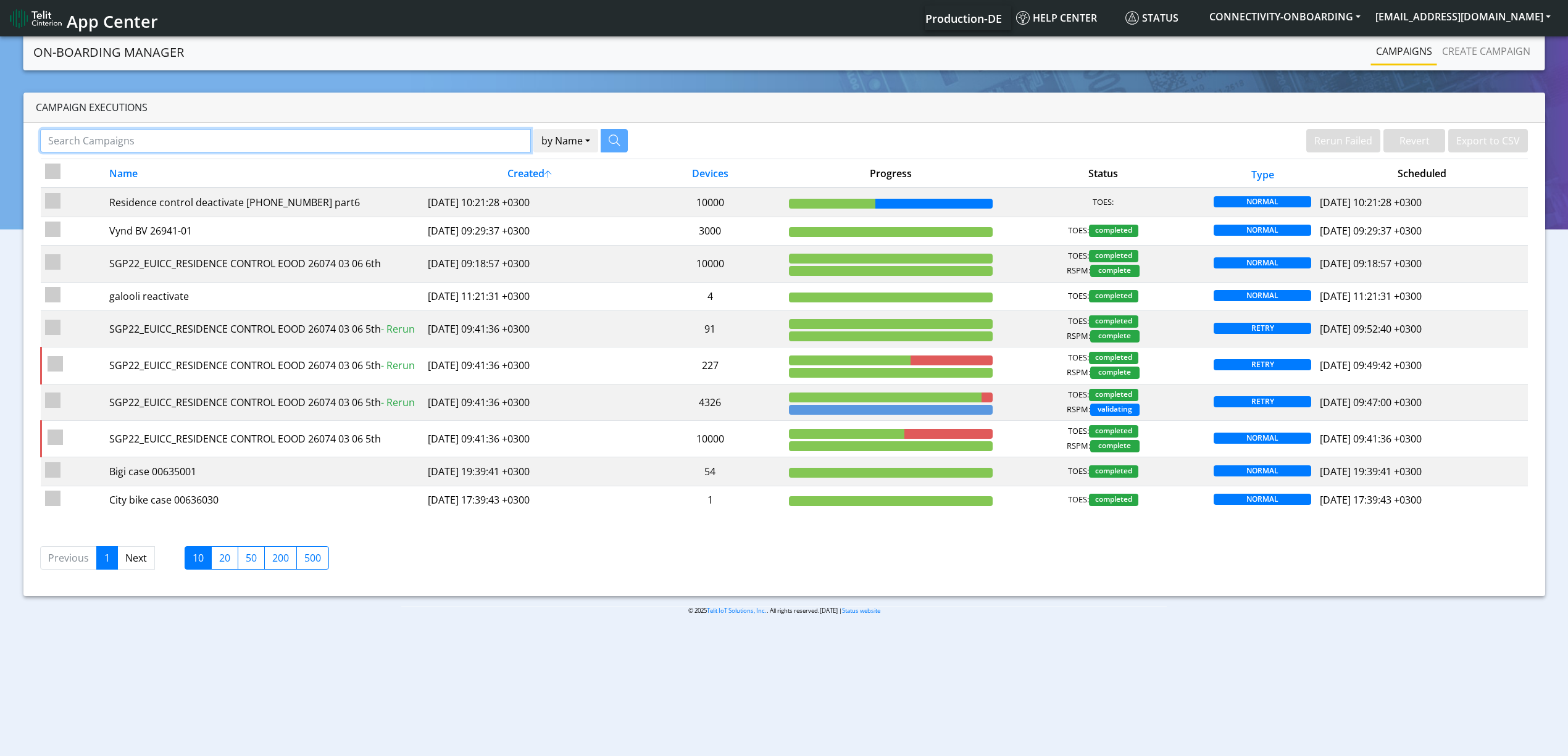
click at [337, 134] on input "Search Campaigns" at bounding box center [286, 141] width 491 height 24
paste input "Evreka"
type input "Evreka"
click at [599, 141] on icon "button" at bounding box center [599, 140] width 11 height 11
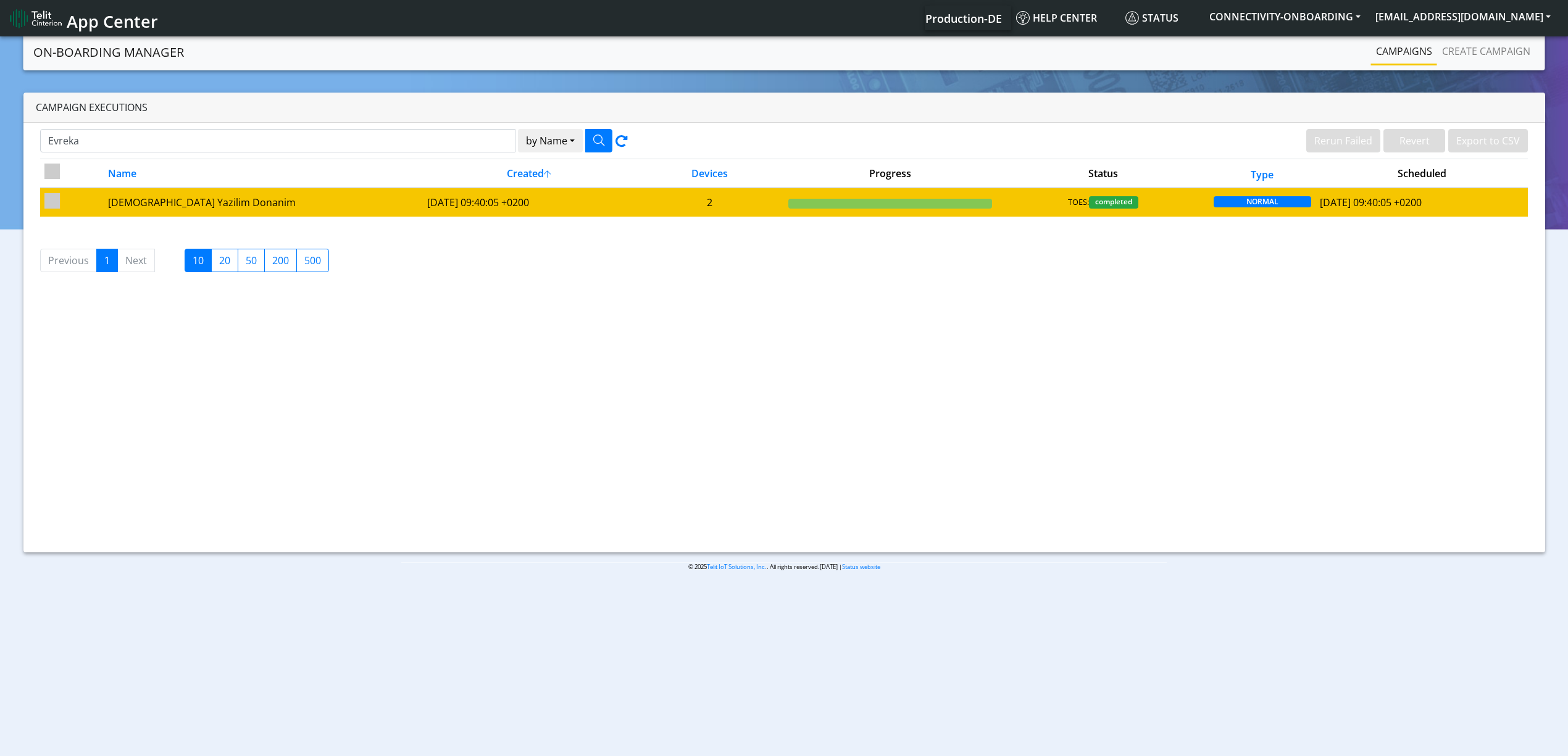
click at [247, 216] on td "[DEMOGRAPHIC_DATA] Yazilim Donanim" at bounding box center [263, 202] width 319 height 28
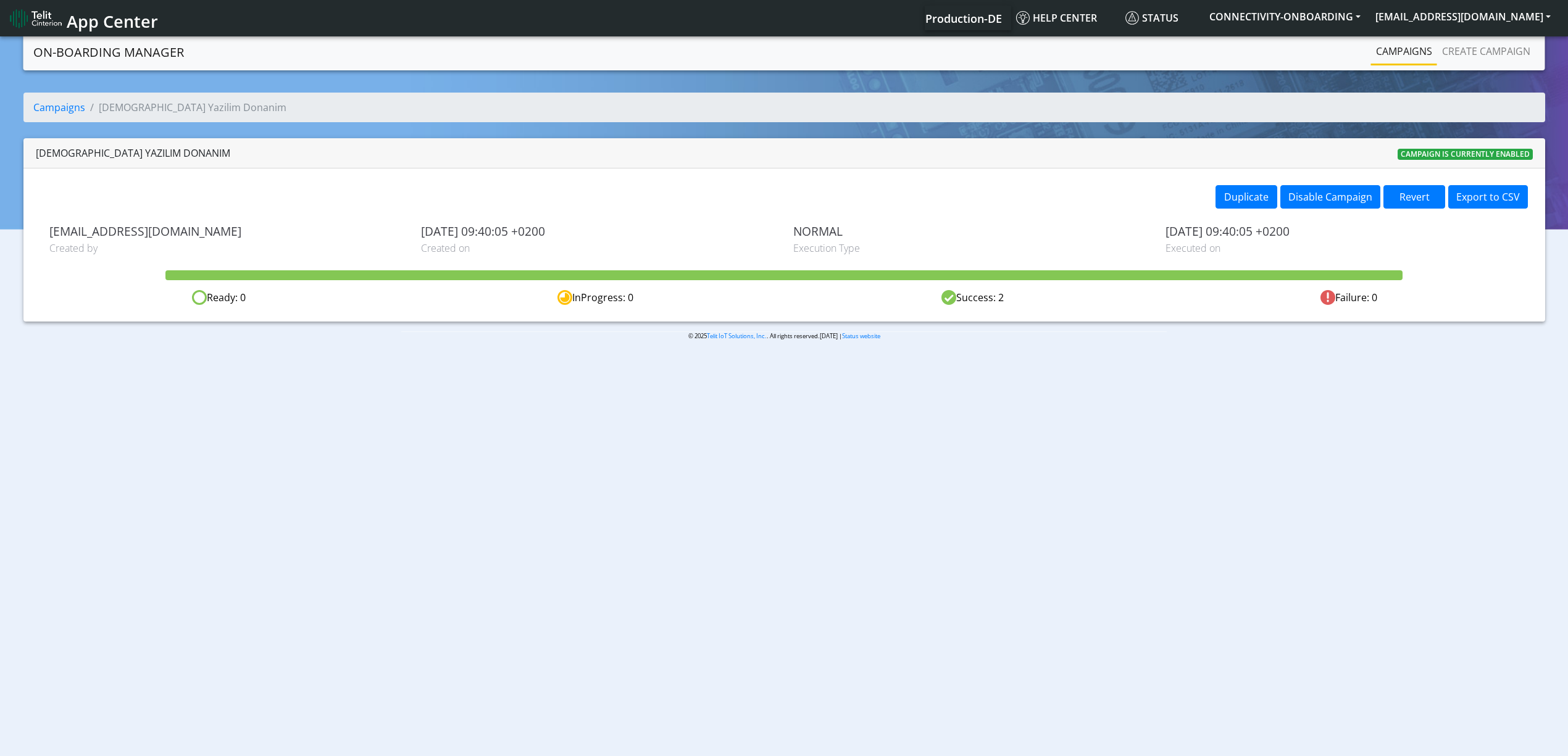
click at [1229, 213] on div "Duplicate Disable Campaign Revert Export to CSV [PERSON_NAME][EMAIL_ADDRESS][PE…" at bounding box center [784, 245] width 1522 height 153
click at [1236, 200] on button "Duplicate" at bounding box center [1246, 197] width 62 height 24
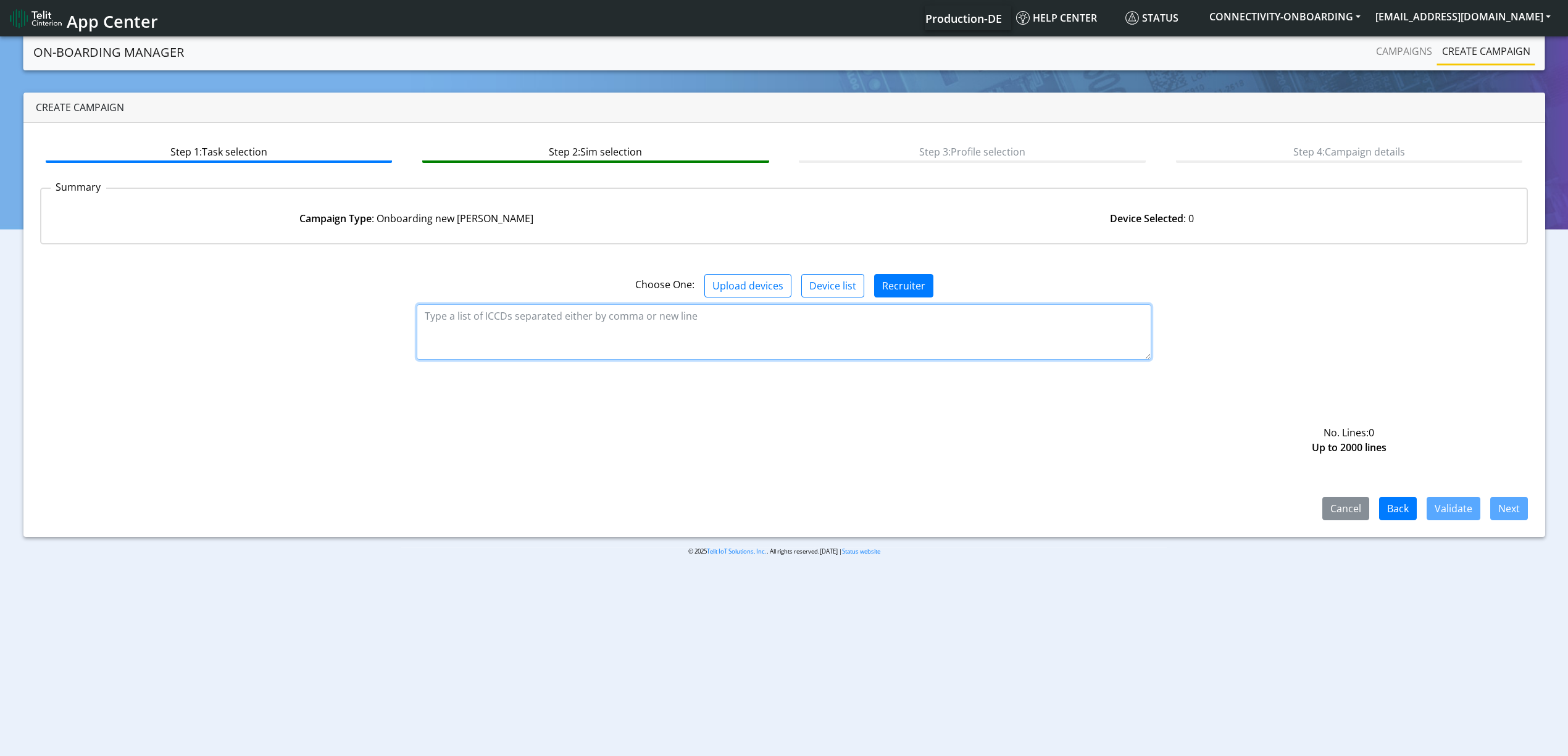
click at [659, 334] on textarea at bounding box center [784, 332] width 735 height 56
paste textarea "89358151000023562922 89358151000023562930 89358151000023562948 8935815100002356…"
type textarea "89358151000023562922 89358151000023562930 89358151000023562948 8935815100002356…"
click at [1471, 517] on button "Validate" at bounding box center [1453, 509] width 53 height 24
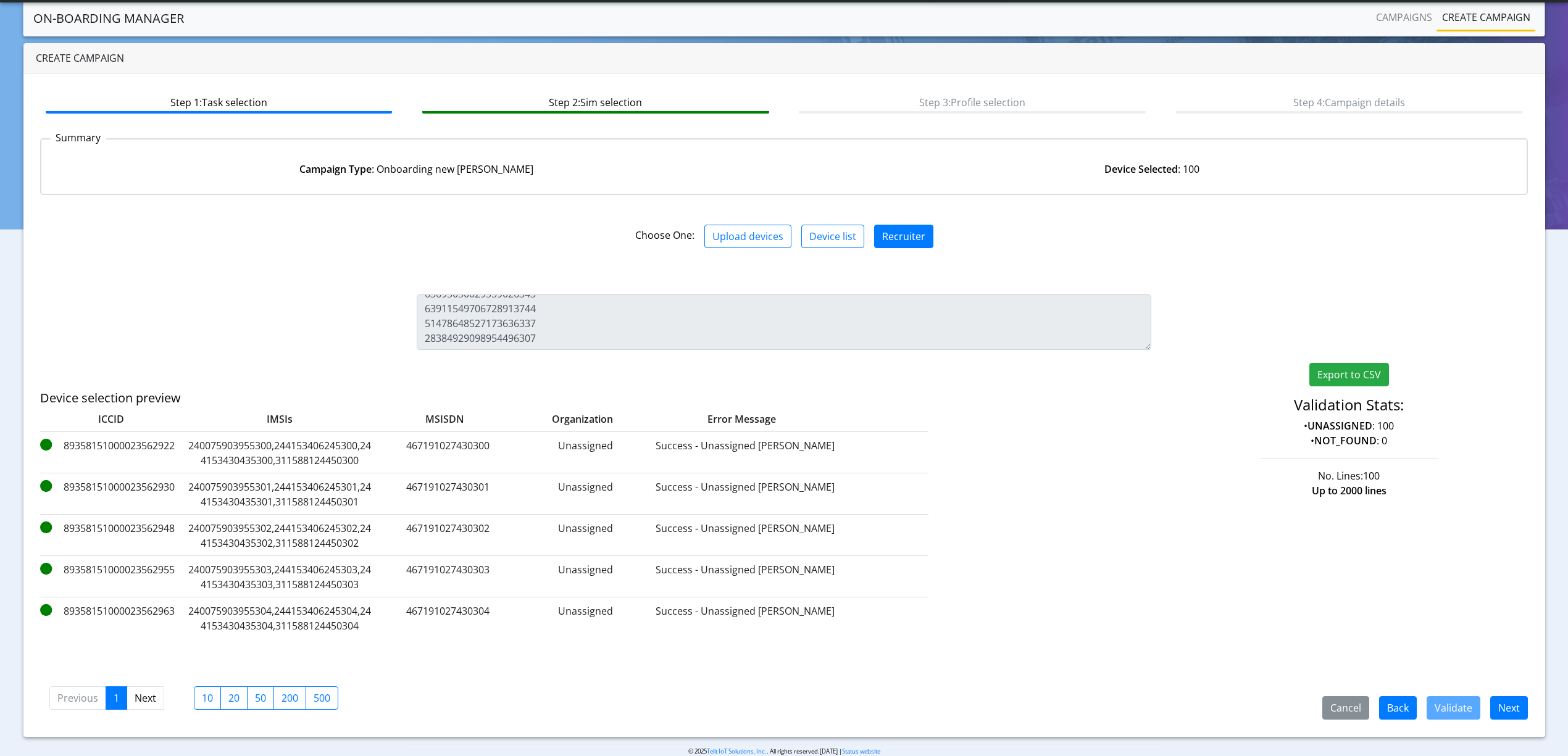
scroll to position [35, 0]
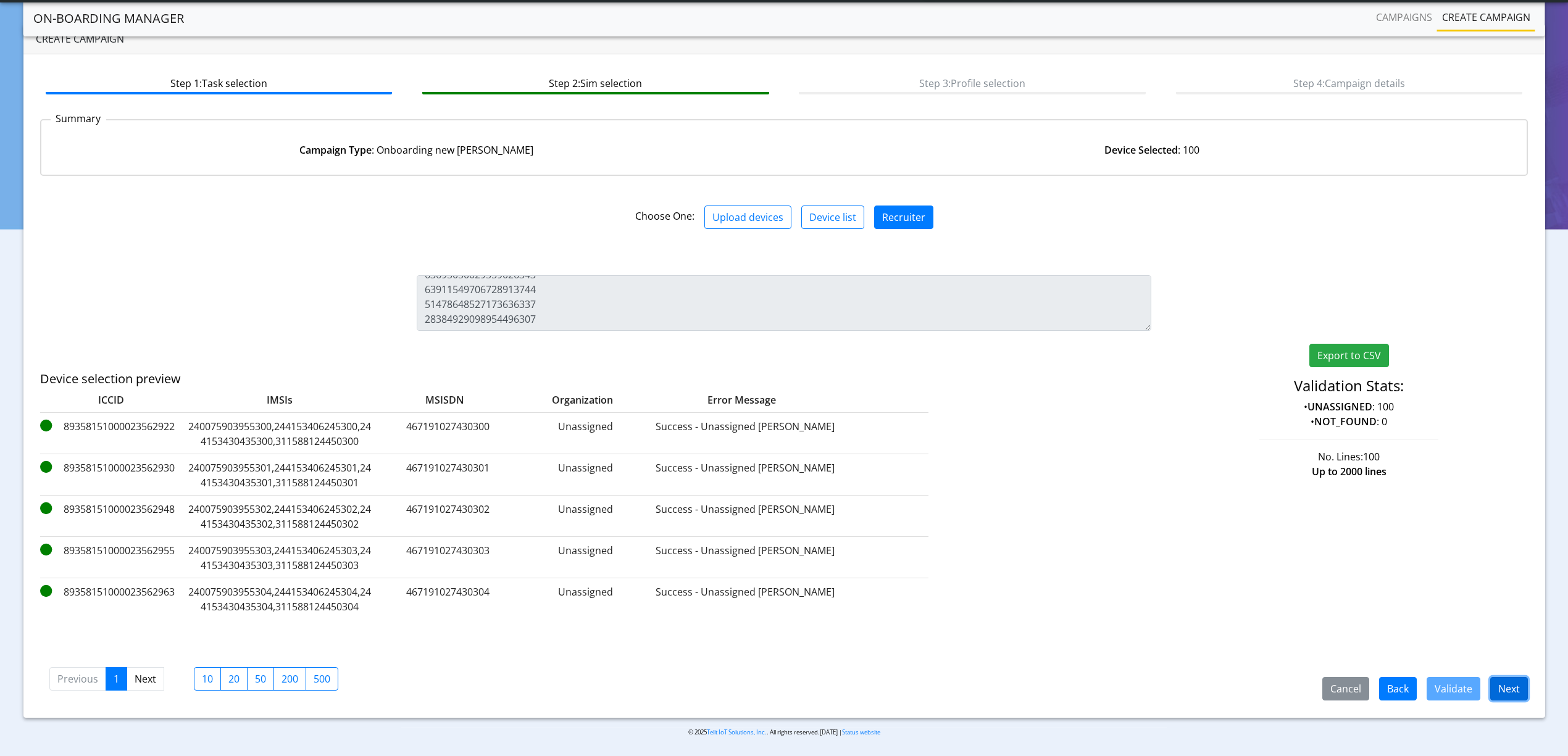
click at [1523, 691] on button "Next" at bounding box center [1509, 689] width 37 height 24
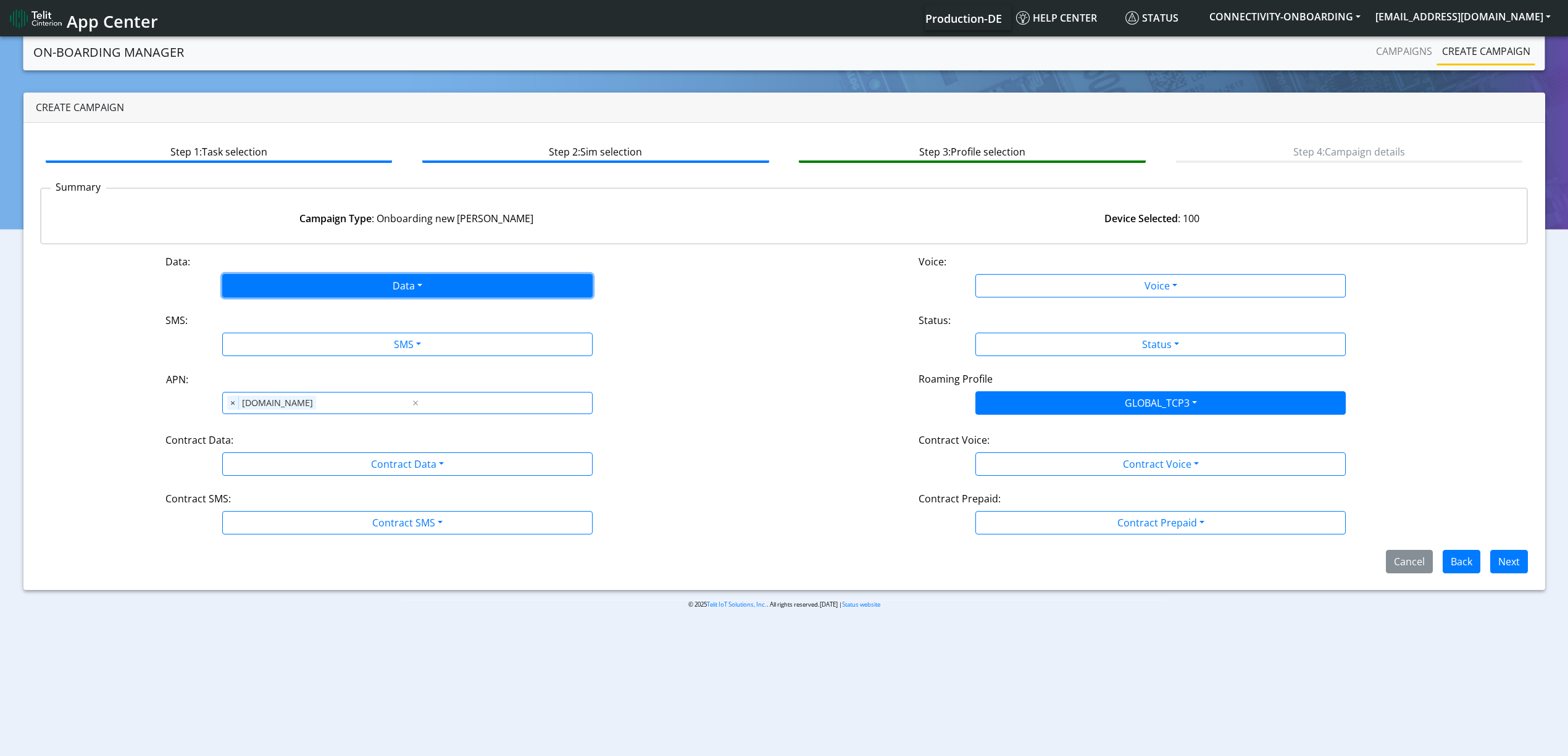
click at [356, 274] on button "Data" at bounding box center [407, 286] width 370 height 24
click at [309, 336] on button "Enabled" at bounding box center [407, 334] width 369 height 20
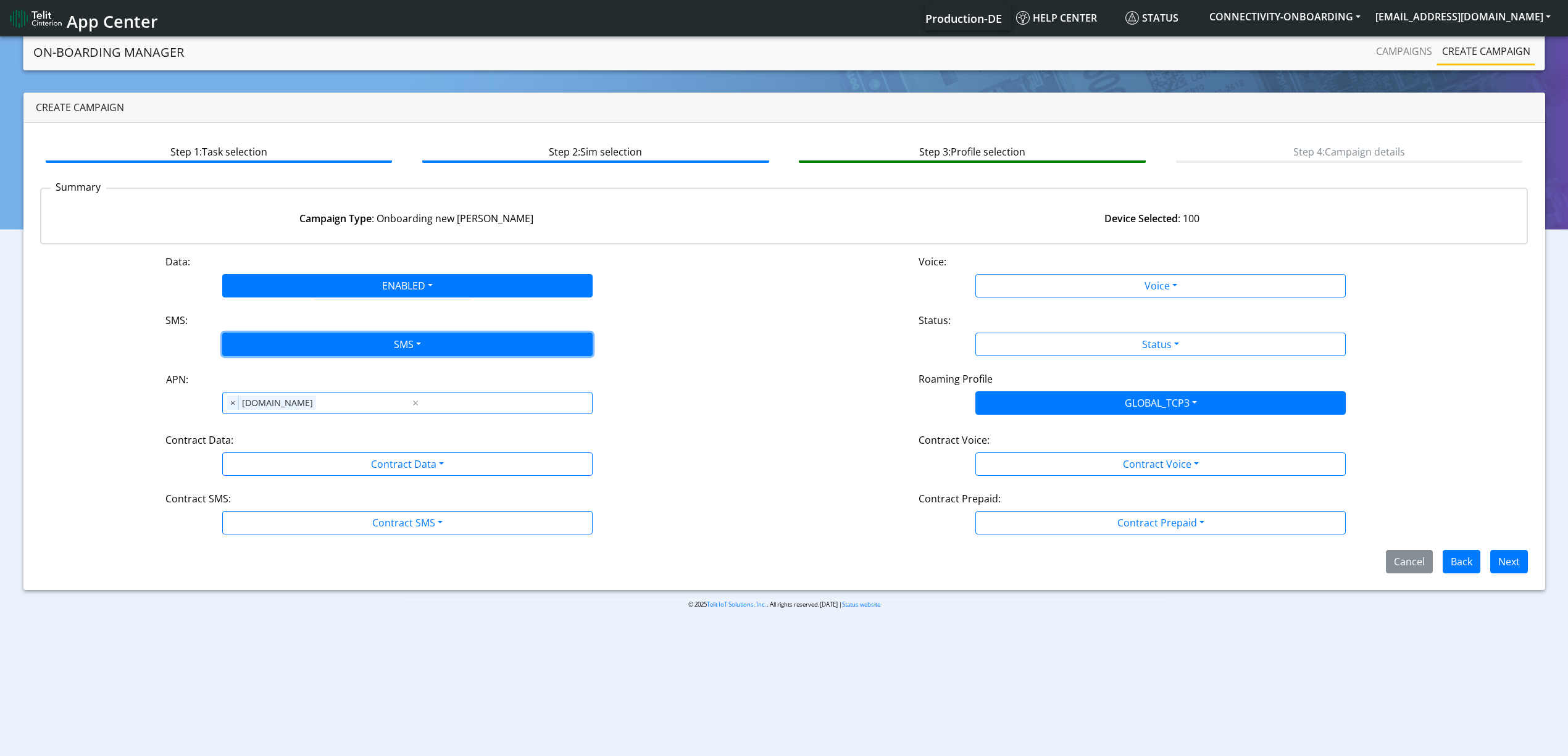
click at [307, 337] on button "SMS" at bounding box center [407, 344] width 370 height 24
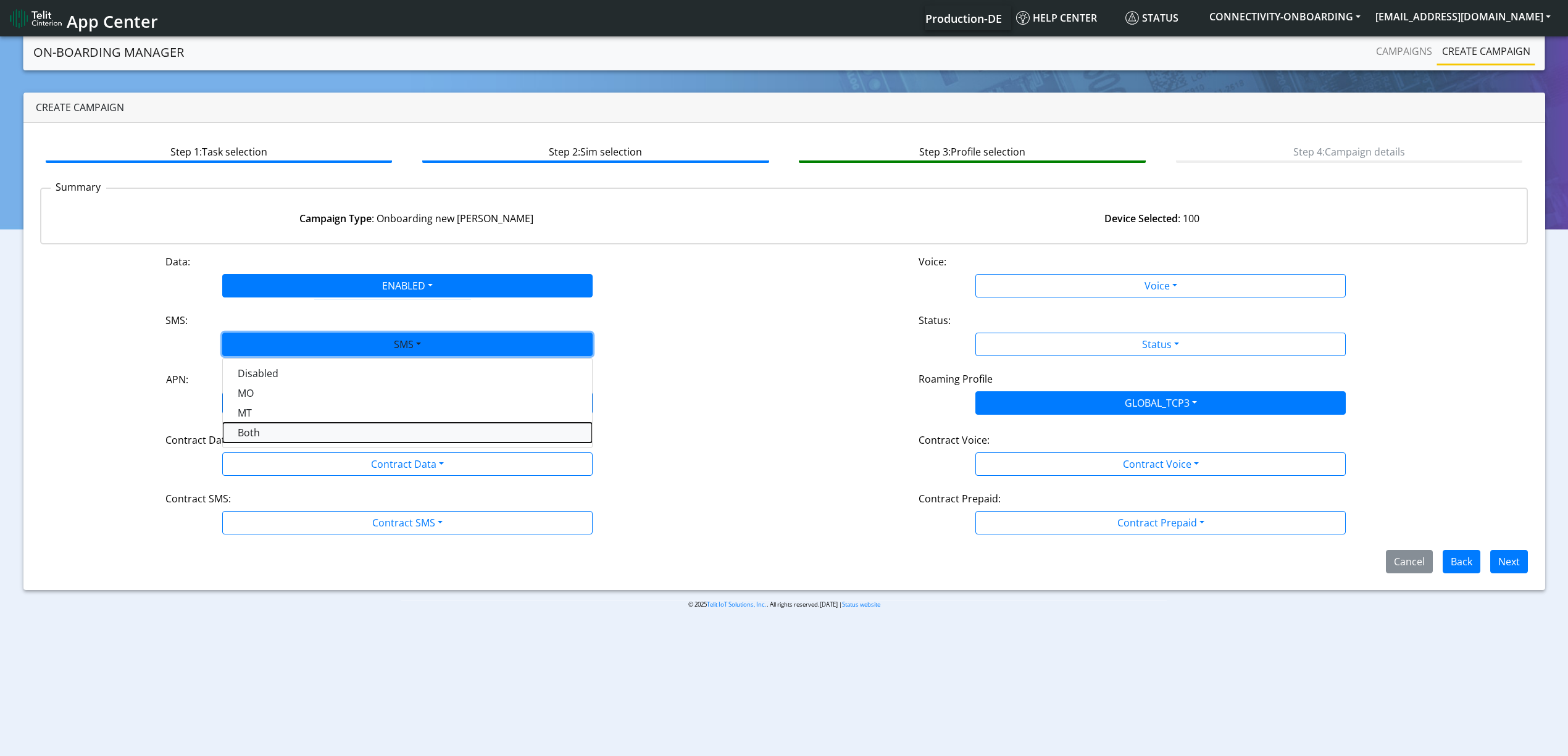
click at [278, 434] on button "Both" at bounding box center [407, 433] width 369 height 20
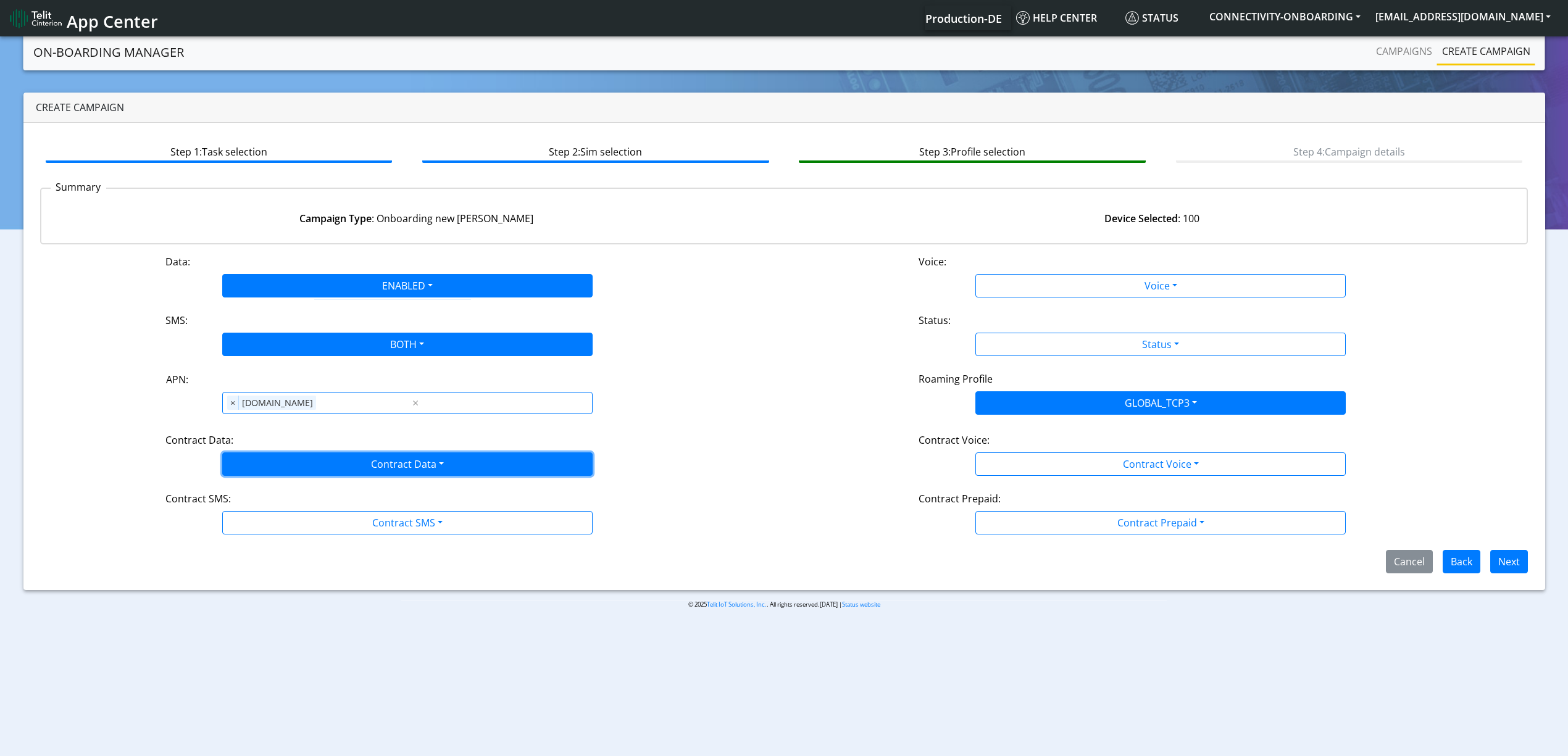
click at [280, 463] on button "Contract Data" at bounding box center [407, 464] width 370 height 24
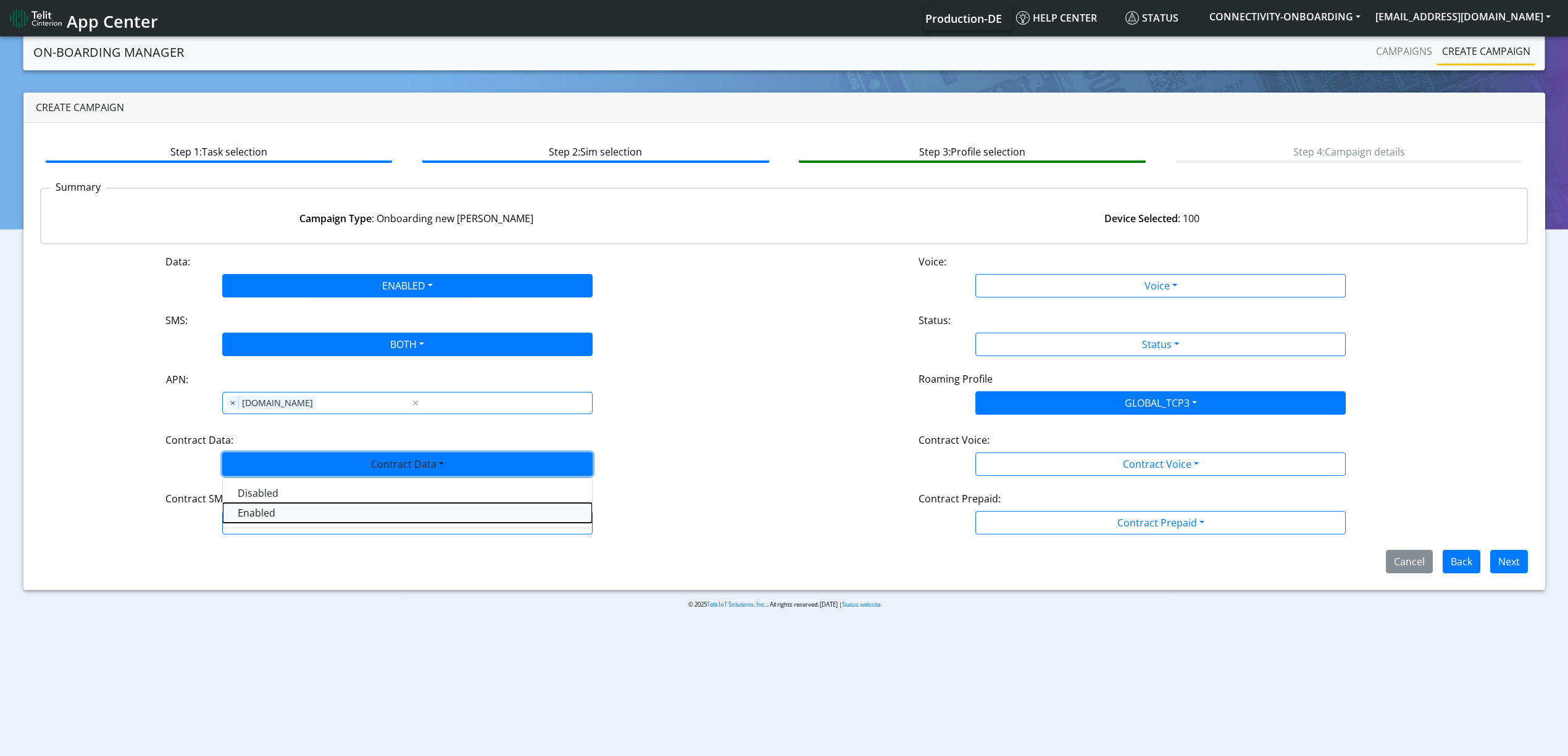
click at [264, 514] on Dataenabled-dropdown "Enabled" at bounding box center [407, 513] width 369 height 20
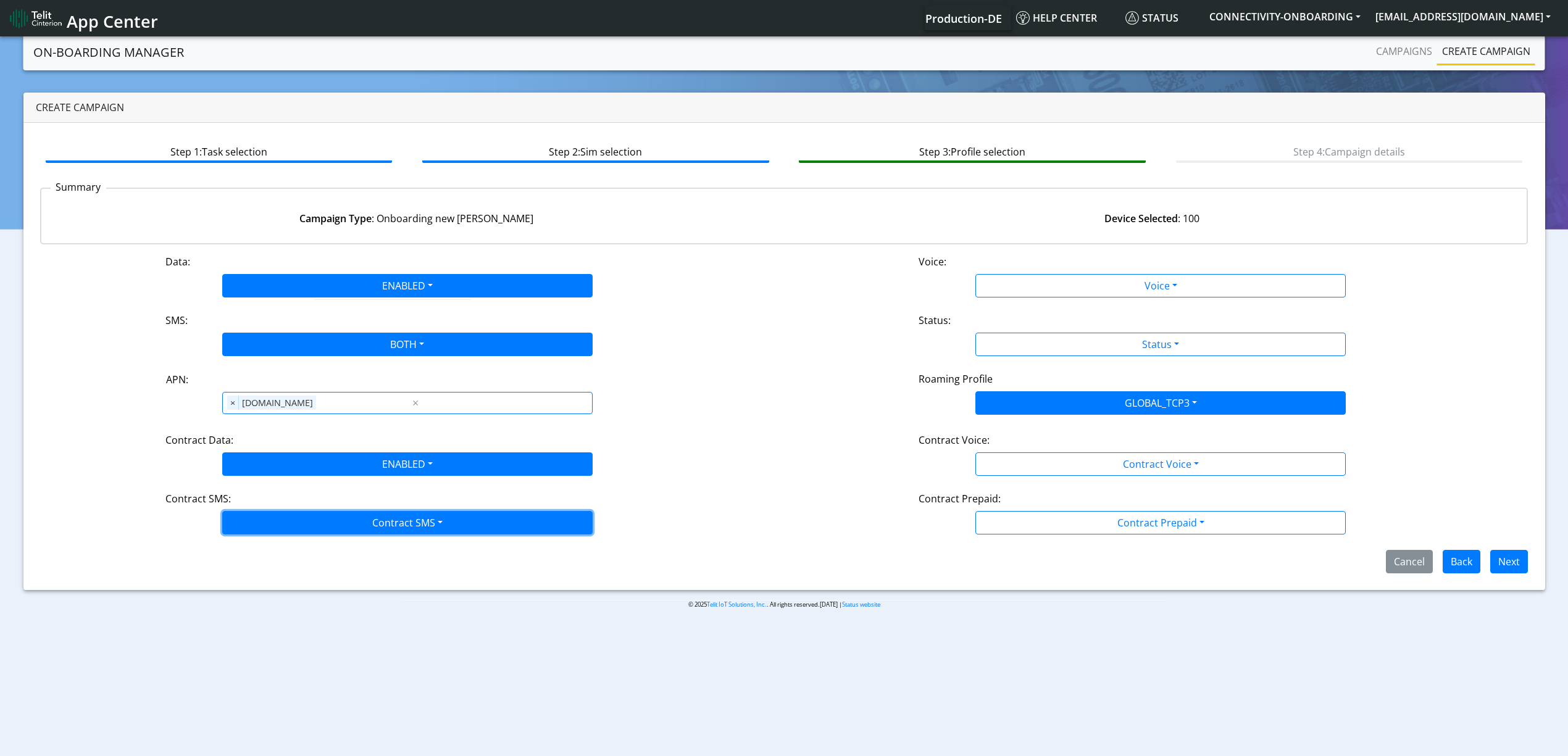
click at [285, 526] on button "Contract SMS" at bounding box center [407, 522] width 370 height 24
click at [277, 614] on SMSboth-dropdown "Both" at bounding box center [407, 611] width 369 height 20
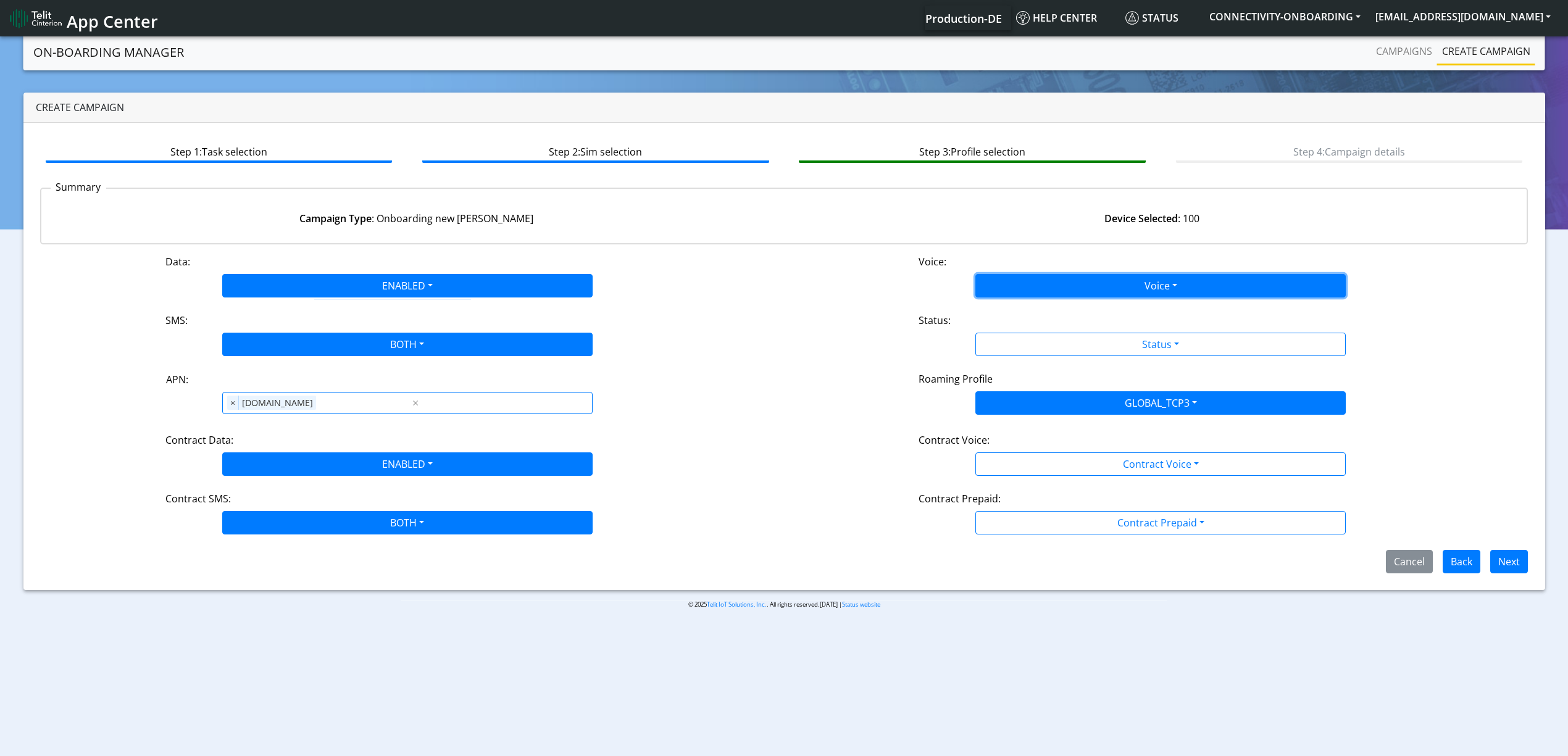
click at [1023, 289] on button "Voice" at bounding box center [1160, 286] width 370 height 24
click at [1019, 305] on button "Disabled" at bounding box center [1160, 315] width 369 height 20
click at [1028, 328] on div "Status:" at bounding box center [1161, 323] width 503 height 20
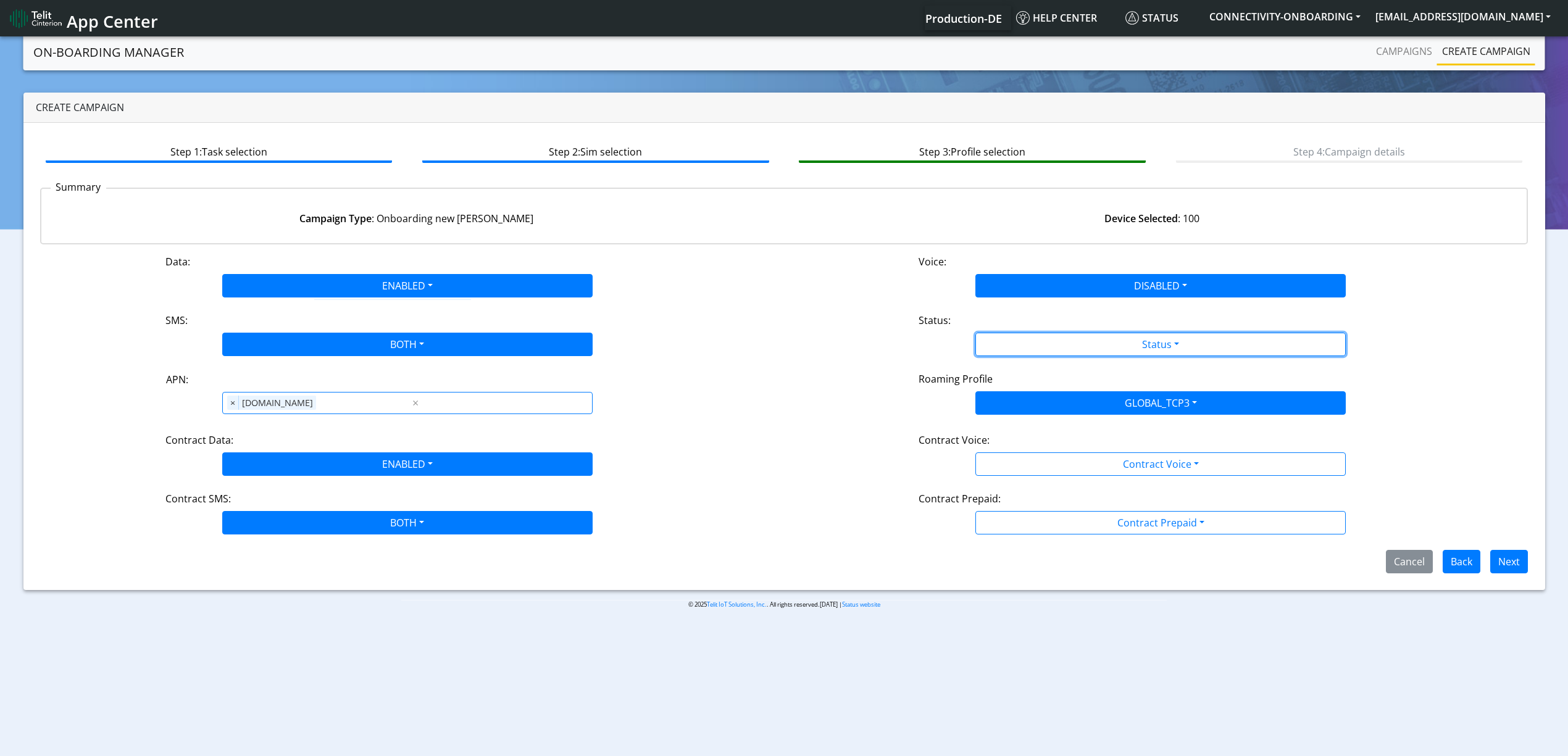
drag, startPoint x: 1028, startPoint y: 347, endPoint x: 1027, endPoint y: 360, distance: 13.0
click at [1028, 347] on button "Status" at bounding box center [1160, 344] width 370 height 24
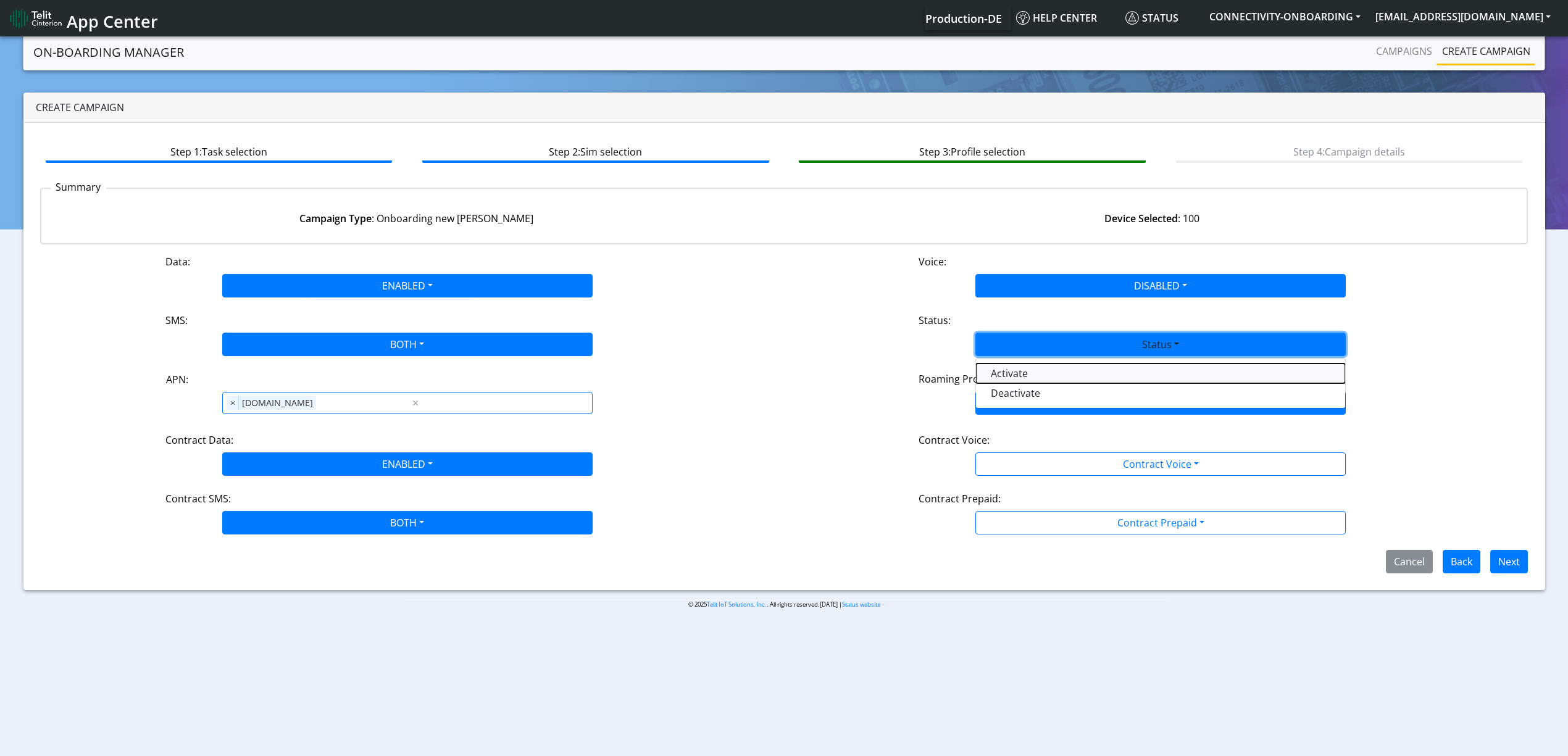
click at [1023, 378] on button "Activate" at bounding box center [1160, 373] width 369 height 20
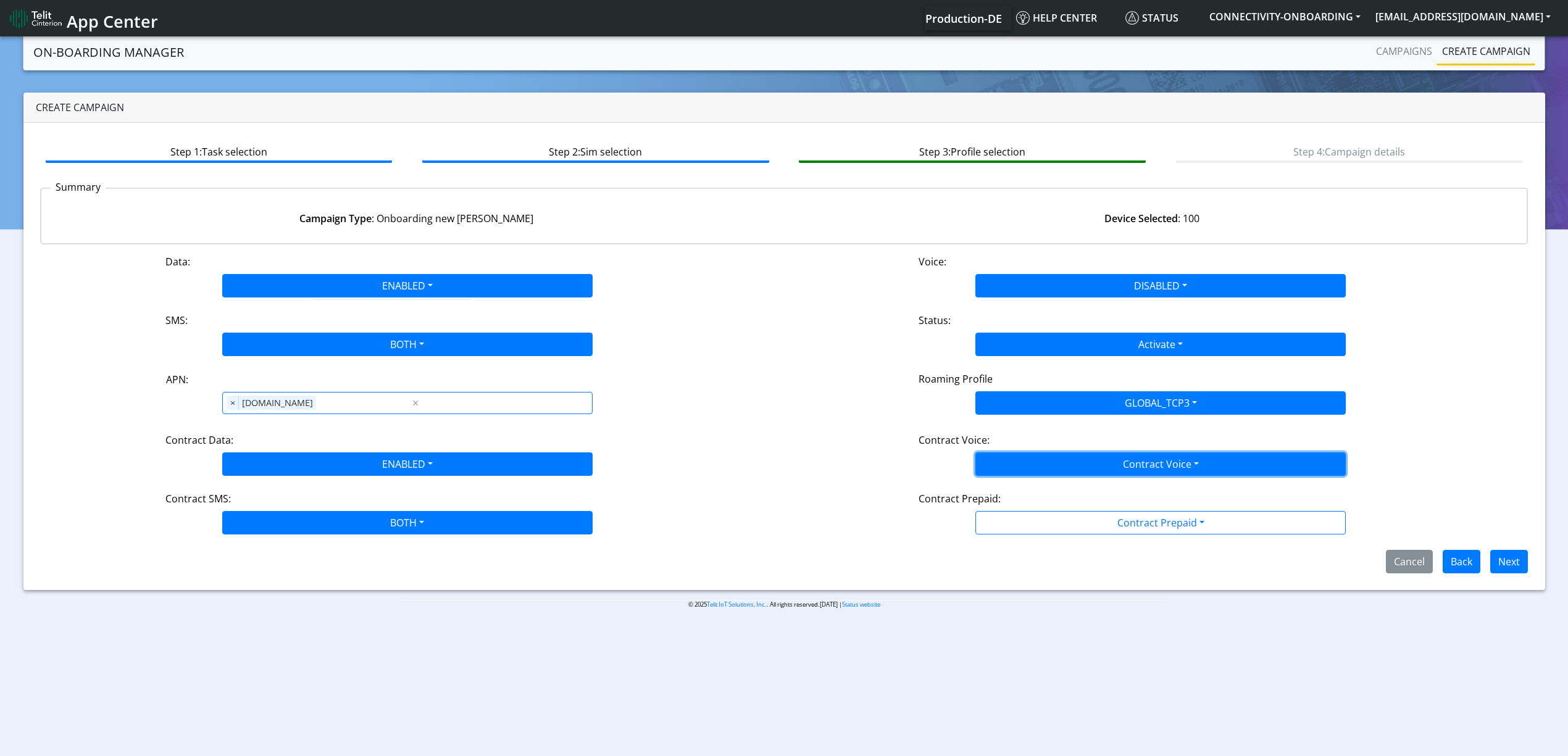
click at [1043, 463] on button "Contract Voice" at bounding box center [1160, 464] width 370 height 24
click at [1046, 494] on Voicedisabled-dropdown "Disabled" at bounding box center [1160, 493] width 369 height 20
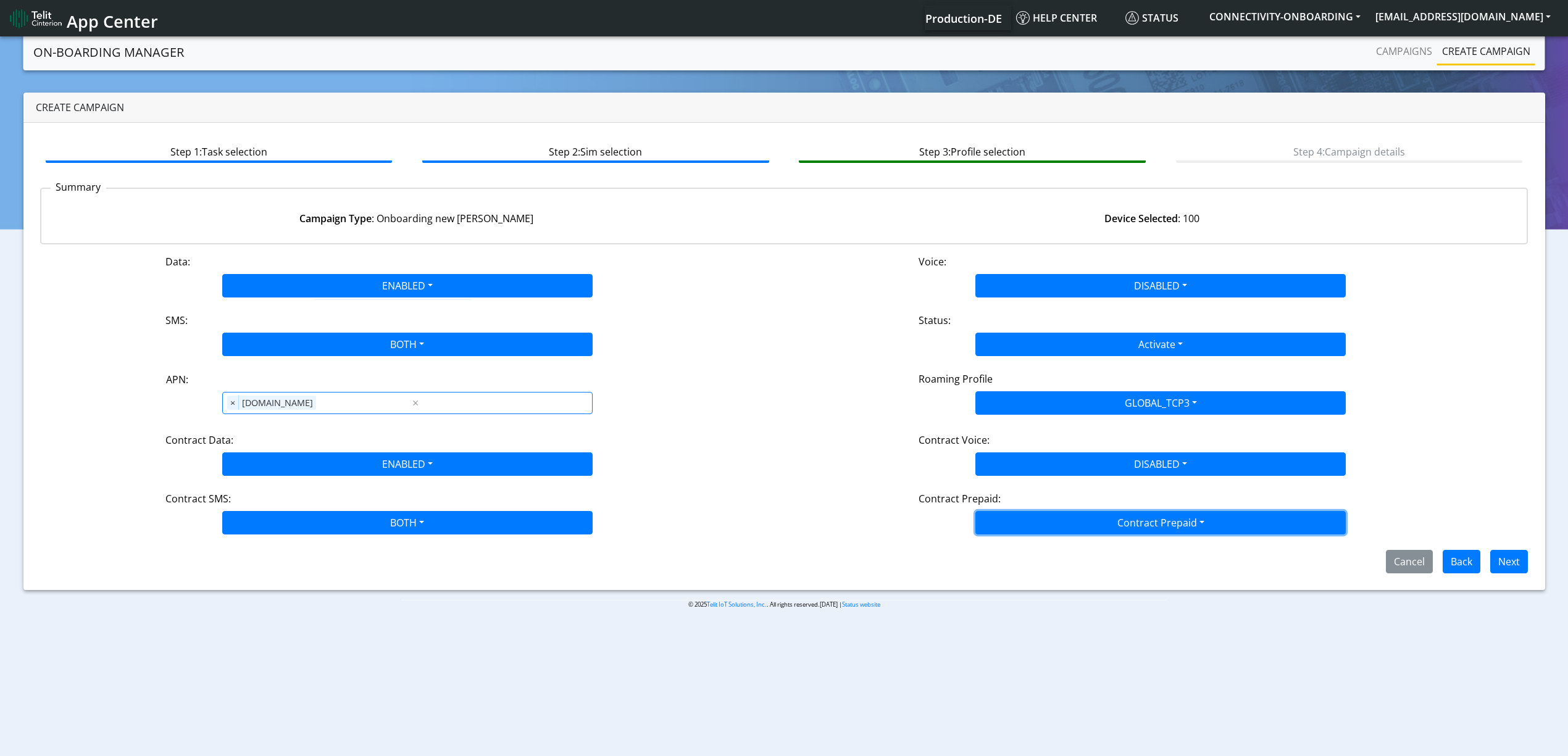
drag, startPoint x: 1043, startPoint y: 527, endPoint x: 1033, endPoint y: 556, distance: 30.7
click at [1043, 527] on button "Contract Prepaid" at bounding box center [1160, 522] width 370 height 24
click at [1027, 569] on Prepaidnotprepaid-dropdown "No" at bounding box center [1160, 572] width 369 height 20
click at [1507, 566] on button "Next" at bounding box center [1509, 561] width 37 height 24
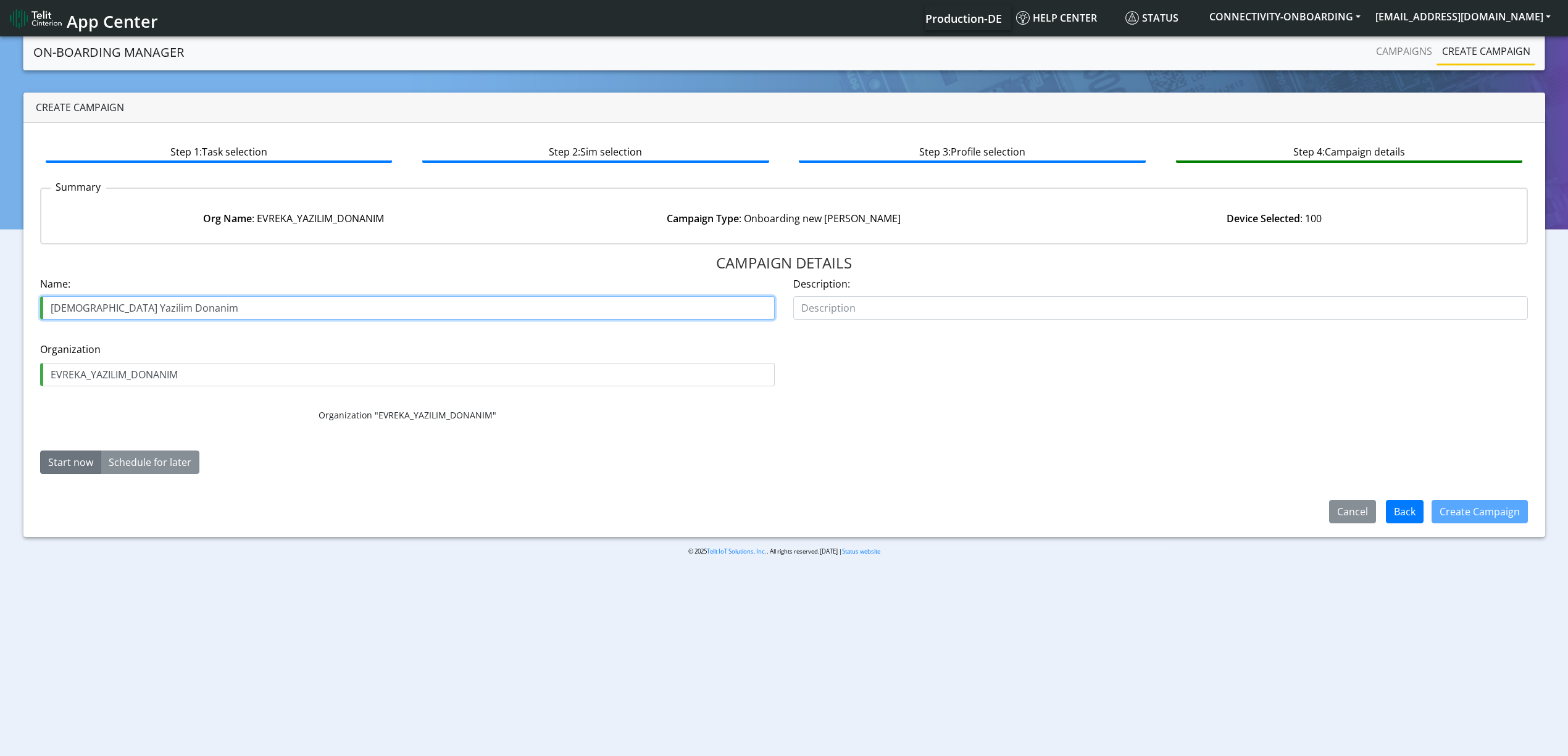
click at [186, 307] on input "Evreka Yazilim Donanim" at bounding box center [408, 308] width 735 height 24
paste input "29465-01"
type input "Evreka Yazilim Donanim 29465-01"
click at [875, 482] on form "Name: Evreka Yazilim Donanim 29465-01 Description: Organization EVREKA_YAZILIM_…" at bounding box center [784, 380] width 1489 height 208
click at [1484, 509] on button "Create Campaign" at bounding box center [1480, 512] width 96 height 24
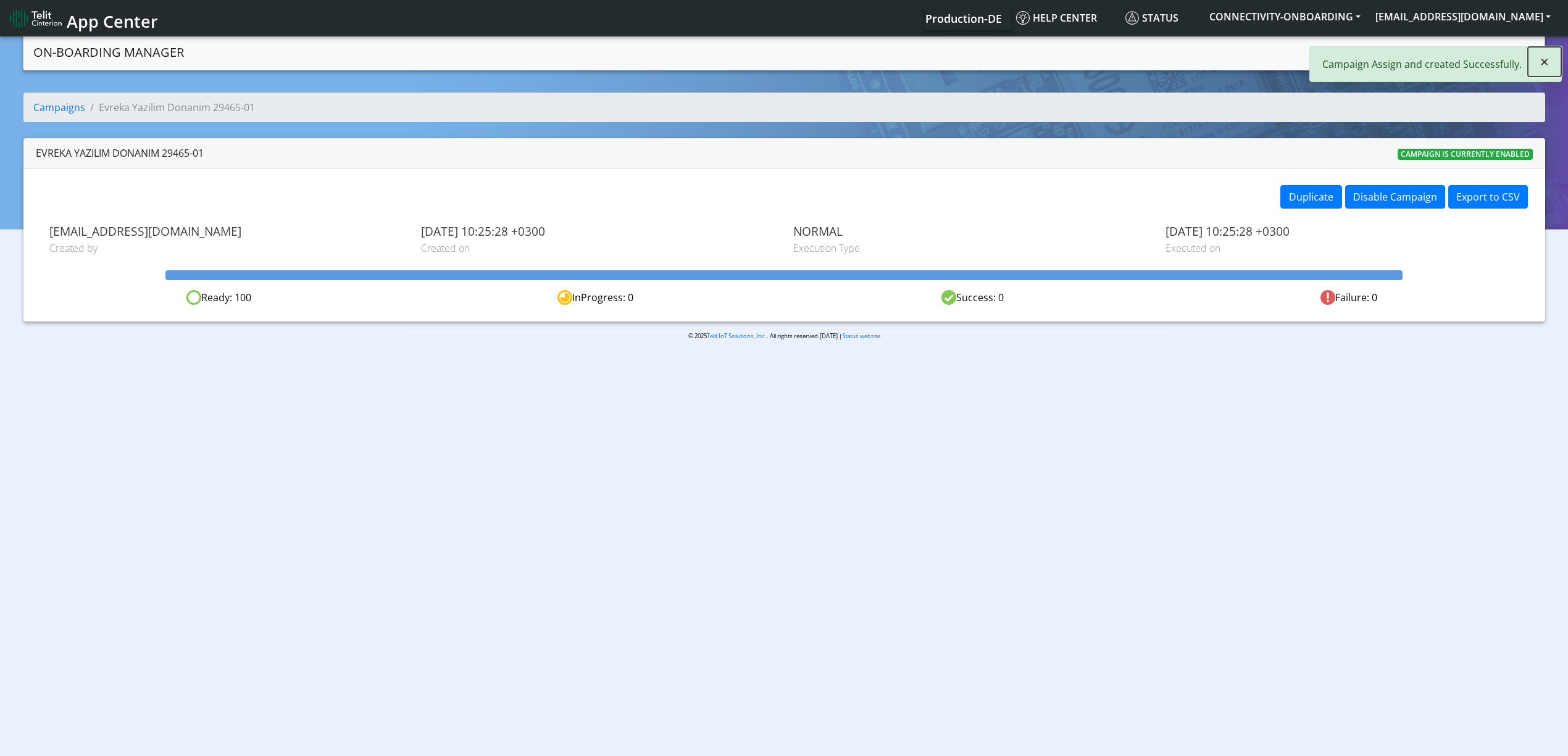
click at [1542, 60] on span "×" at bounding box center [1544, 61] width 8 height 21
click at [1401, 56] on link "Campaigns" at bounding box center [1405, 51] width 66 height 24
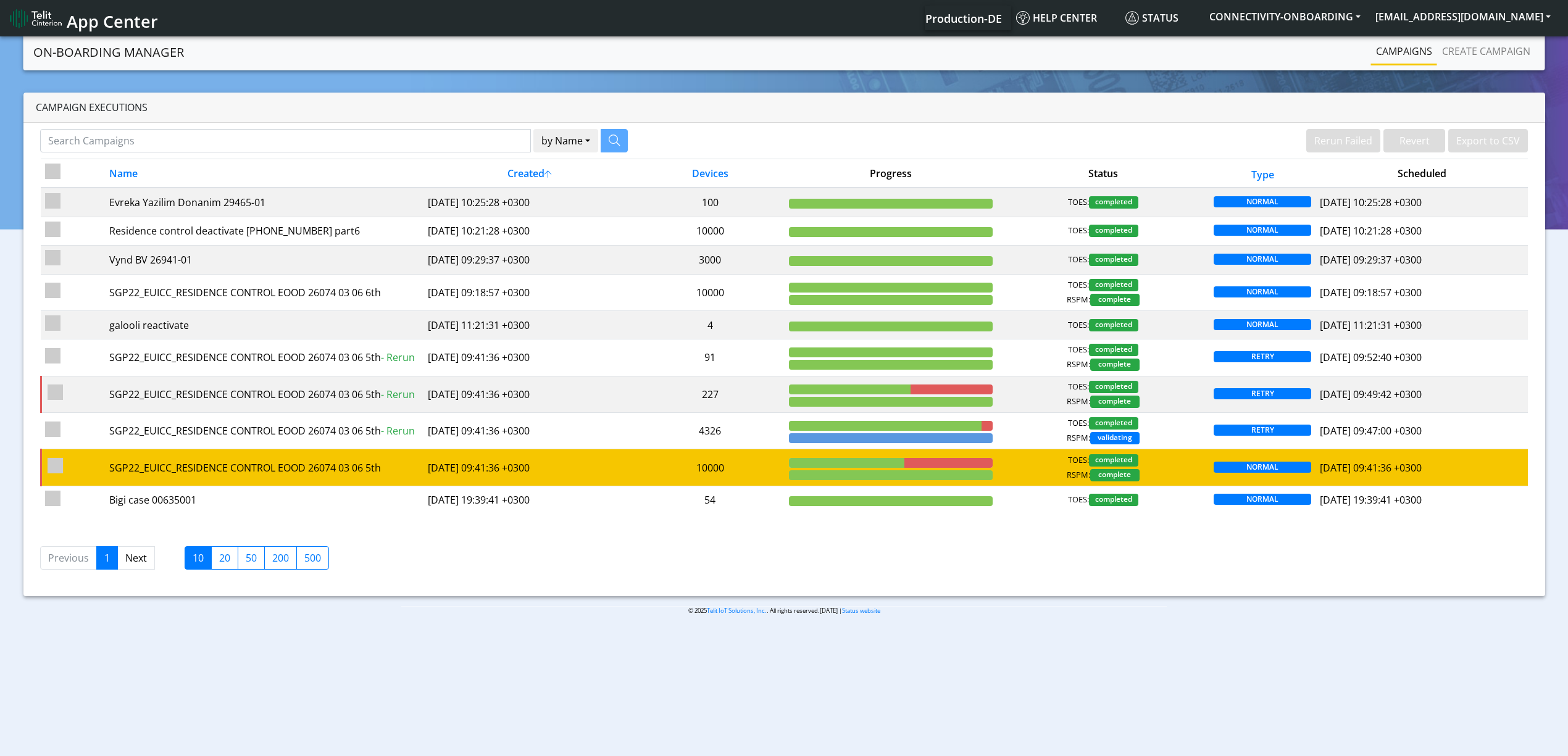
click at [593, 475] on td "[DATE] 09:41:36 +0300" at bounding box center [530, 468] width 212 height 37
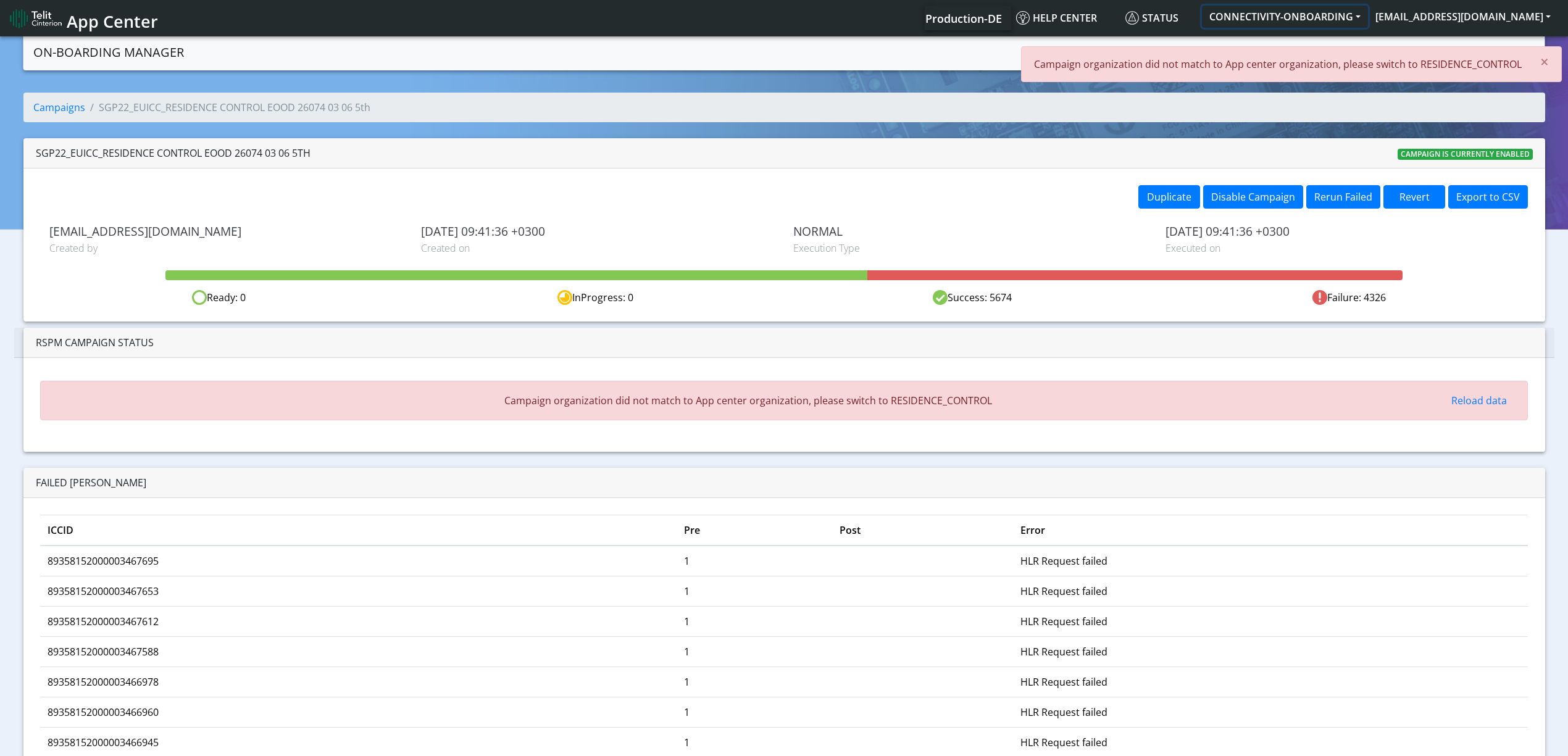
click at [1347, 21] on button "CONNECTIVITY-ONBOARDING" at bounding box center [1285, 16] width 166 height 22
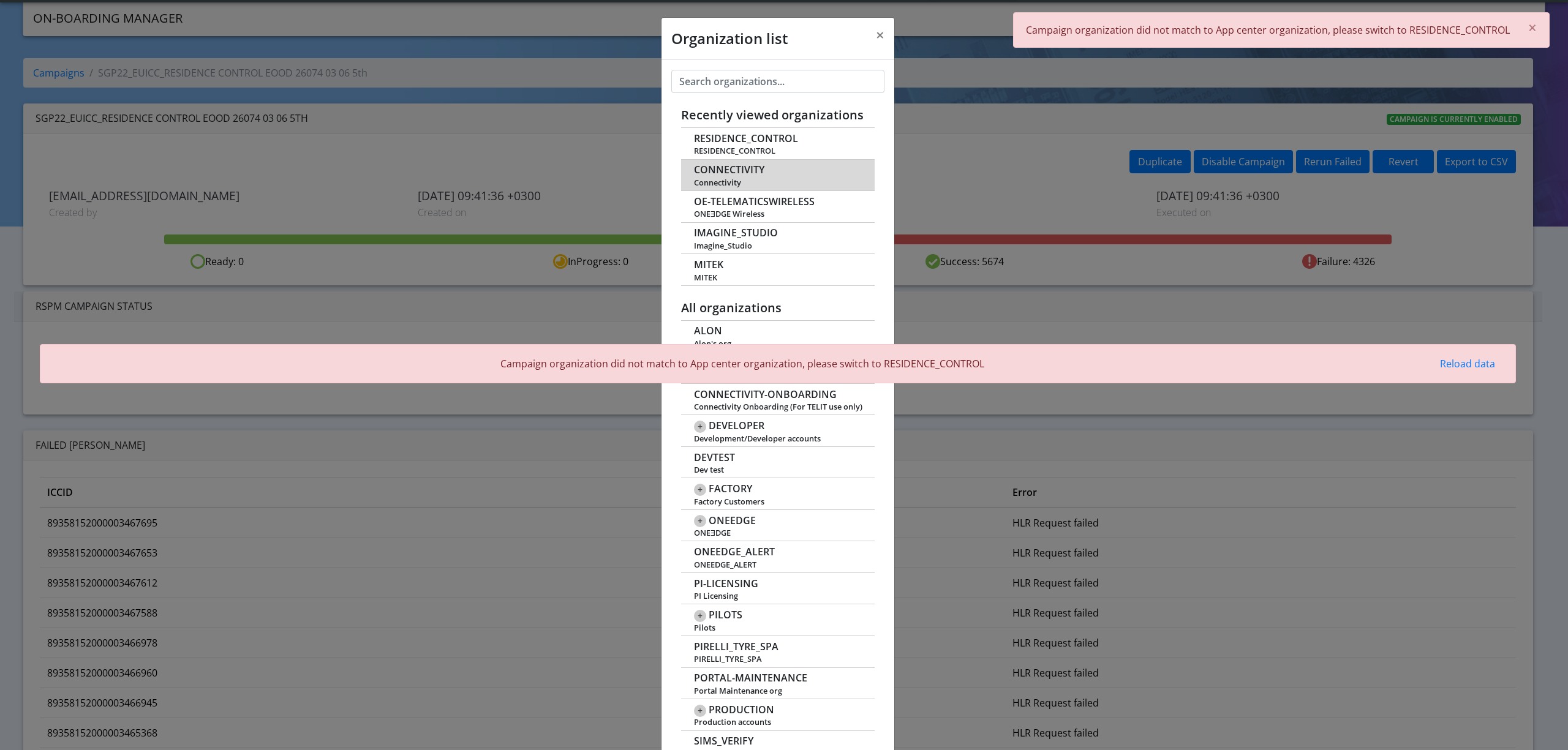
scroll to position [4, 0]
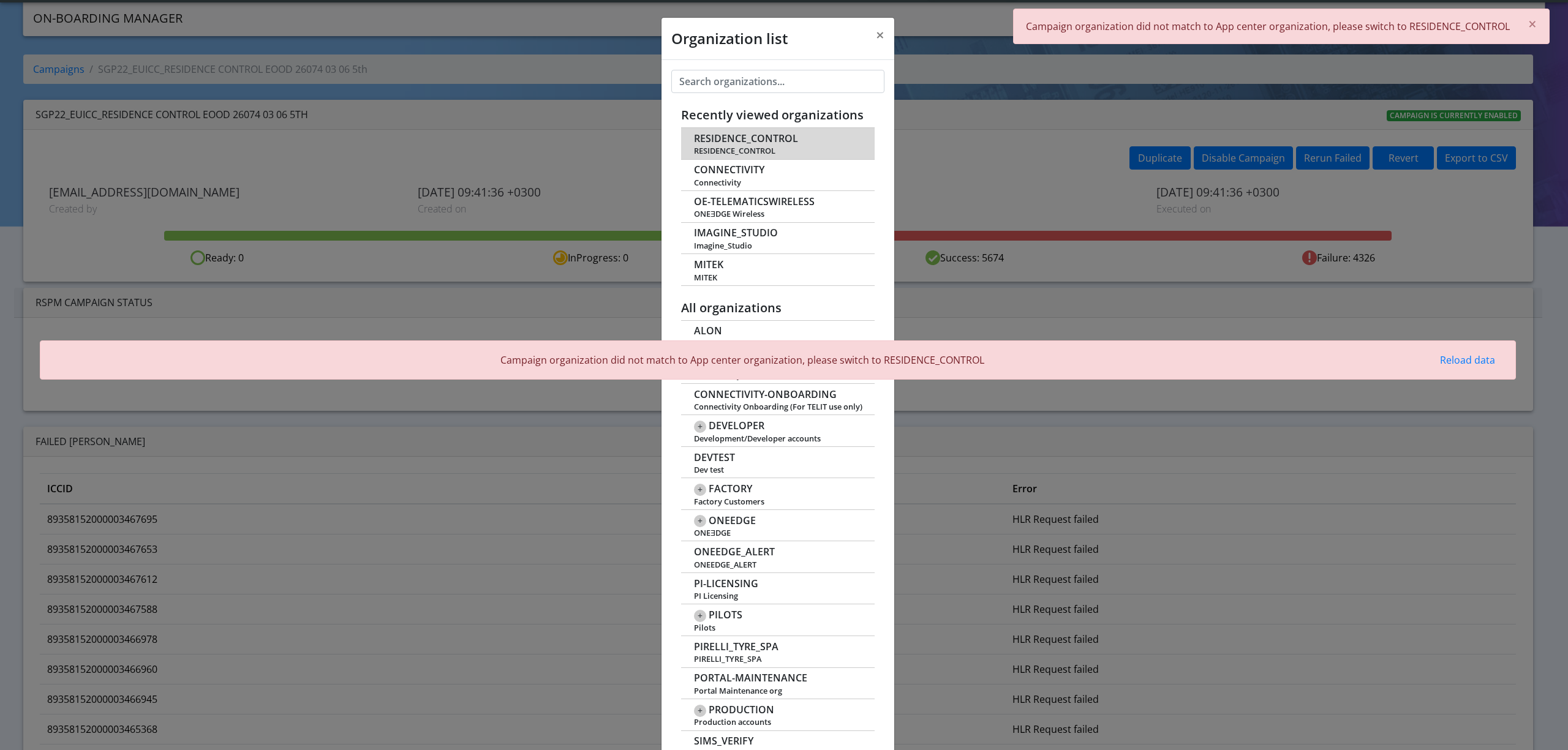
click at [748, 142] on span "RESIDENCE_CONTROL" at bounding box center [745, 138] width 104 height 11
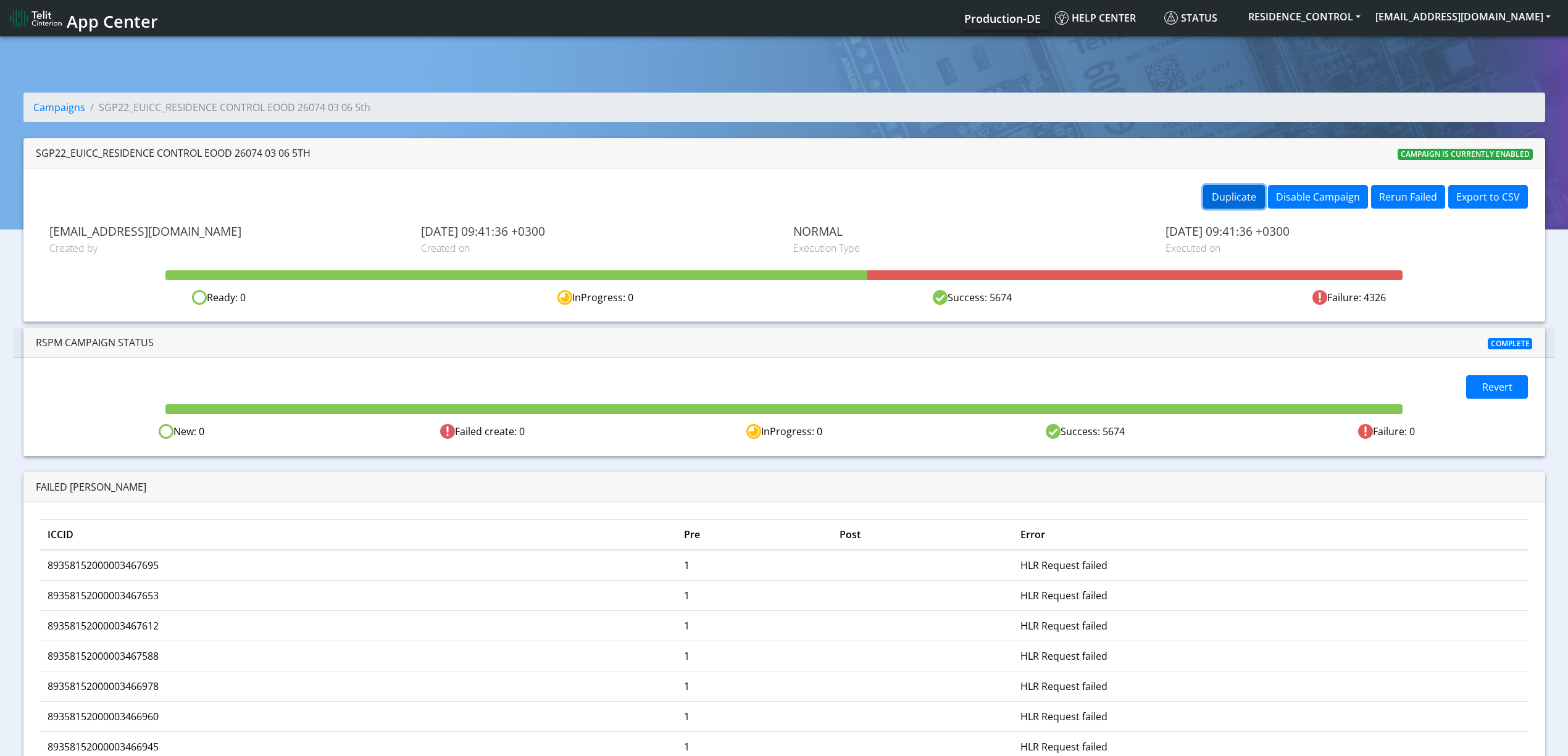
click at [1240, 205] on button "Duplicate" at bounding box center [1234, 197] width 62 height 24
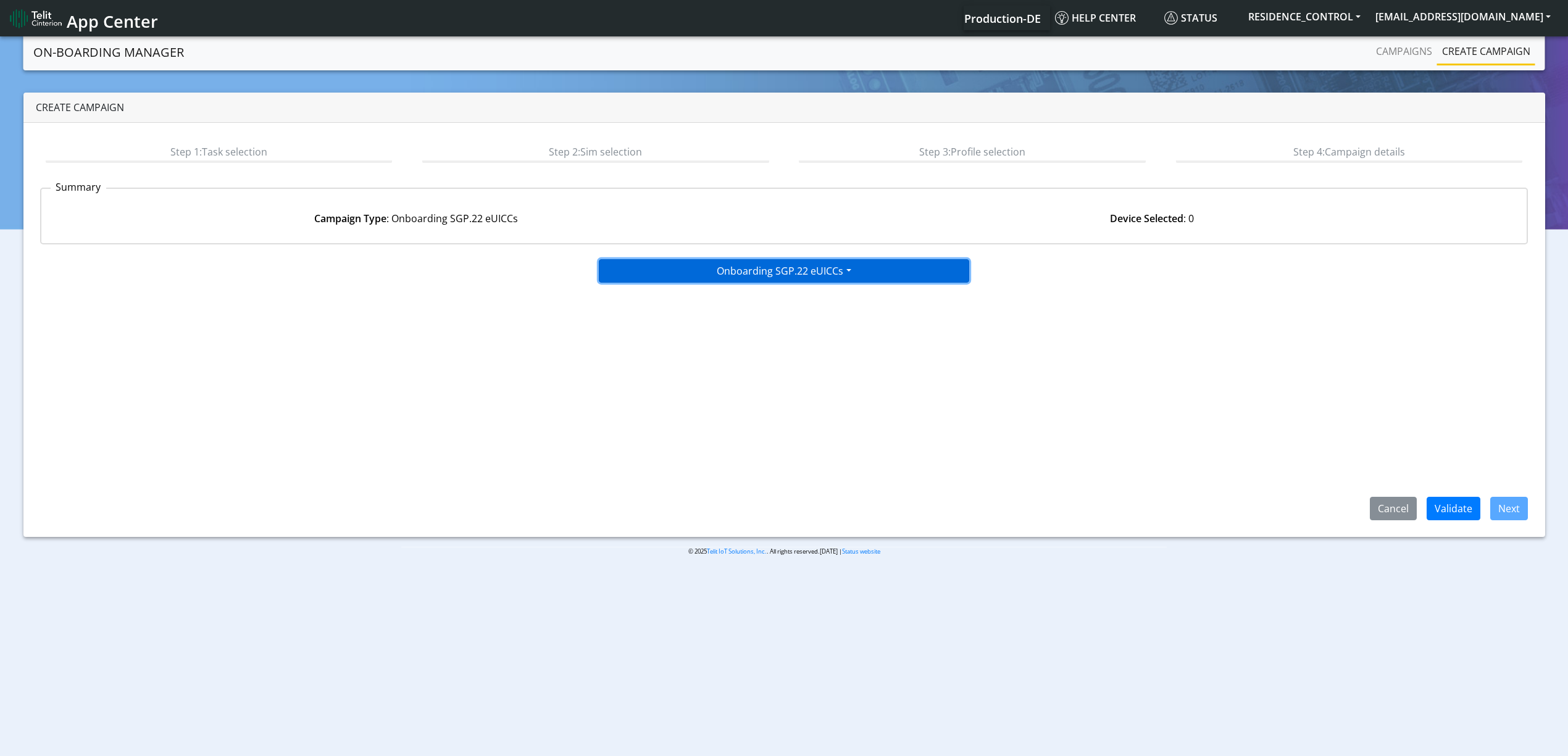
click at [806, 274] on button "Onboarding SGP.22 eUICCs" at bounding box center [784, 271] width 370 height 24
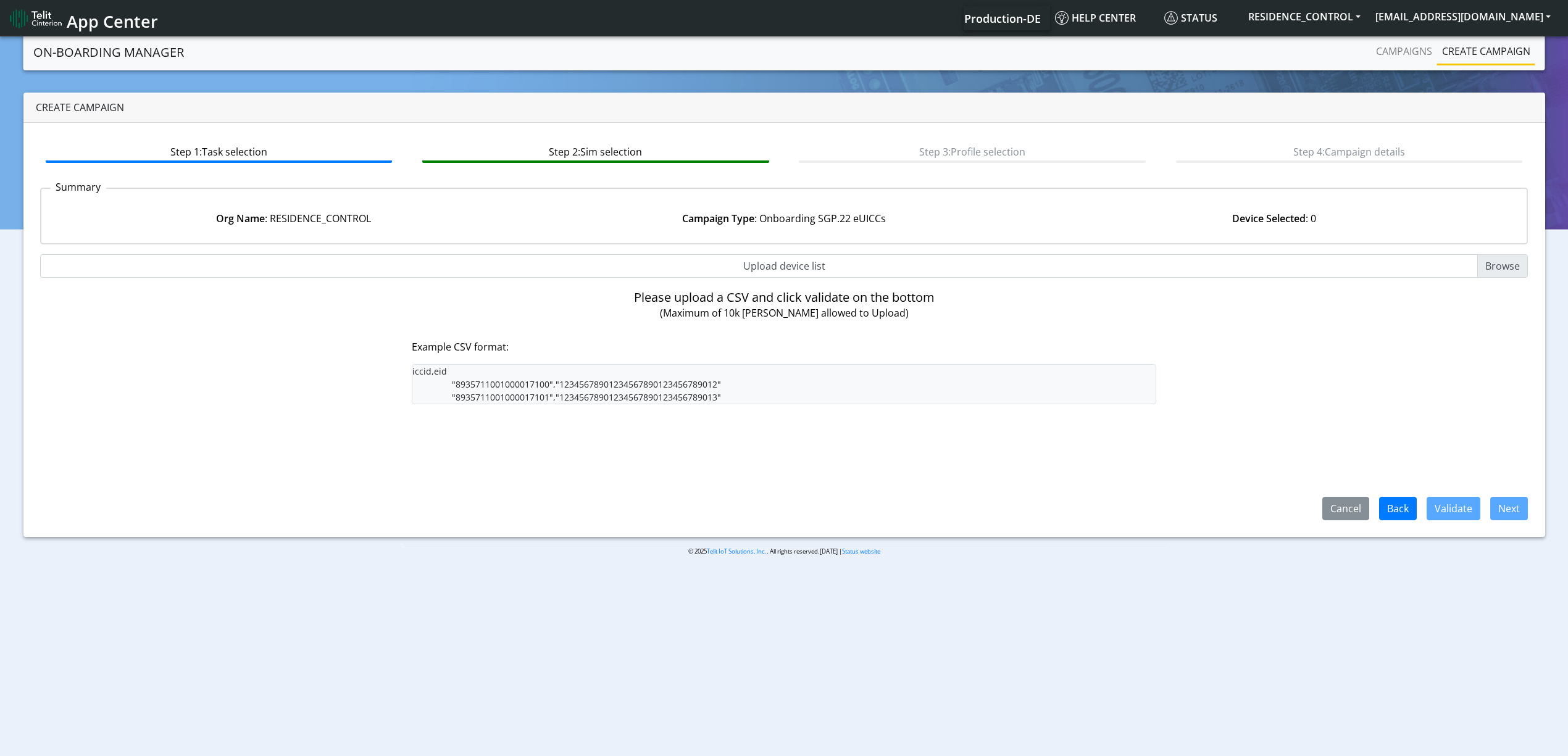
click at [863, 266] on input "Upload device list" at bounding box center [784, 266] width 1489 height 24
type input "C:\fakepath\resi7.csv"
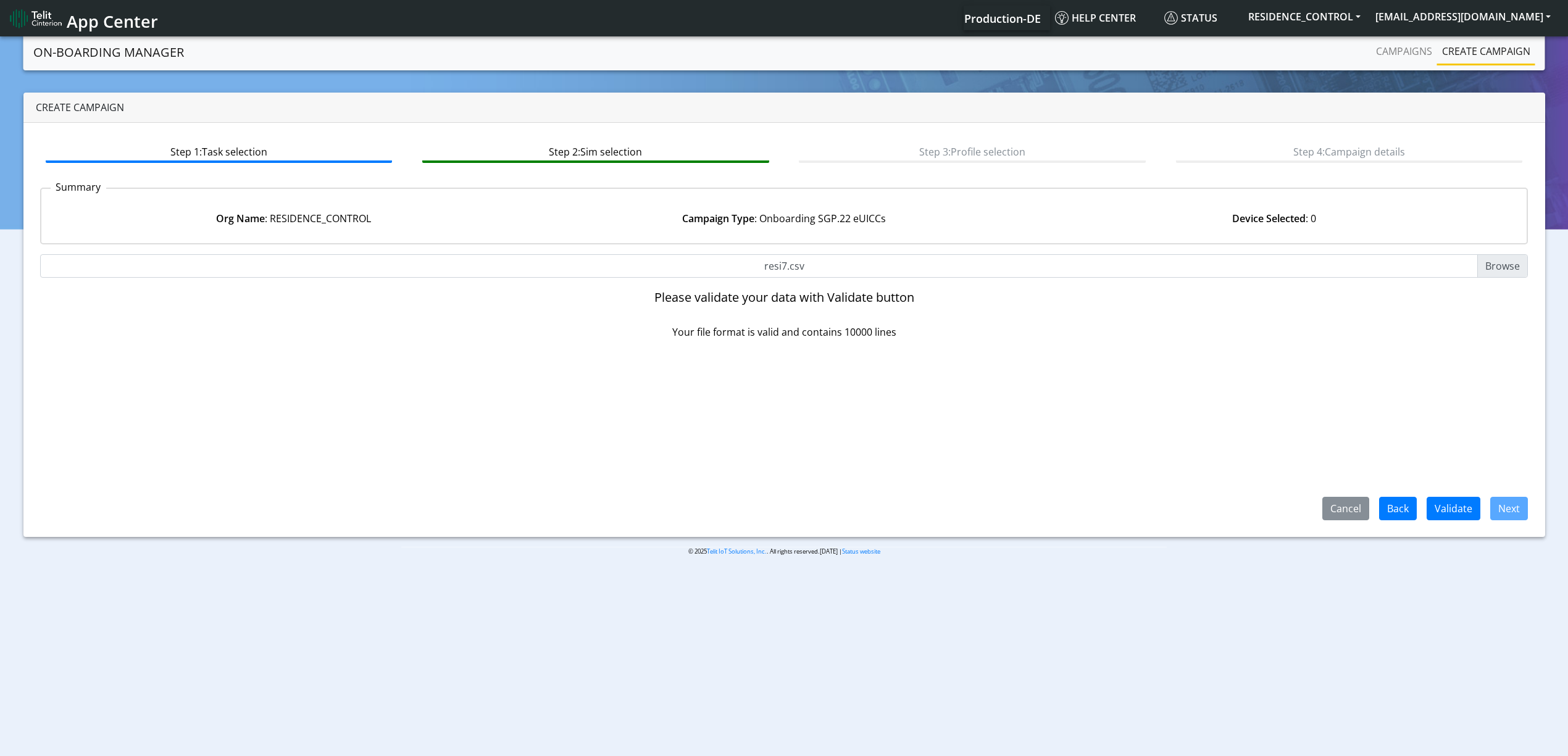
click at [1467, 531] on div "Step 1: Task selection Step 2: Sim selection Step 3: Profile selection Step 4: …" at bounding box center [784, 330] width 1522 height 414
click at [1453, 517] on button "Validate" at bounding box center [1453, 509] width 53 height 24
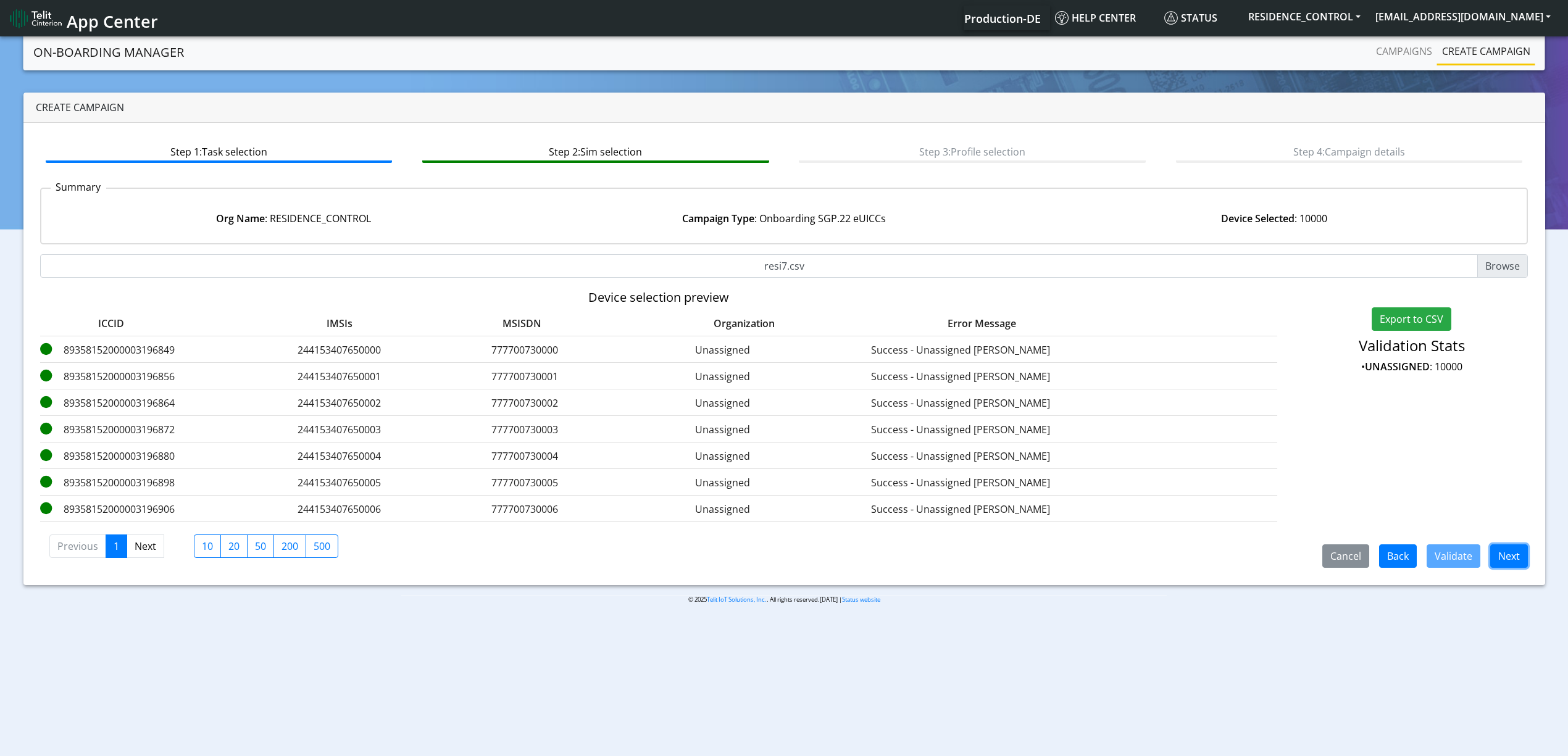
click at [1522, 554] on button "Next" at bounding box center [1509, 556] width 37 height 24
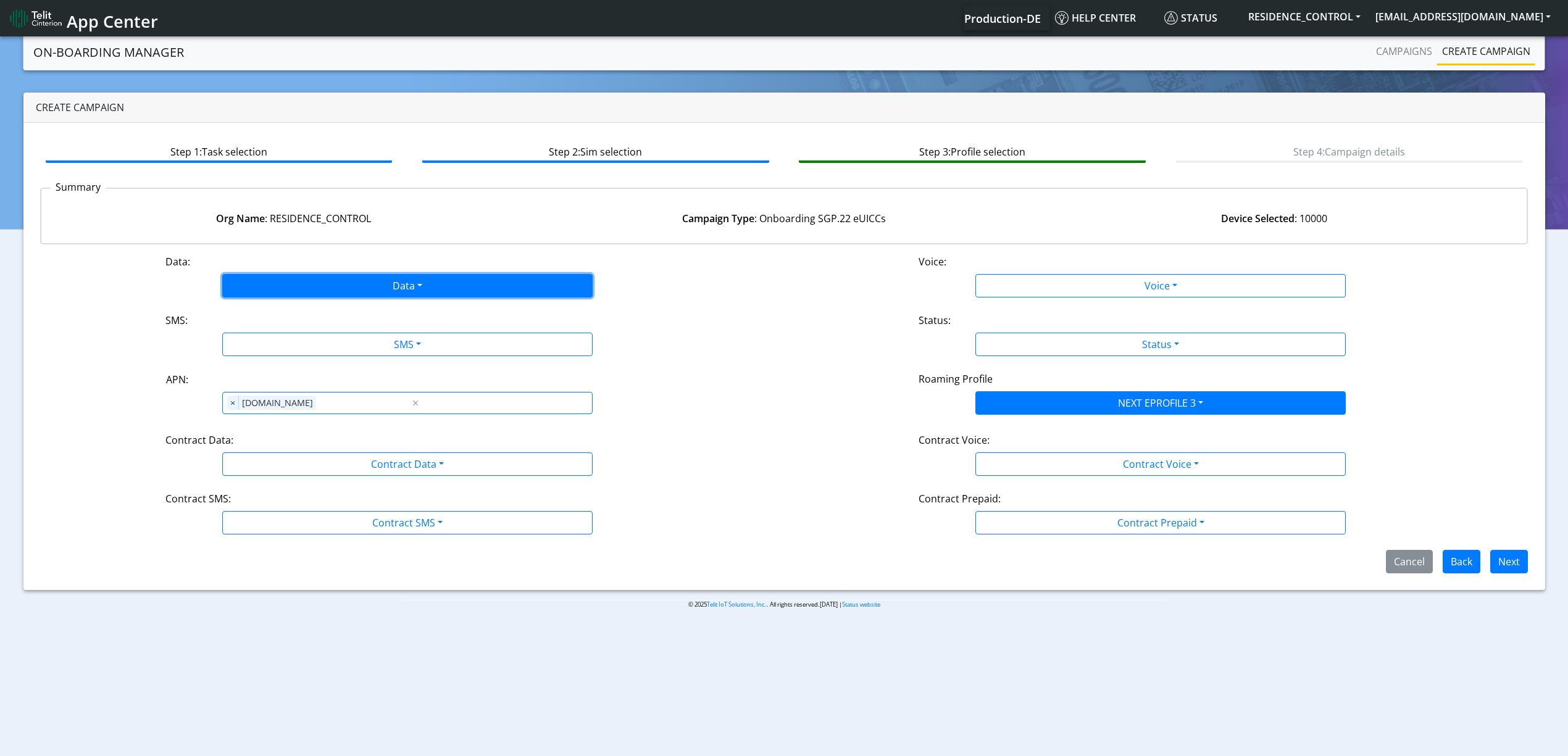
click at [322, 278] on button "Data" at bounding box center [407, 286] width 370 height 24
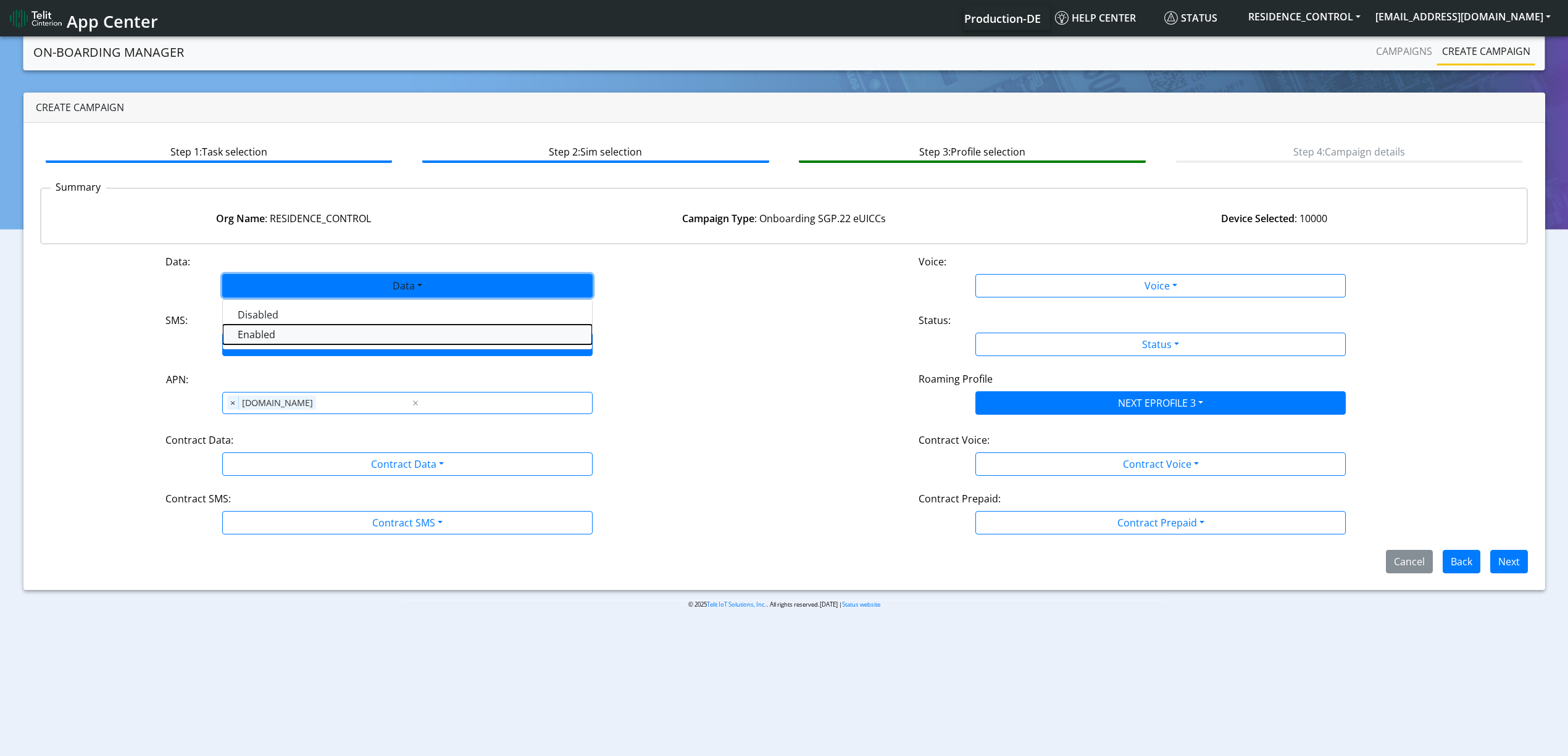
drag, startPoint x: 285, startPoint y: 334, endPoint x: 288, endPoint y: 341, distance: 7.6
click at [285, 334] on button "Enabled" at bounding box center [407, 334] width 369 height 20
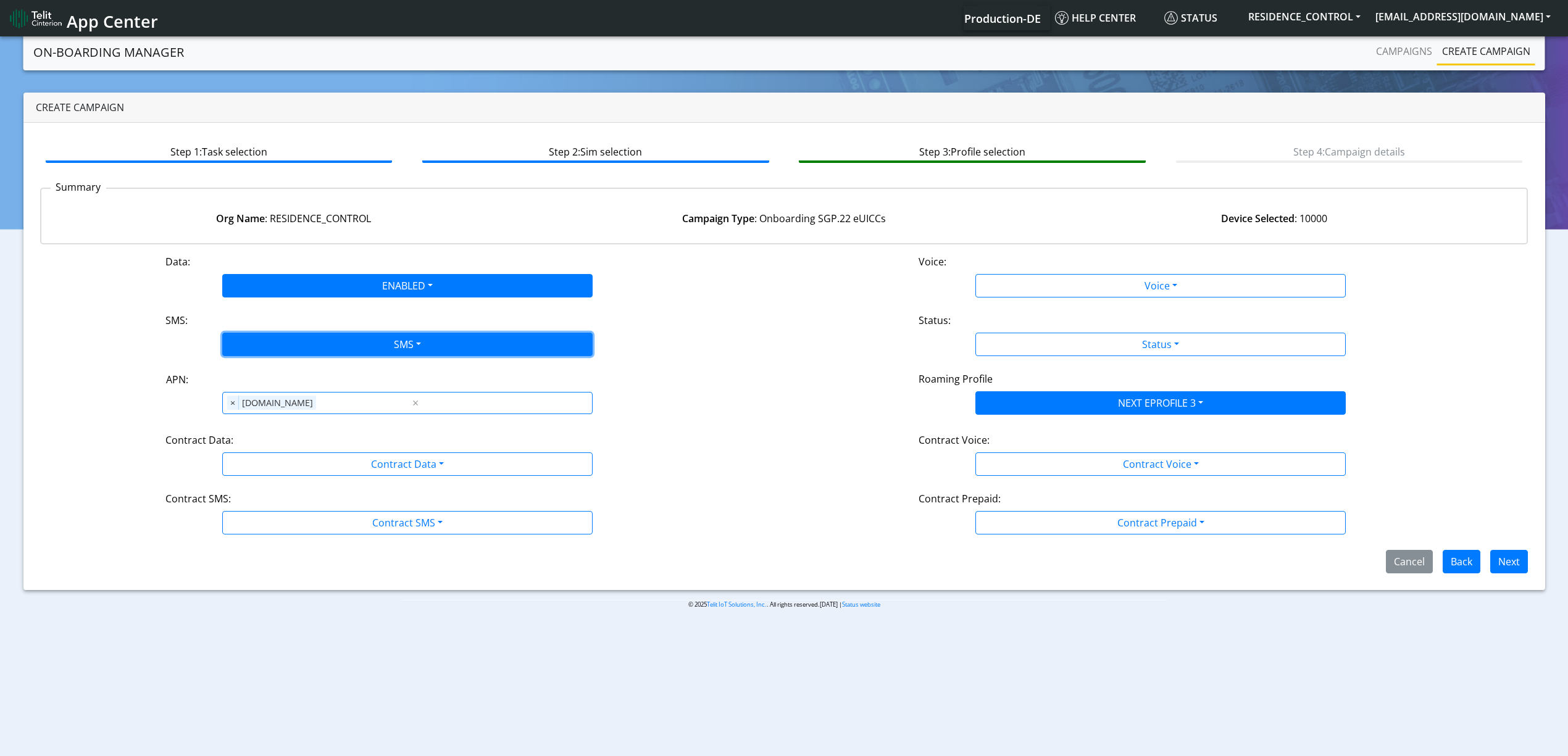
click at [288, 344] on button "SMS" at bounding box center [407, 344] width 370 height 24
click at [268, 421] on button "MT" at bounding box center [407, 413] width 369 height 20
click at [269, 341] on button "MT" at bounding box center [407, 344] width 370 height 24
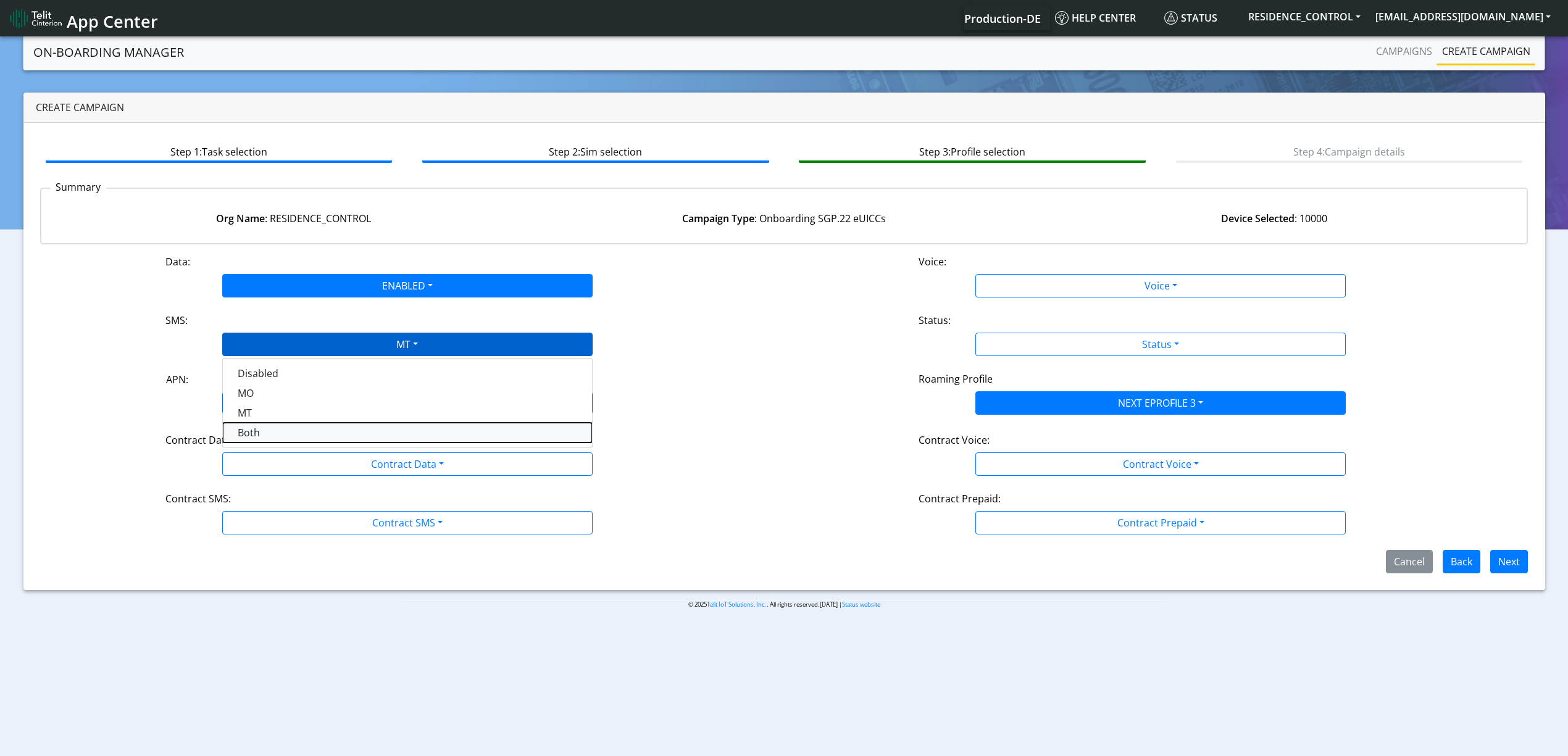
click at [270, 431] on button "Both" at bounding box center [407, 433] width 369 height 20
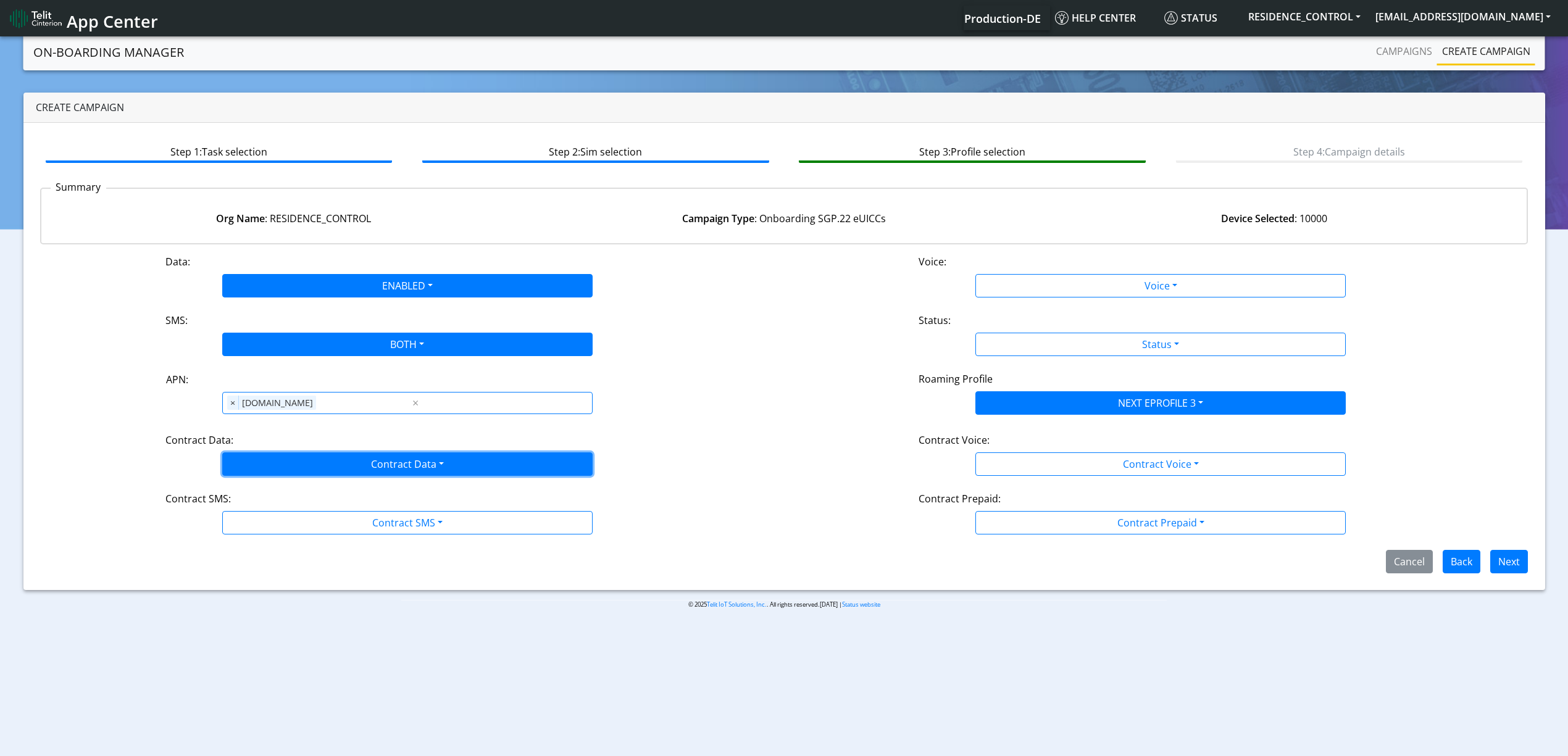
click at [277, 458] on button "Contract Data" at bounding box center [407, 464] width 370 height 24
click at [251, 525] on div "Disabled Enabled" at bounding box center [407, 503] width 370 height 50
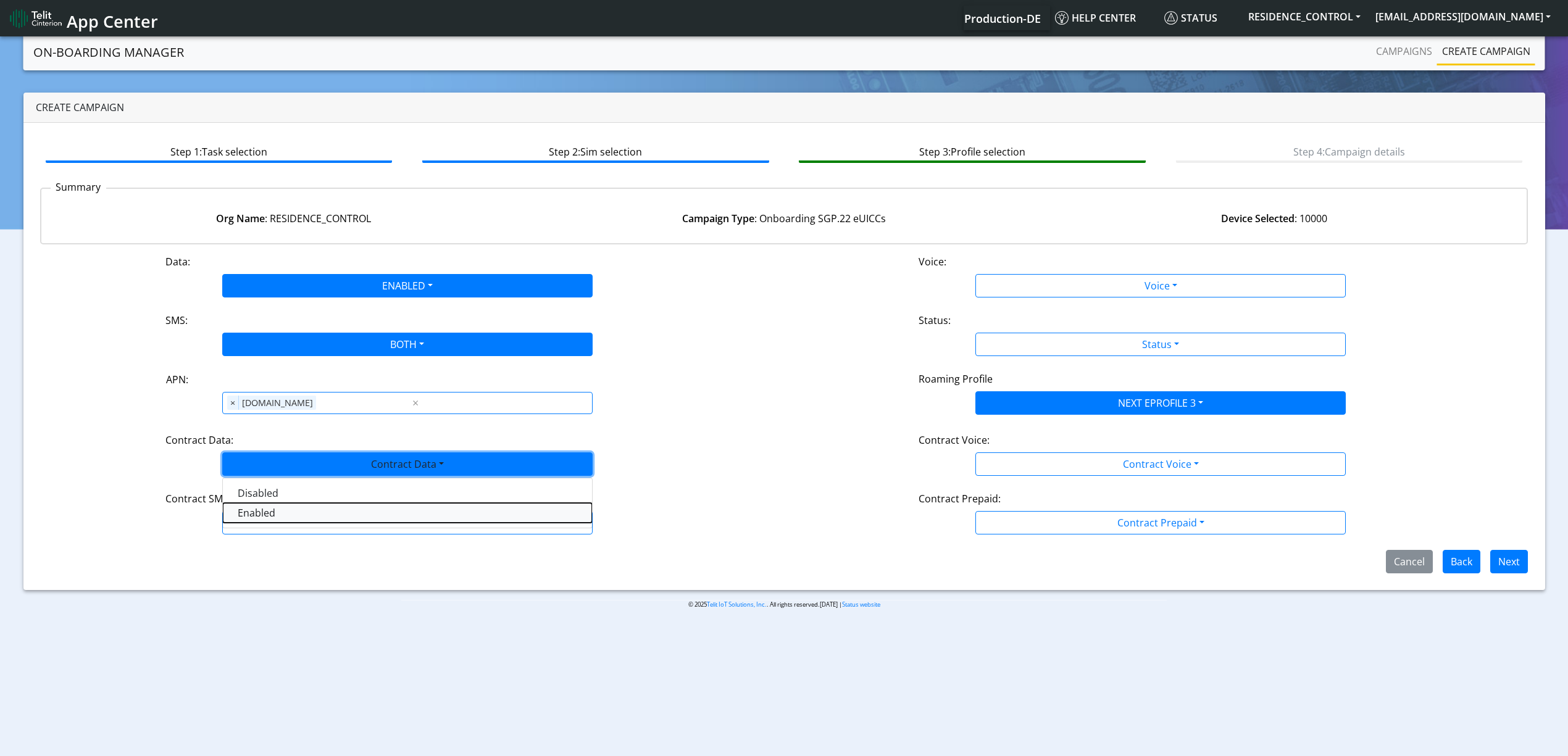
click at [260, 517] on Dataenabled-dropdown "Enabled" at bounding box center [407, 513] width 369 height 20
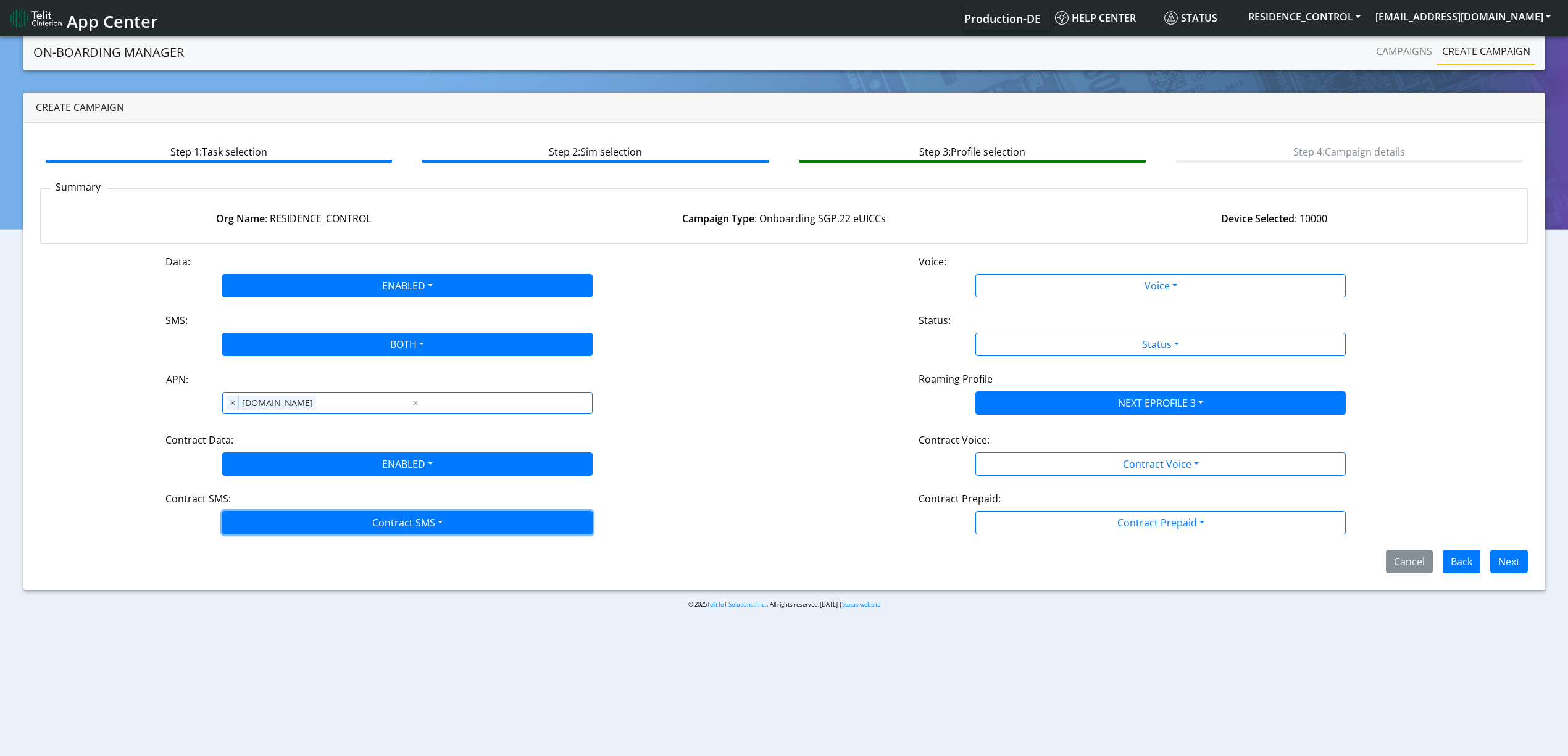
click at [264, 529] on button "Contract SMS" at bounding box center [407, 522] width 370 height 24
click at [258, 606] on SMSboth-dropdown "Both" at bounding box center [407, 611] width 369 height 20
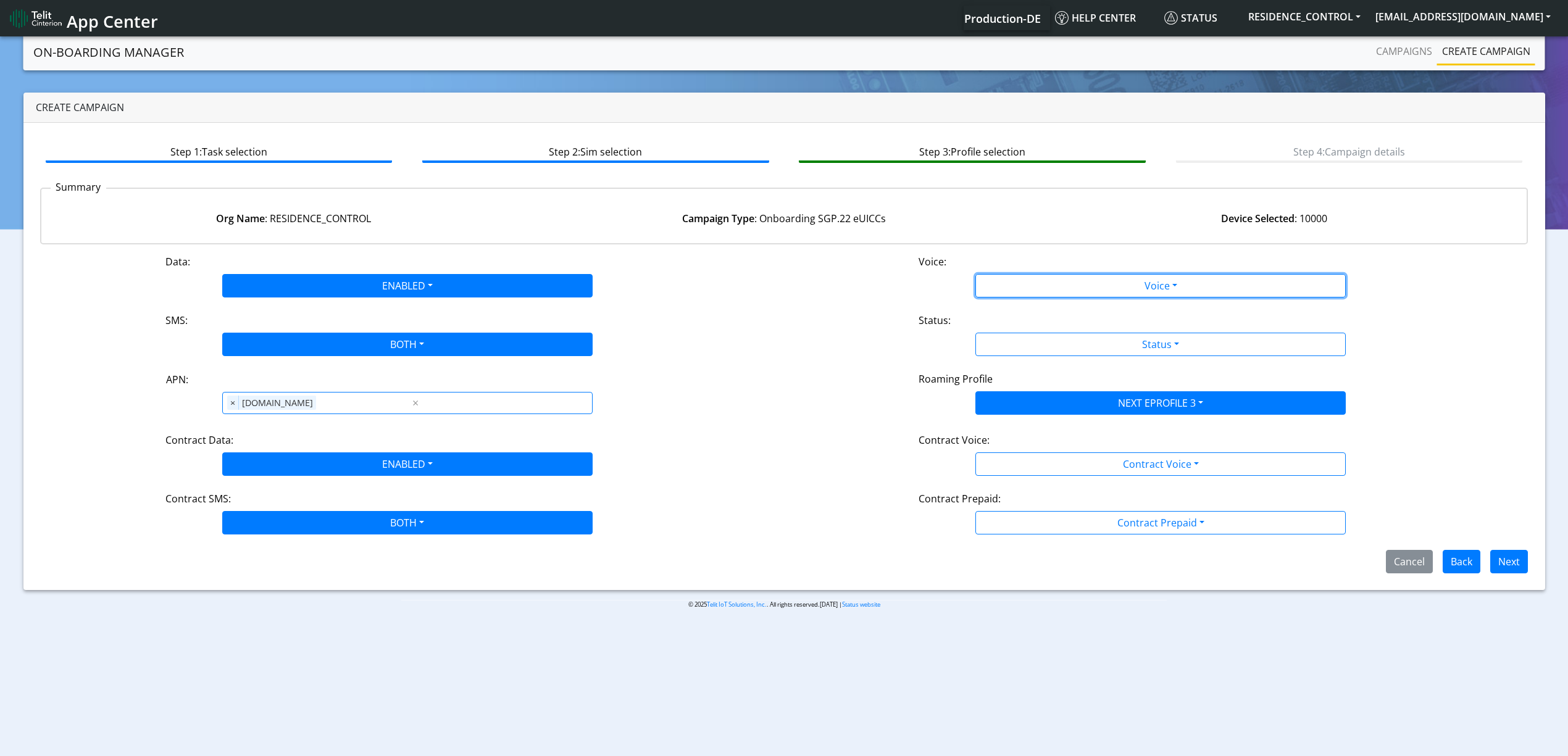
drag, startPoint x: 983, startPoint y: 287, endPoint x: 995, endPoint y: 302, distance: 19.2
click at [984, 288] on button "Voice" at bounding box center [1160, 286] width 370 height 24
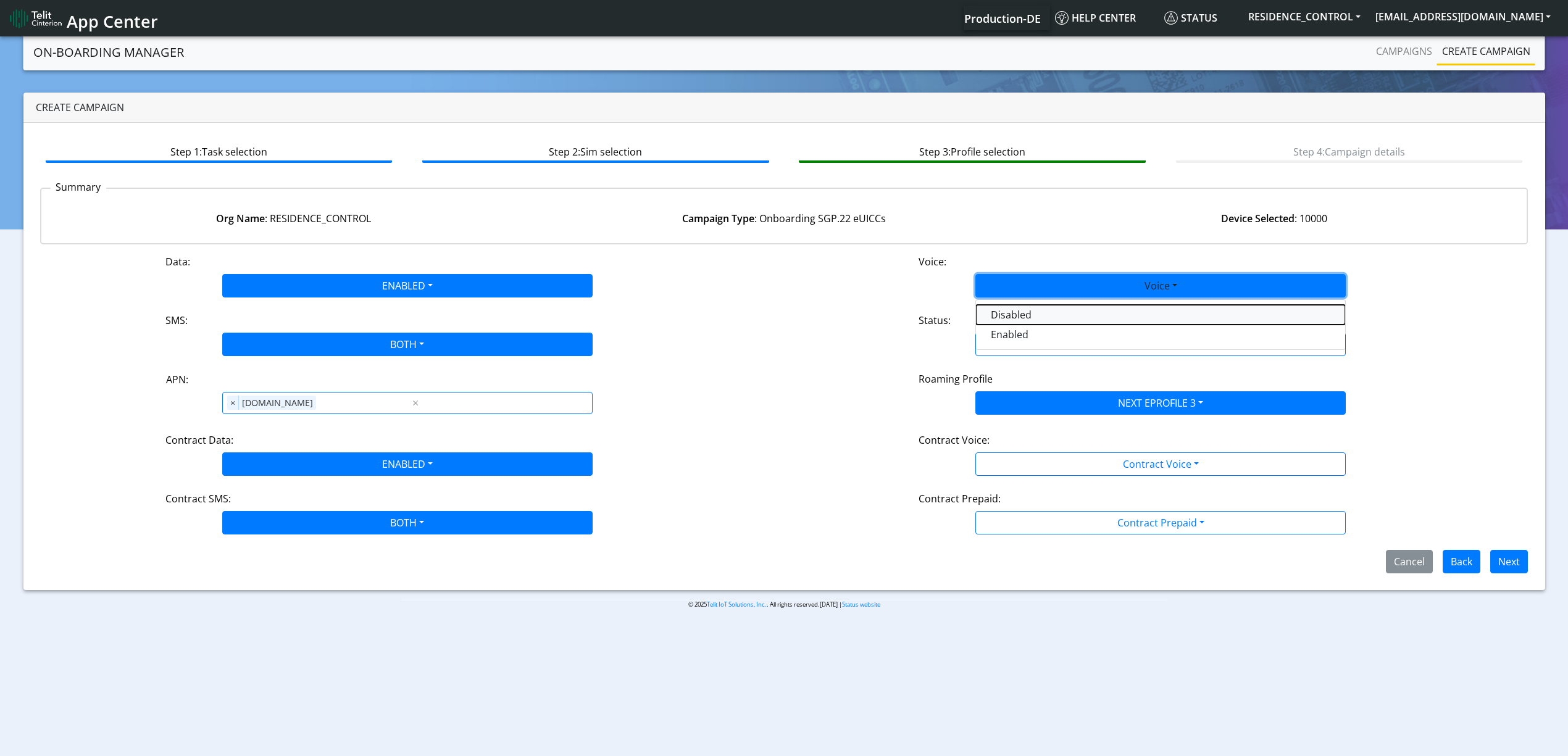
click at [1001, 309] on button "Disabled" at bounding box center [1160, 315] width 369 height 20
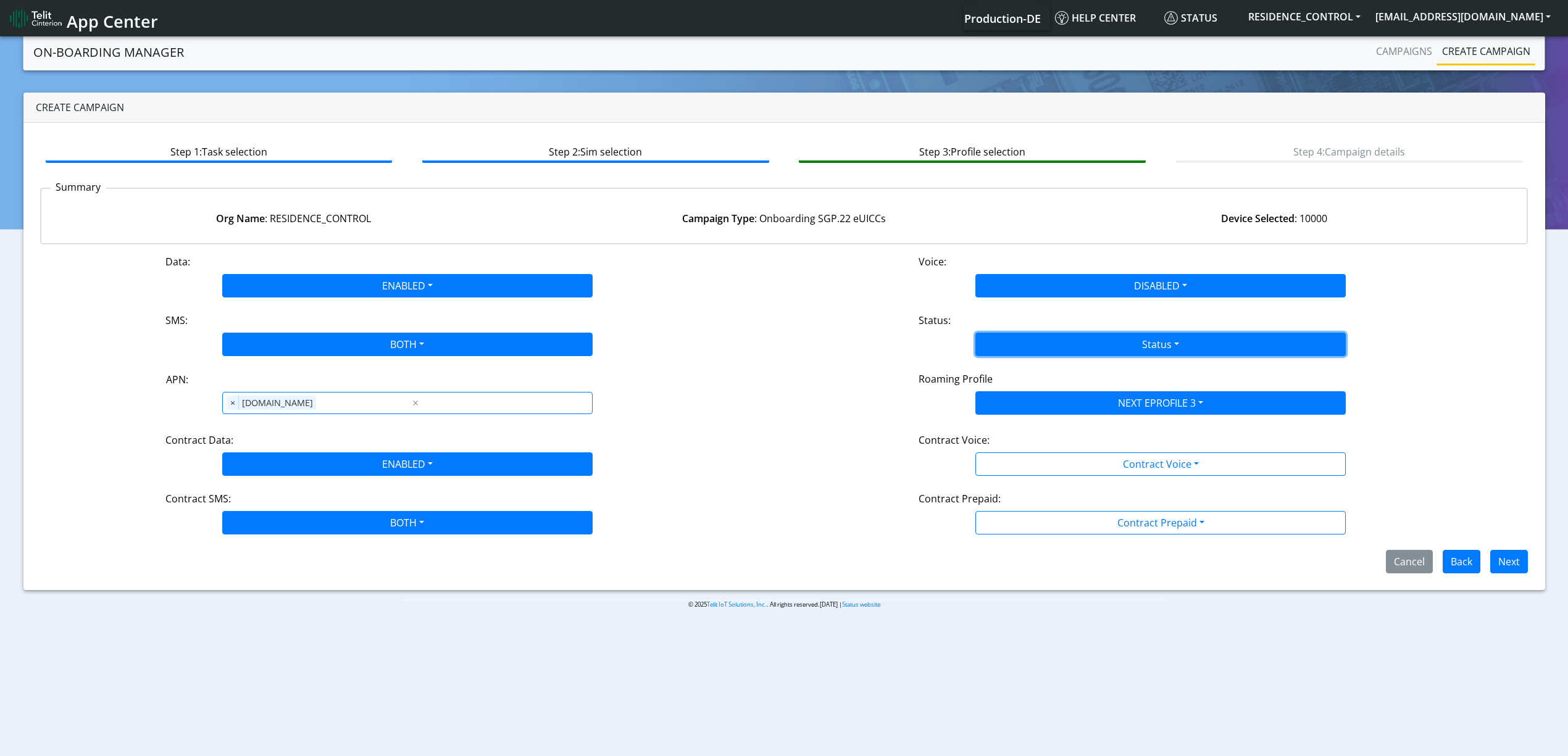
click at [1017, 340] on button "Status" at bounding box center [1160, 344] width 370 height 24
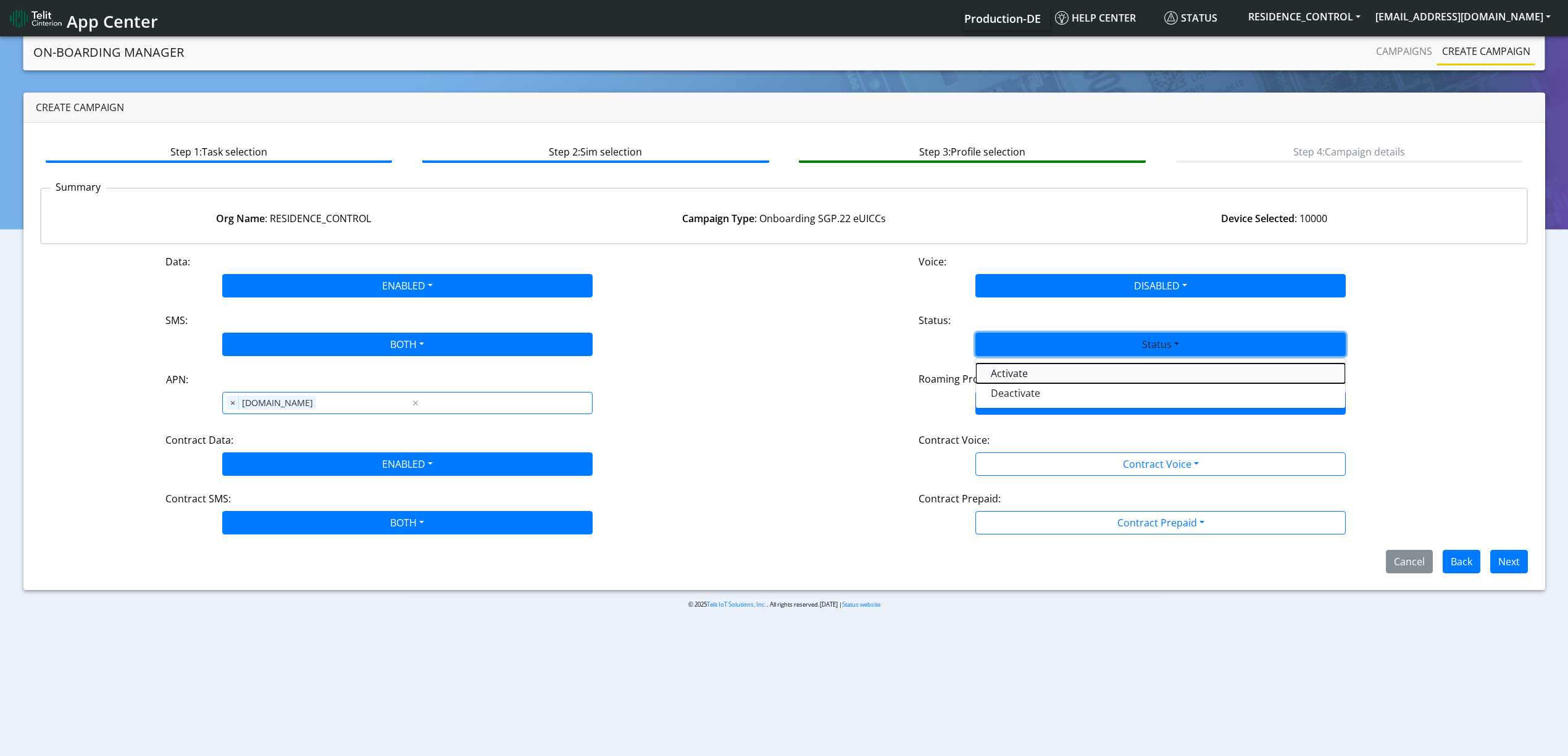
click at [1010, 379] on button "Activate" at bounding box center [1160, 373] width 369 height 20
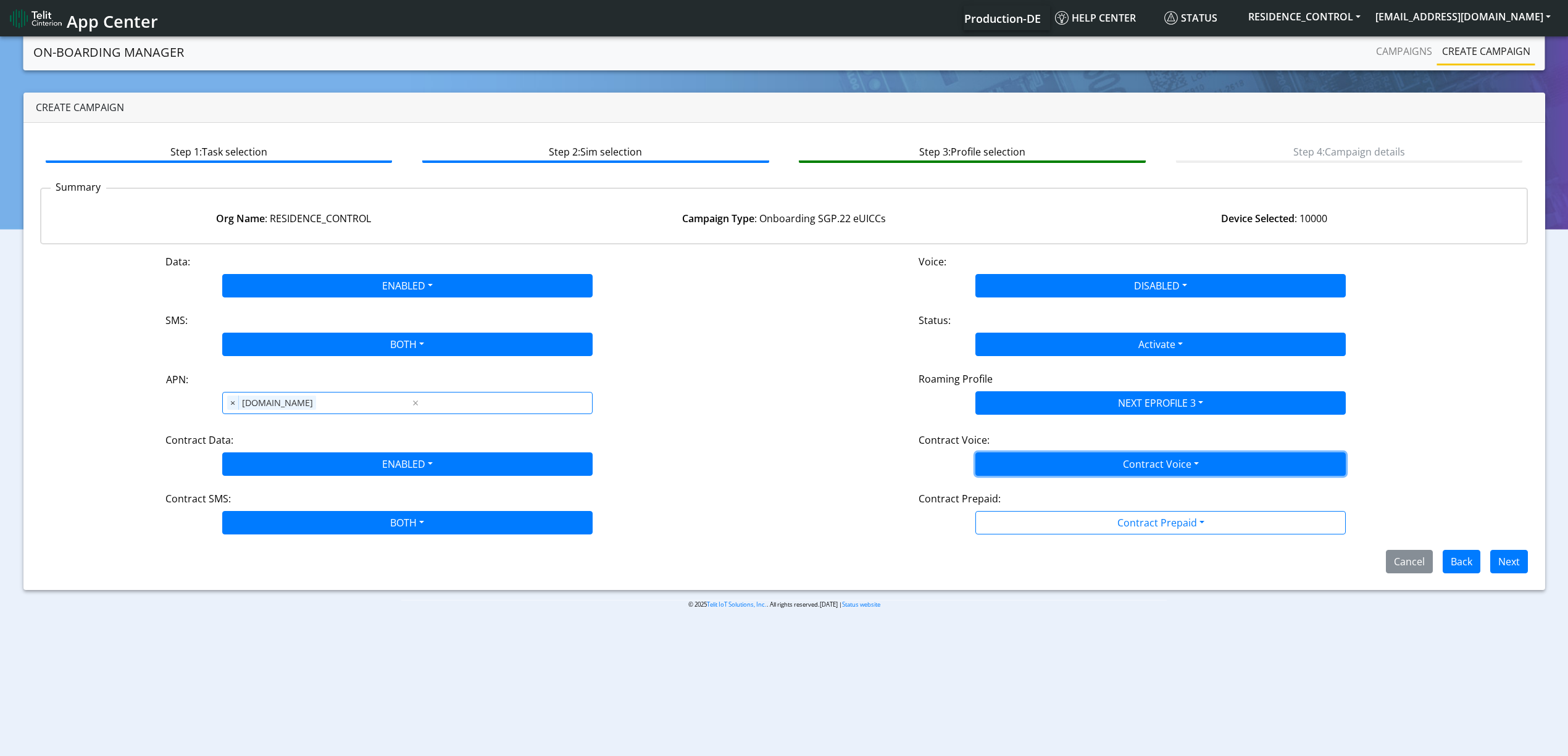
click at [1098, 460] on button "Contract Voice" at bounding box center [1160, 464] width 370 height 24
click at [1055, 484] on Voicedisabled-dropdown "Disabled" at bounding box center [1160, 493] width 369 height 20
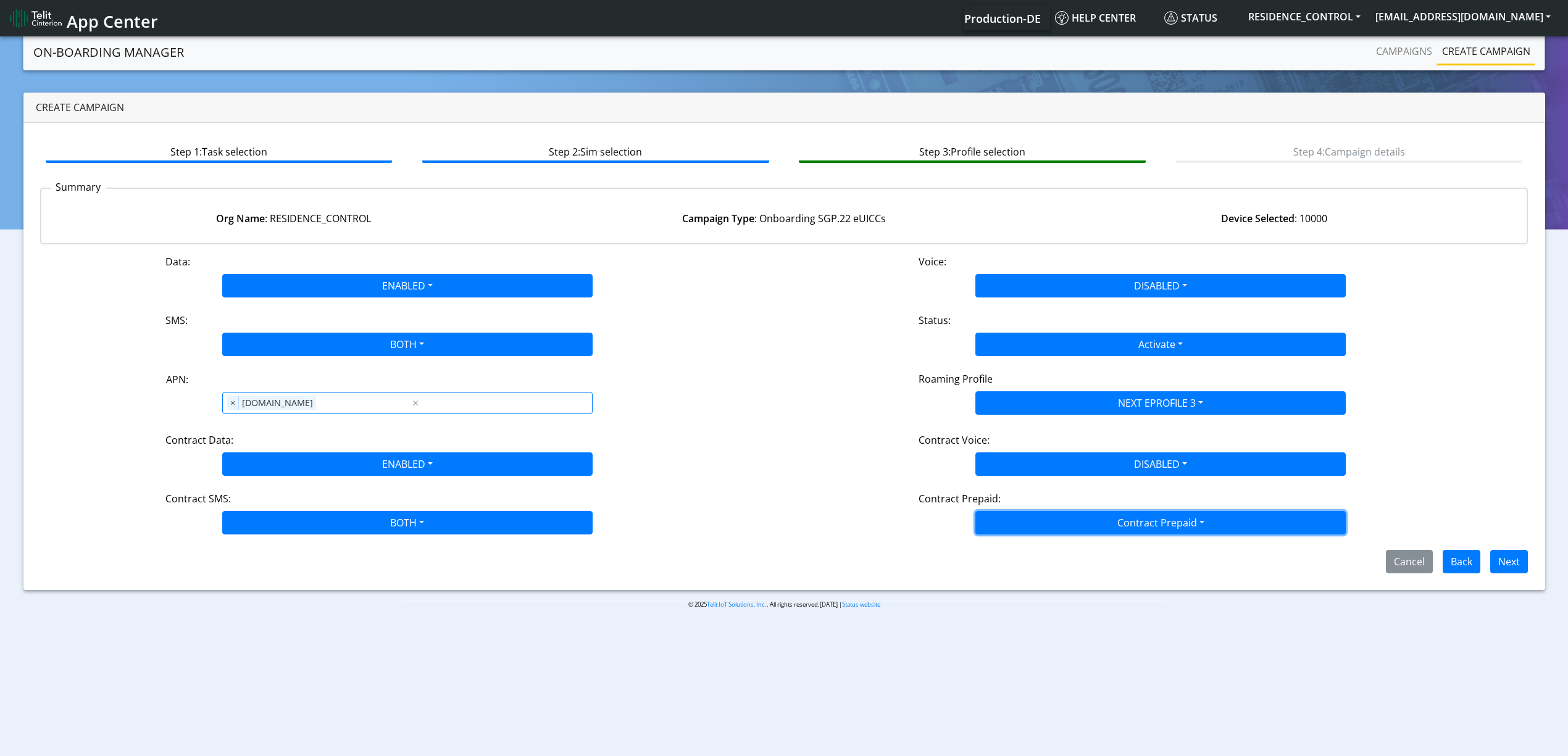
click at [1052, 525] on button "Contract Prepaid" at bounding box center [1160, 522] width 370 height 24
click at [1029, 571] on Prepaidnotprepaid-dropdown "No" at bounding box center [1160, 572] width 369 height 20
click at [1494, 563] on button "Next" at bounding box center [1509, 561] width 37 height 24
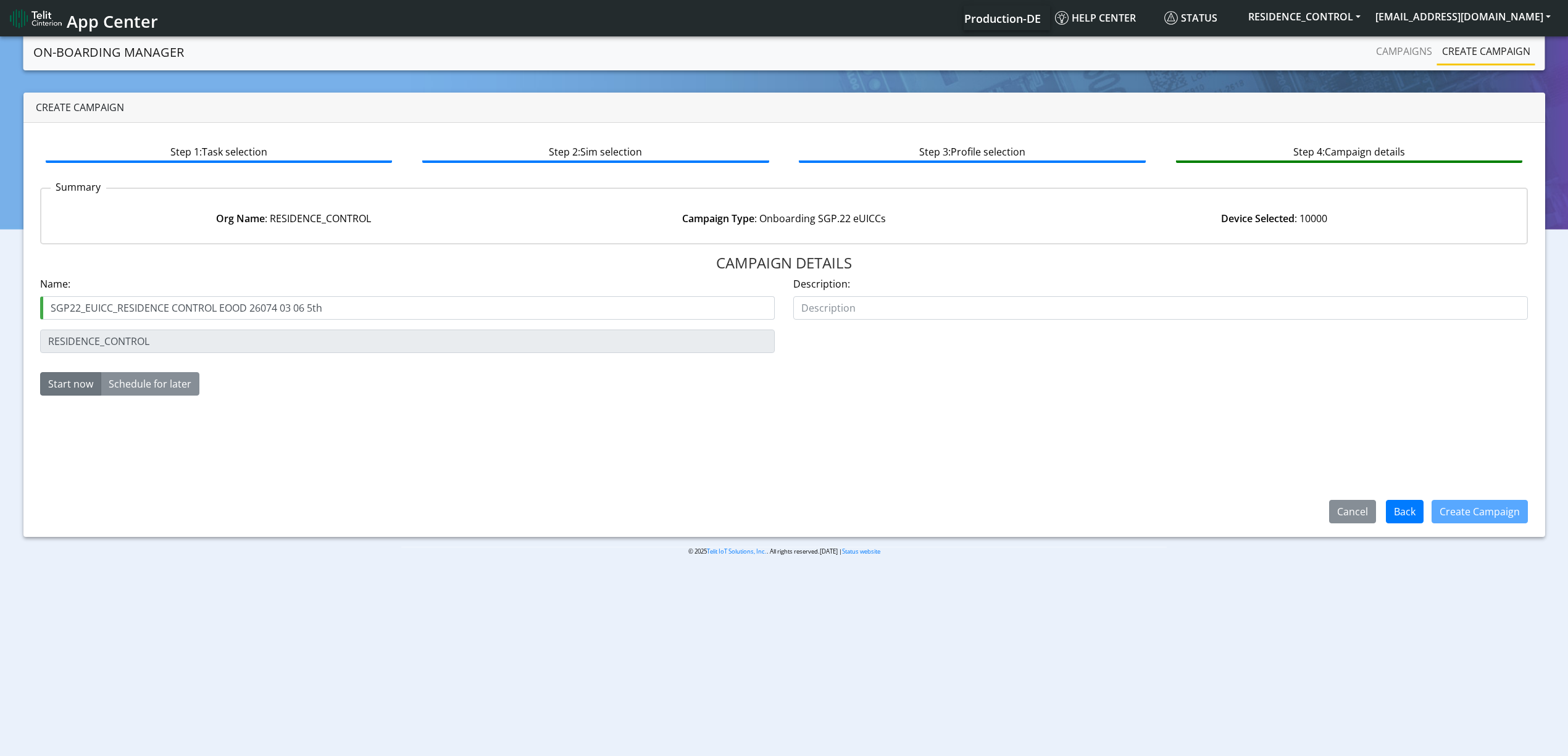
click at [300, 307] on input "SGP22_EUICC_RESIDENCE CONTROL EOOD 26074 03 06 5th" at bounding box center [408, 308] width 735 height 24
drag, startPoint x: 309, startPoint y: 307, endPoint x: 341, endPoint y: 311, distance: 32.2
click at [341, 311] on input "SGP22_EUICC_RESIDENCE CONTROL EOOD 26074 03 06 5th" at bounding box center [408, 308] width 735 height 24
click at [318, 304] on input "SGP22_EUICC_RESIDENCE CONTROL EOOD 26074 03 06 5th" at bounding box center [408, 308] width 735 height 24
click at [312, 309] on input "SGP22_EUICC_RESIDENCE CONTROL EOOD 26074 03 06 5th" at bounding box center [408, 308] width 735 height 24
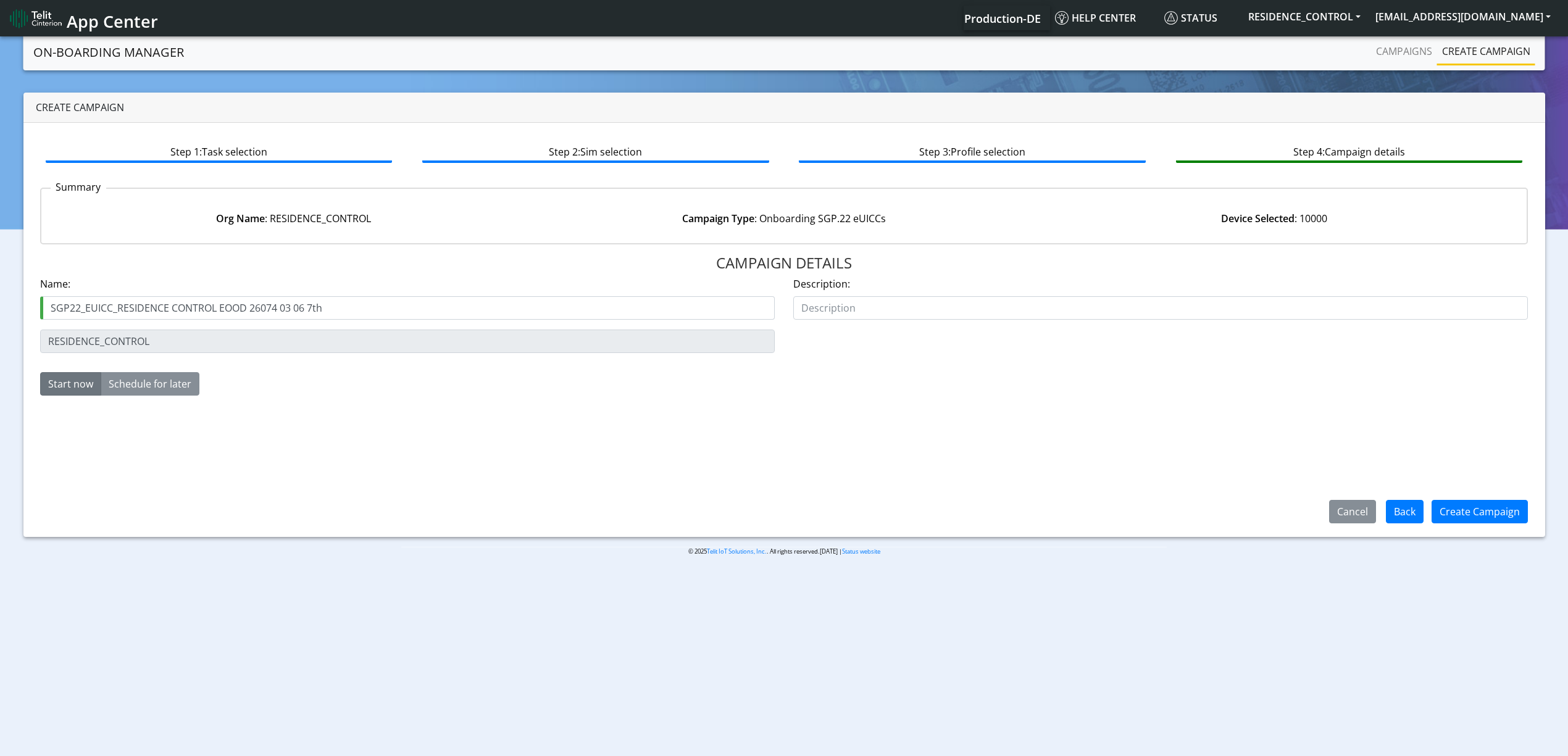
click at [356, 297] on input "SGP22_EUICC_RESIDENCE CONTROL EOOD 26074 03 06 7th" at bounding box center [408, 308] width 735 height 24
type input "SGP22_EUICC_RESIDENCE CONTROL EOOD 26074 03 06 7th"
click at [1457, 507] on button "Create Campaign" at bounding box center [1480, 512] width 96 height 24
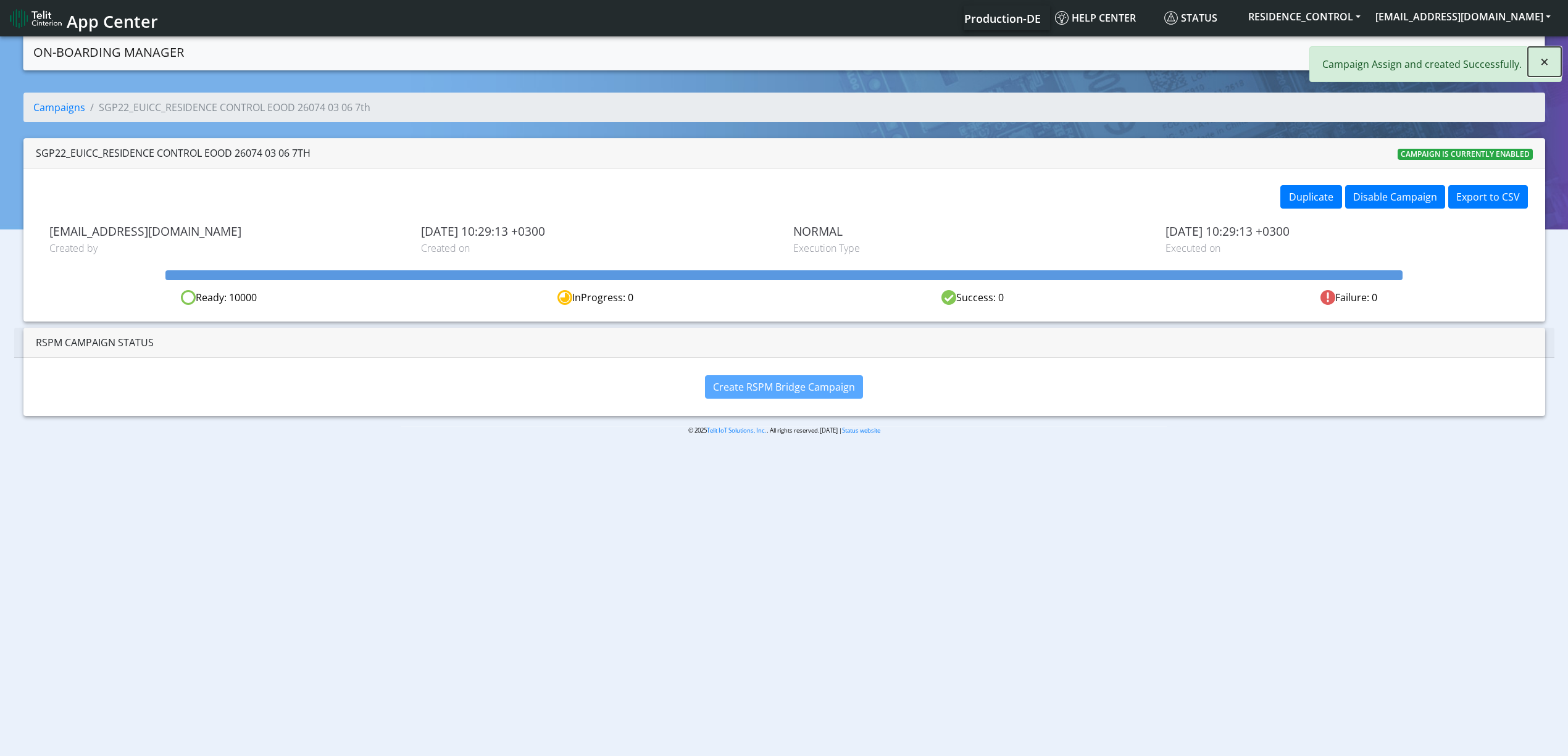
click at [1547, 65] on span "×" at bounding box center [1544, 61] width 8 height 21
click at [1396, 54] on link "Campaigns" at bounding box center [1405, 51] width 66 height 24
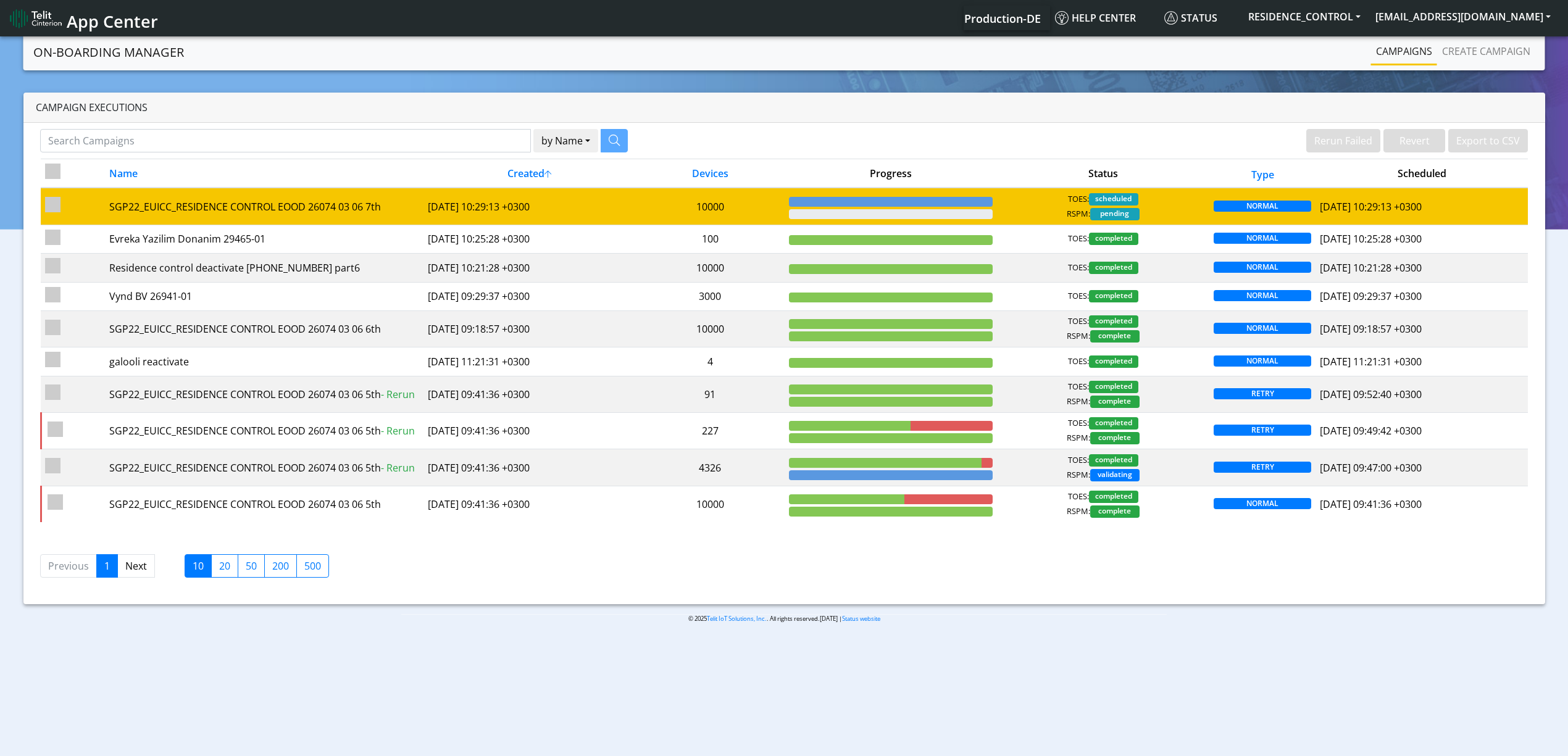
click at [816, 211] on div at bounding box center [891, 214] width 204 height 10
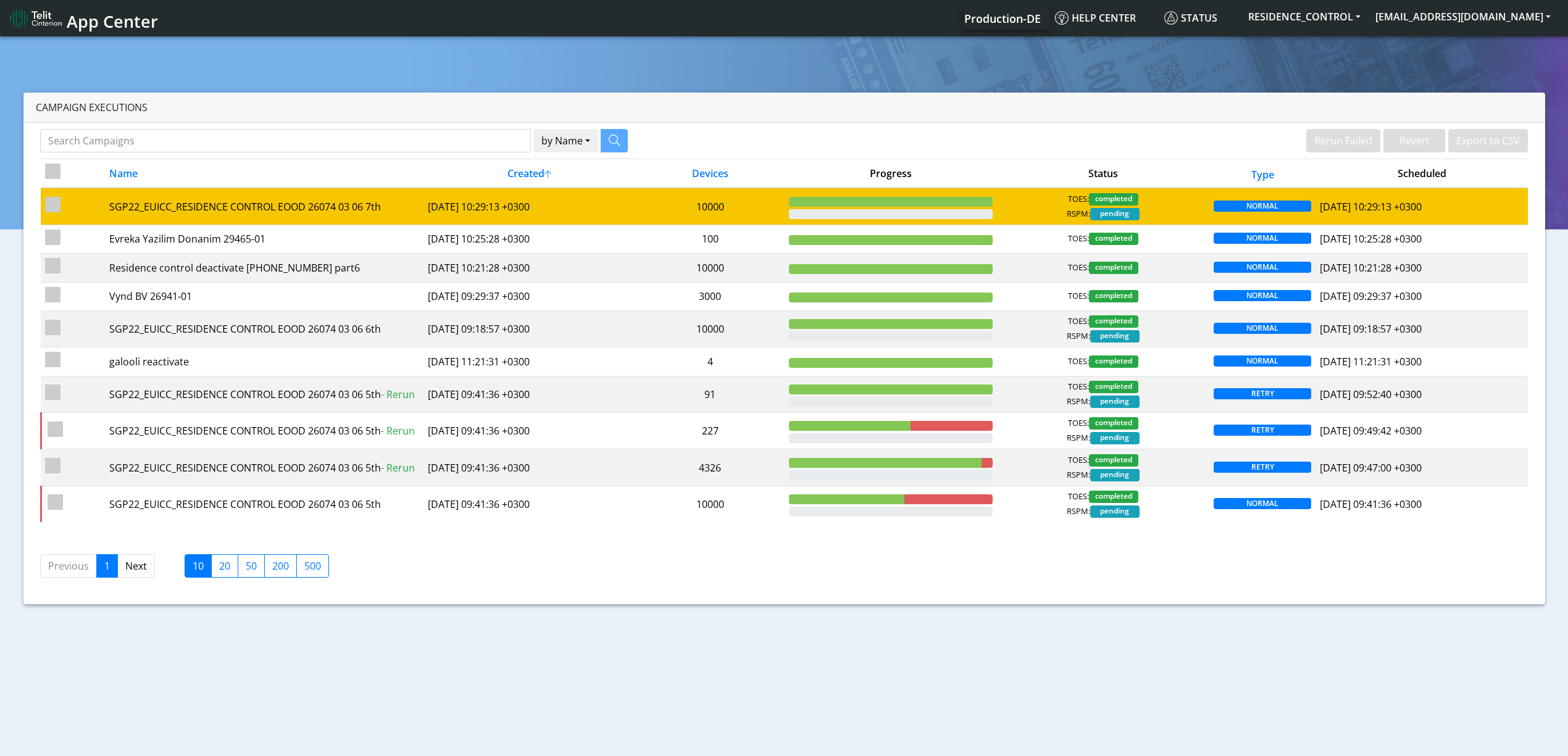
click at [512, 208] on td "[DATE] 10:29:13 +0300" at bounding box center [530, 206] width 212 height 37
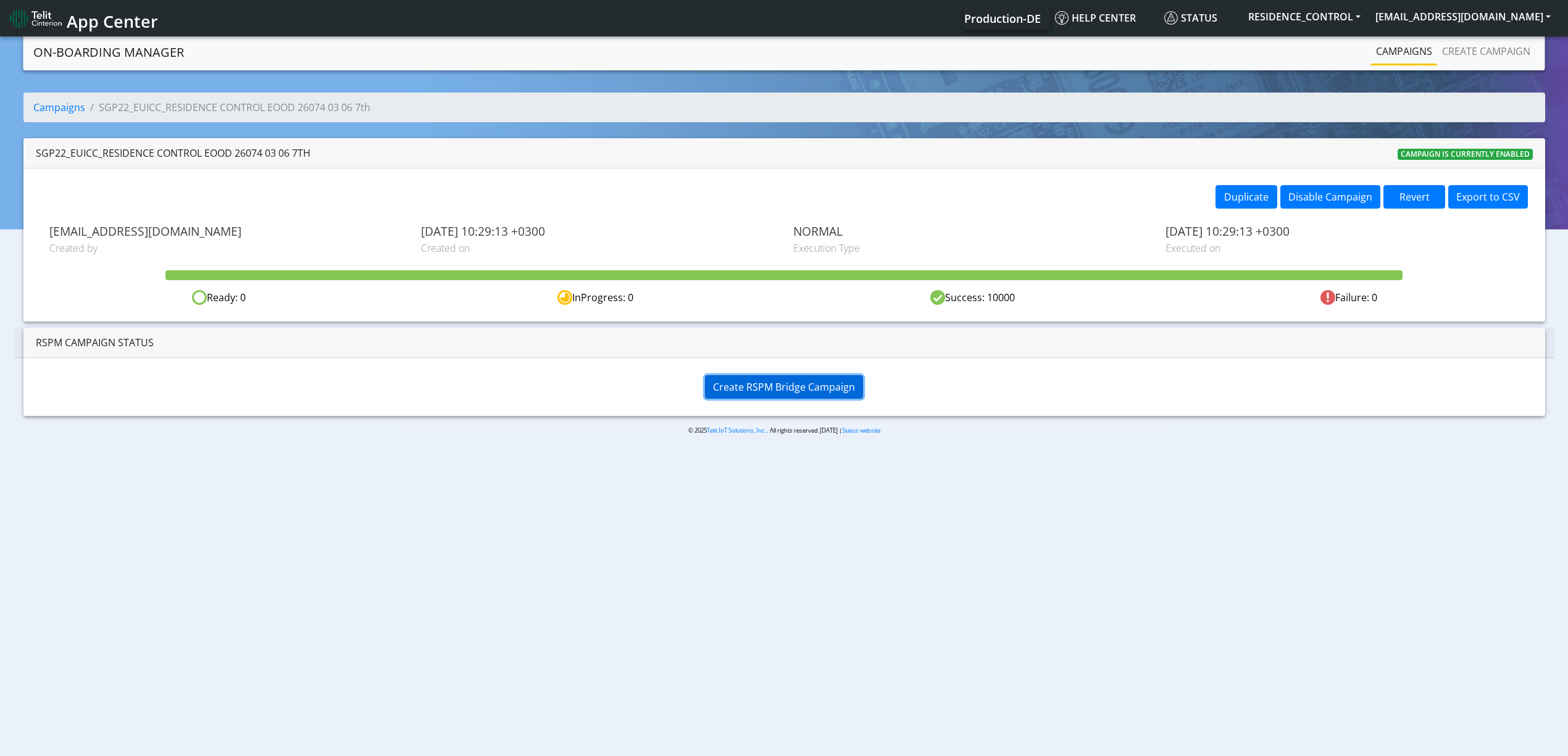
click at [821, 395] on button "Create RSPM Bridge Campaign" at bounding box center [784, 387] width 158 height 24
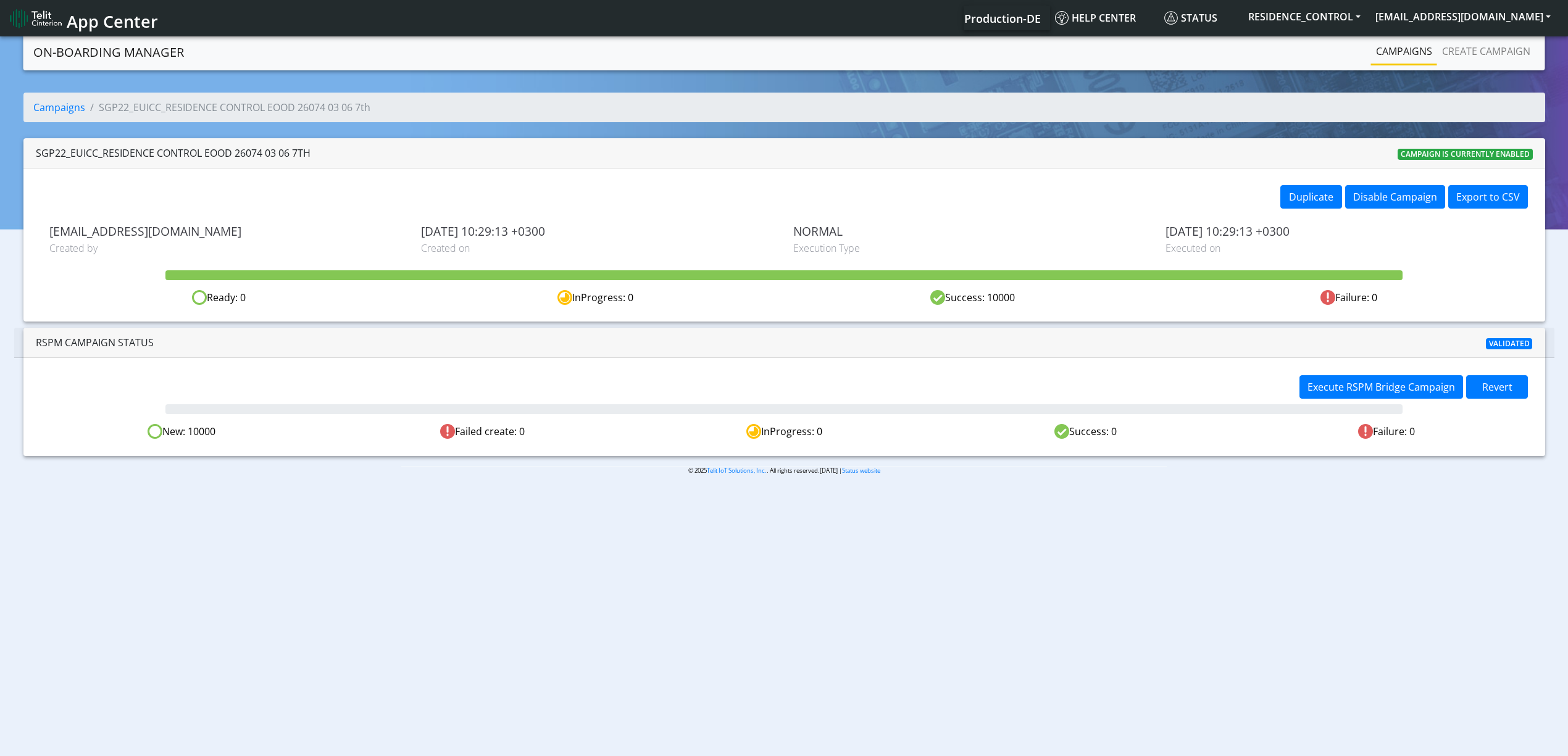
click at [677, 521] on body "App Center Production-DE Help center Status RESIDENCE_CONTROL yaniv.avraham@tel…" at bounding box center [784, 397] width 1568 height 727
click at [1327, 388] on span "Execute RSPM Bridge Campaign" at bounding box center [1381, 387] width 147 height 14
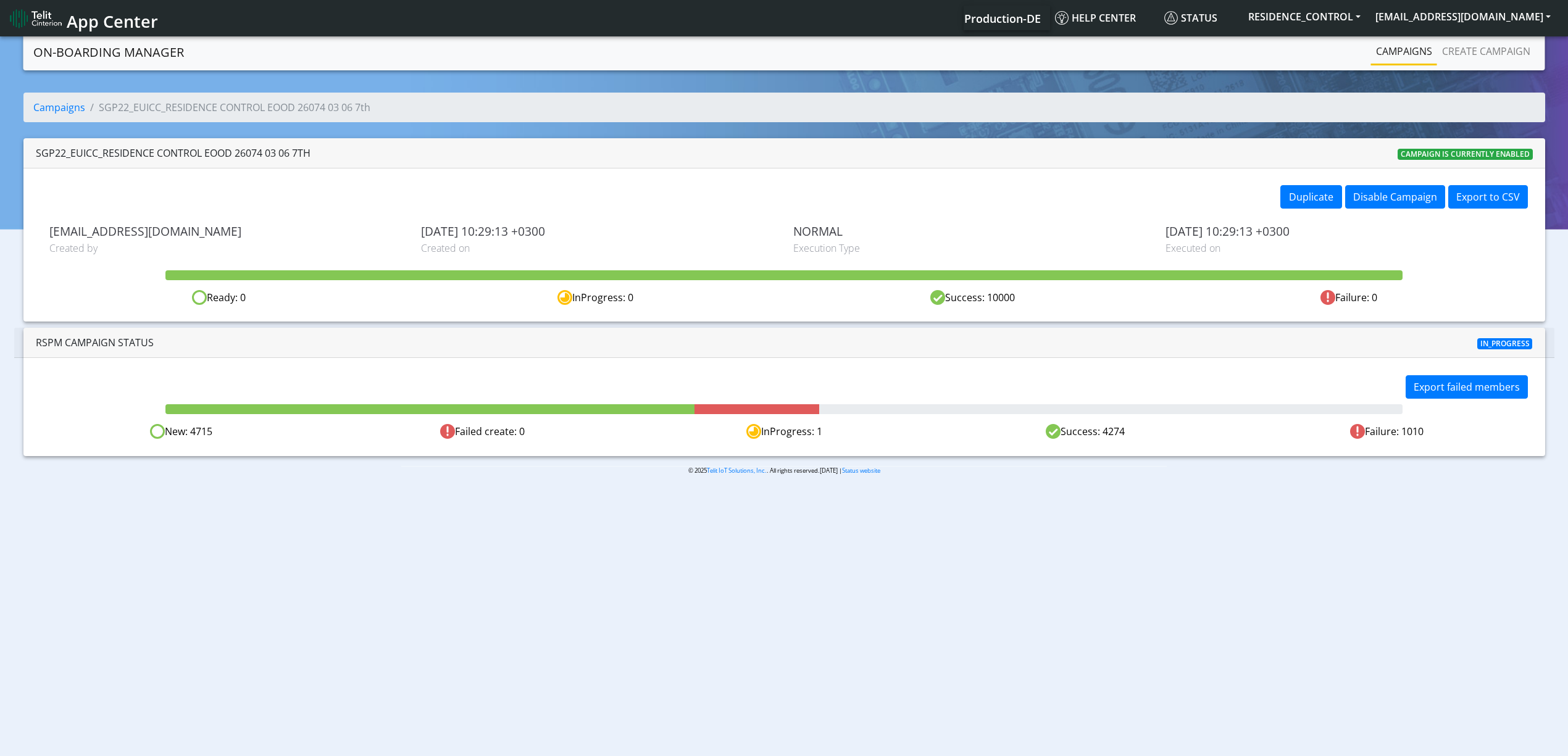
drag, startPoint x: 945, startPoint y: 594, endPoint x: 1070, endPoint y: 598, distance: 125.1
click at [944, 594] on body "App Center Production-DE Help center Status RESIDENCE_CONTROL yaniv.avraham@tel…" at bounding box center [784, 397] width 1568 height 727
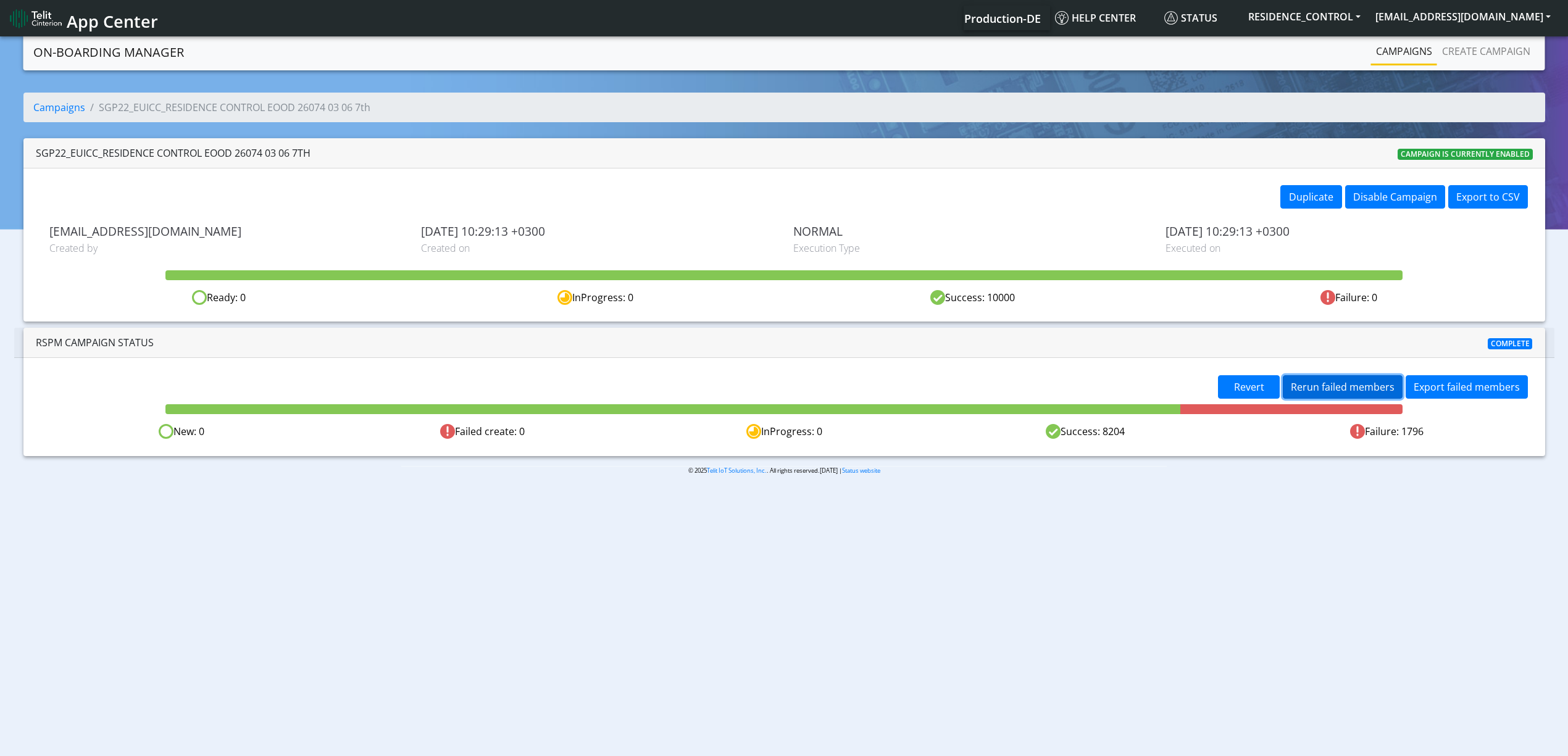
click at [1355, 389] on span "Rerun failed members" at bounding box center [1343, 387] width 104 height 14
click at [1352, 389] on span "Rerun failed members" at bounding box center [1343, 387] width 104 height 14
click at [1356, 386] on span "Rerun failed members" at bounding box center [1343, 387] width 104 height 14
click at [1324, 379] on div "Revert Rerun failed members Export failed members New: 0 Failed create: 0 InPro…" at bounding box center [784, 407] width 1522 height 98
click at [1324, 379] on button "Rerun failed members" at bounding box center [1343, 387] width 120 height 24
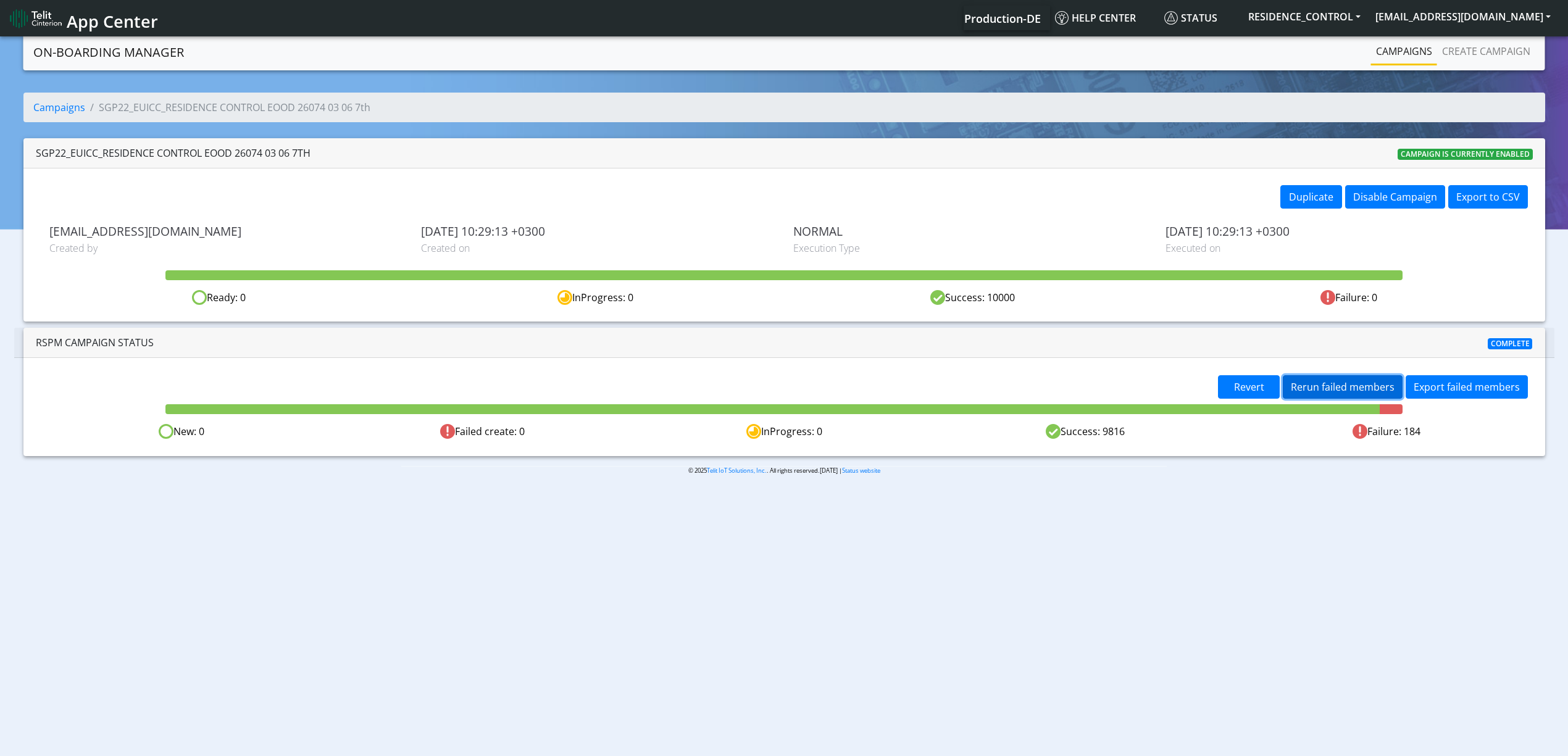
click at [1320, 379] on button "Rerun failed members" at bounding box center [1343, 387] width 120 height 24
click at [1355, 388] on span "Rerun failed members" at bounding box center [1343, 387] width 104 height 14
click at [1330, 388] on span "Rerun failed members" at bounding box center [1343, 387] width 104 height 14
click at [1336, 383] on span "Rerun failed members" at bounding box center [1343, 387] width 104 height 14
click at [1330, 383] on span "Rerun failed members" at bounding box center [1343, 387] width 104 height 14
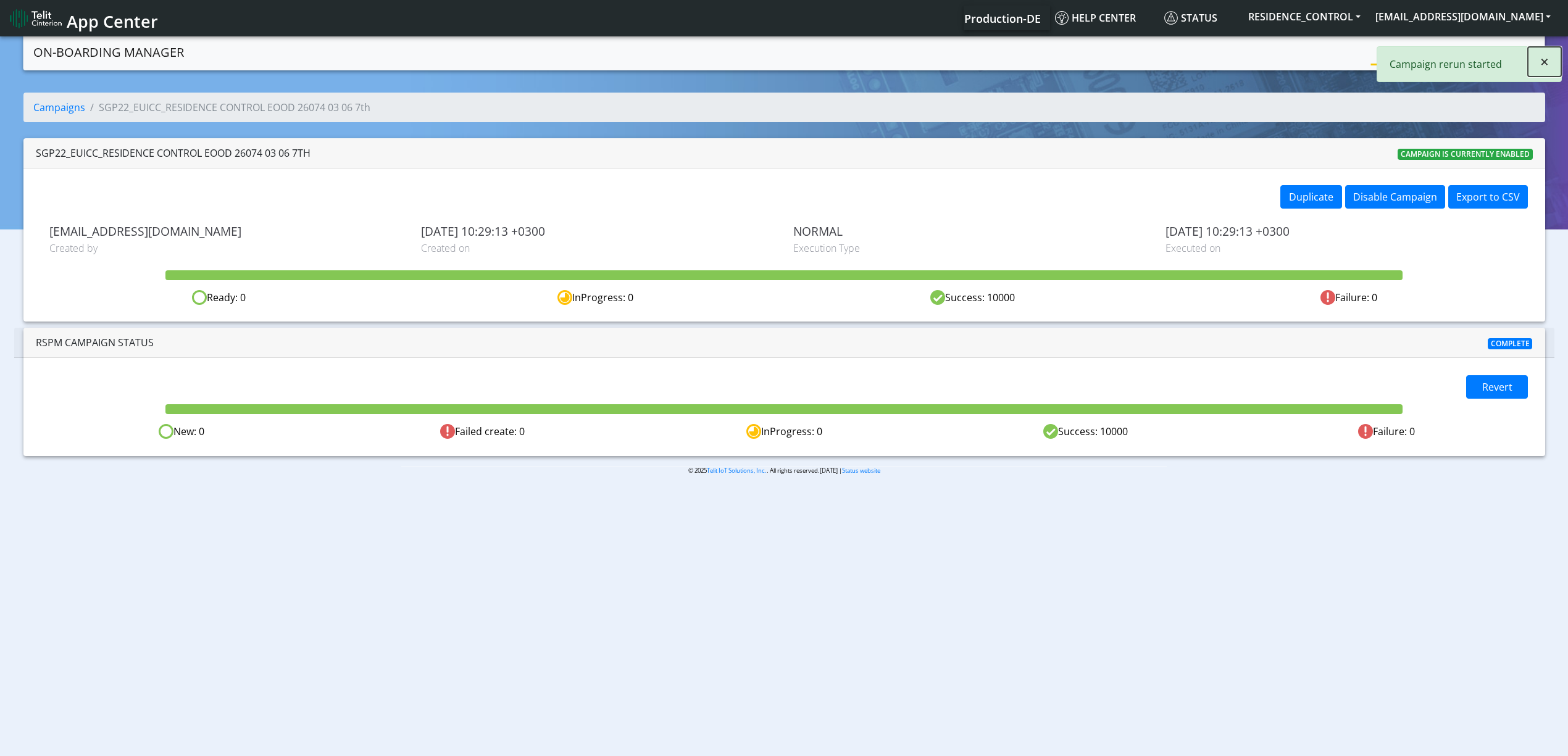
click at [1541, 58] on span "×" at bounding box center [1544, 61] width 8 height 21
click at [1391, 58] on link "Campaigns" at bounding box center [1405, 51] width 66 height 24
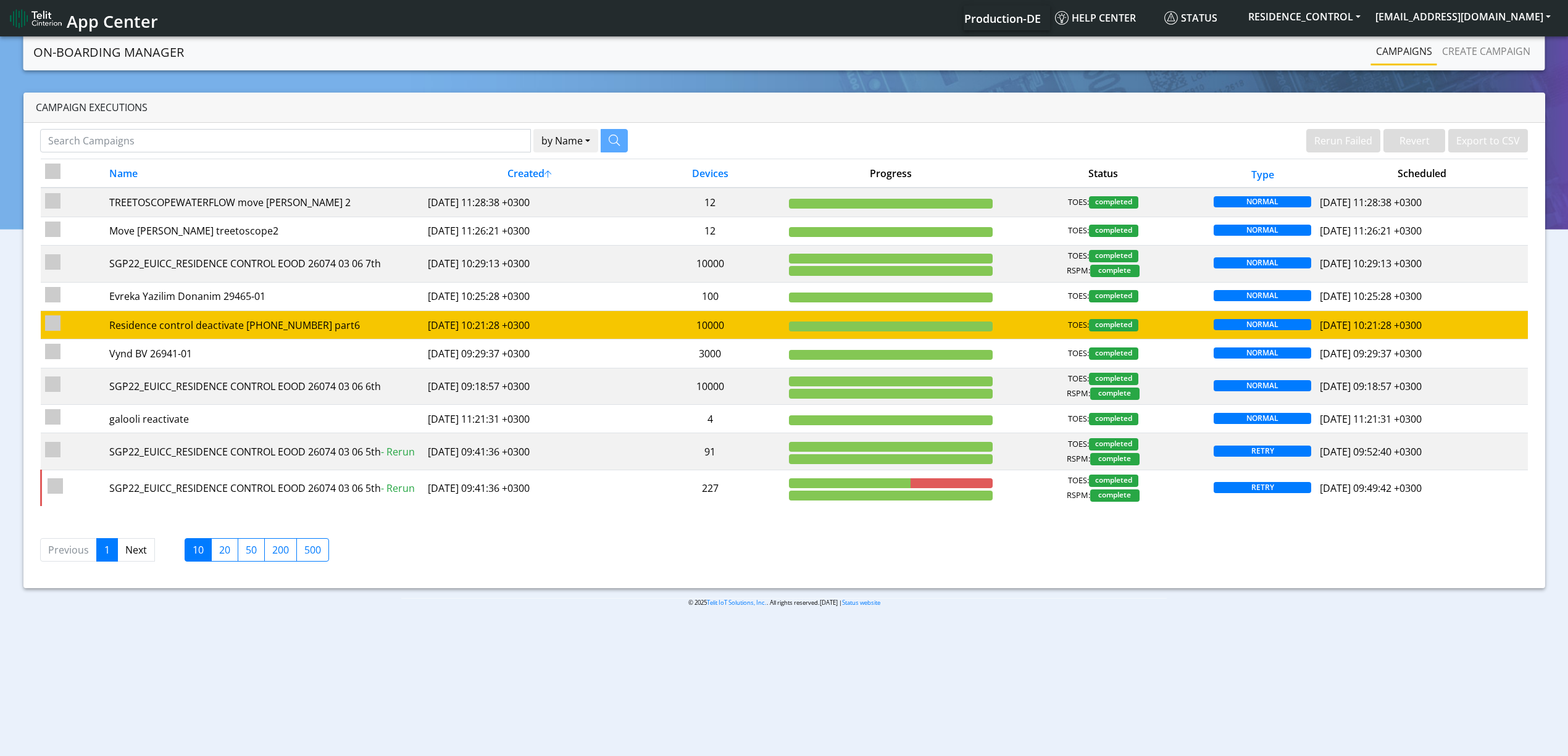
click at [716, 331] on td "10000" at bounding box center [710, 325] width 149 height 28
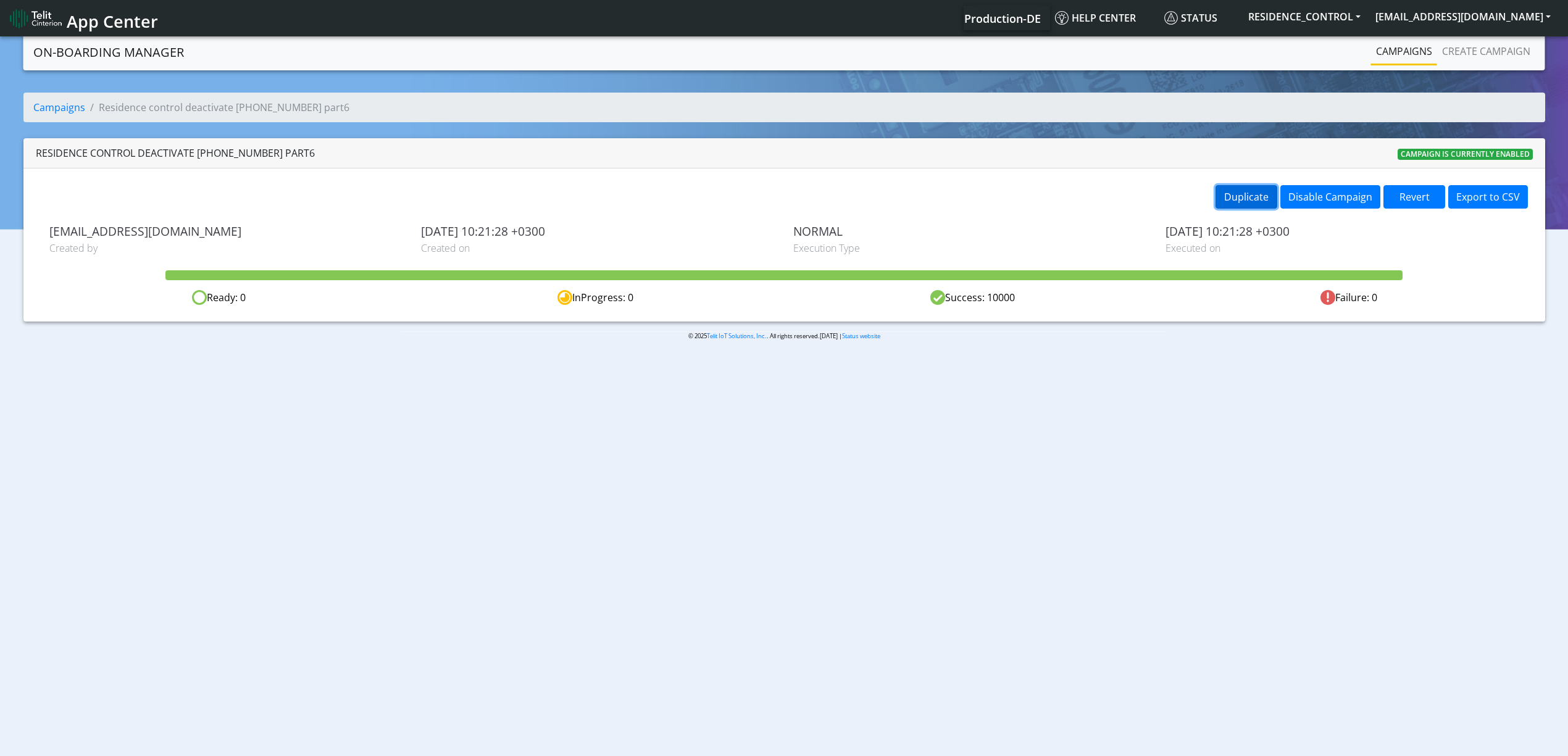
click at [1221, 195] on button "Duplicate" at bounding box center [1246, 197] width 62 height 24
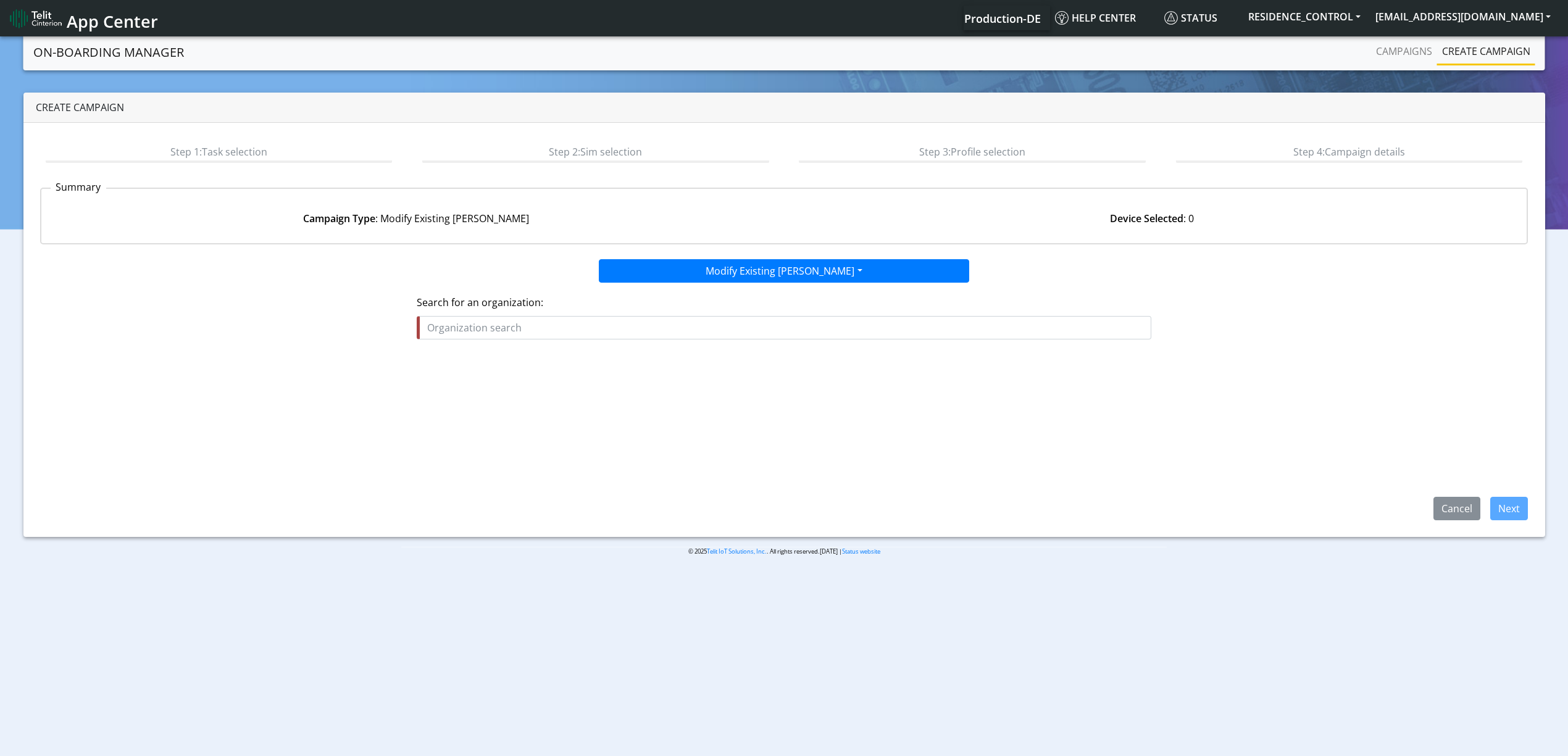
click at [693, 324] on input "text" at bounding box center [784, 328] width 735 height 24
click at [566, 339] on input "רקד" at bounding box center [784, 328] width 735 height 24
click at [488, 380] on ngb-highlight "RES IDENCE_CONTROL" at bounding box center [483, 376] width 102 height 14
type input "RESIDENCE_CONTROL"
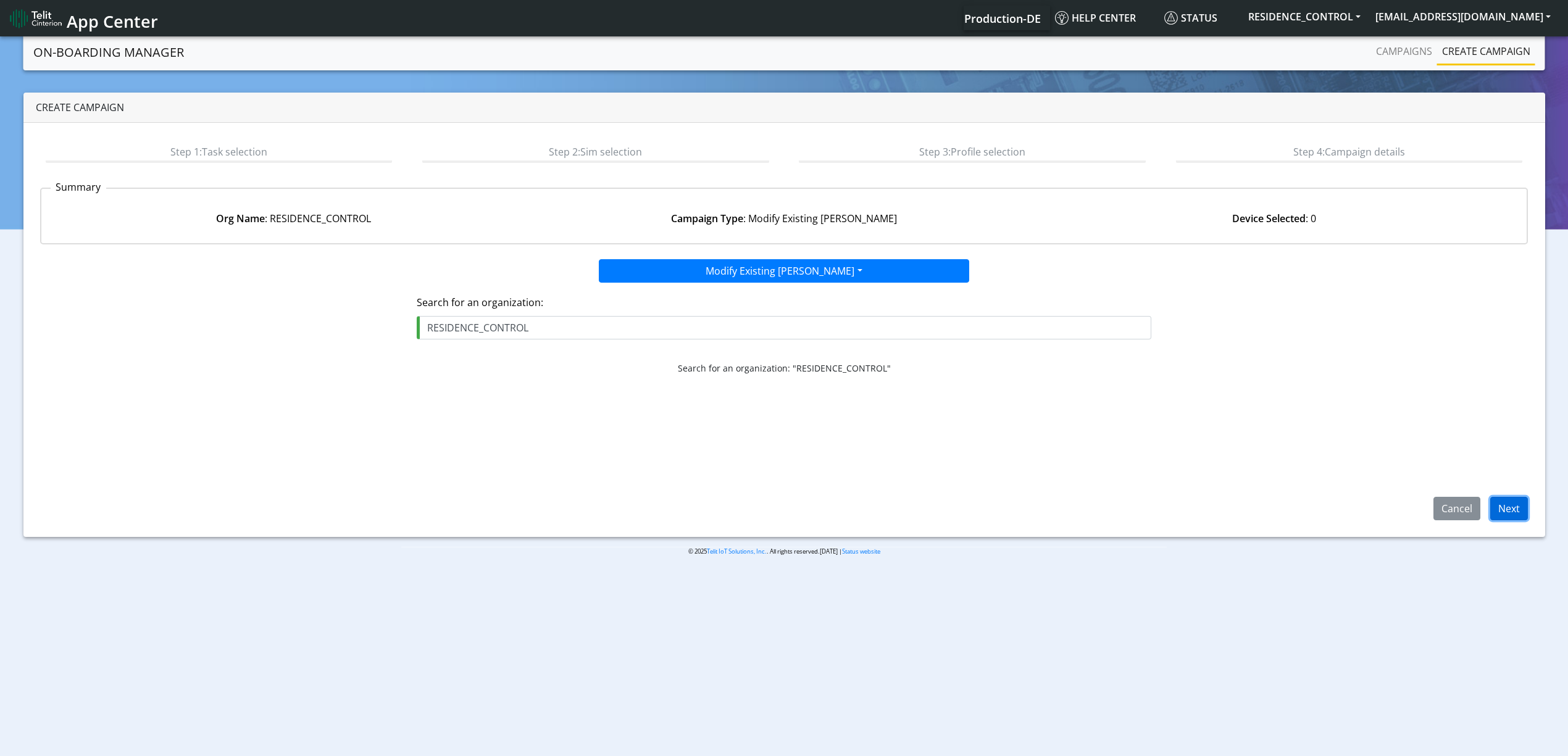
click at [1514, 510] on button "Next" at bounding box center [1509, 509] width 37 height 24
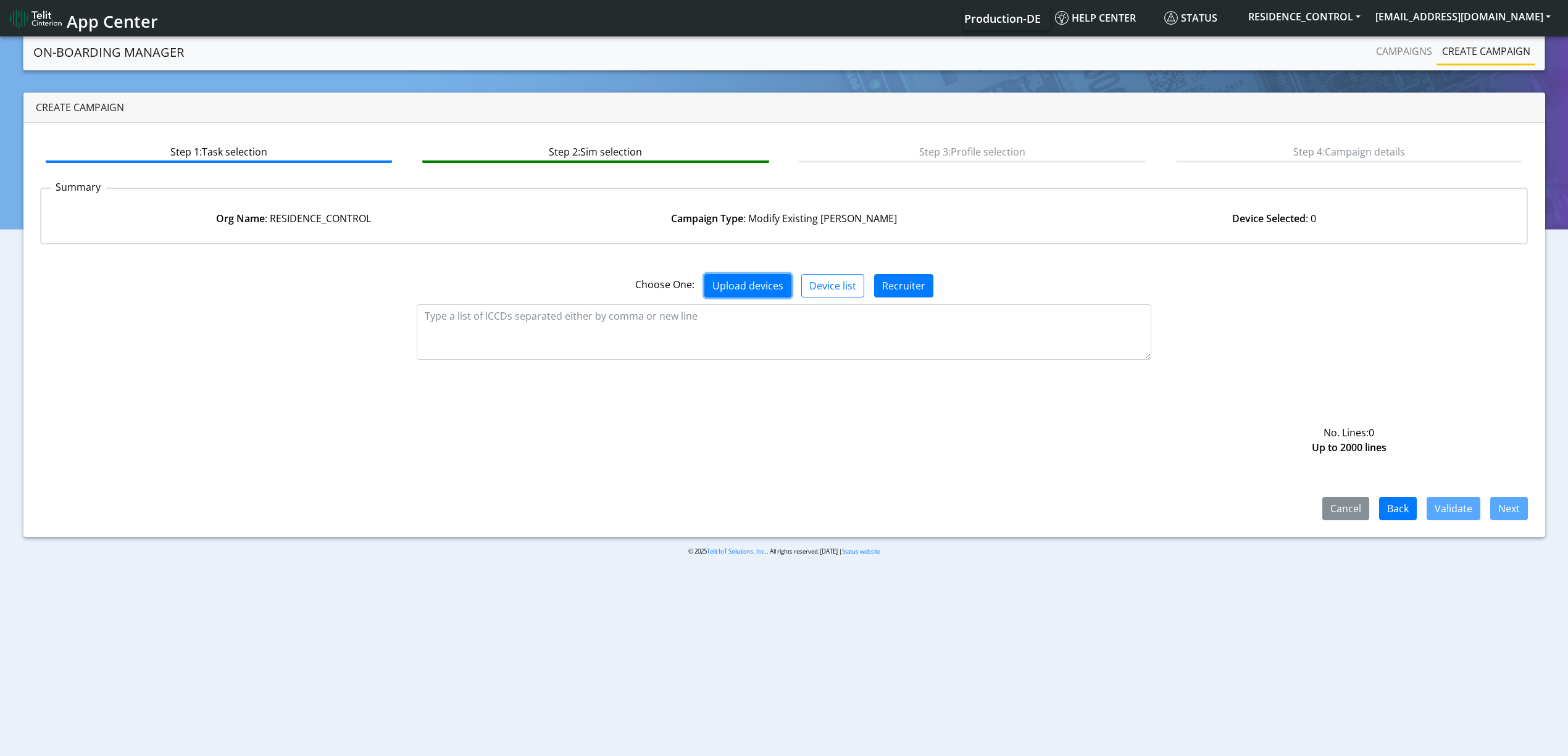
click at [740, 282] on button "Upload devices" at bounding box center [748, 286] width 87 height 24
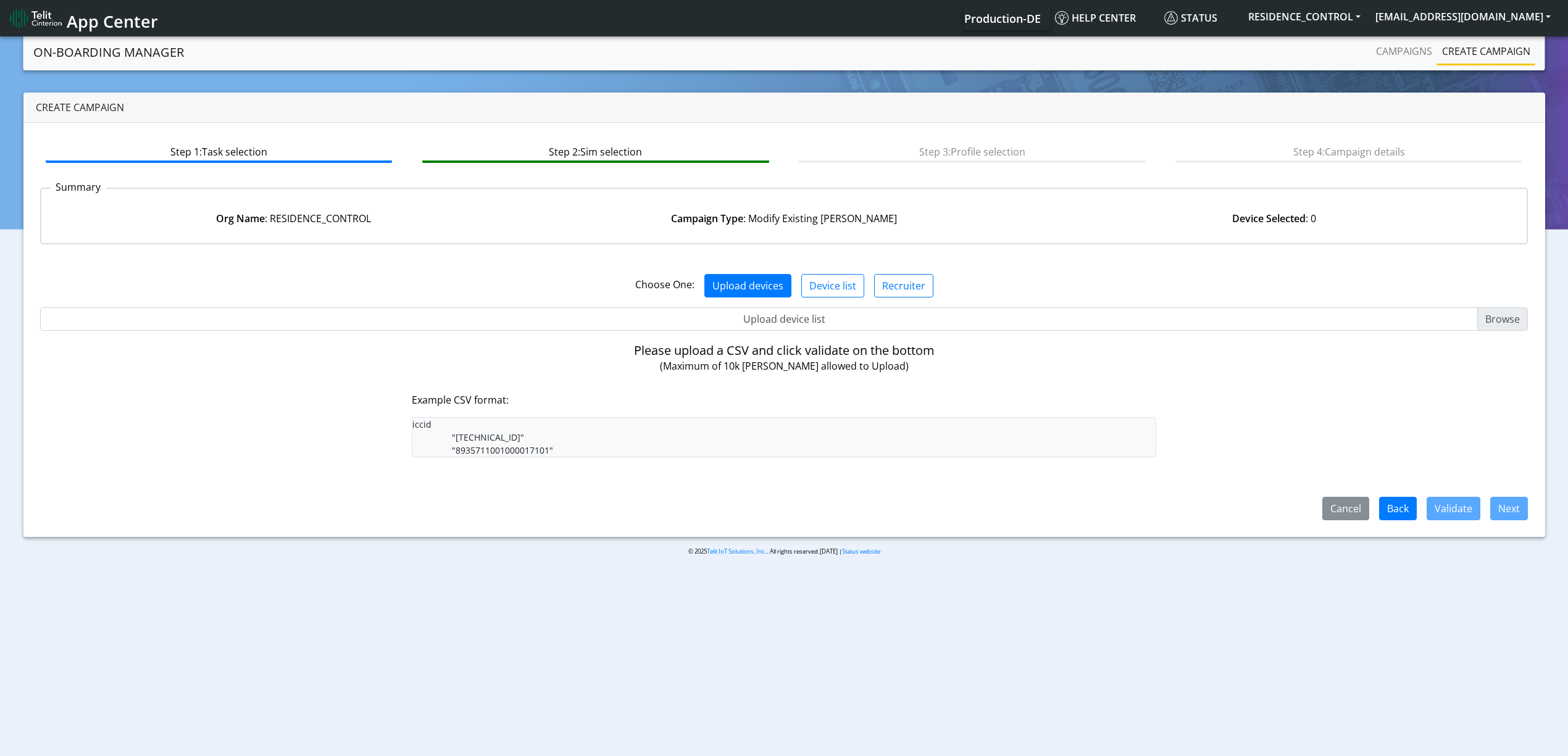
click at [761, 308] on input "Upload device list" at bounding box center [784, 319] width 1489 height 24
type input "C:\fakepath\resi7.csv"
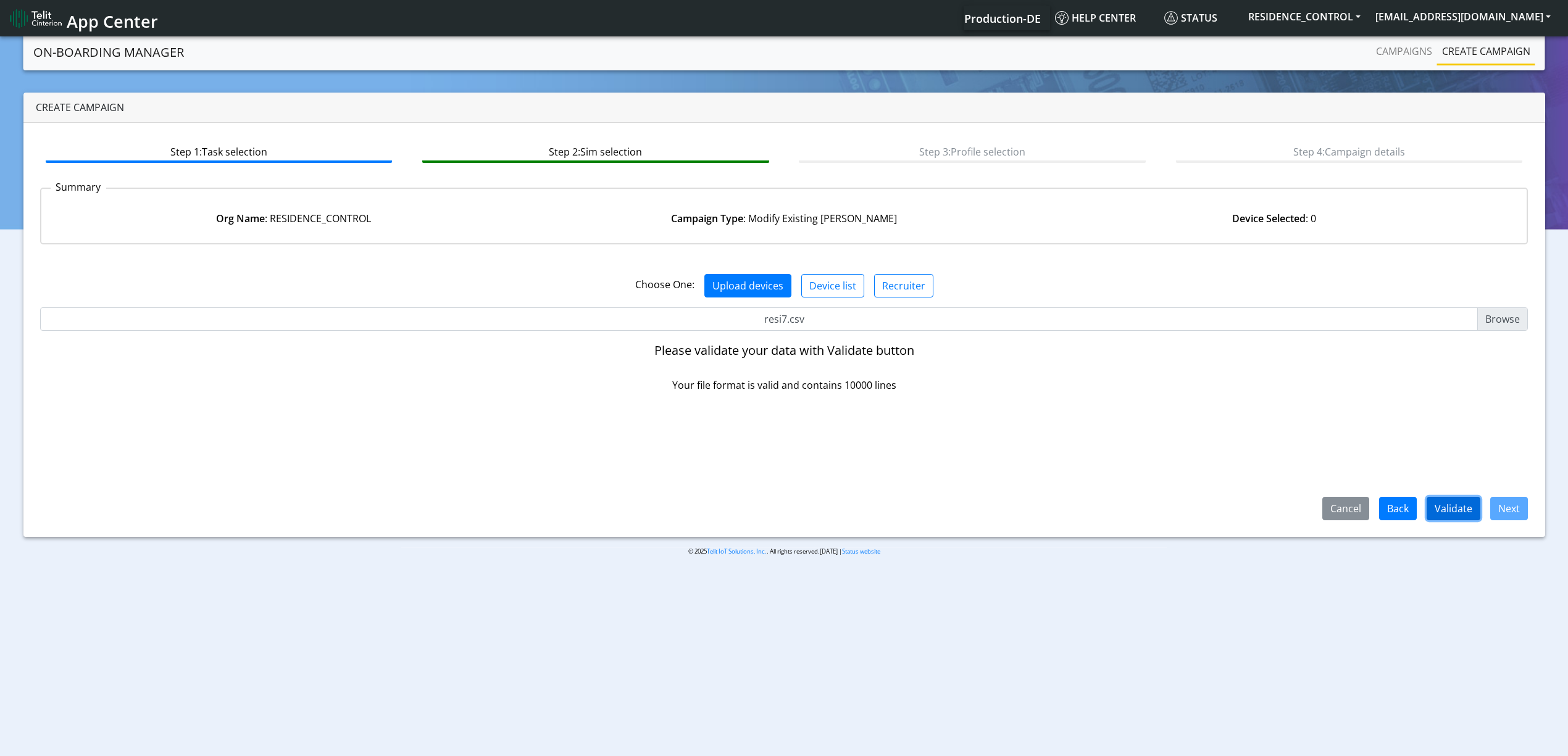
click at [1469, 509] on button "Validate" at bounding box center [1453, 509] width 53 height 24
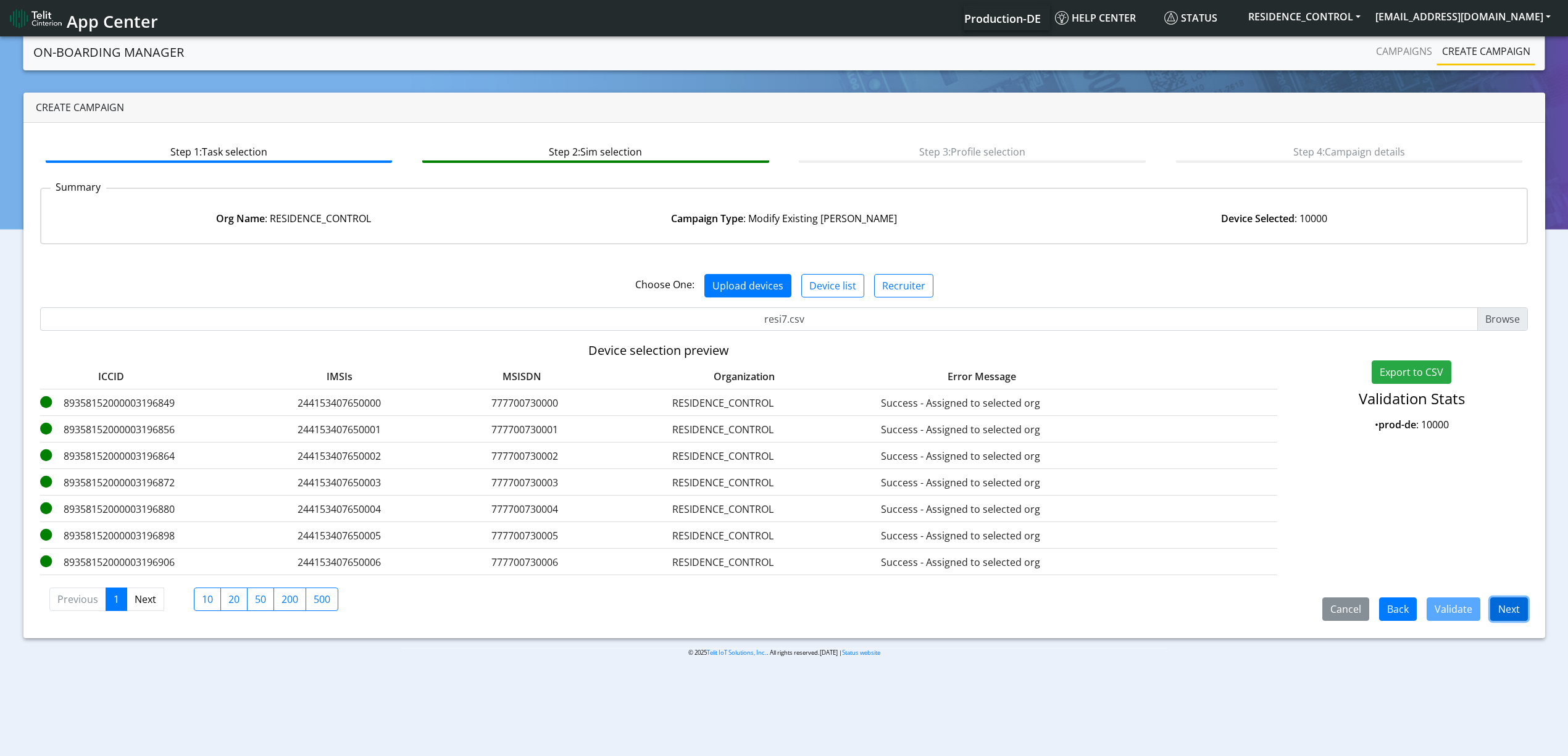
click at [1510, 611] on button "Next" at bounding box center [1509, 609] width 37 height 24
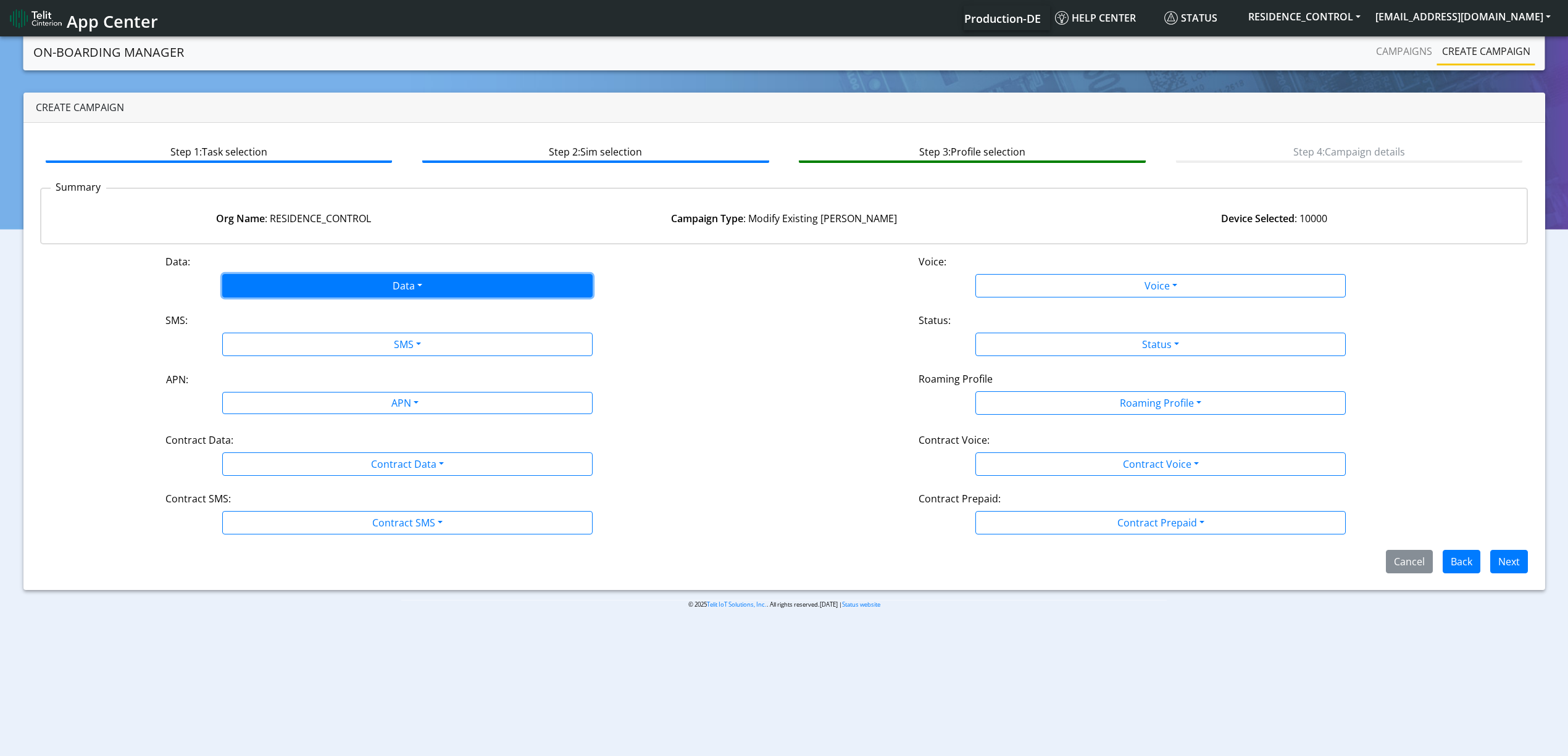
click at [420, 285] on button "Data" at bounding box center [407, 286] width 370 height 24
click at [357, 312] on button "Disabled" at bounding box center [407, 315] width 369 height 20
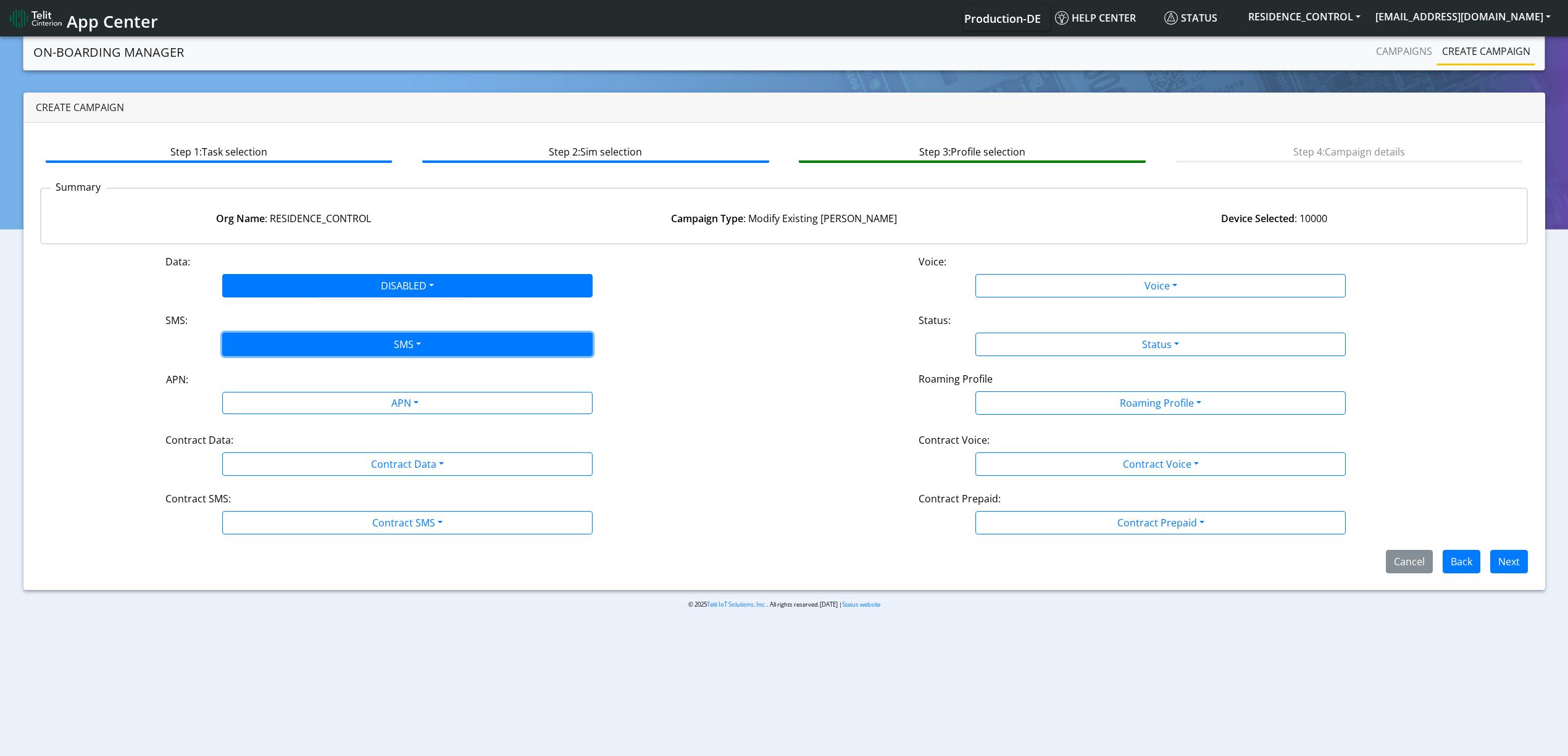
click at [364, 340] on button "SMS" at bounding box center [407, 344] width 370 height 24
click at [354, 373] on button "Disabled" at bounding box center [407, 373] width 369 height 20
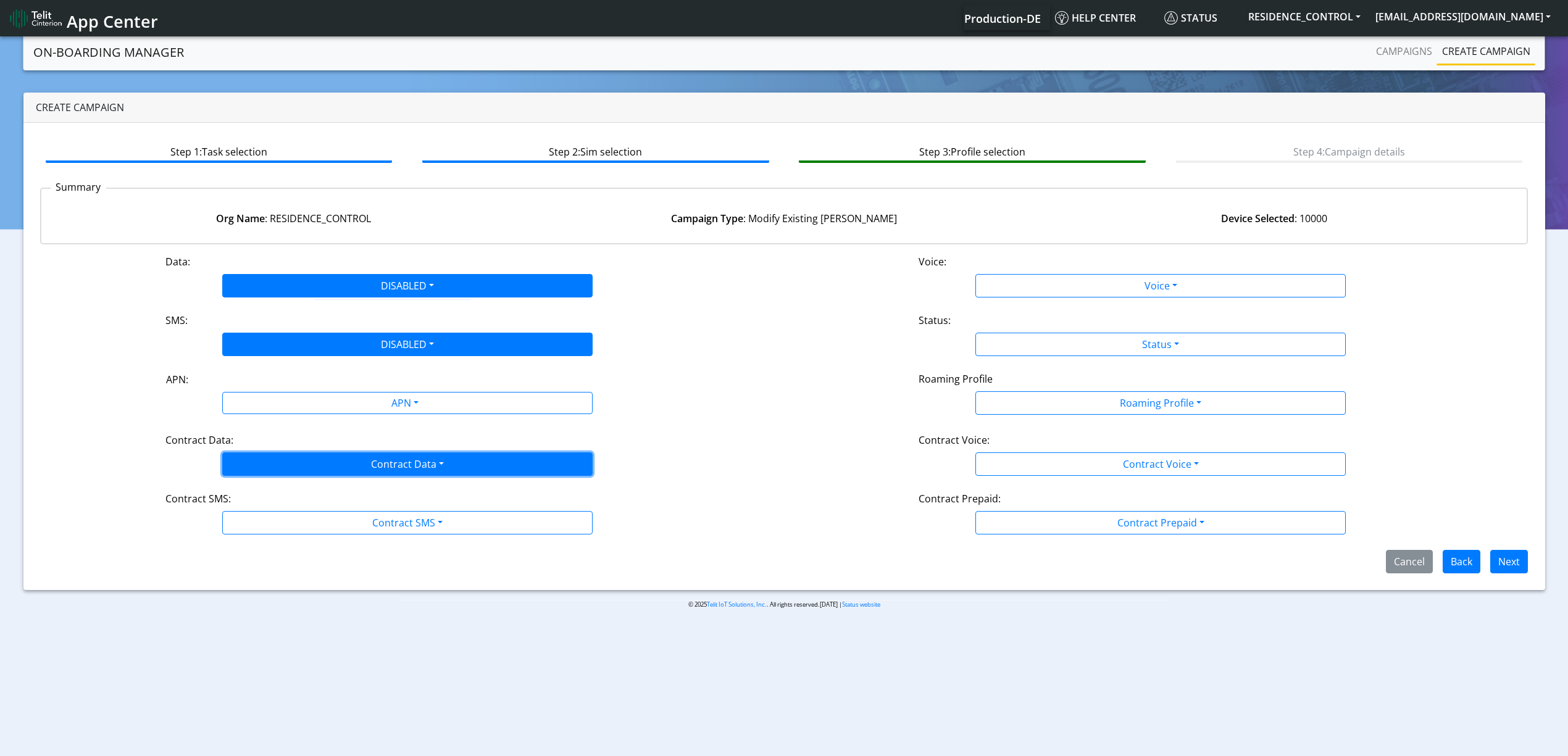
click at [373, 459] on button "Contract Data" at bounding box center [407, 464] width 370 height 24
click at [359, 489] on Datadisabled-dropdown "Disabled" at bounding box center [407, 493] width 369 height 20
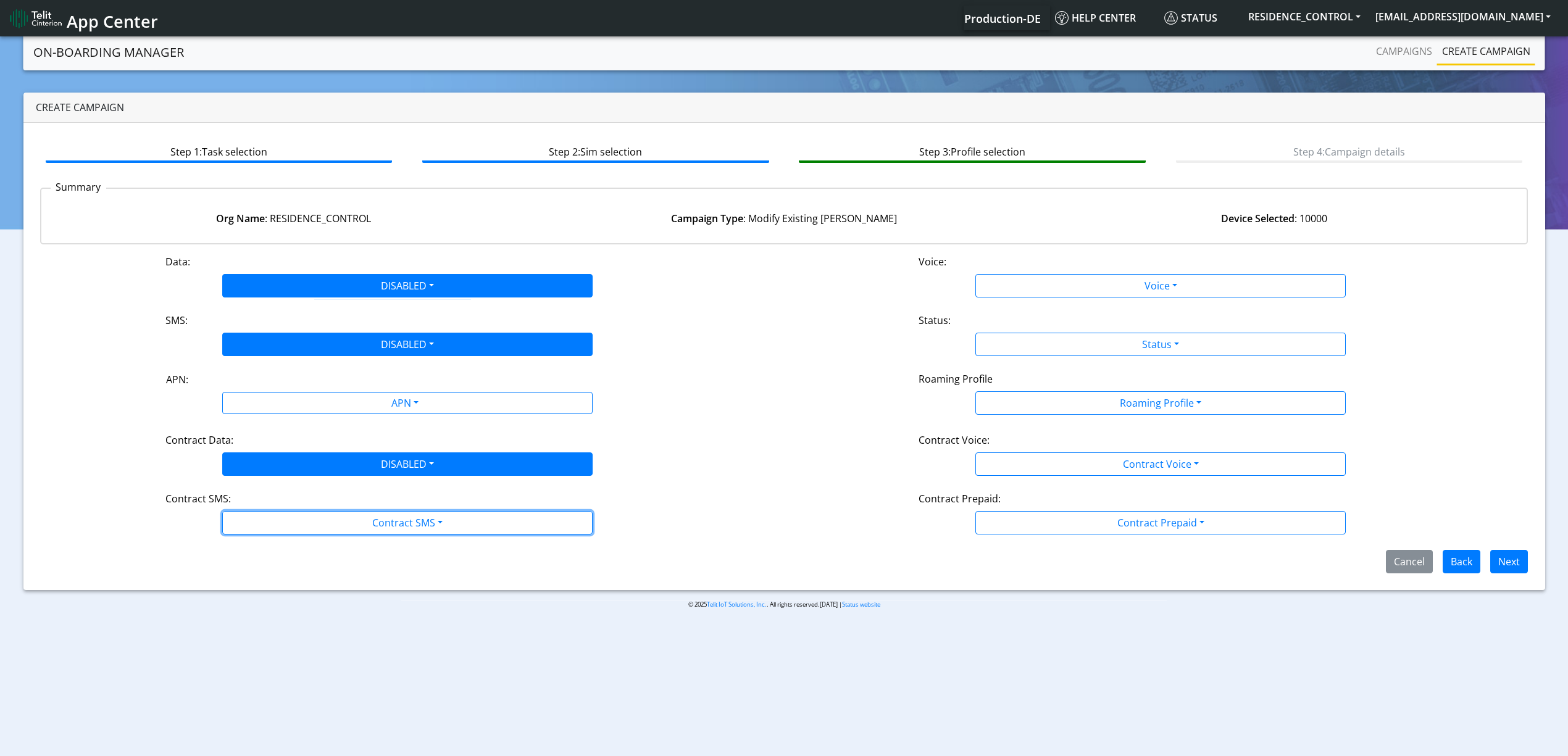
click at [360, 536] on div "Data: DISABLED Disabled Enabled Voice: Voice Disabled Enabled SMS: DISABLED Dis…" at bounding box center [784, 414] width 1489 height 319
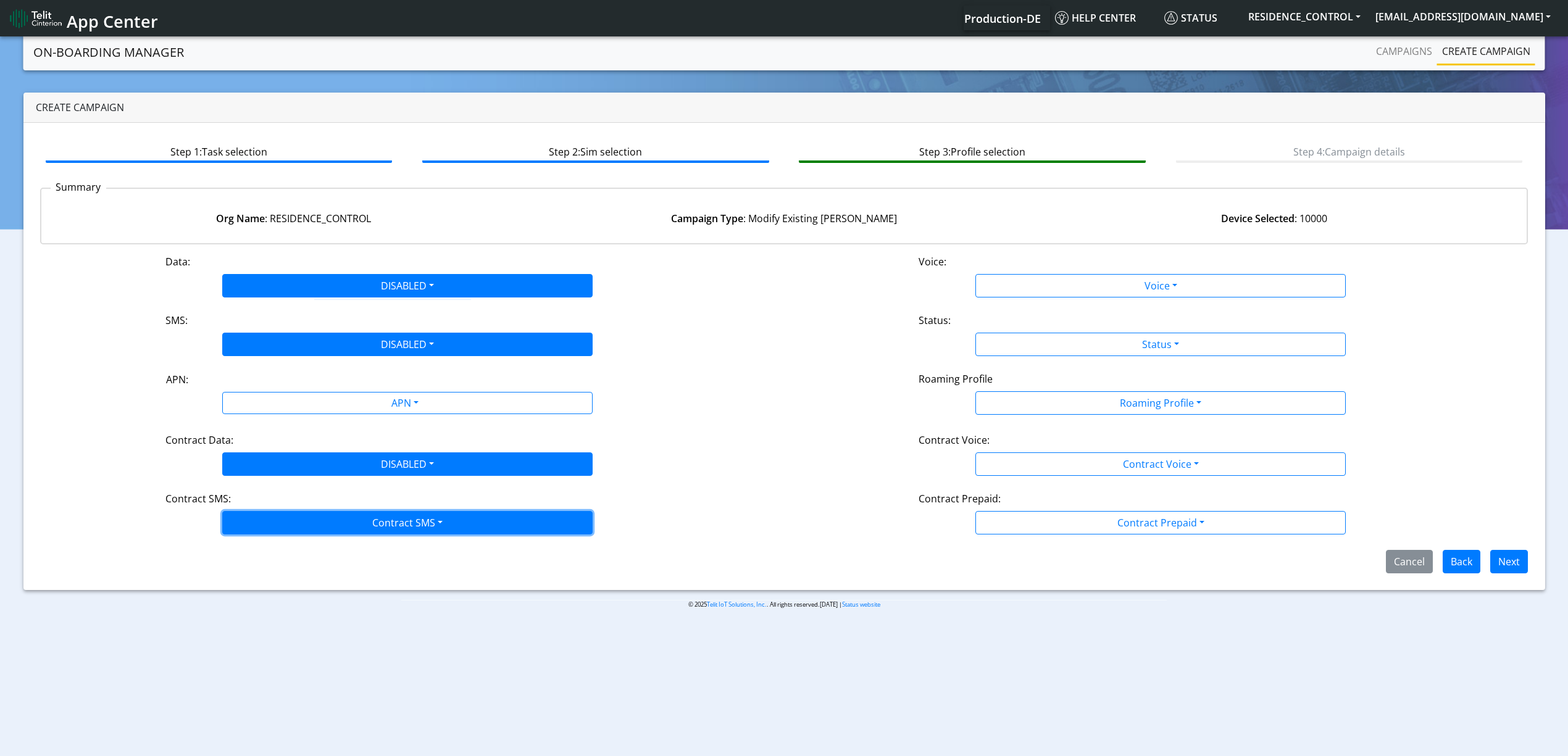
click at [347, 532] on button "Contract SMS" at bounding box center [407, 522] width 370 height 24
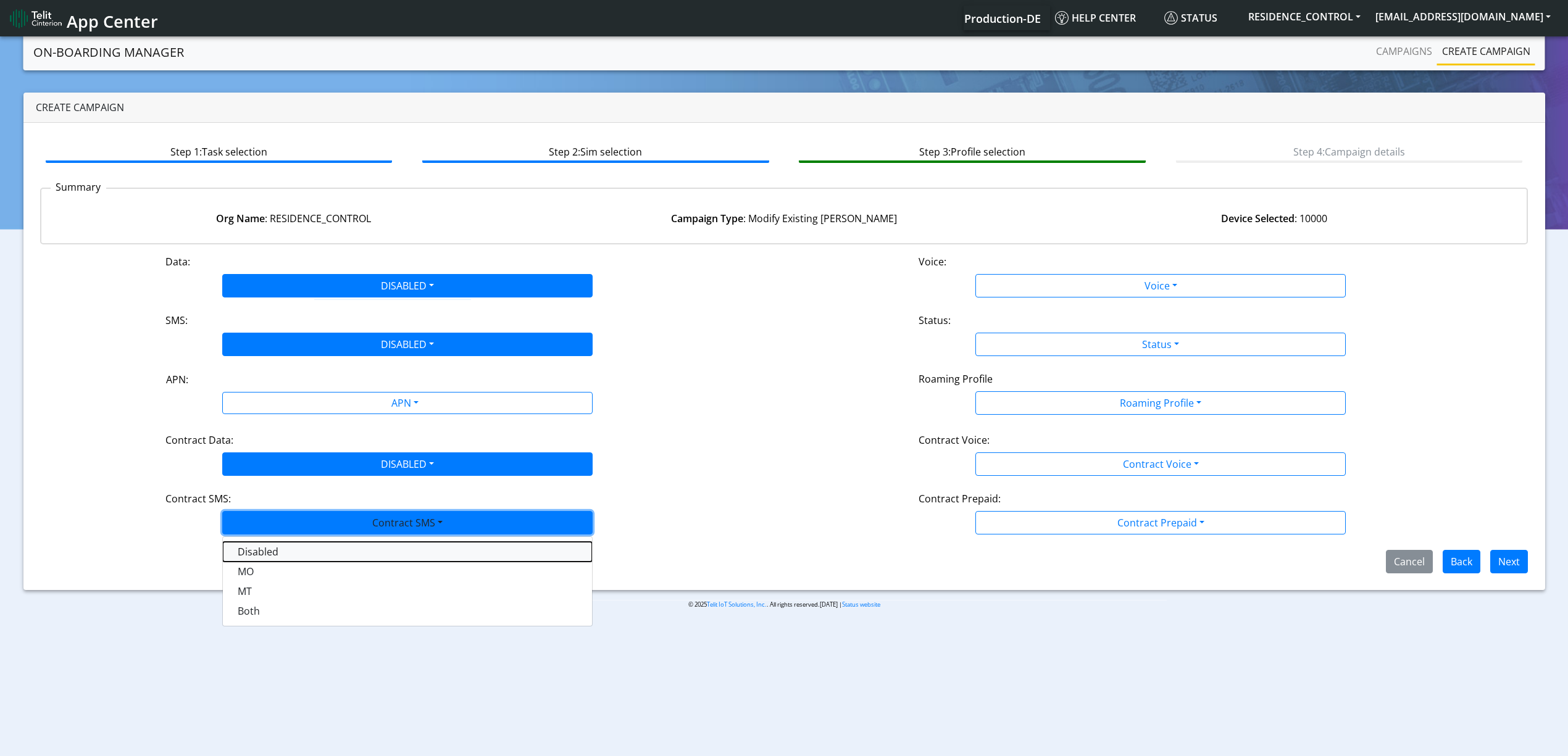
click at [344, 551] on SMSdisabled-dropdown "Disabled" at bounding box center [407, 552] width 369 height 20
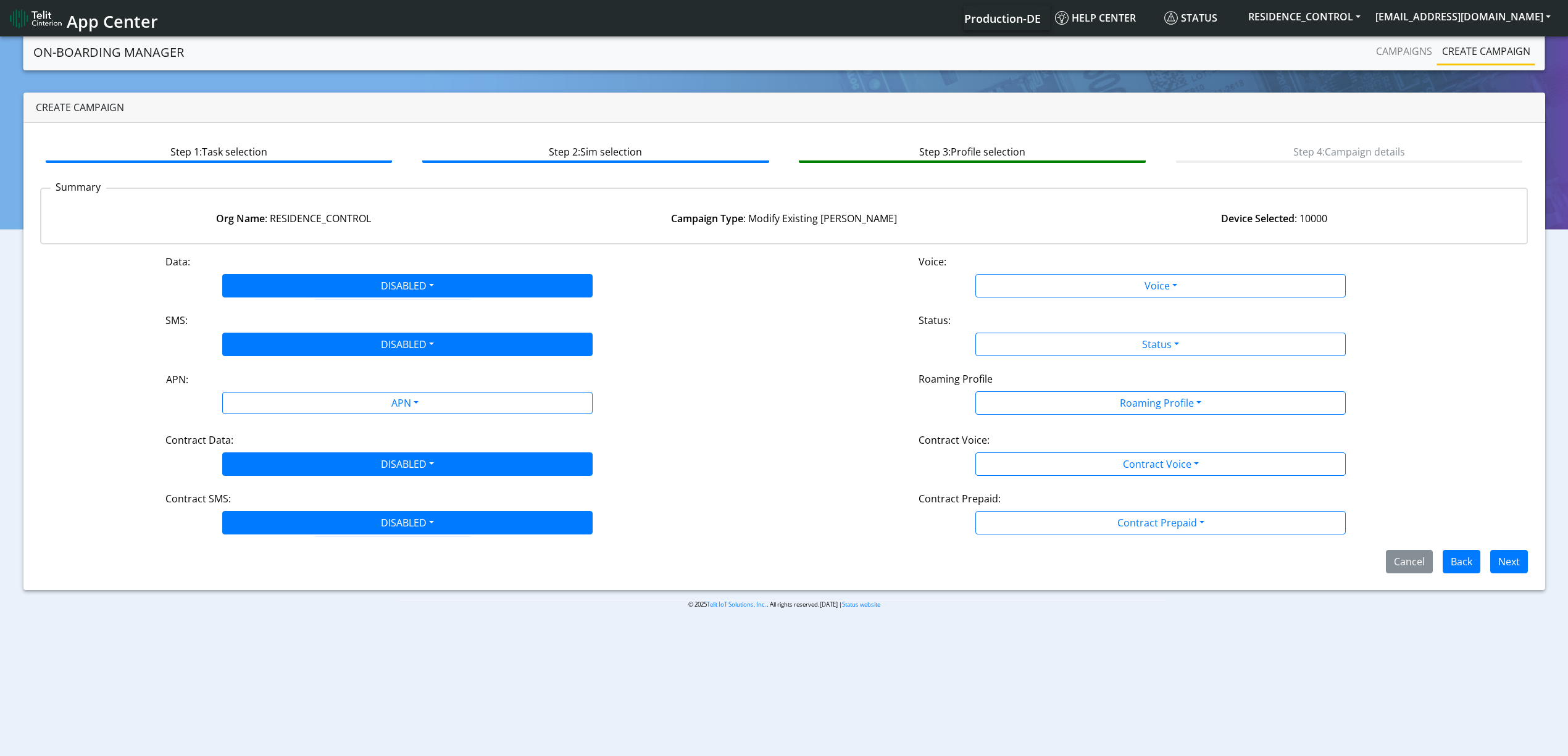
click at [979, 269] on div "Voice:" at bounding box center [1161, 264] width 503 height 20
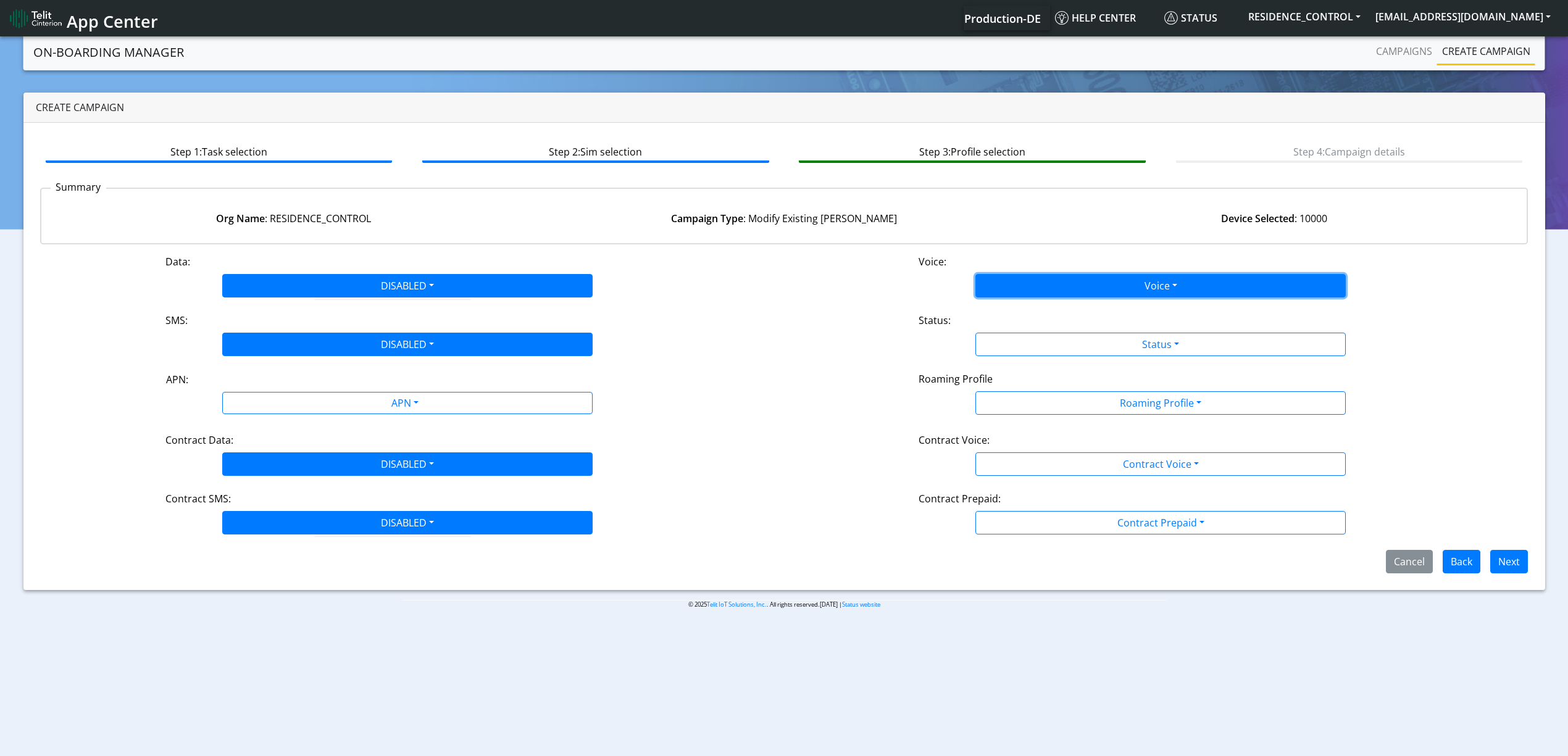
click at [978, 289] on button "Voice" at bounding box center [1160, 286] width 370 height 24
click at [987, 309] on button "Disabled" at bounding box center [1160, 315] width 369 height 20
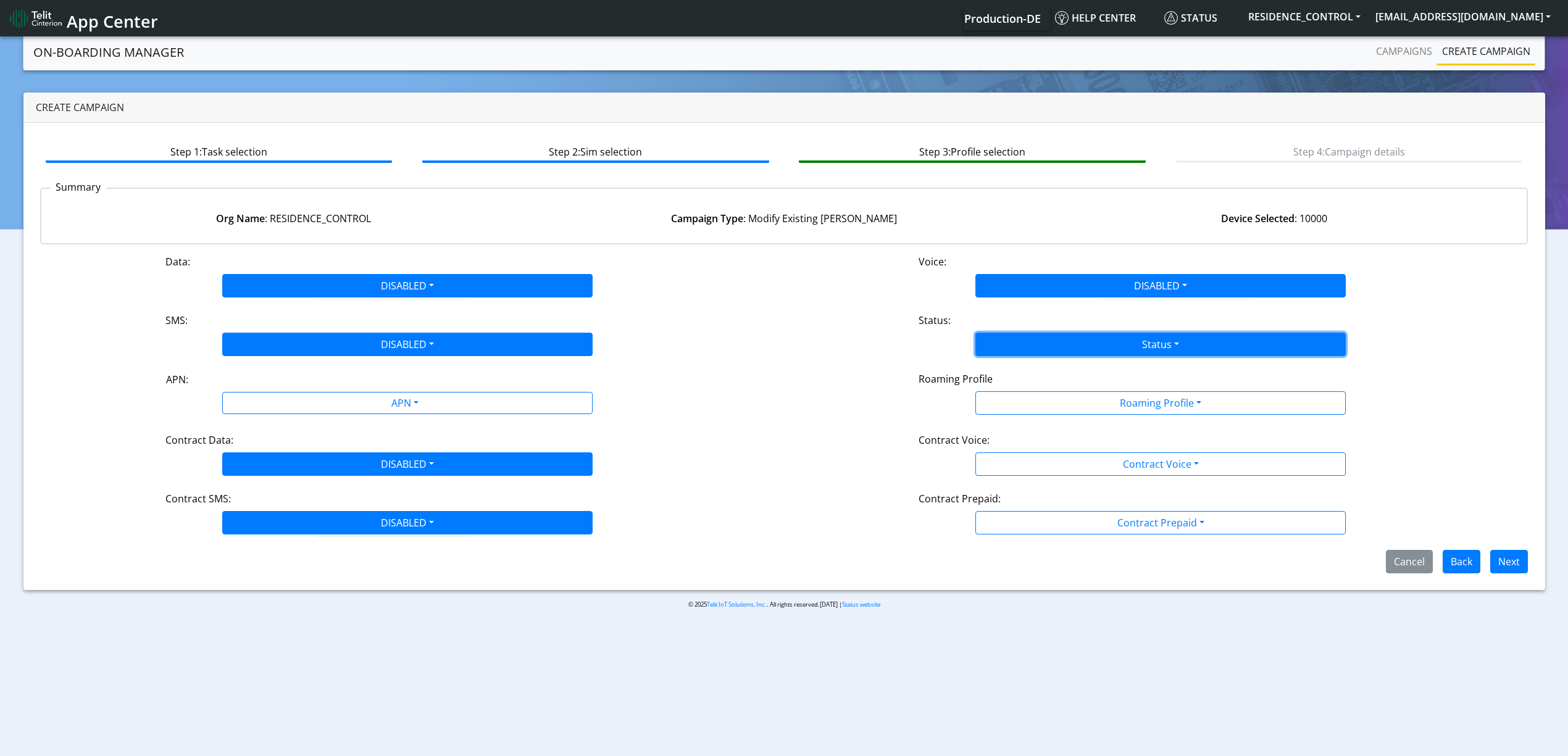
click at [1004, 347] on button "Status" at bounding box center [1160, 344] width 370 height 24
click at [910, 415] on div "Roaming Profile All Blocked Global All TCP1 Lumenis_LTD TCP 1 Broadband TCP 1 P…" at bounding box center [1161, 403] width 503 height 24
drag, startPoint x: 991, startPoint y: 351, endPoint x: 1010, endPoint y: 394, distance: 47.0
click at [993, 352] on button "Status" at bounding box center [1160, 344] width 370 height 24
drag, startPoint x: 1009, startPoint y: 403, endPoint x: 1005, endPoint y: 393, distance: 10.8
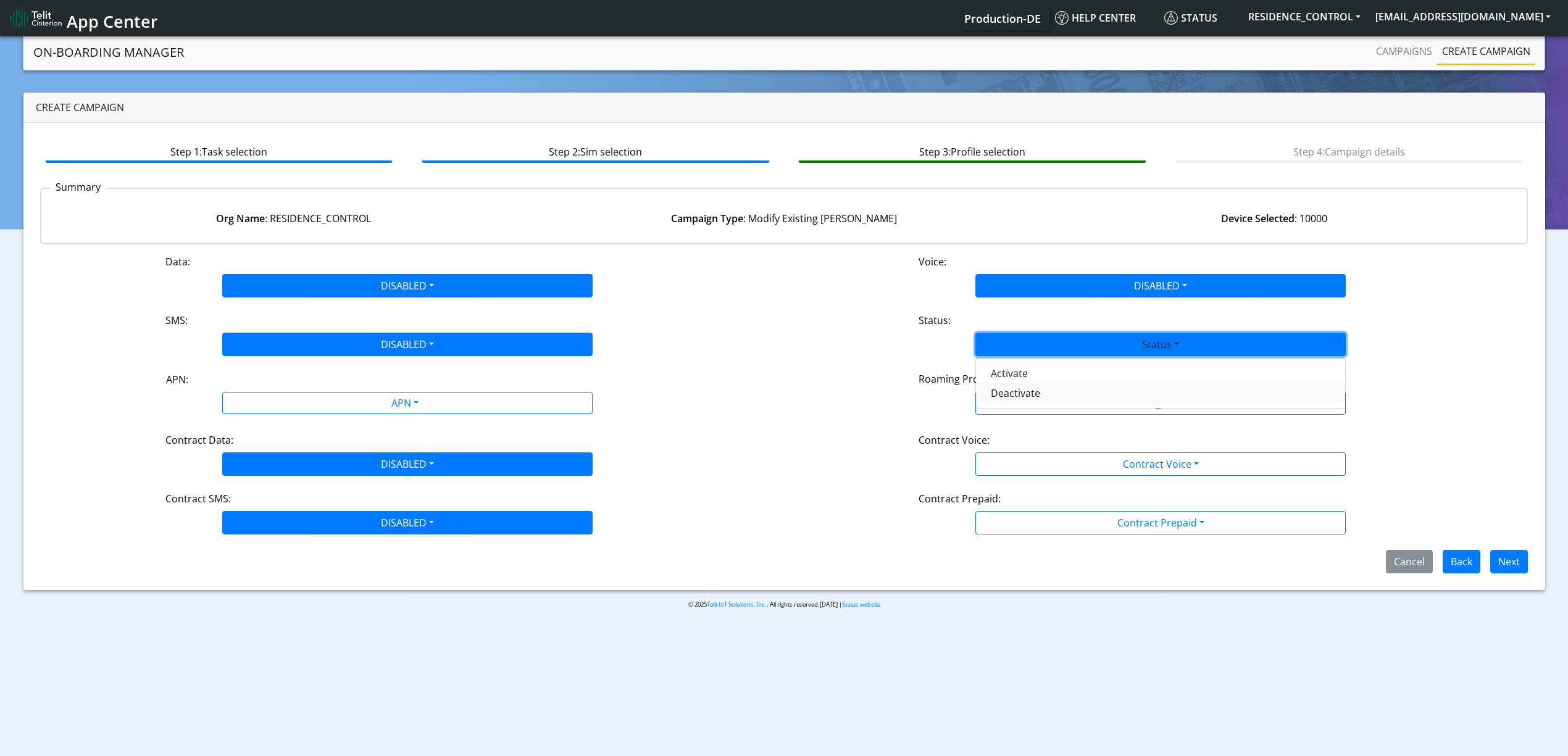
click at [1007, 399] on div "Activate Deactivate" at bounding box center [1160, 383] width 370 height 50
click at [1005, 393] on button "Deactivate" at bounding box center [1160, 393] width 369 height 20
click at [1017, 438] on div "Contract Voice:" at bounding box center [1161, 443] width 503 height 20
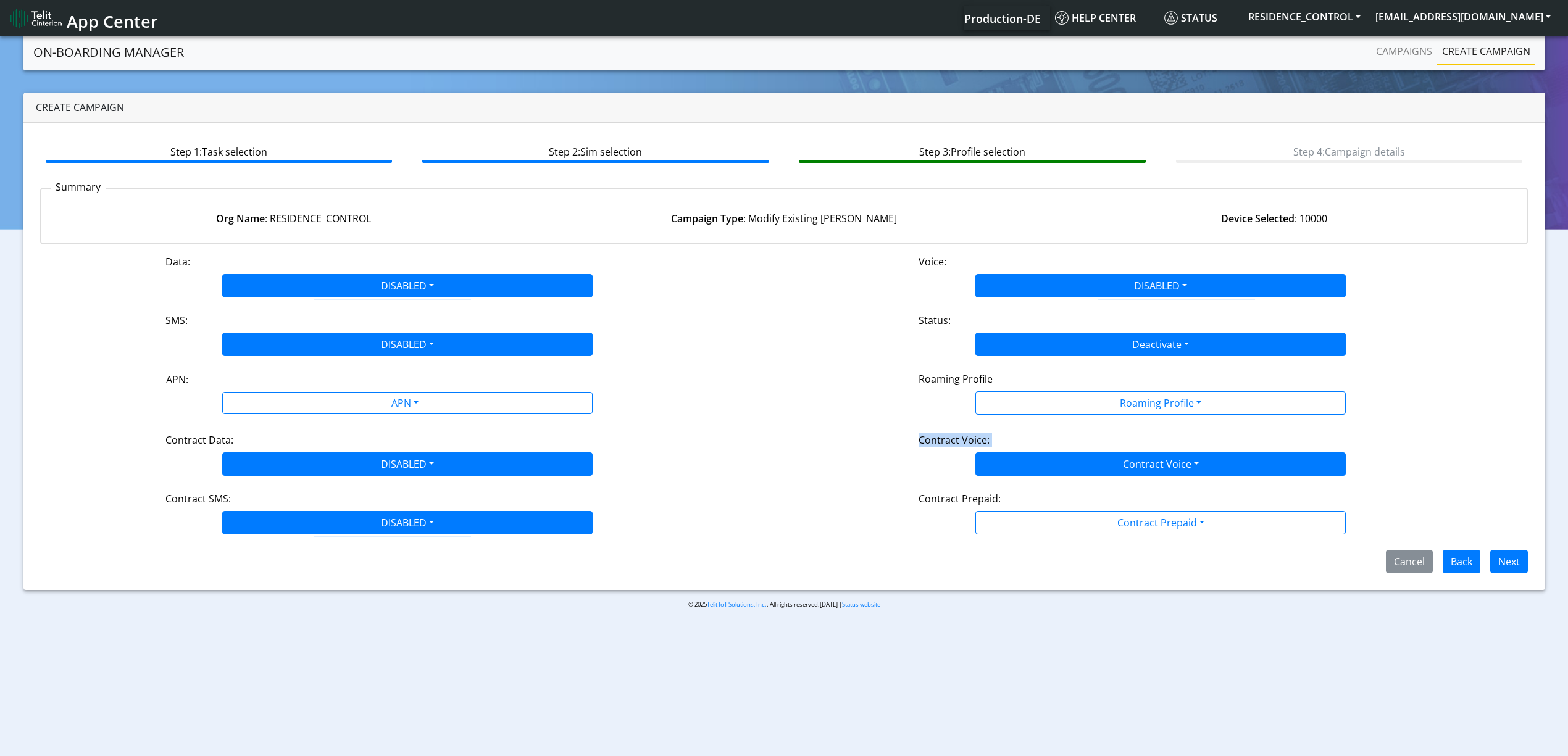
click at [1019, 453] on div "Contract Voice: Contract Voice Disabled Enabled" at bounding box center [1161, 454] width 753 height 44
click at [1014, 473] on button "Contract Voice" at bounding box center [1160, 464] width 370 height 24
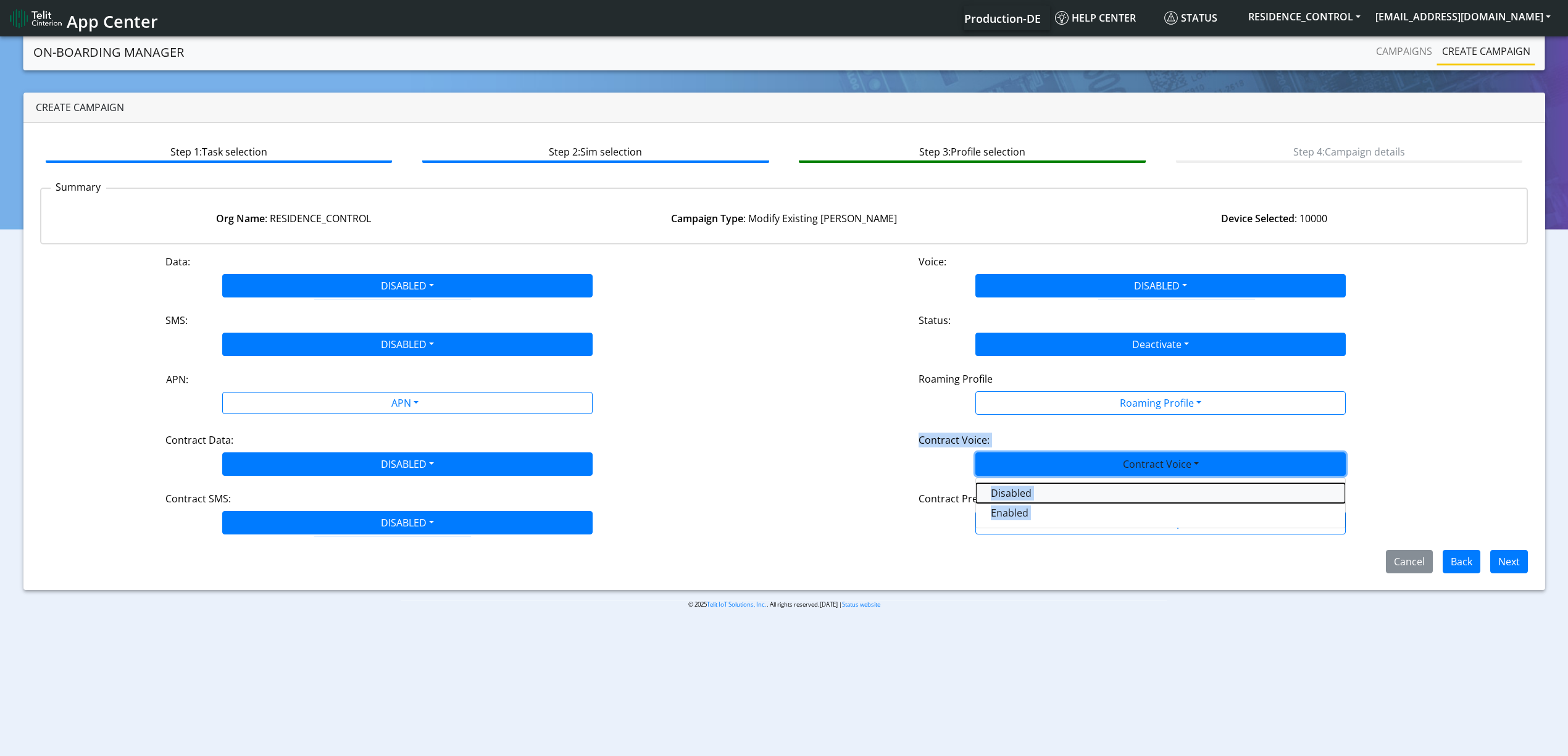
click at [1015, 492] on Voicedisabled-dropdown "Disabled" at bounding box center [1160, 493] width 369 height 20
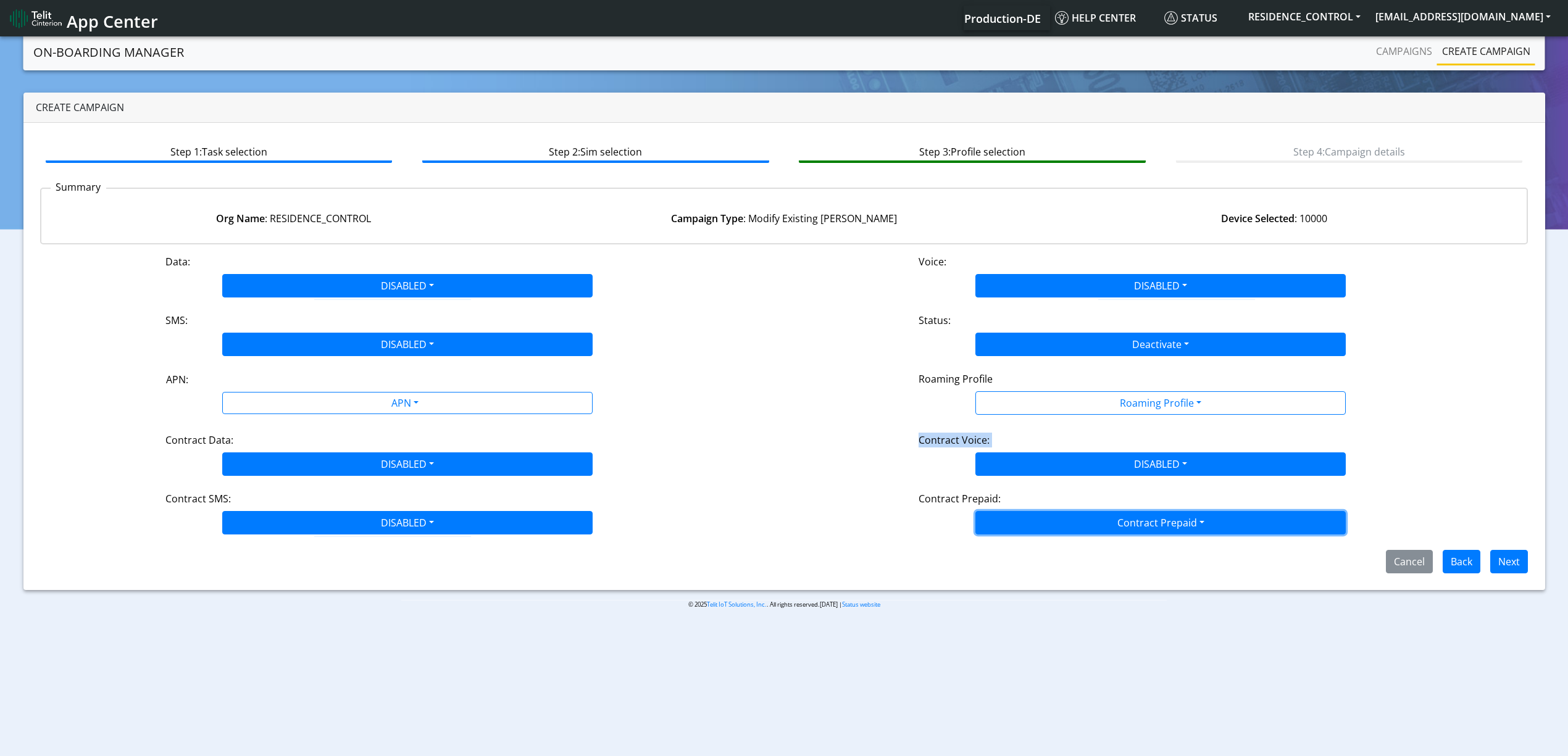
click at [1015, 415] on button "Contract Prepaid" at bounding box center [1160, 403] width 370 height 24
click at [1014, 574] on Prepaidnotprepaid-dropdown "No" at bounding box center [1160, 572] width 369 height 20
click at [1001, 578] on div "Step 1: Task selection Step 2: Sim selection Step 3: Profile selection Step 4: …" at bounding box center [784, 357] width 1522 height 467
click at [1517, 559] on button "Next" at bounding box center [1509, 561] width 37 height 24
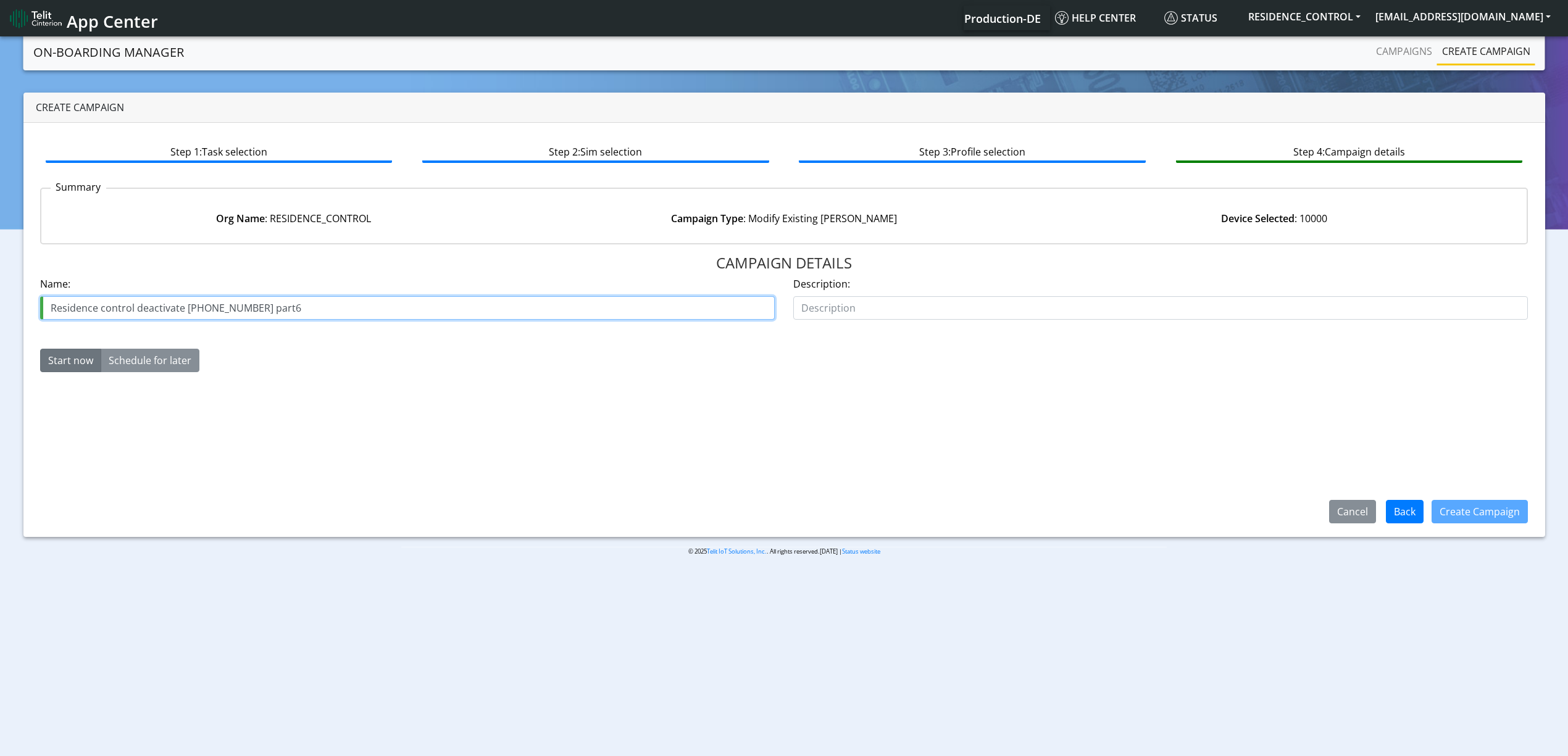
click at [286, 302] on input "Residence control deactivate [PHONE_NUMBER] part6" at bounding box center [408, 308] width 735 height 24
drag, startPoint x: 262, startPoint y: 306, endPoint x: 277, endPoint y: 307, distance: 15.0
click at [277, 307] on input "Residence control deactivate [PHONE_NUMBER] part6" at bounding box center [408, 308] width 735 height 24
type input "Residence control deactivate [PHONE_NUMBER] part7"
click at [1438, 504] on button "Create Campaign" at bounding box center [1480, 512] width 96 height 24
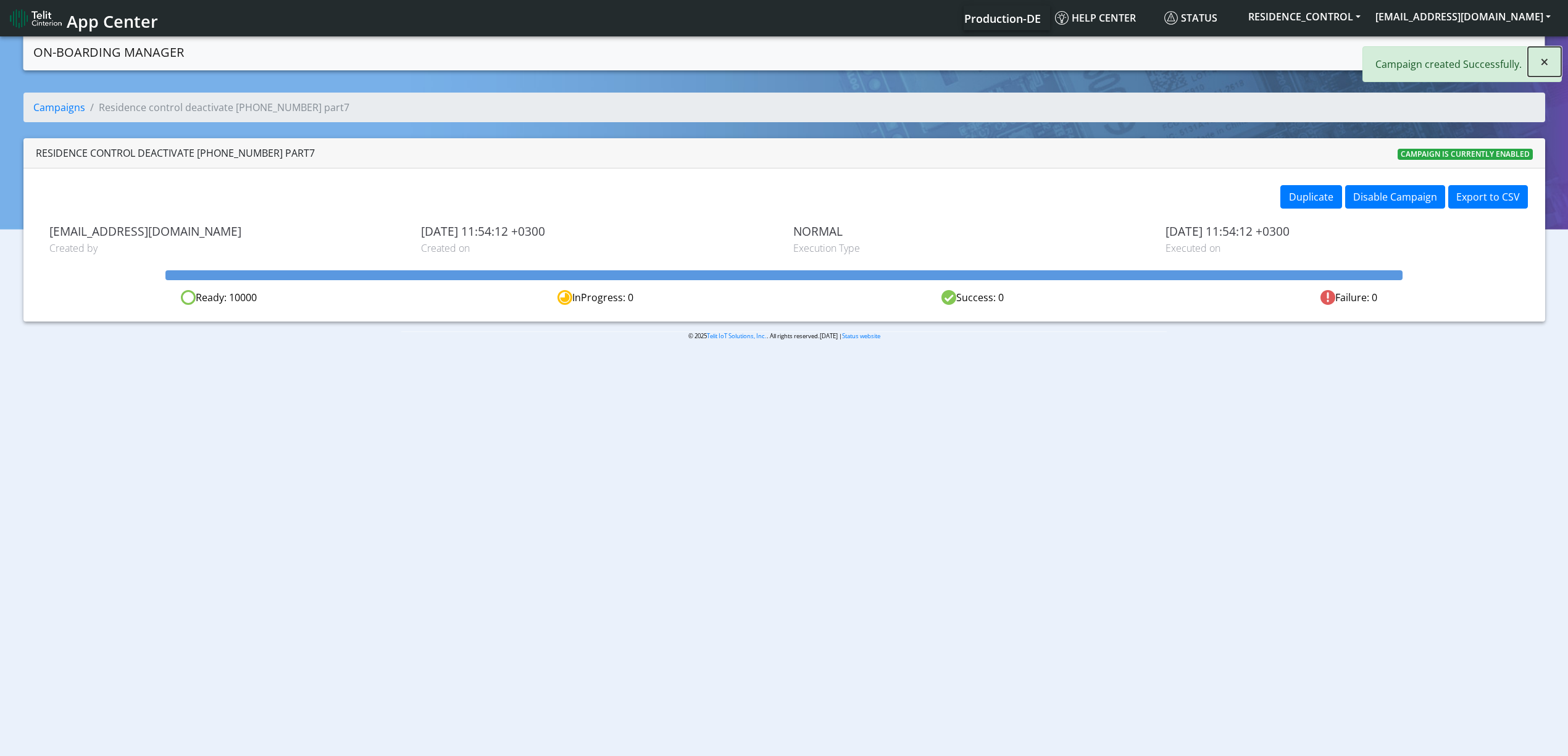
click at [1552, 60] on button "×" at bounding box center [1545, 61] width 34 height 30
click at [1401, 46] on link "Campaigns" at bounding box center [1405, 51] width 66 height 24
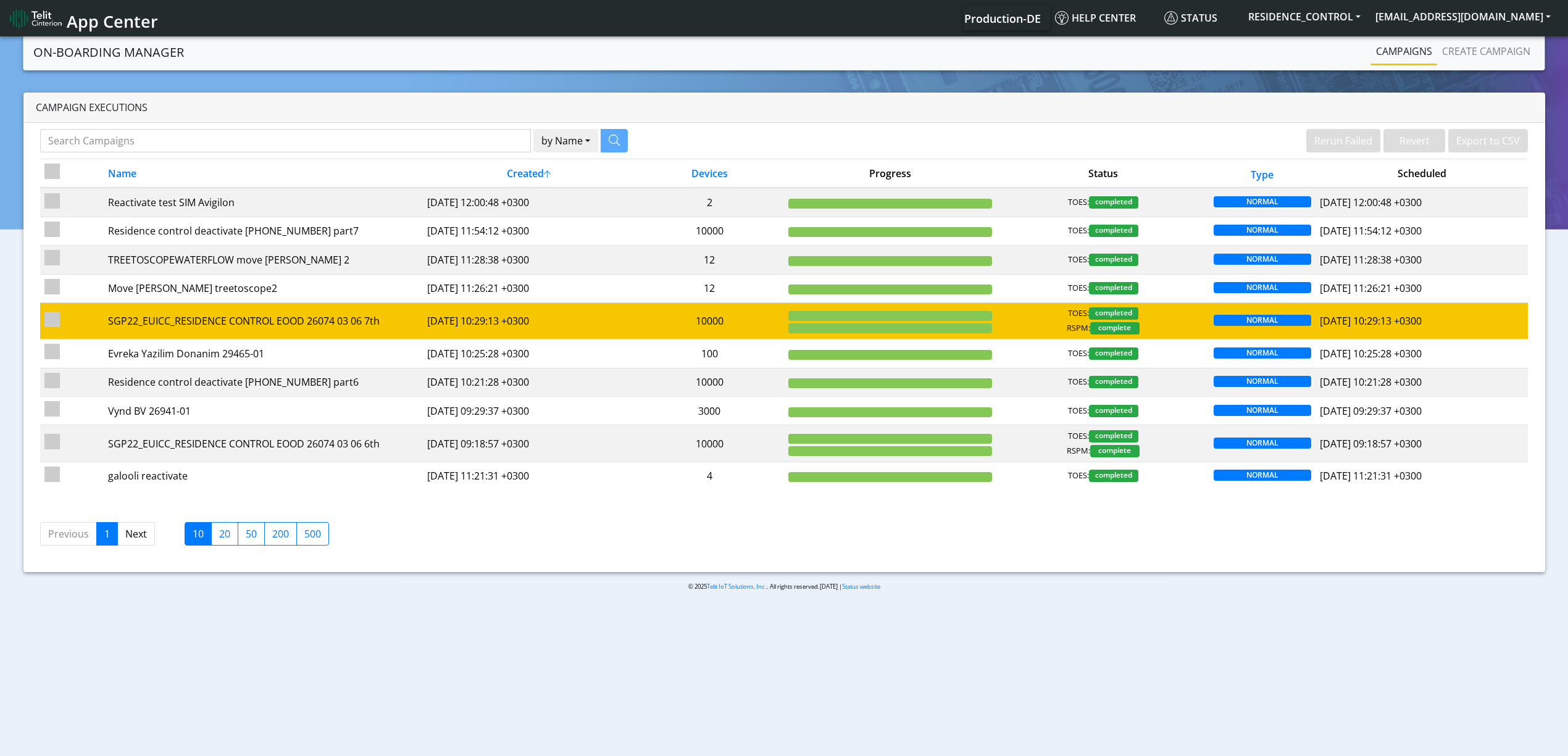
click at [547, 327] on td "[DATE] 10:29:13 +0300" at bounding box center [529, 321] width 212 height 37
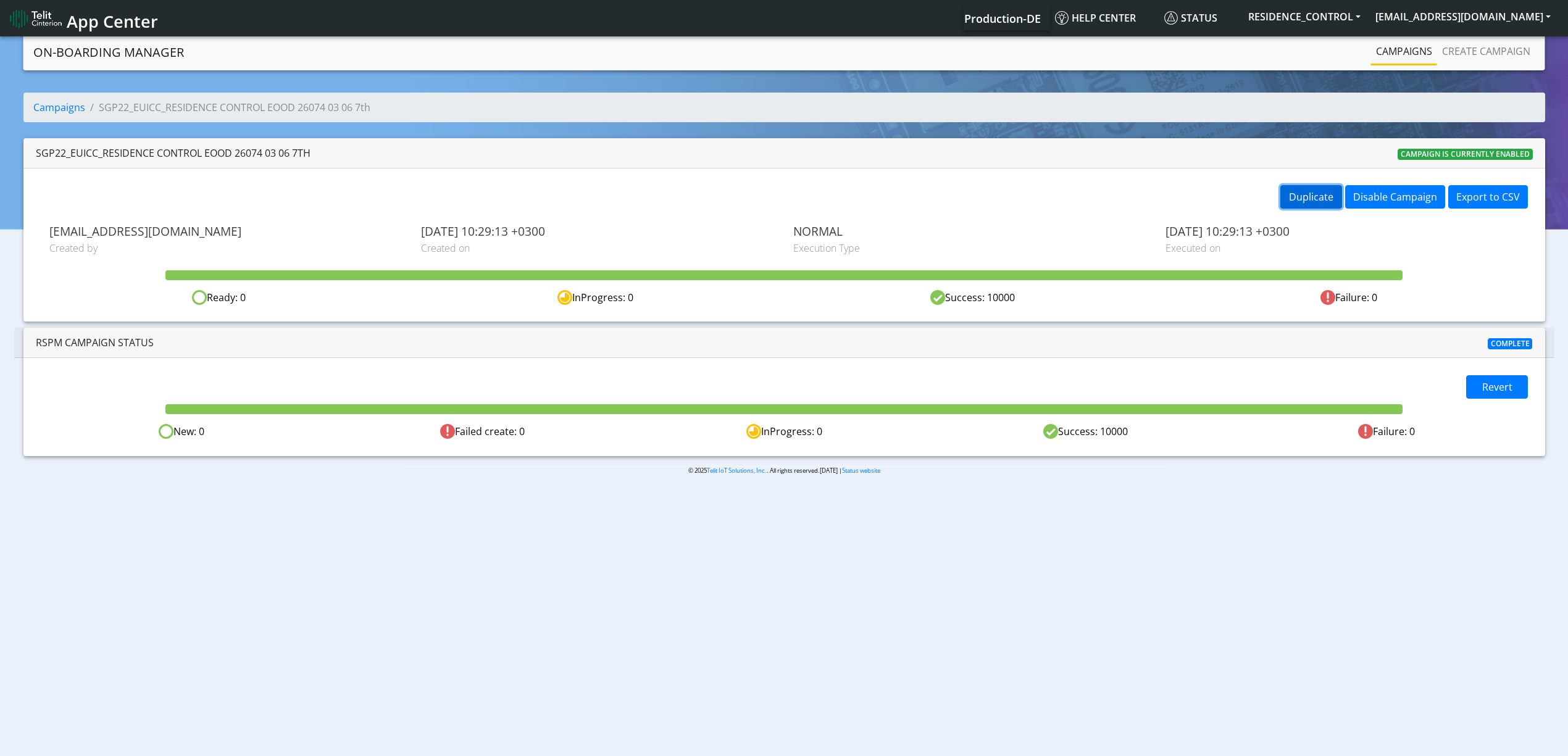
click at [1301, 189] on button "Duplicate" at bounding box center [1311, 197] width 62 height 24
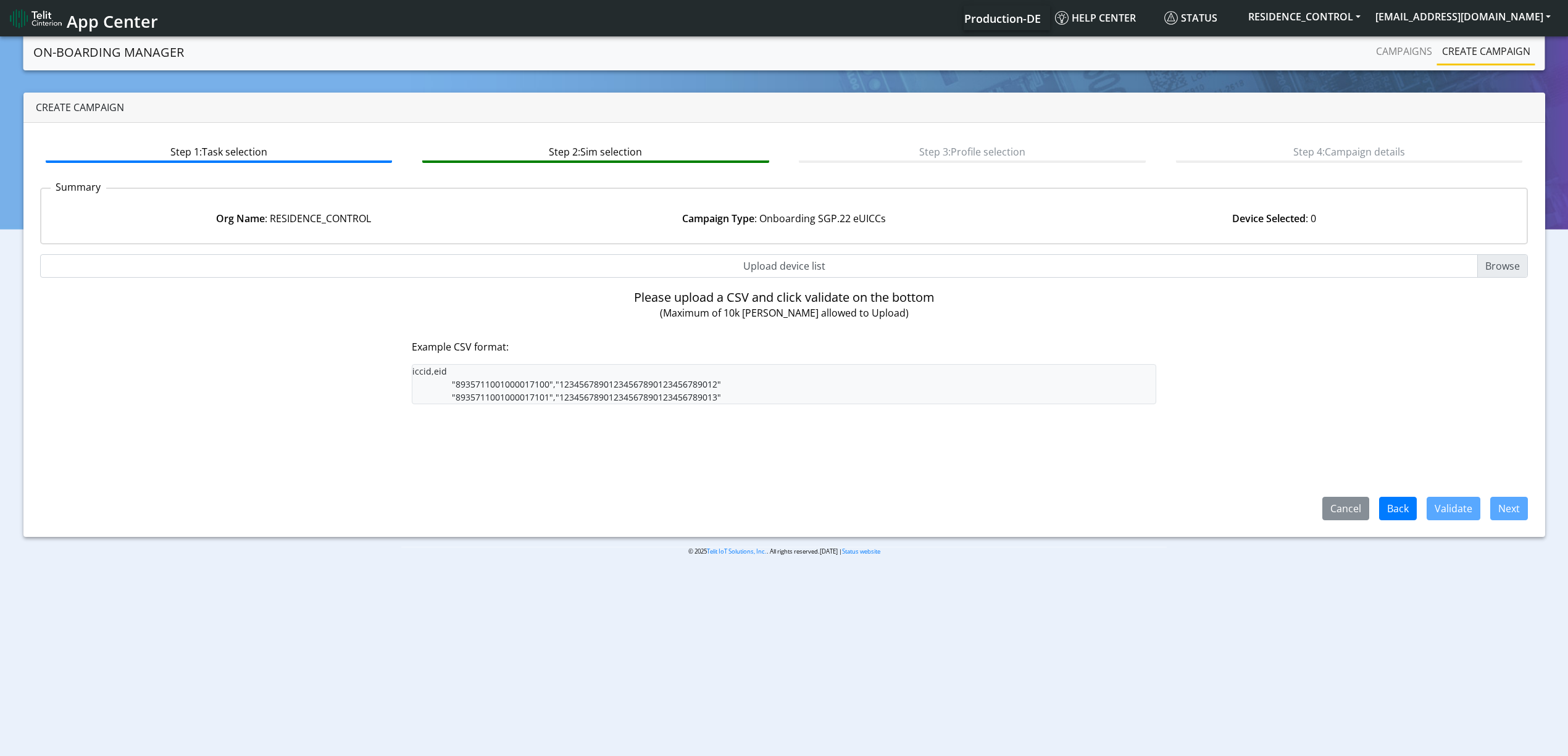
click at [752, 264] on input "Upload device list" at bounding box center [784, 266] width 1489 height 24
type input "C:\fakepath\resi8.csv"
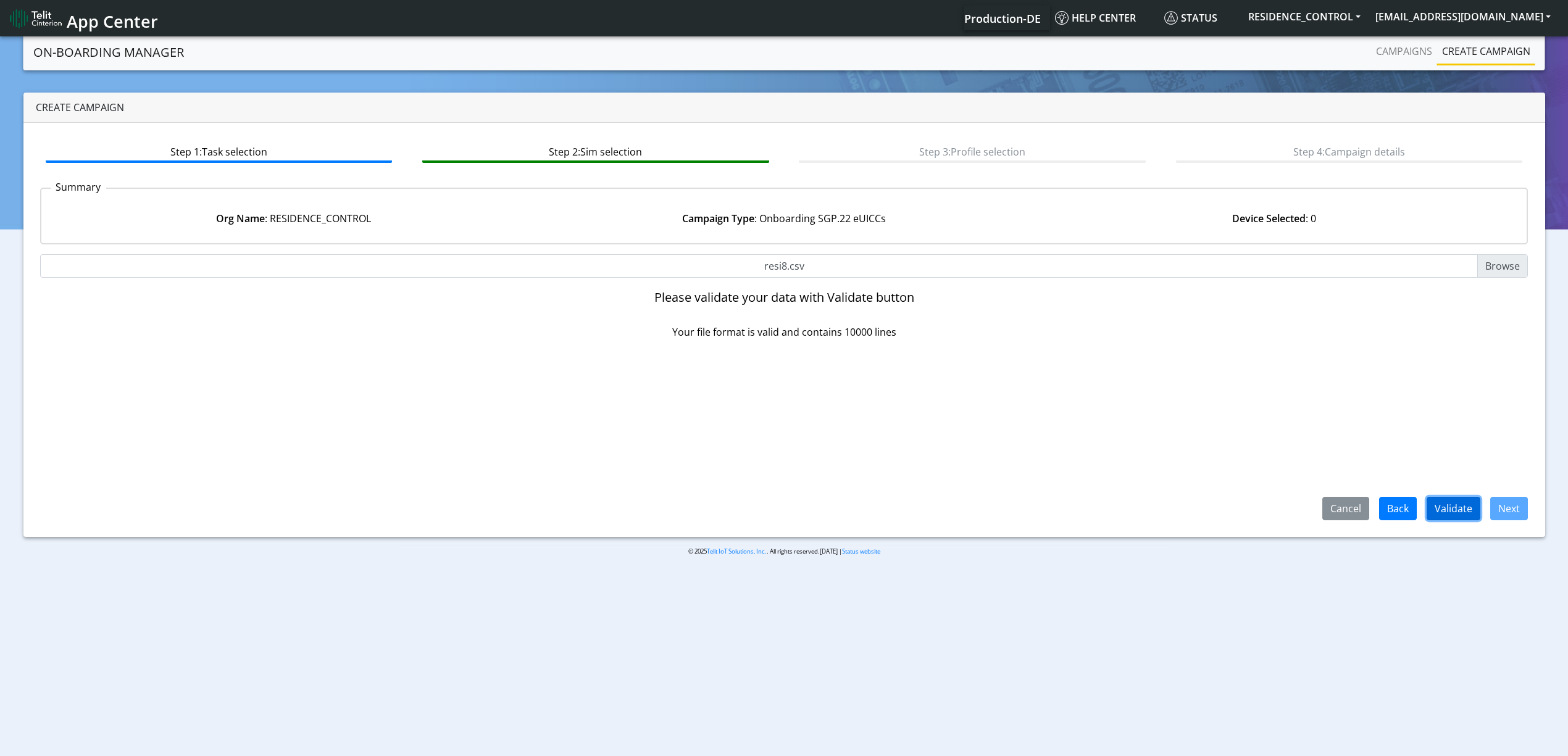
click at [1453, 505] on button "Validate" at bounding box center [1453, 509] width 53 height 24
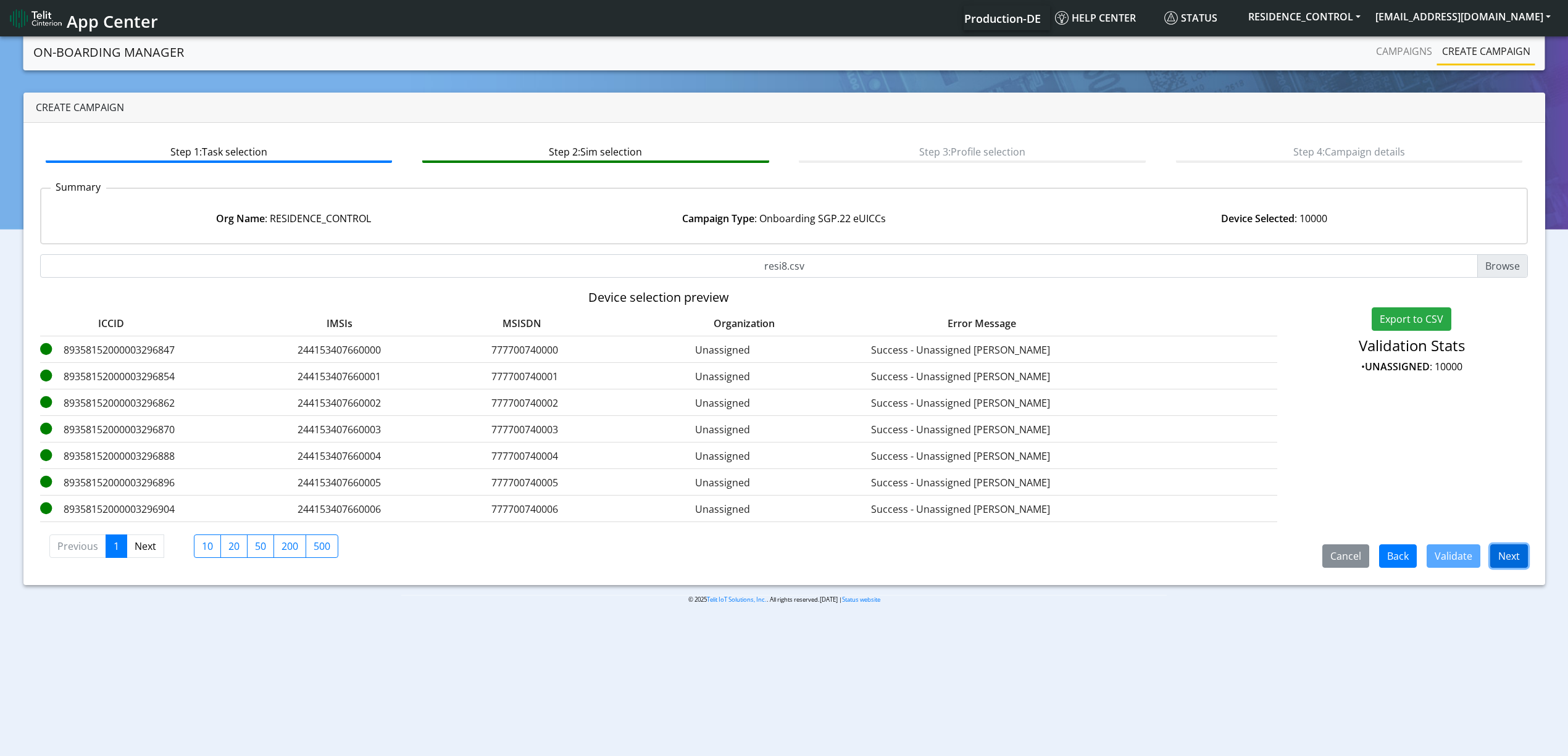
click at [1509, 561] on button "Next" at bounding box center [1509, 556] width 37 height 24
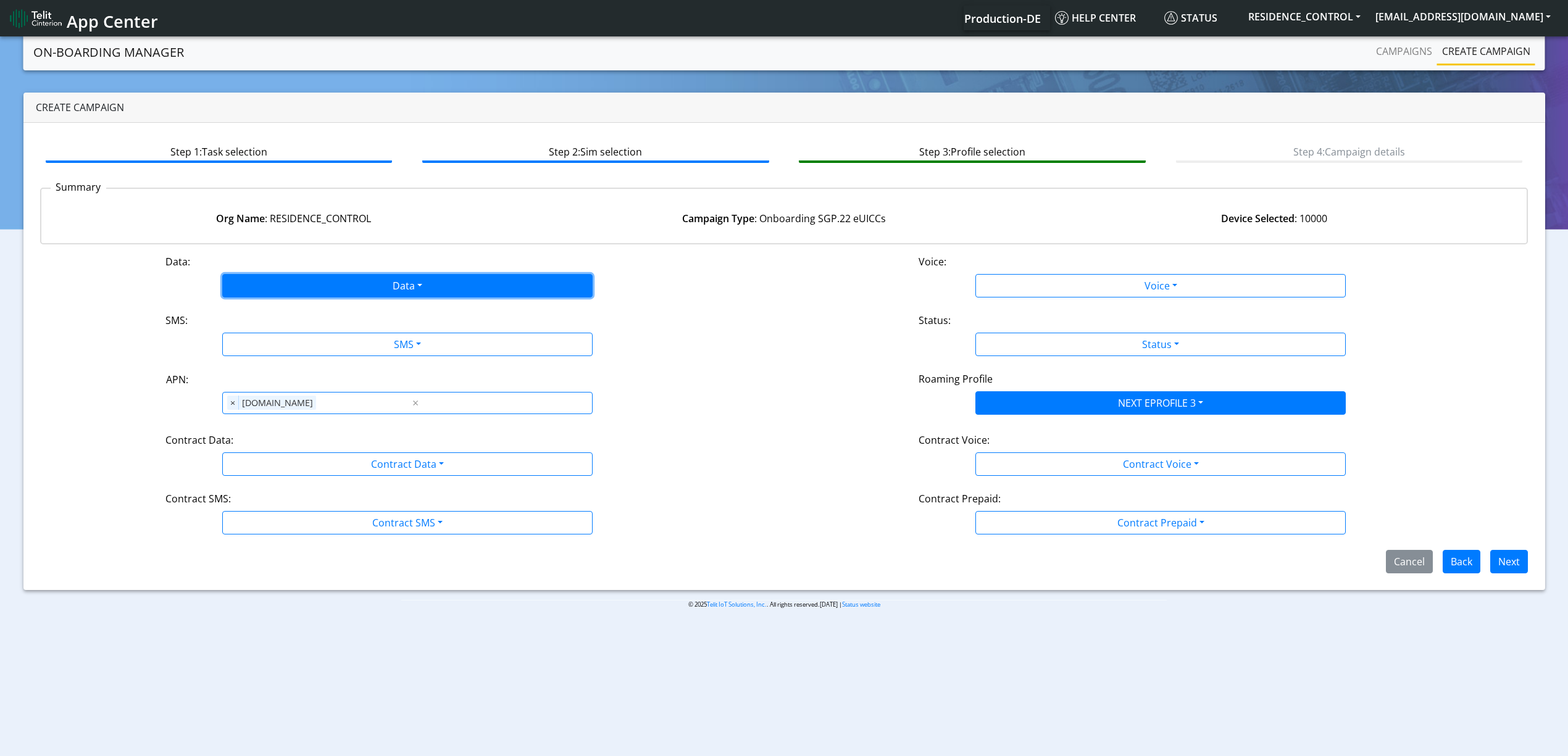
click at [310, 292] on button "Data" at bounding box center [407, 286] width 370 height 24
click at [279, 328] on button "Enabled" at bounding box center [407, 334] width 369 height 20
click at [286, 341] on button "SMS" at bounding box center [407, 344] width 370 height 24
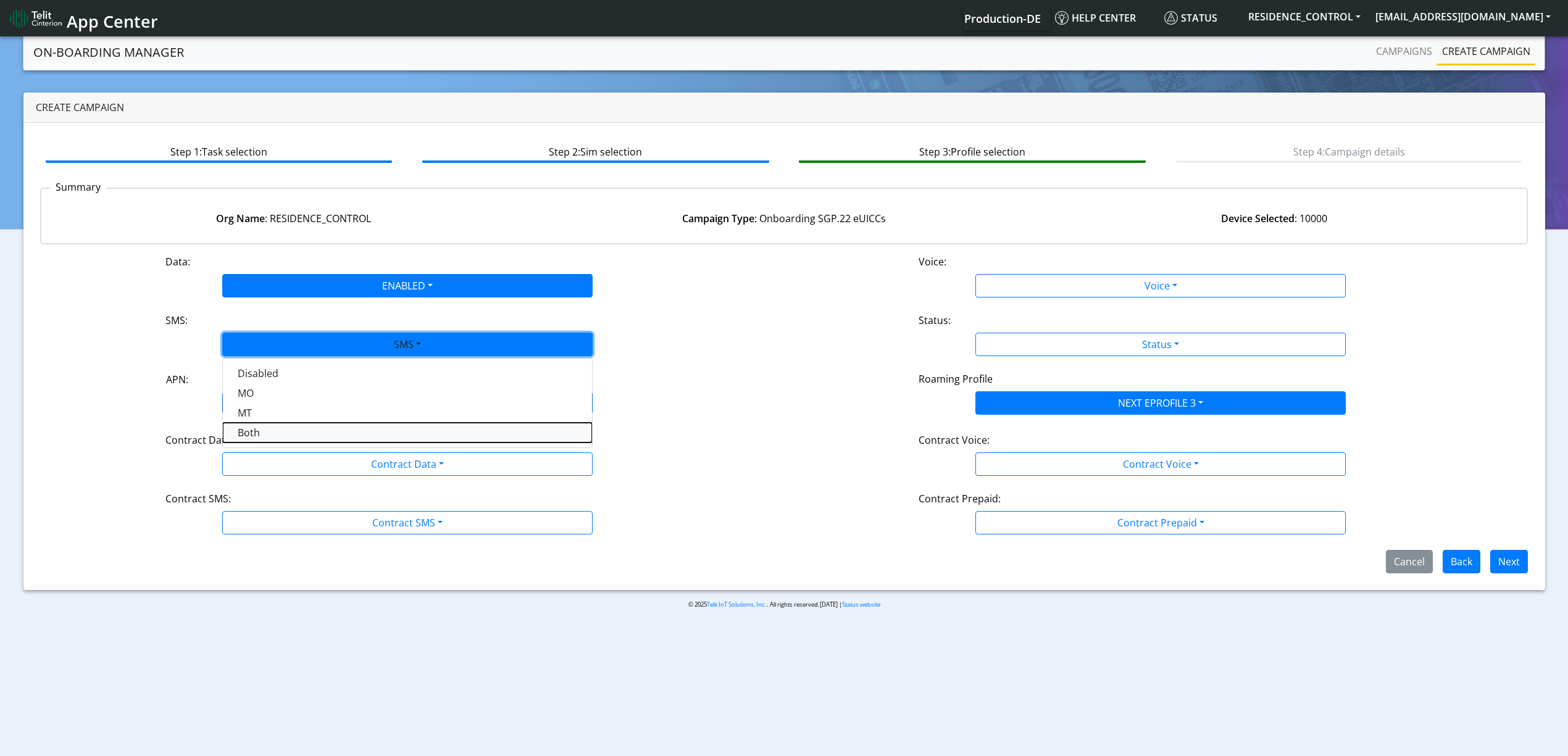
click at [280, 430] on button "Both" at bounding box center [407, 433] width 369 height 20
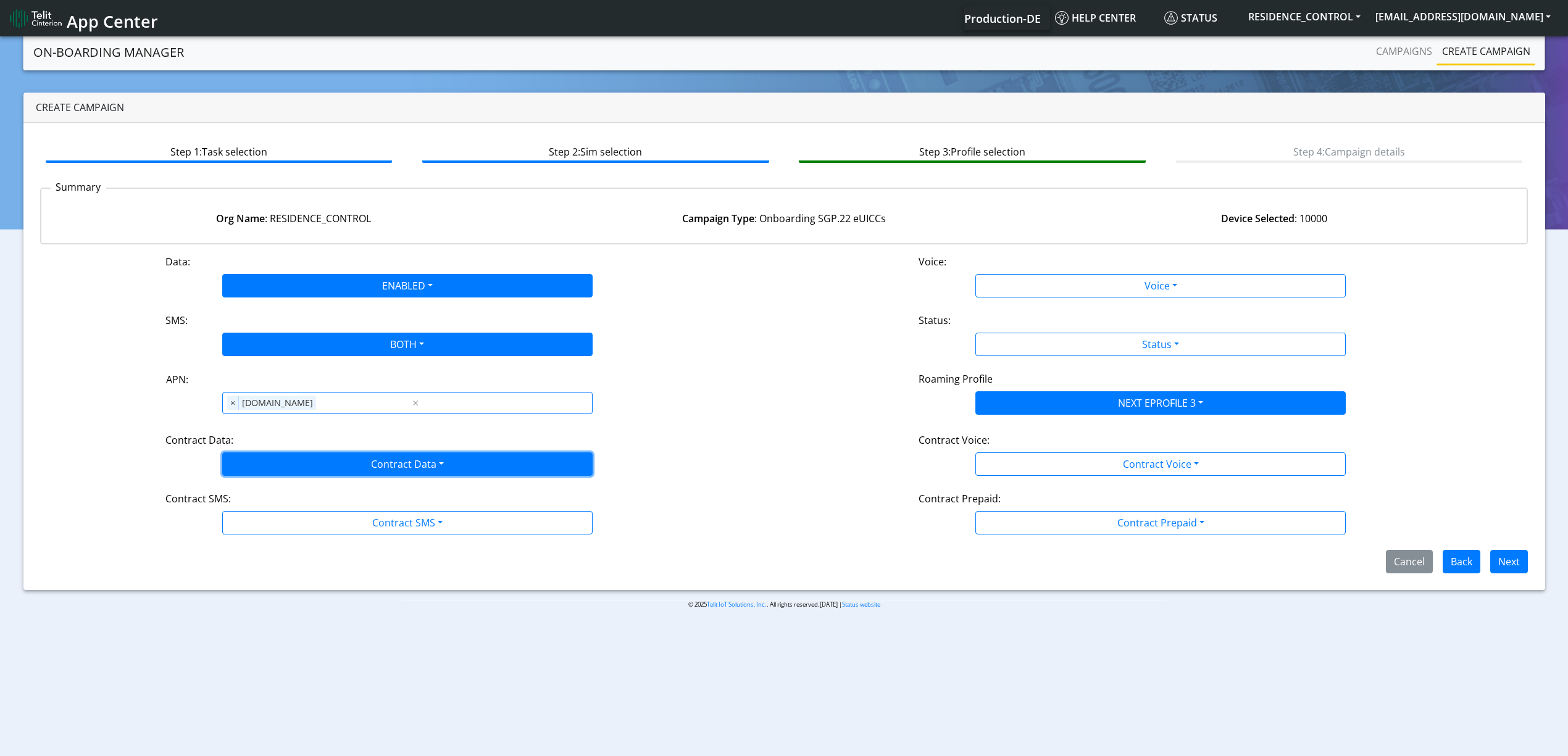
click at [287, 455] on button "Contract Data" at bounding box center [407, 464] width 370 height 24
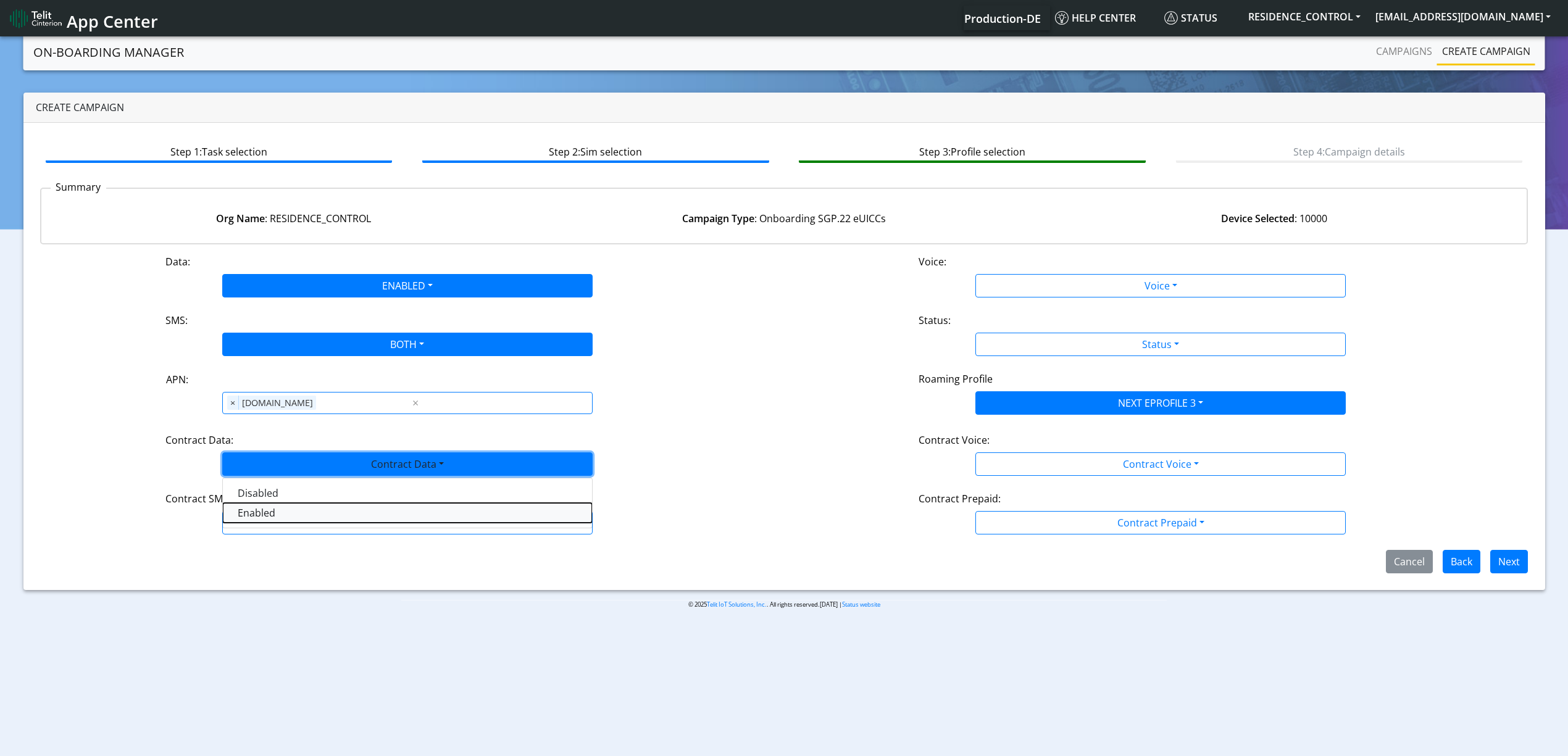
click at [274, 512] on Dataenabled-dropdown "Enabled" at bounding box center [407, 513] width 369 height 20
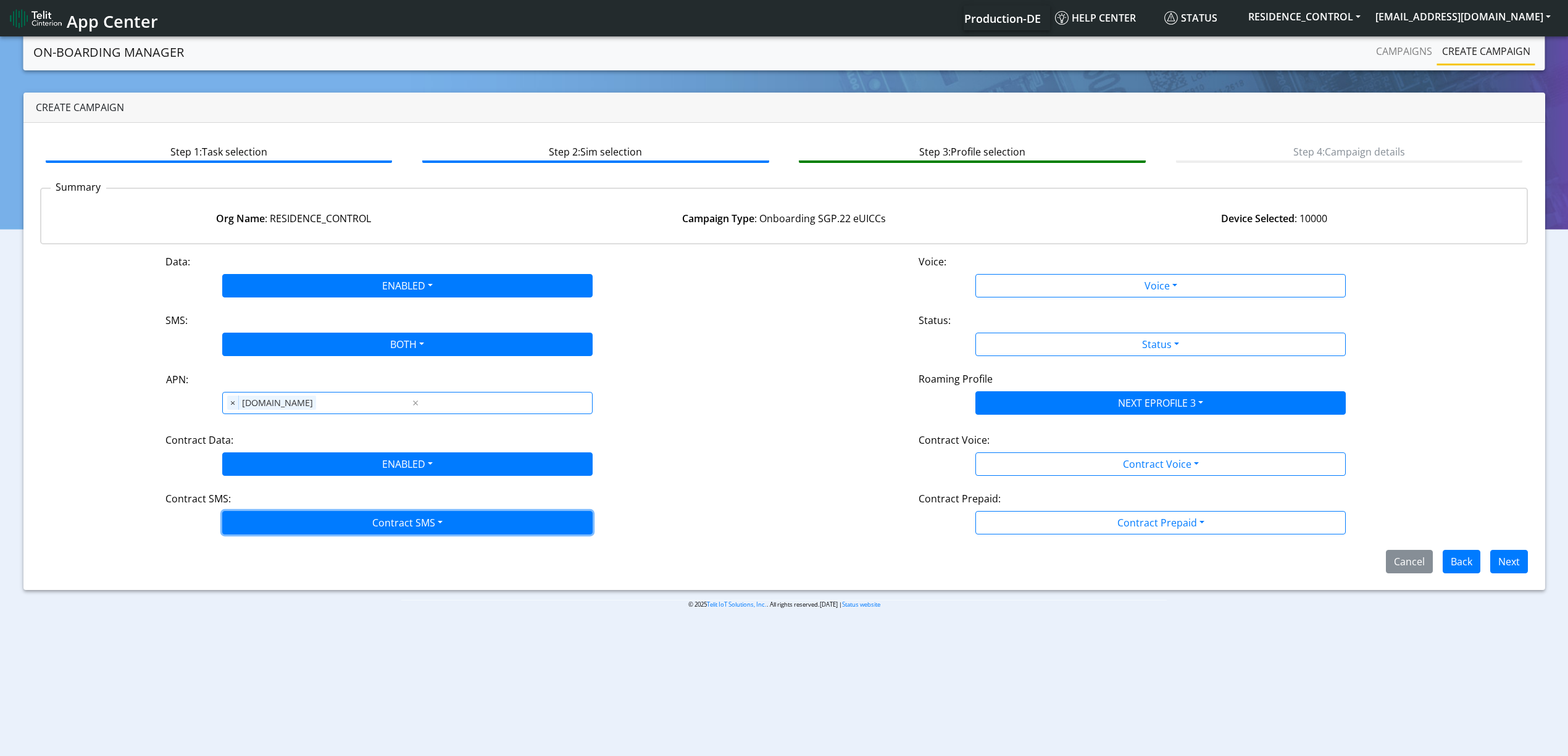
drag, startPoint x: 282, startPoint y: 531, endPoint x: 270, endPoint y: 583, distance: 53.4
click at [282, 531] on button "Contract SMS" at bounding box center [407, 522] width 370 height 24
click at [257, 618] on SMSboth-dropdown "Both" at bounding box center [407, 611] width 369 height 20
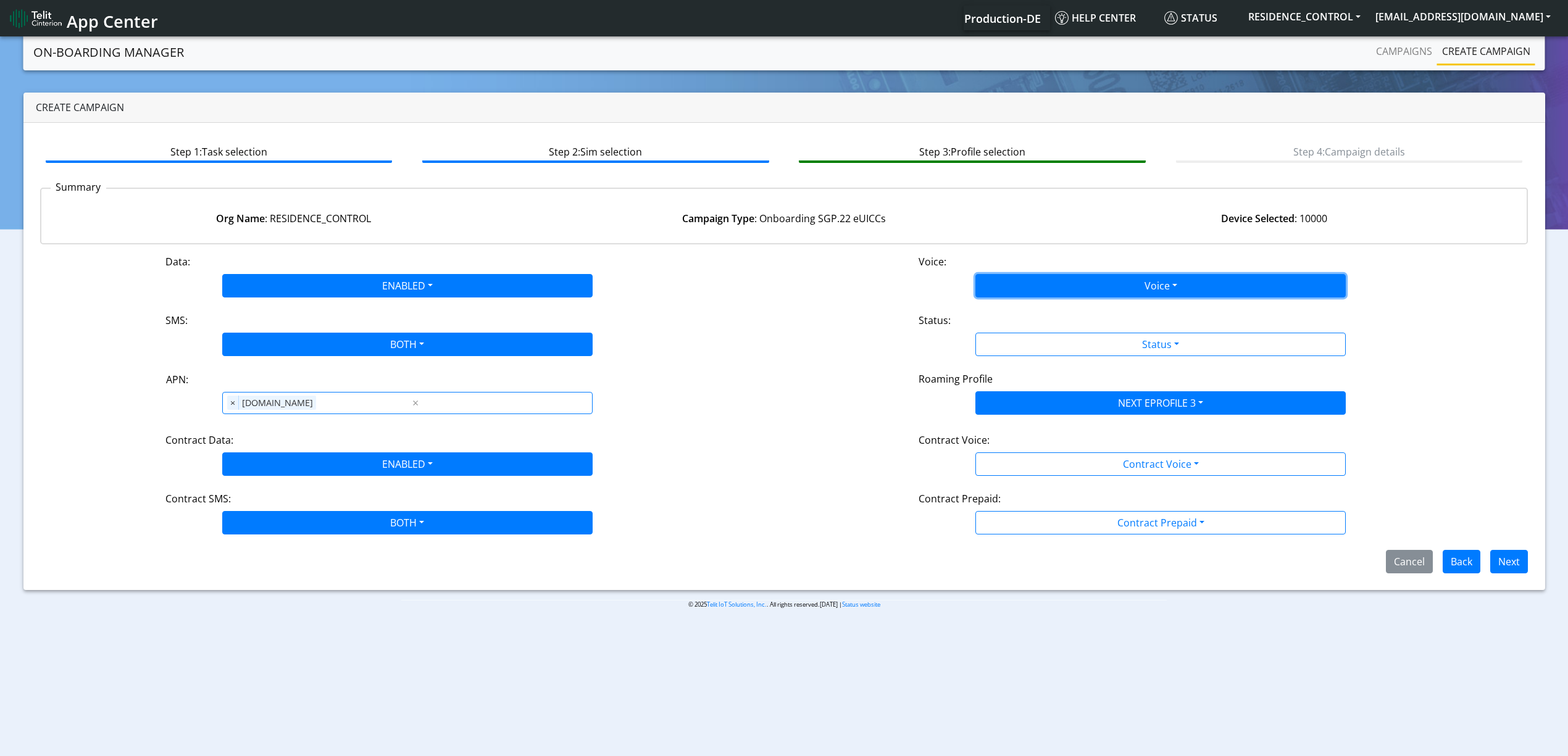
click at [1019, 286] on button "Voice" at bounding box center [1160, 286] width 370 height 24
click at [1019, 309] on button "Disabled" at bounding box center [1160, 315] width 369 height 20
click at [1030, 347] on button "Status" at bounding box center [1160, 344] width 370 height 24
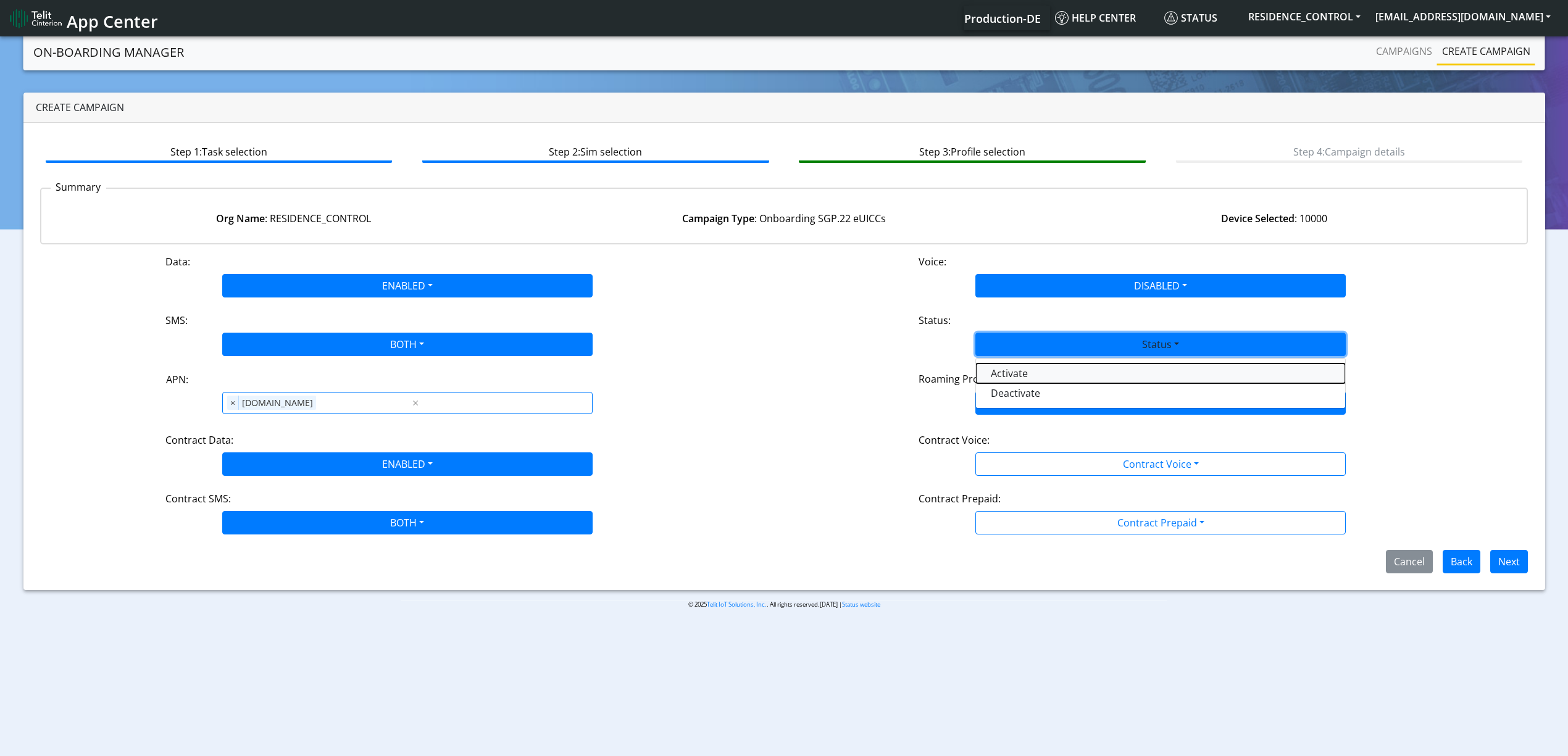
click at [1028, 376] on button "Activate" at bounding box center [1160, 373] width 369 height 20
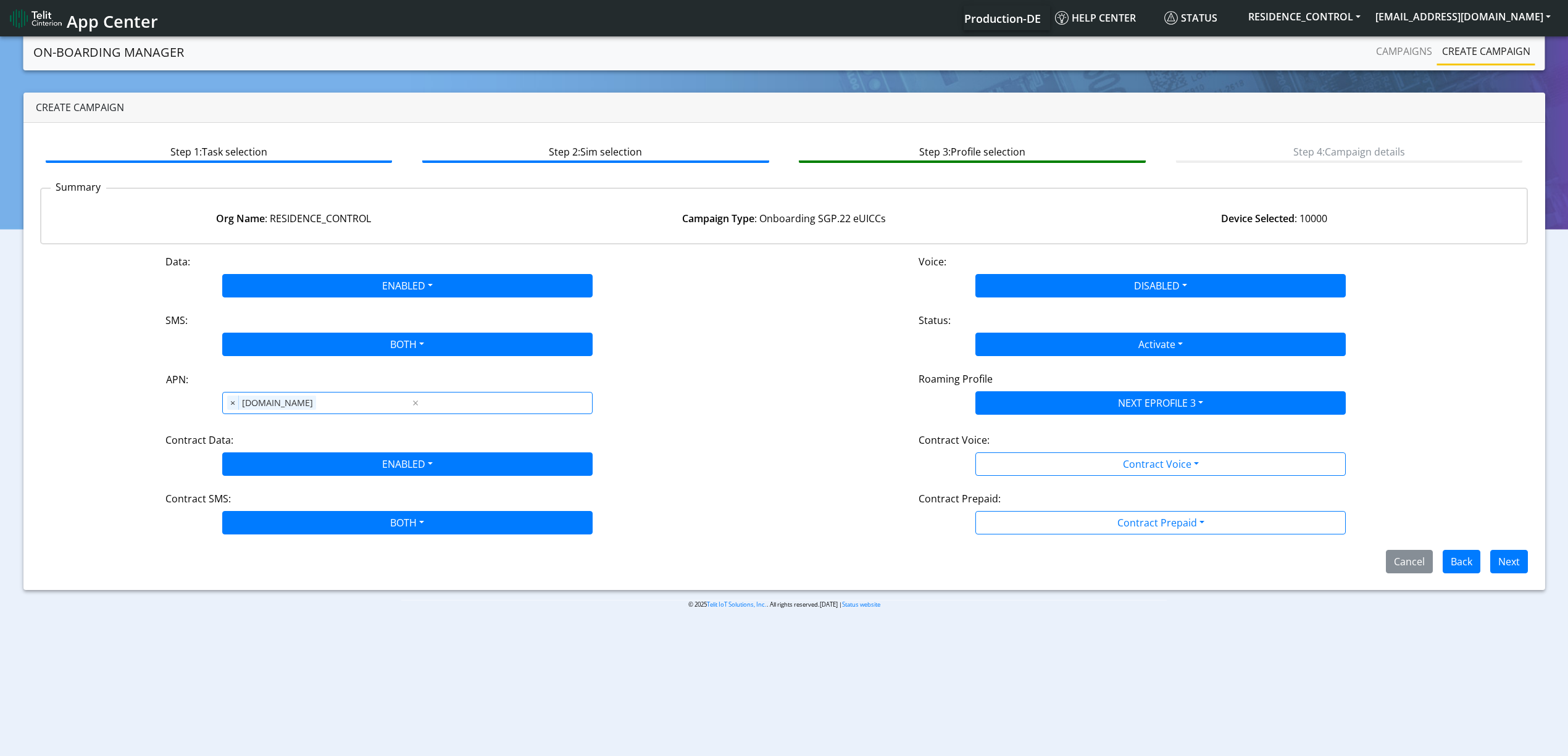
click at [1039, 450] on div "Contract Voice:" at bounding box center [1161, 443] width 503 height 20
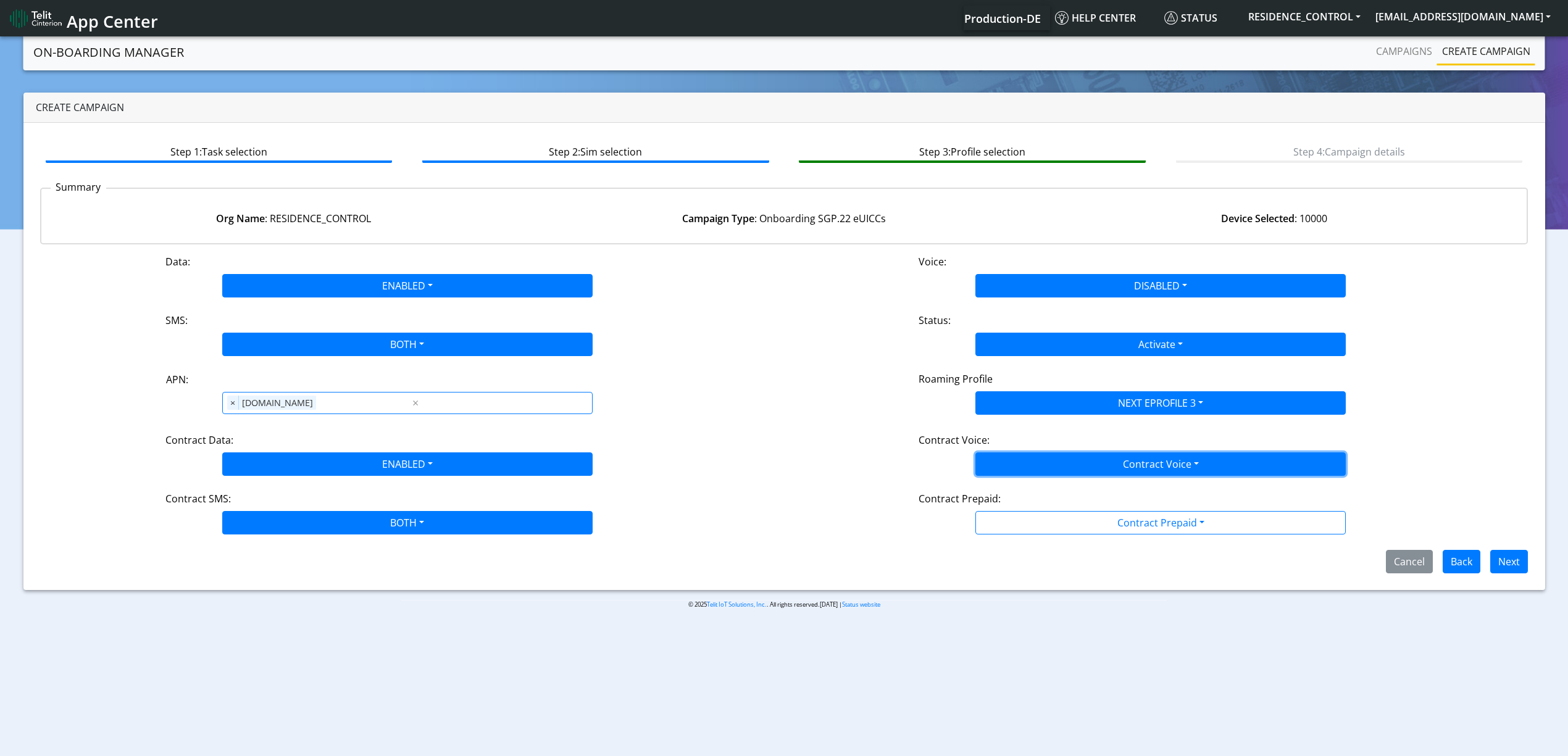
click at [1033, 463] on button "Contract Voice" at bounding box center [1160, 464] width 370 height 24
click at [1027, 489] on Voicedisabled-dropdown "Disabled" at bounding box center [1160, 493] width 369 height 20
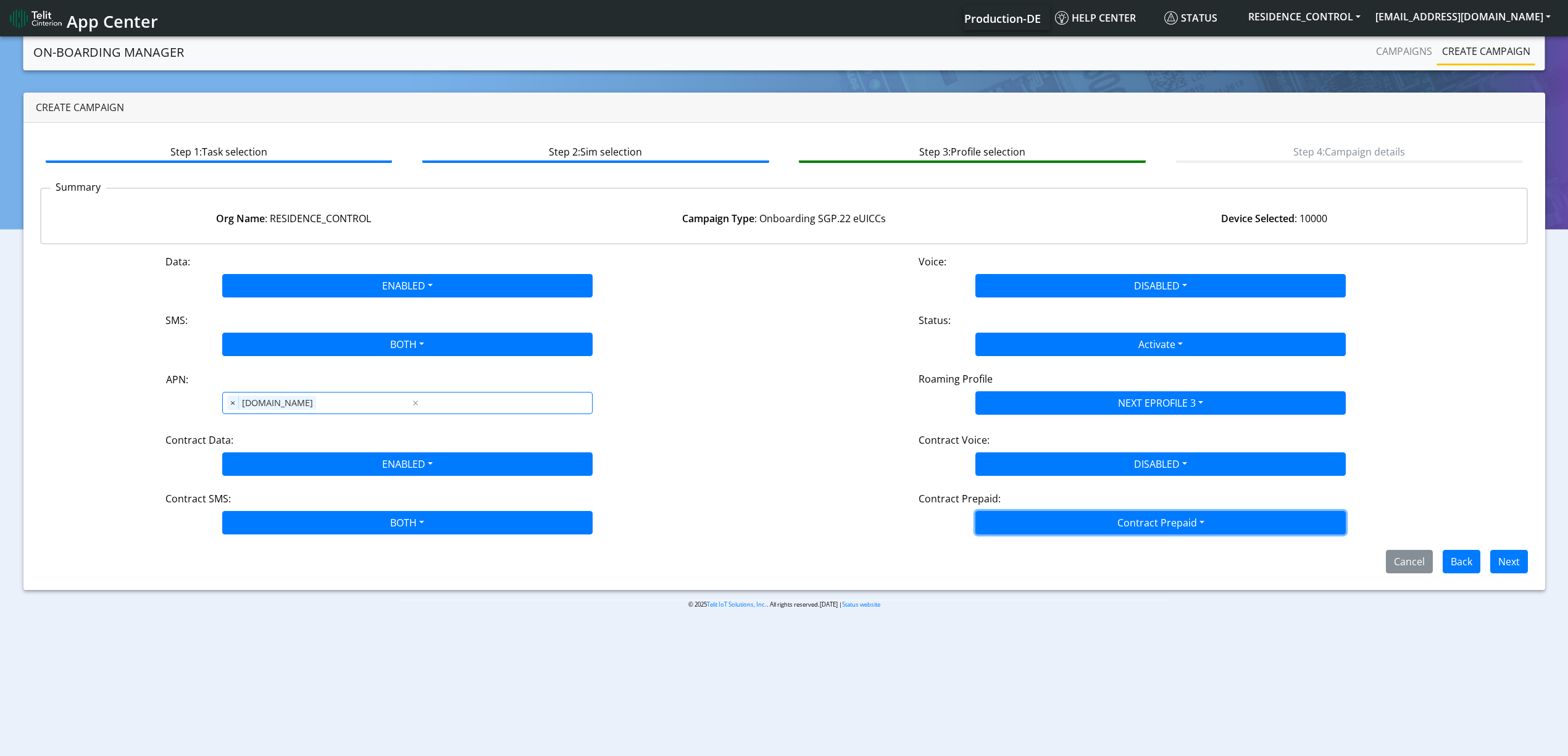
click at [1030, 519] on button "Contract Prepaid" at bounding box center [1160, 522] width 370 height 24
click at [1027, 572] on Prepaidnotprepaid-dropdown "No" at bounding box center [1160, 572] width 369 height 20
click at [1512, 562] on button "Next" at bounding box center [1509, 561] width 37 height 24
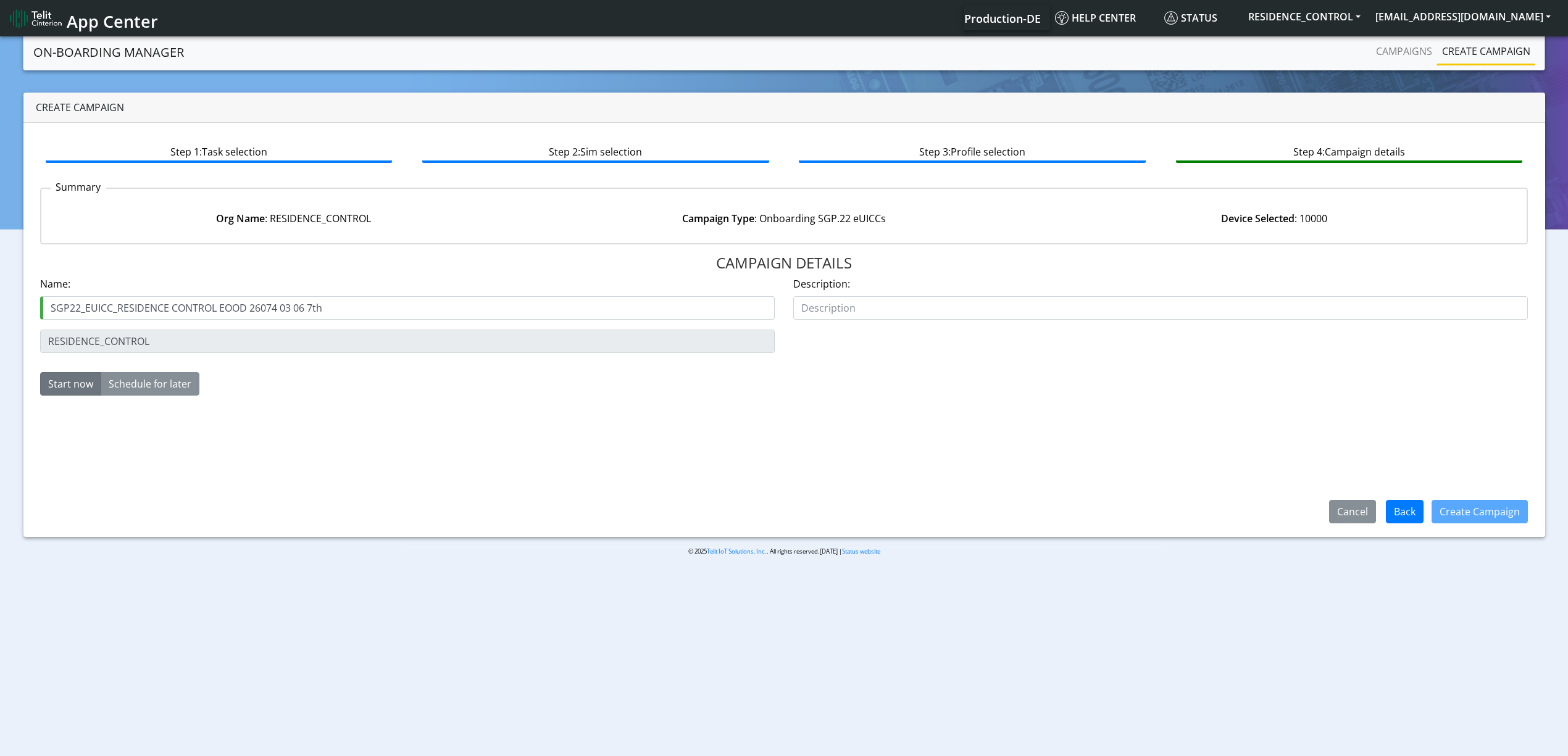
click at [311, 309] on input "SGP22_EUICC_RESIDENCE CONTROL EOOD 26074 03 06 7th" at bounding box center [408, 308] width 735 height 24
type input "SGP22_EUICC_RESIDENCE CONTROL EOOD 26074 03 06 8th"
click at [1456, 509] on button "Create Campaign" at bounding box center [1480, 512] width 96 height 24
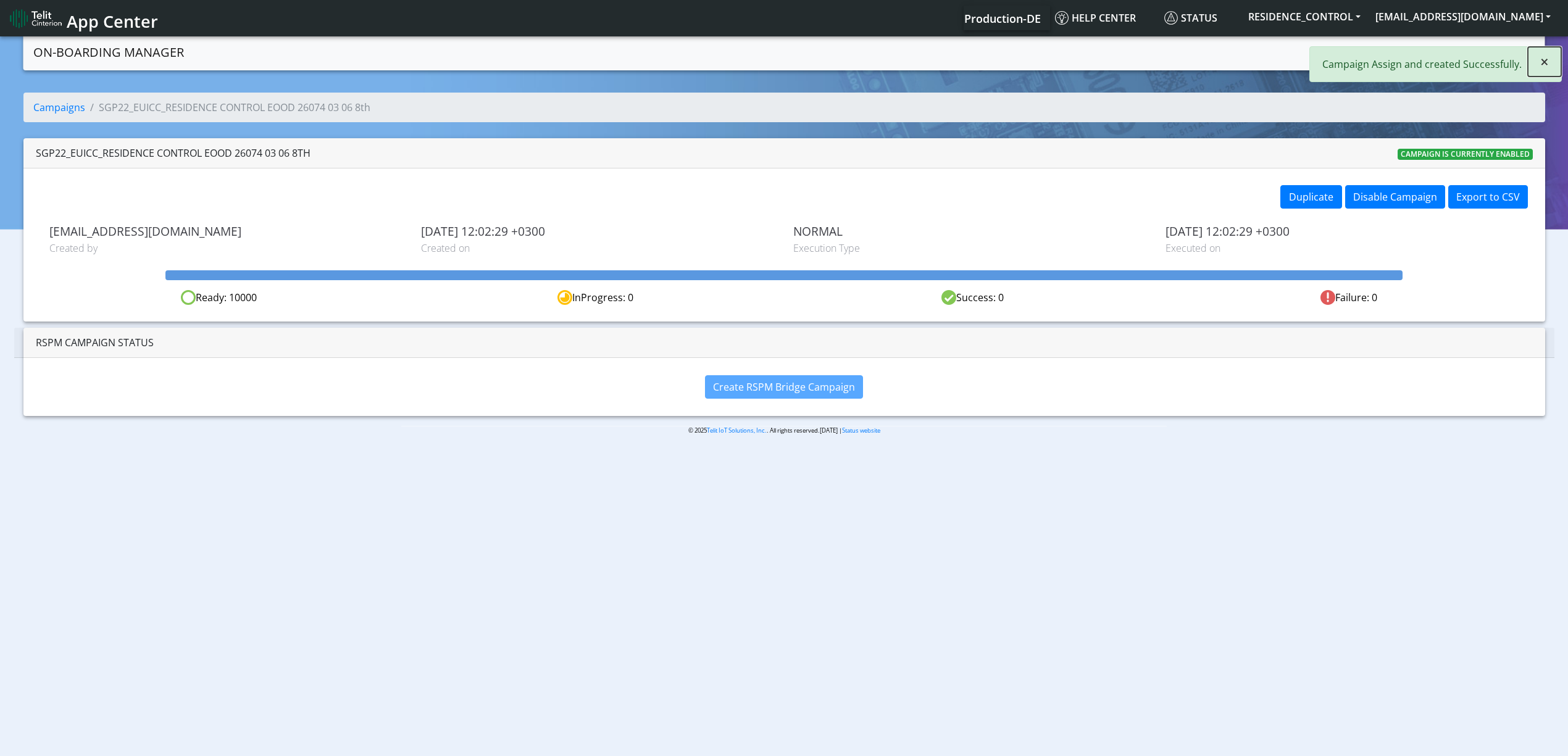
click at [1549, 58] on span "×" at bounding box center [1544, 61] width 8 height 21
click at [1404, 57] on link "Campaigns" at bounding box center [1405, 51] width 66 height 24
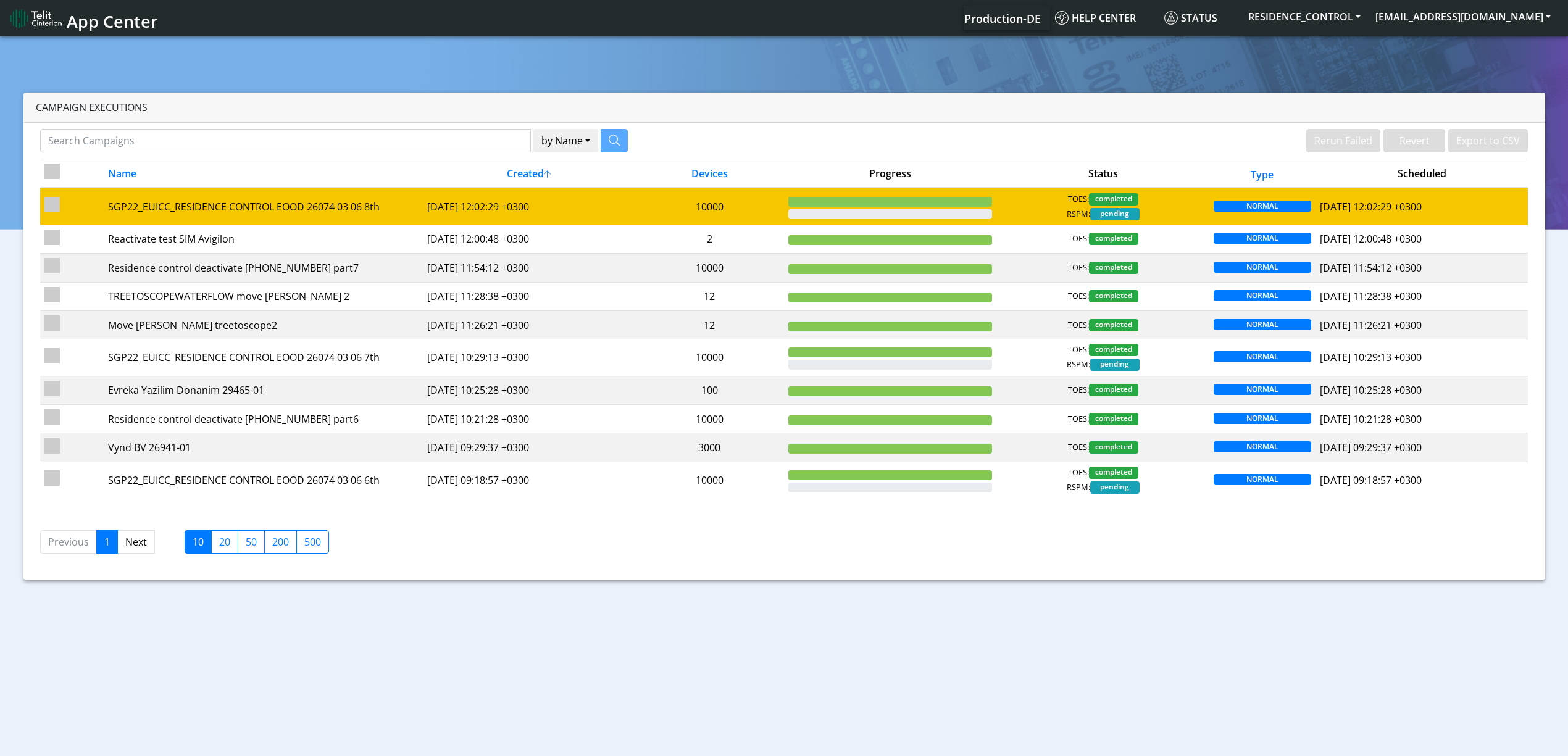
click at [627, 213] on td "[DATE] 12:02:29 +0300" at bounding box center [529, 206] width 212 height 37
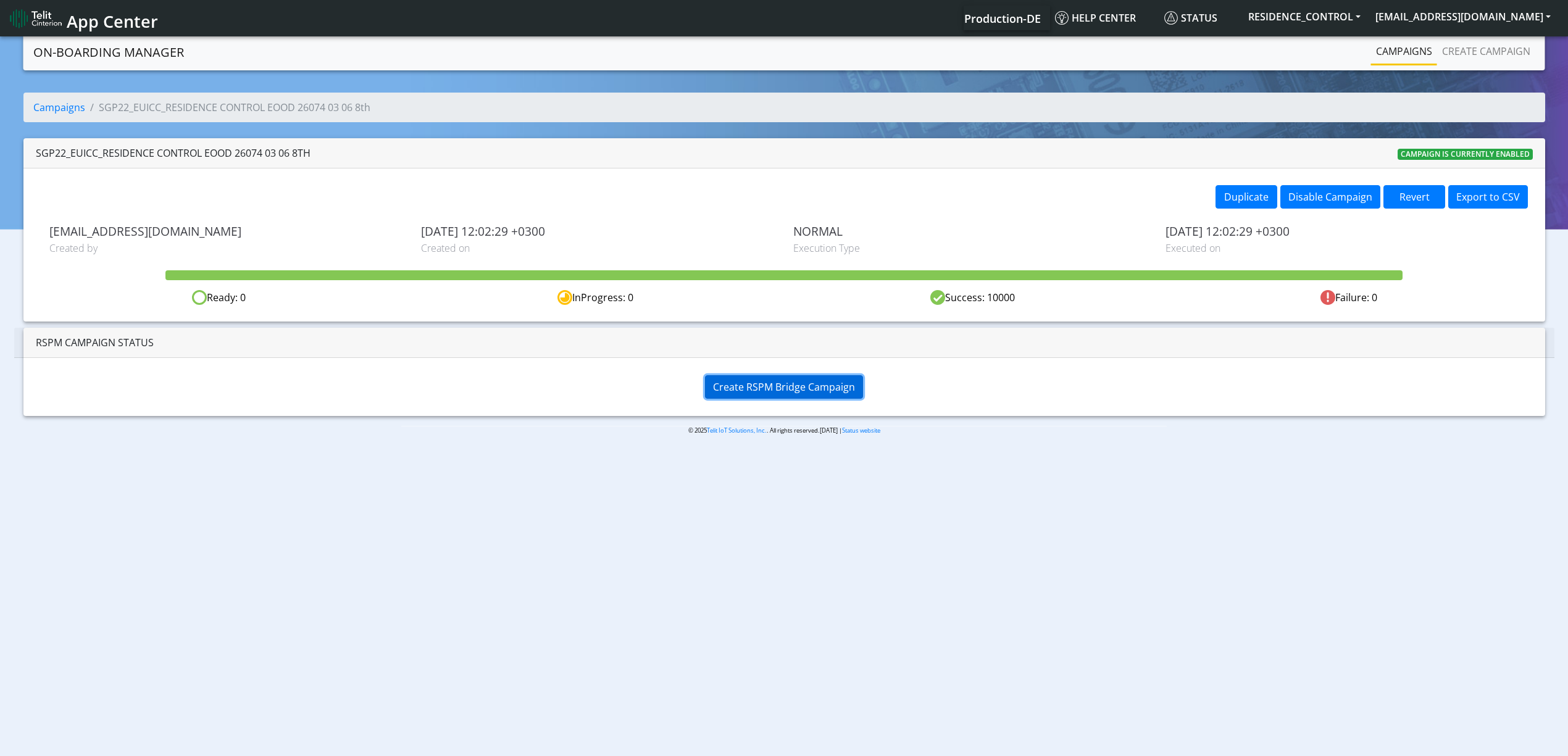
click at [748, 392] on span "Create RSPM Bridge Campaign" at bounding box center [784, 387] width 142 height 14
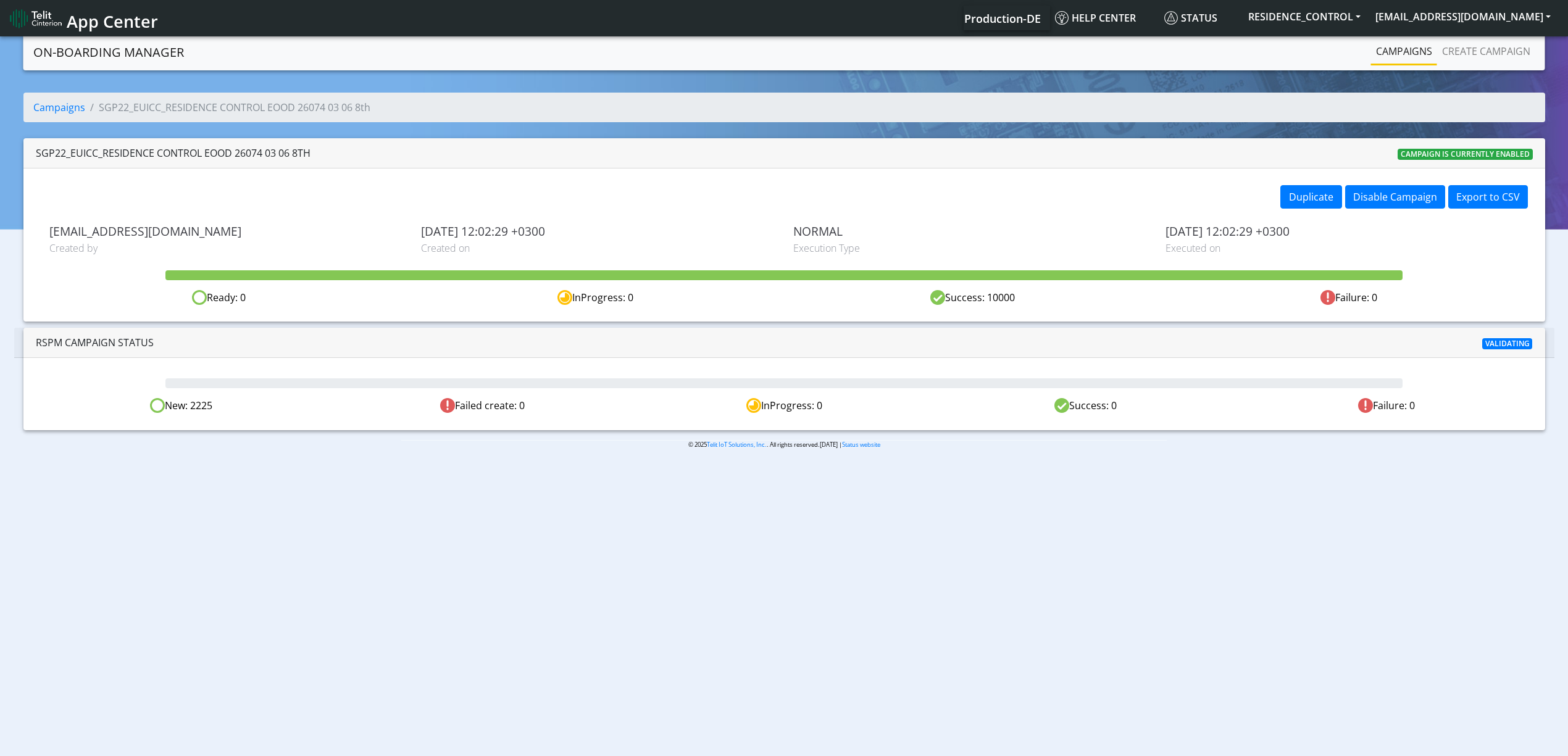
click at [467, 561] on body "App Center Production-DE Help center Status RESIDENCE_CONTROL [EMAIL_ADDRESS][D…" at bounding box center [784, 397] width 1568 height 727
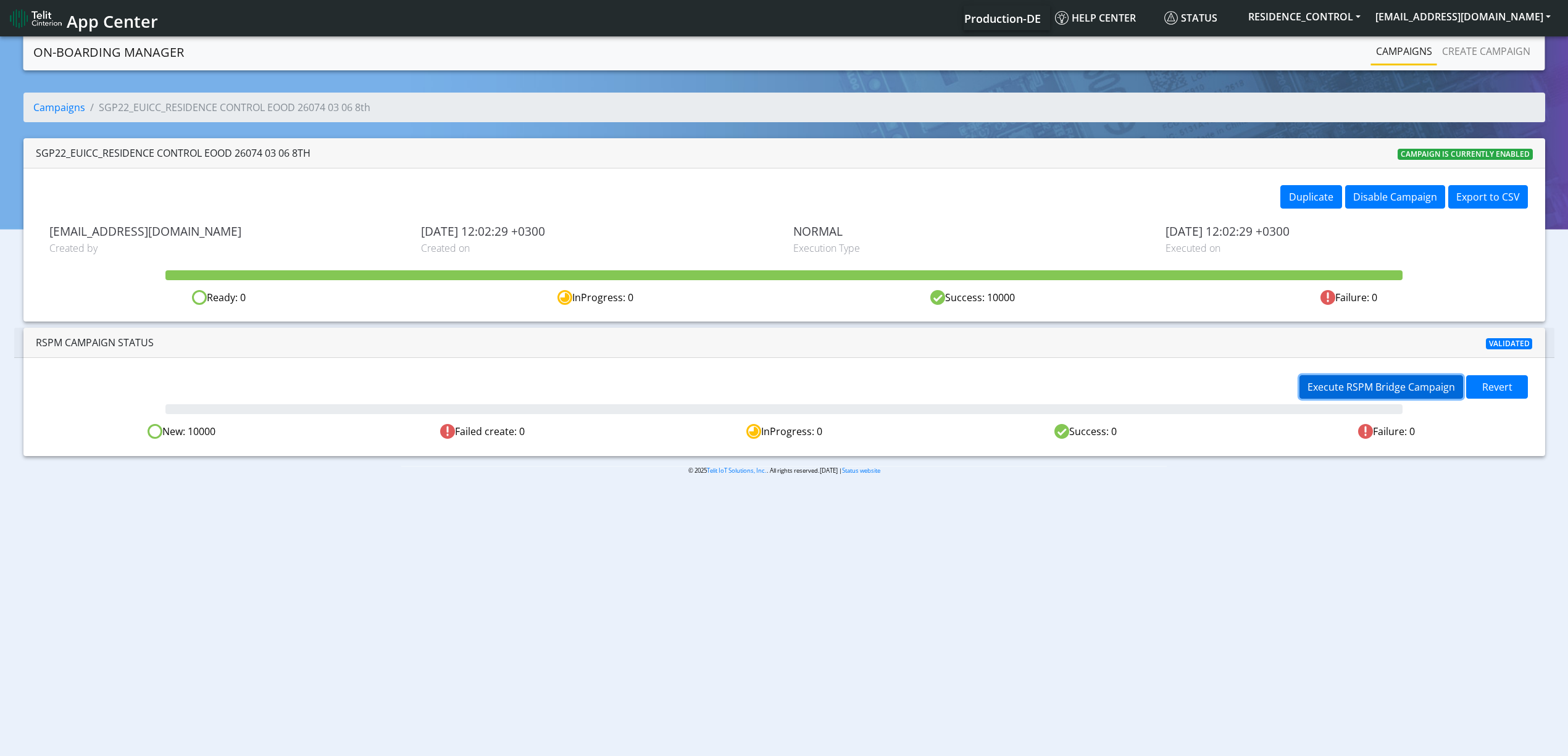
click at [1411, 378] on button "Execute RSPM Bridge Campaign" at bounding box center [1382, 387] width 163 height 24
click at [370, 556] on body "App Center Production-DE Help center Status RESIDENCE_CONTROL [EMAIL_ADDRESS][D…" at bounding box center [784, 397] width 1568 height 727
click at [519, 527] on body "App Center Production-DE Help center Status RESIDENCE_CONTROL [EMAIL_ADDRESS][D…" at bounding box center [784, 397] width 1568 height 727
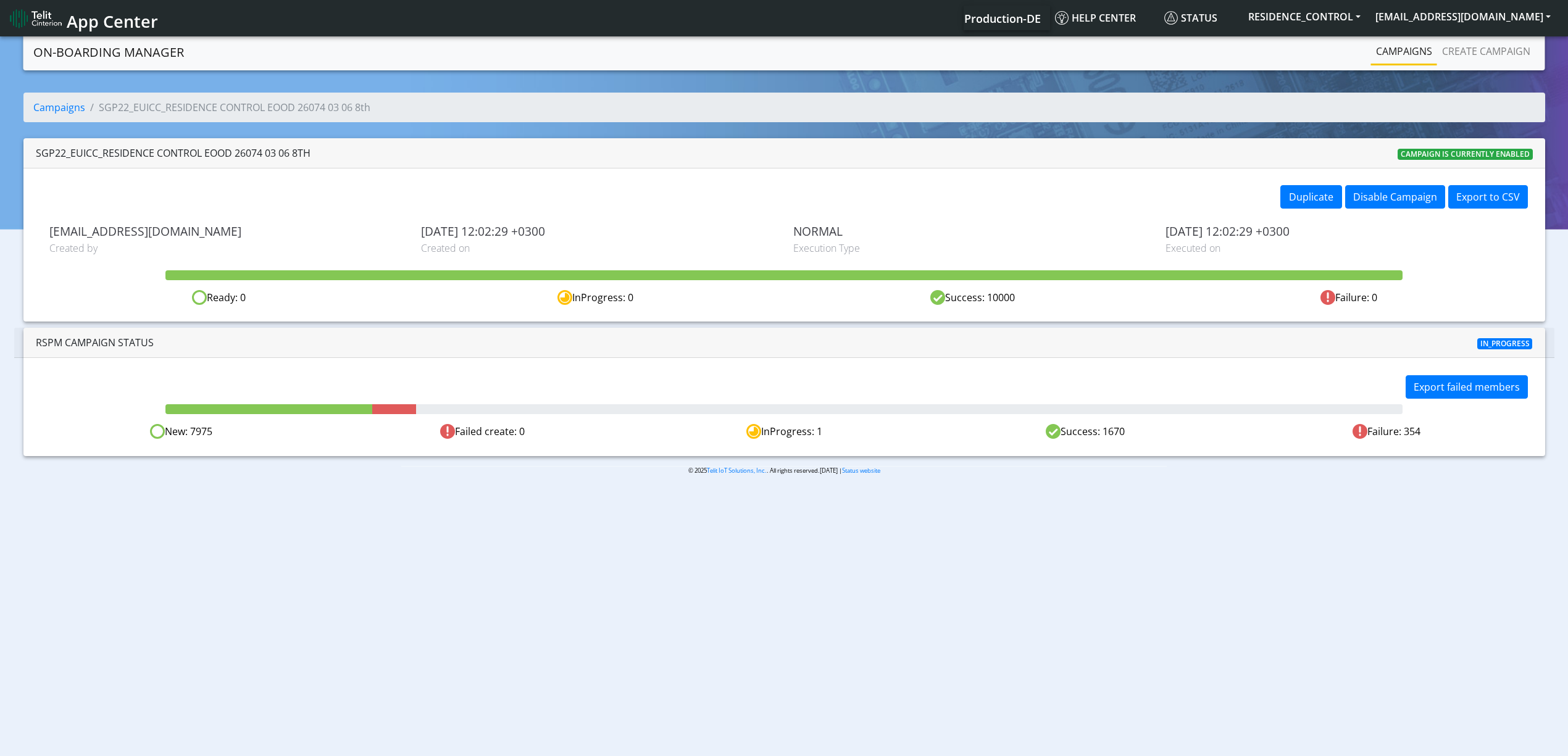
click at [364, 557] on body "App Center Production-DE Help center Status RESIDENCE_CONTROL [EMAIL_ADDRESS][D…" at bounding box center [784, 397] width 1568 height 727
click at [517, 544] on body "App Center Production-DE Help center Status RESIDENCE_CONTROL [EMAIL_ADDRESS][D…" at bounding box center [784, 397] width 1568 height 727
click at [635, 553] on body "App Center Production-DE Help center Status RESIDENCE_CONTROL [EMAIL_ADDRESS][D…" at bounding box center [784, 397] width 1568 height 727
